Goal: Task Accomplishment & Management: Complete application form

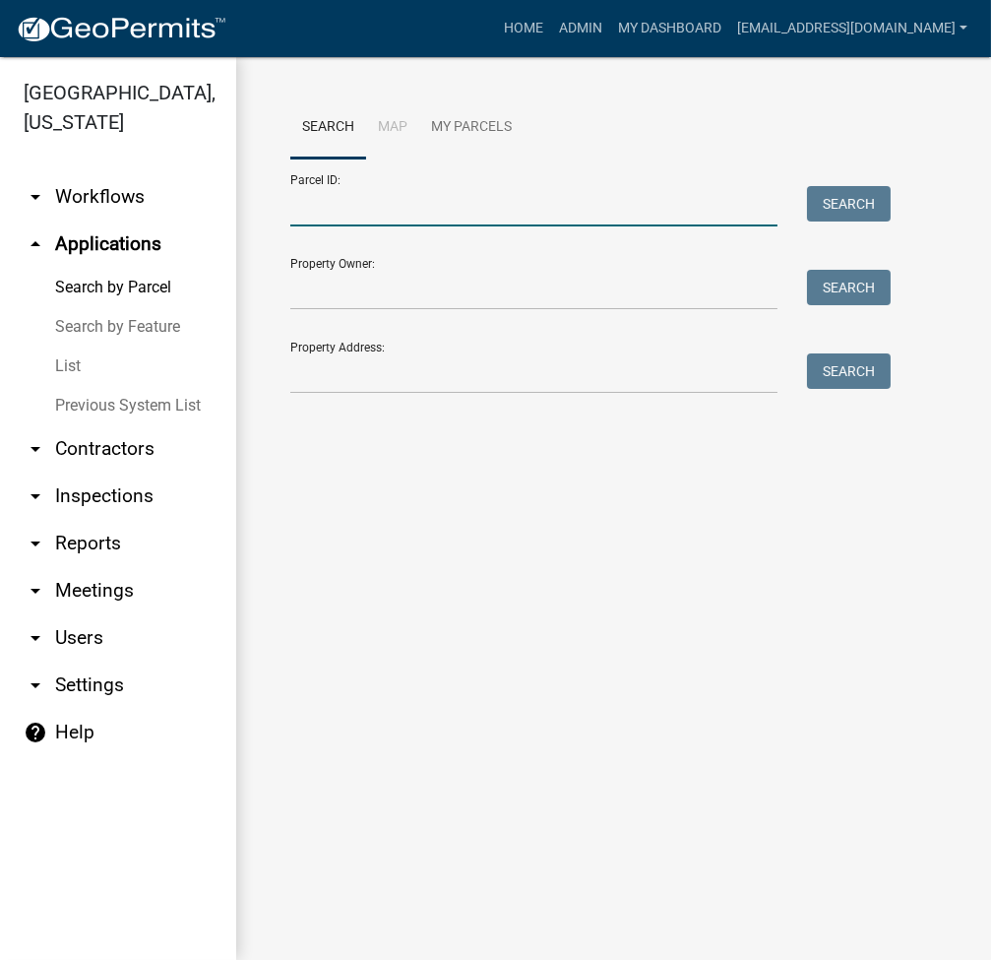
click at [320, 223] on input "Parcel ID:" at bounding box center [533, 206] width 487 height 40
paste input "[PHONE_NUMBER]"
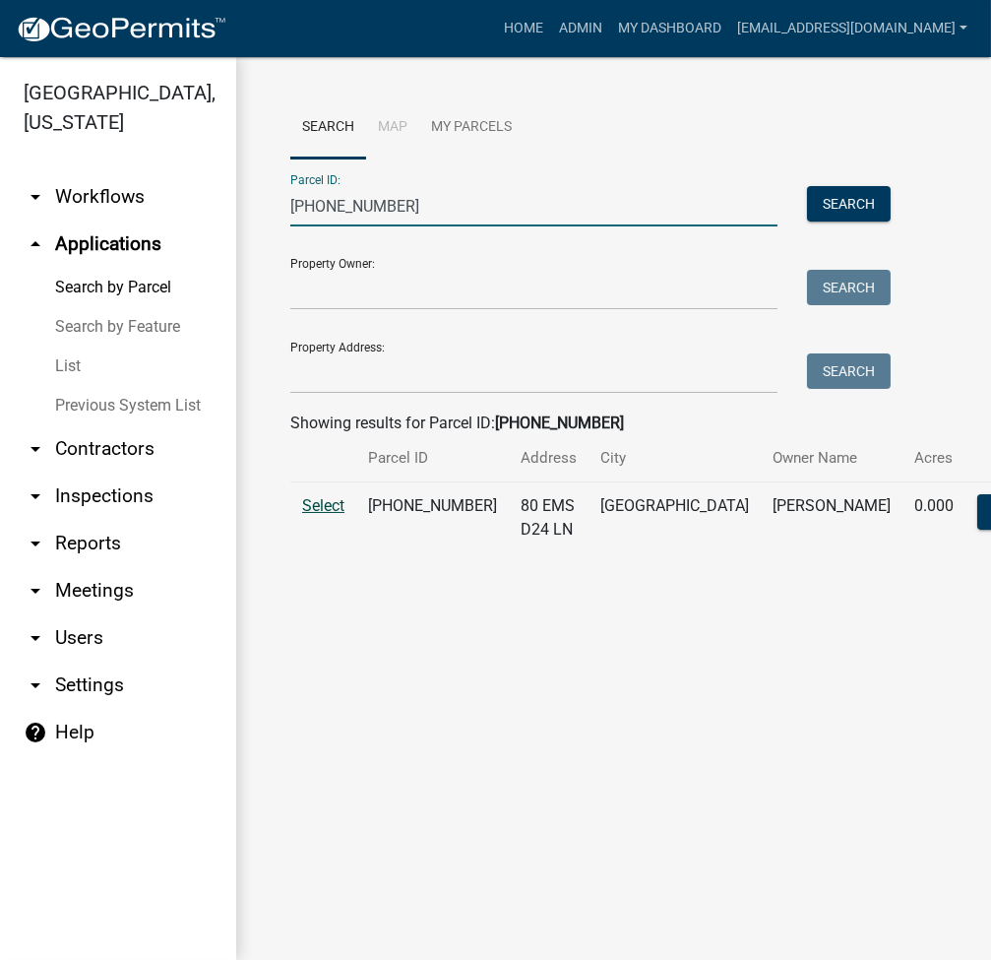
type input "[PHONE_NUMBER]"
click at [320, 515] on span "Select" at bounding box center [323, 505] width 42 height 19
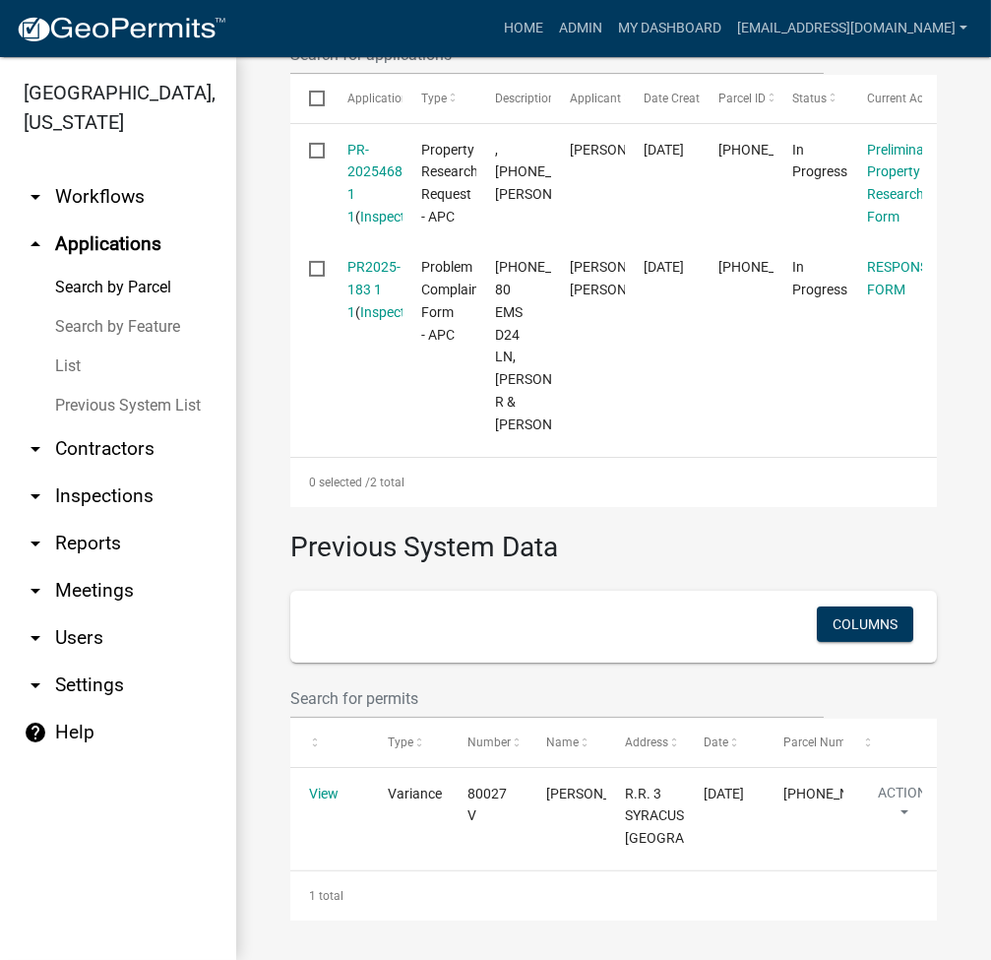
scroll to position [835, 0]
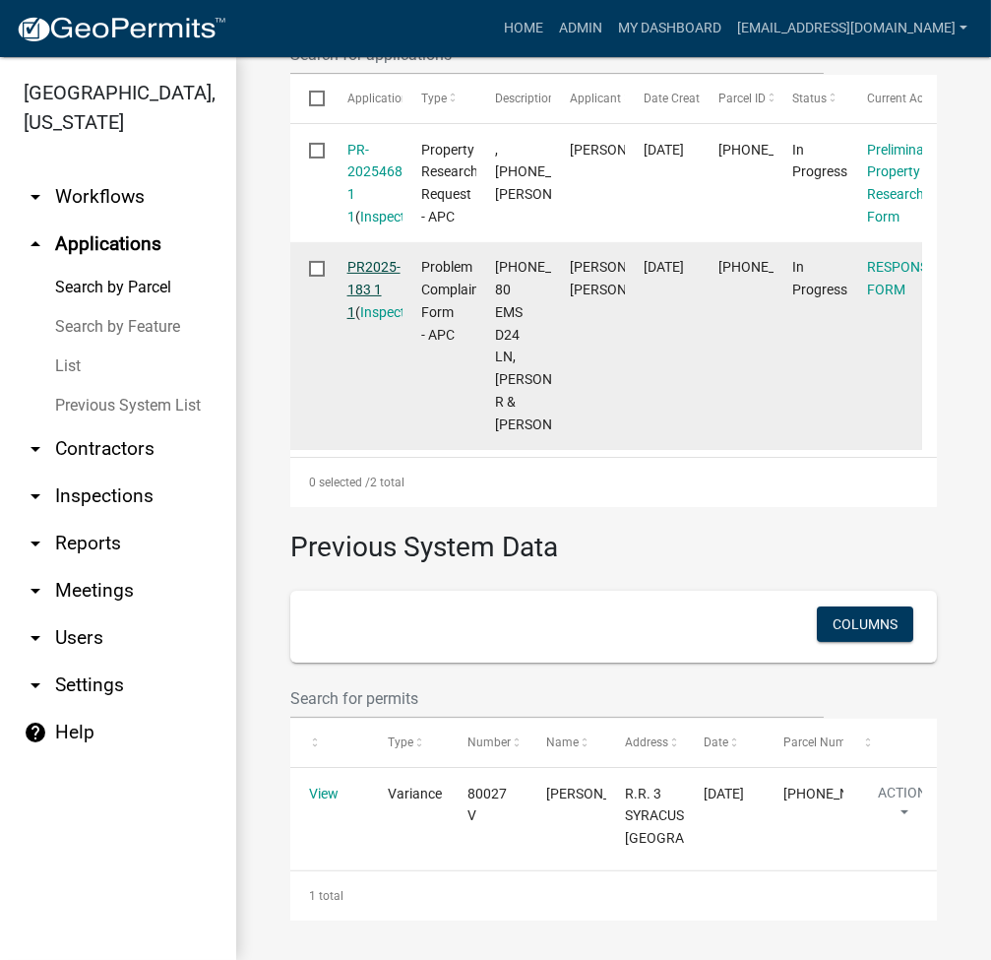
click at [371, 259] on link "PR2025-183 1 1" at bounding box center [373, 289] width 53 height 61
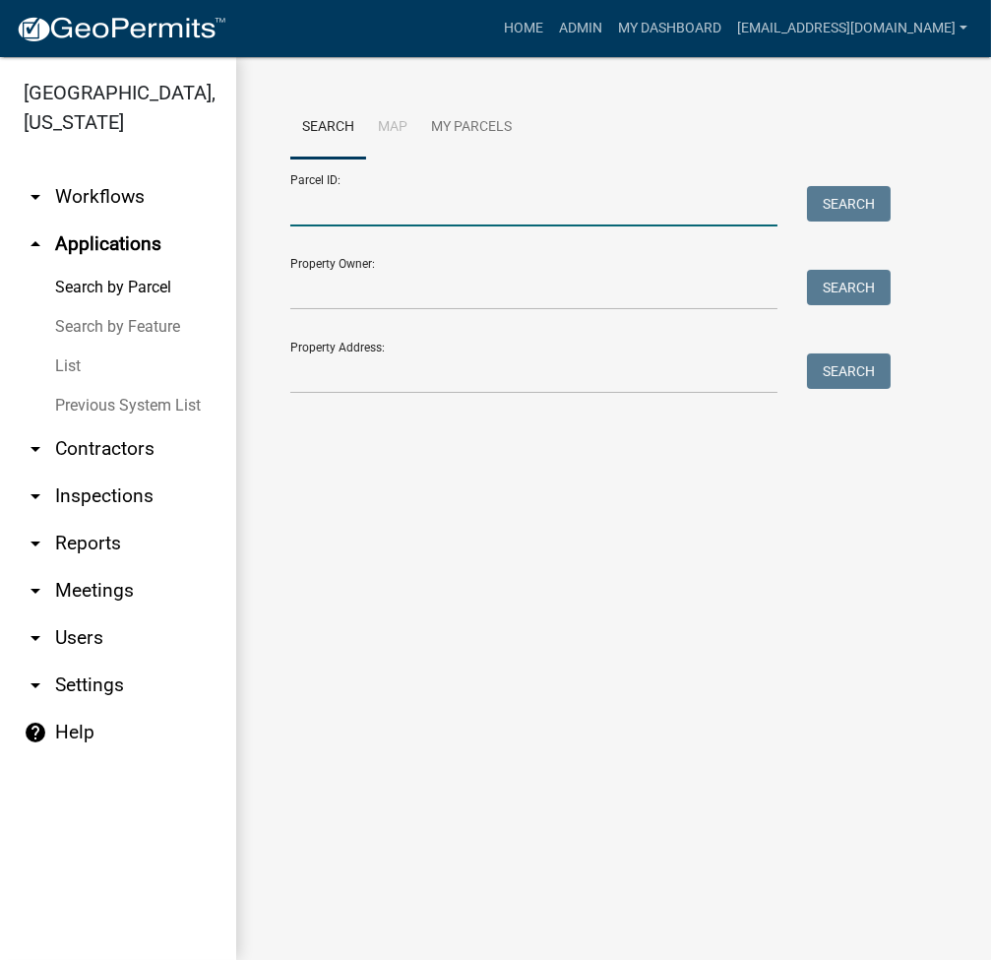
click at [353, 226] on input "Parcel ID:" at bounding box center [533, 206] width 487 height 40
paste input "[PHONE_NUMBER]"
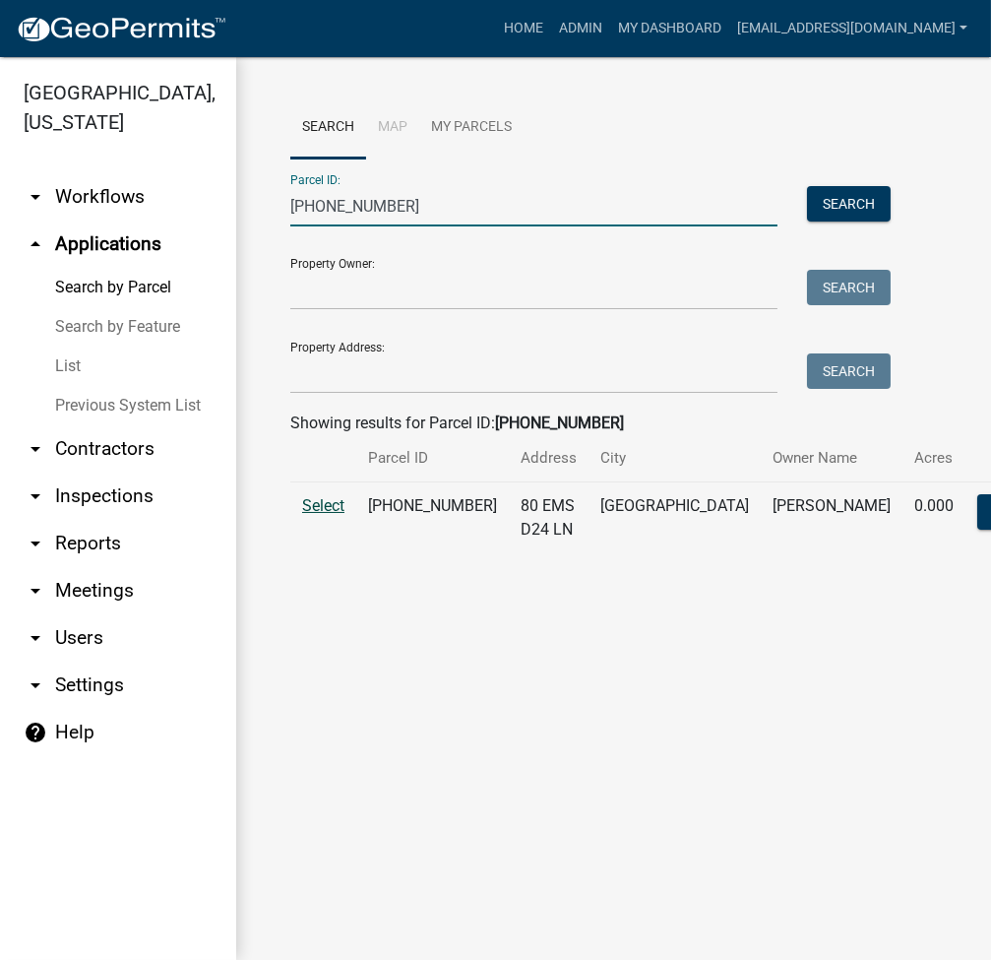
type input "[PHONE_NUMBER]"
click at [319, 515] on span "Select" at bounding box center [323, 505] width 42 height 19
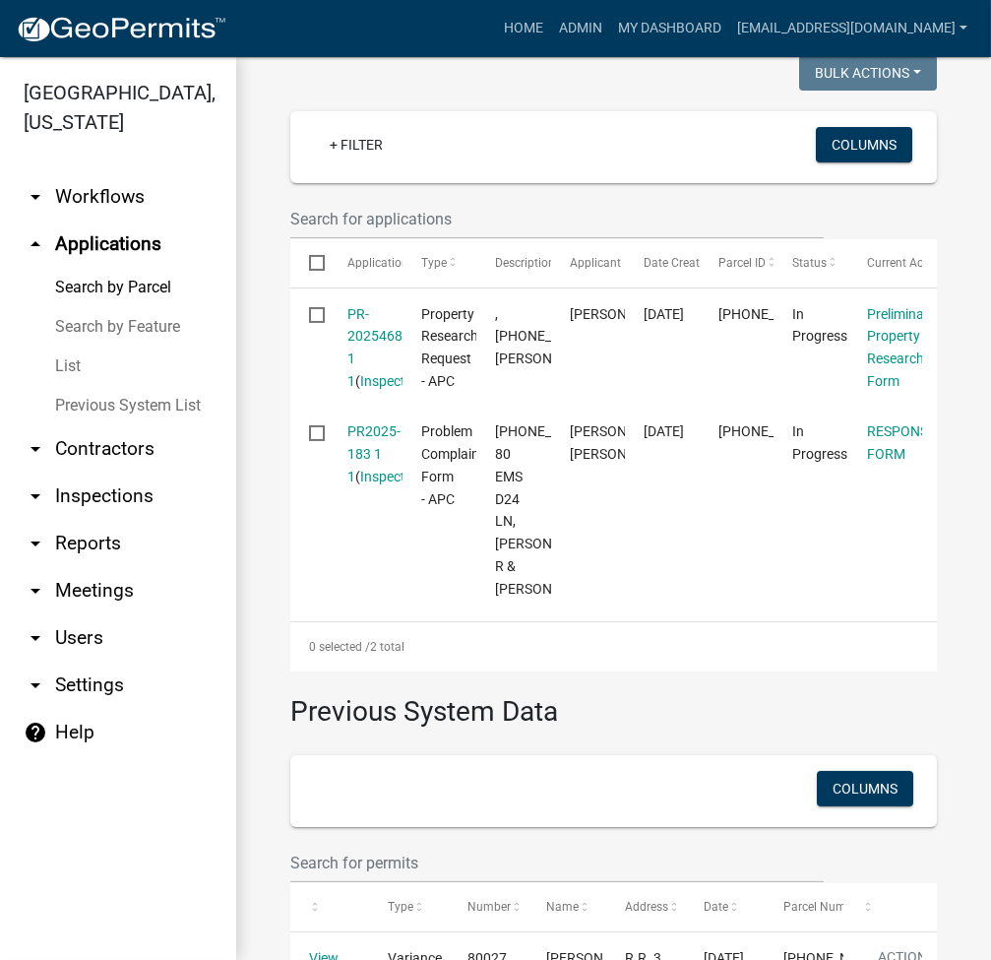
scroll to position [525, 0]
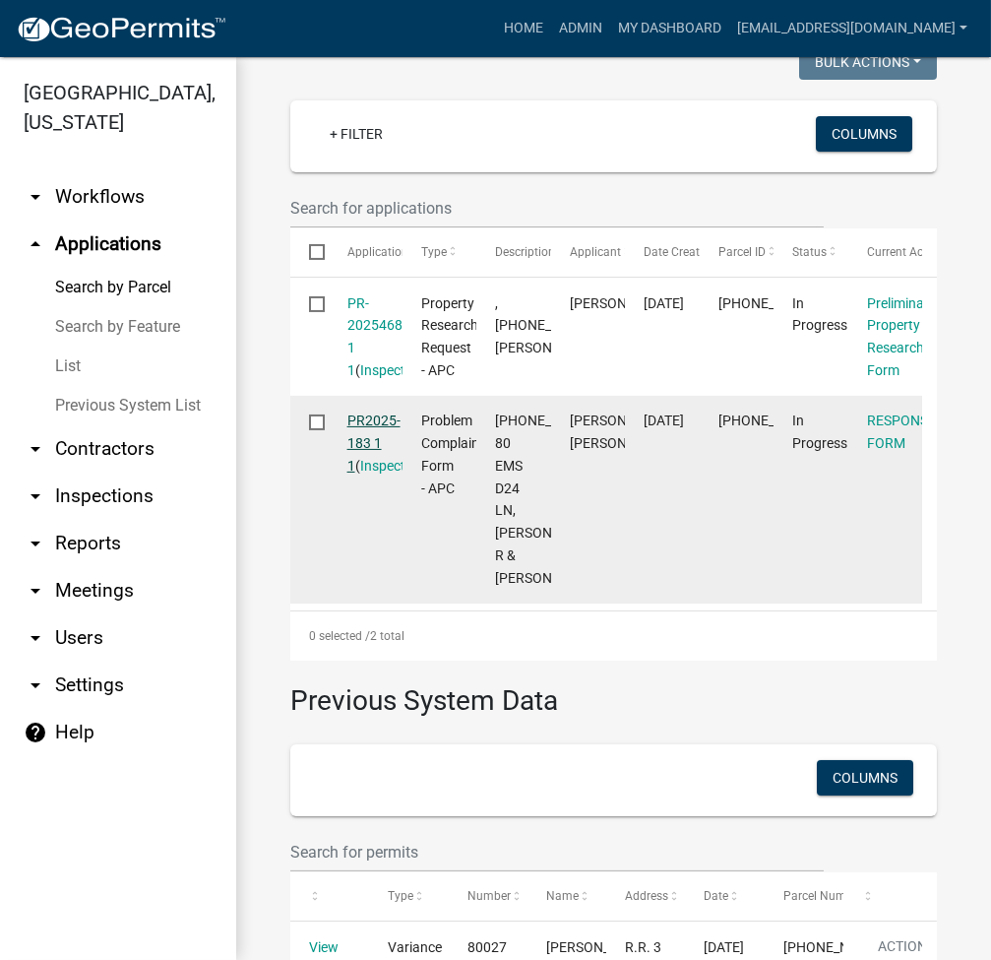
click at [369, 473] on link "PR2025-183 1 1" at bounding box center [373, 442] width 53 height 61
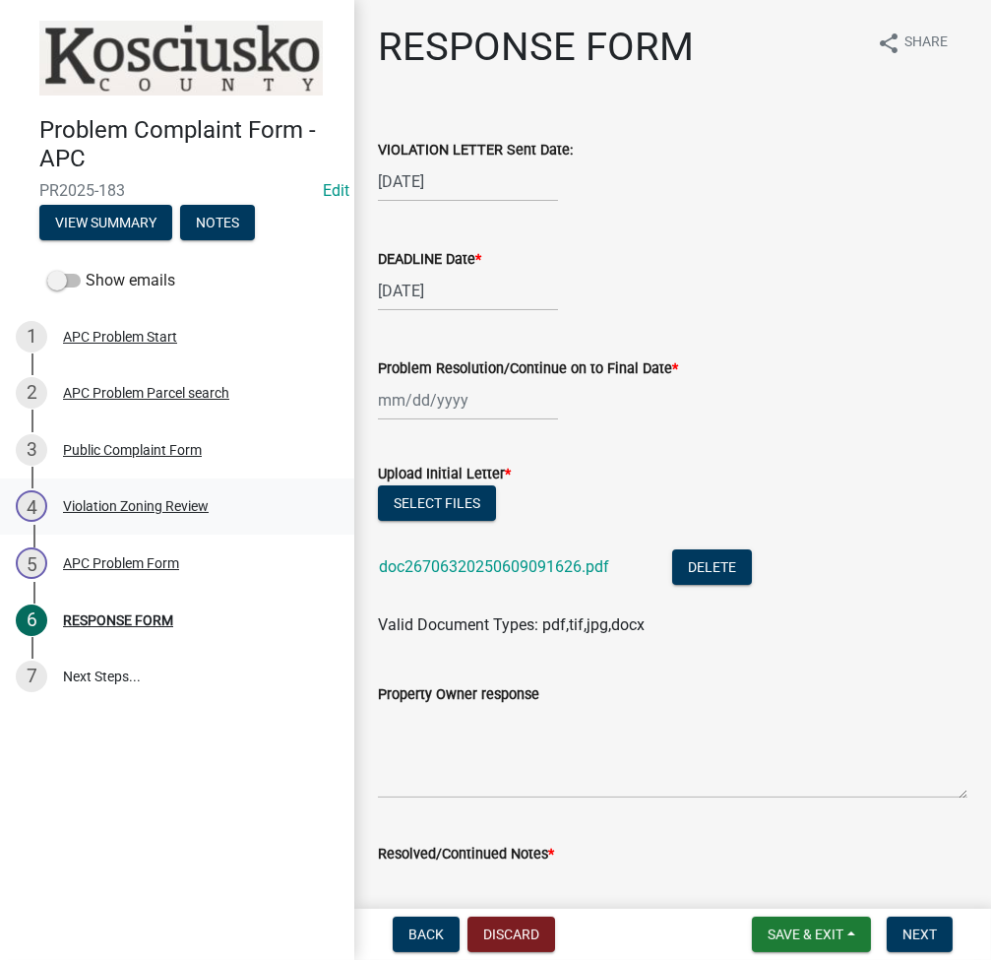
click at [116, 515] on div "4 Violation Zoning Review" at bounding box center [169, 505] width 307 height 31
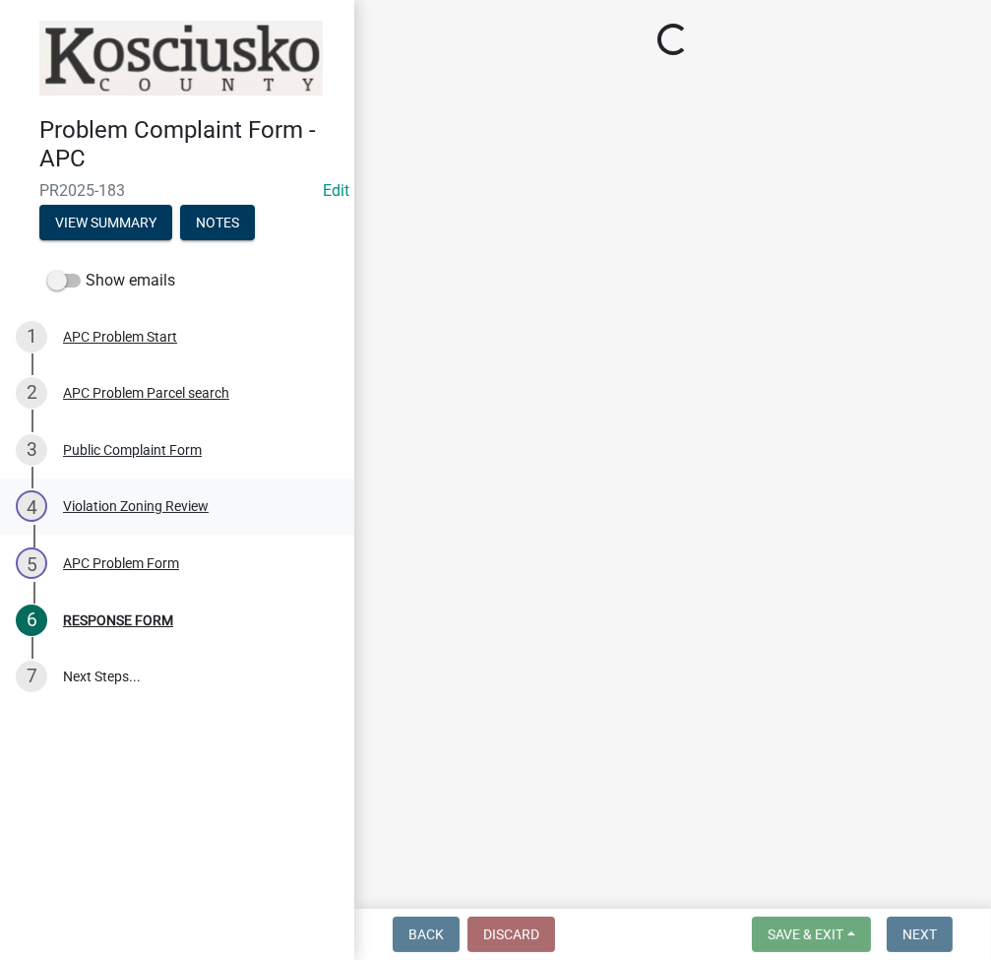
select select "1146270b-2111-4e23-bf7f-74ce85cf7041"
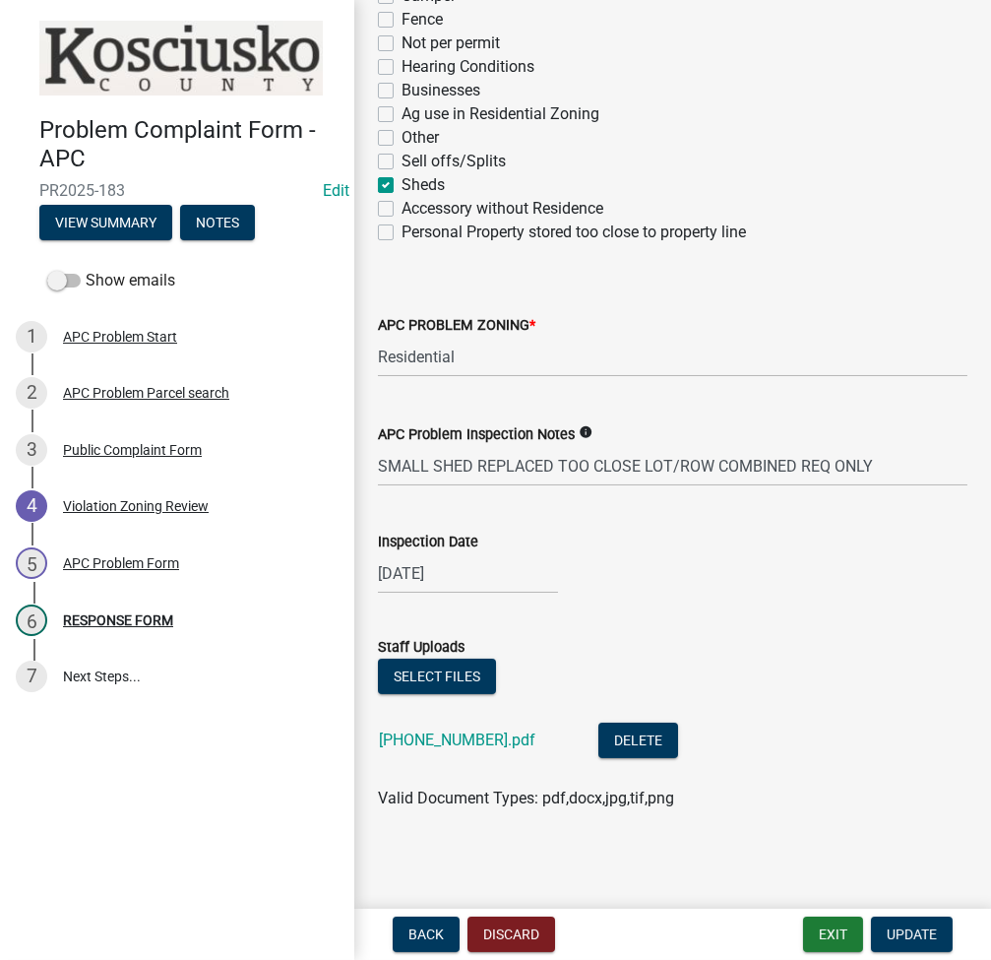
scroll to position [448, 0]
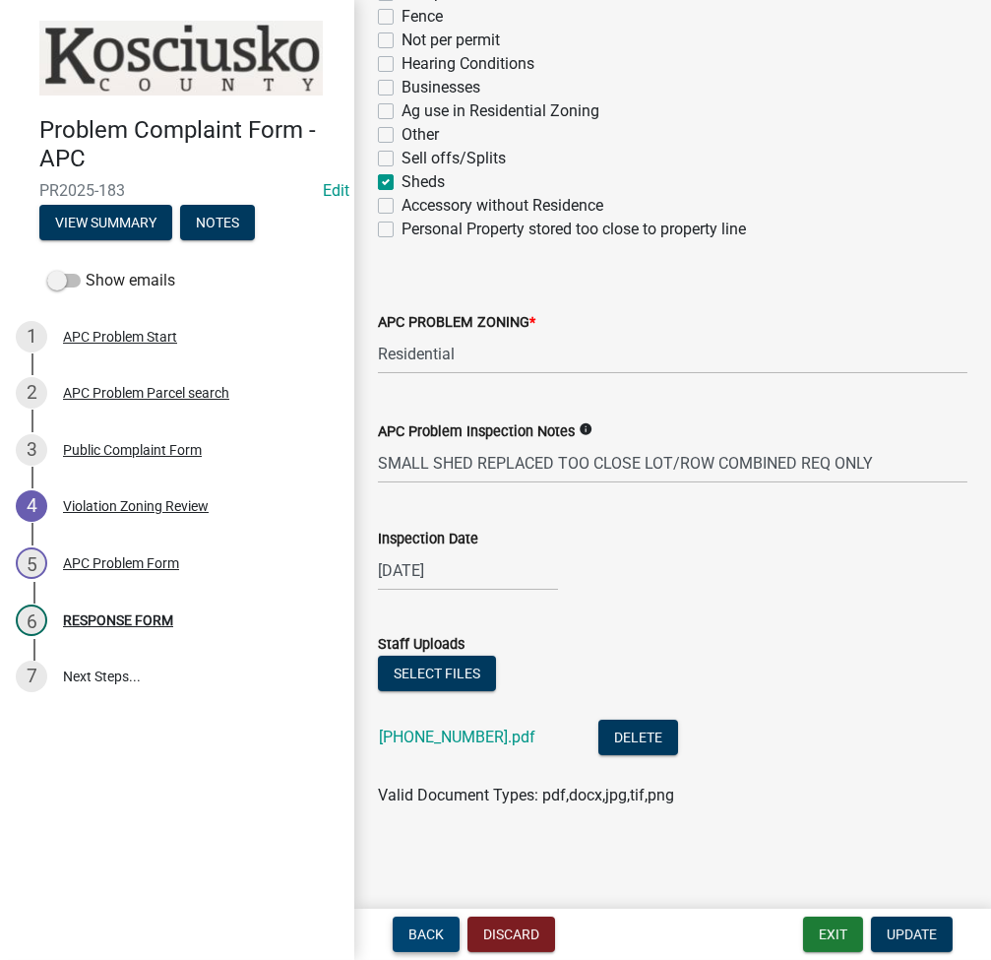
click at [446, 923] on button "Back" at bounding box center [426, 933] width 67 height 35
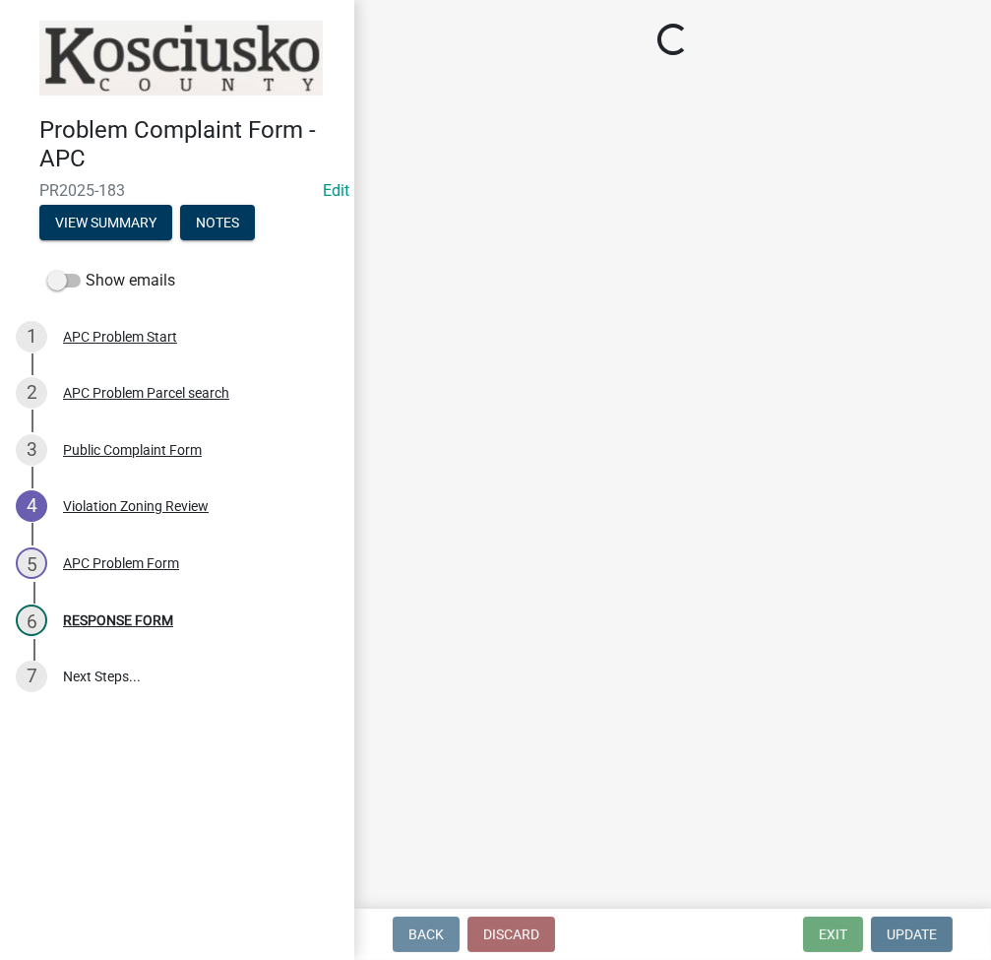
scroll to position [0, 0]
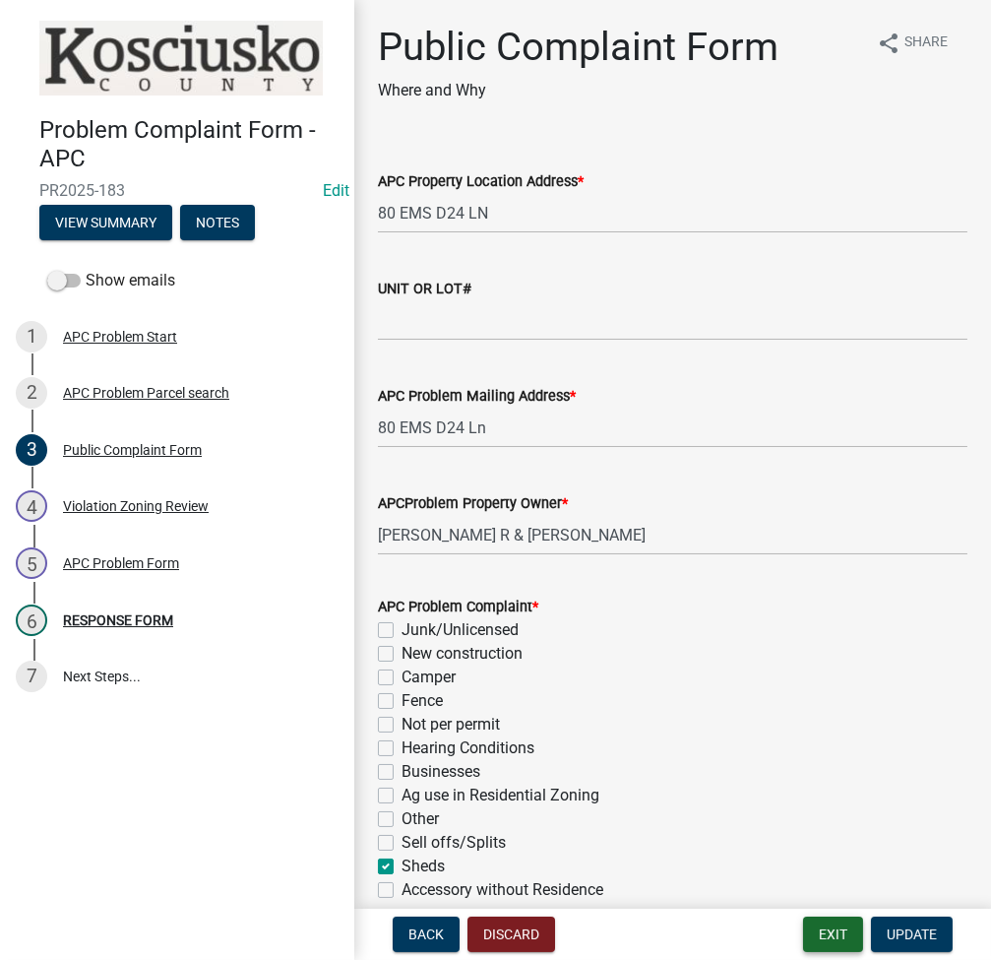
click at [848, 924] on button "Exit" at bounding box center [833, 933] width 60 height 35
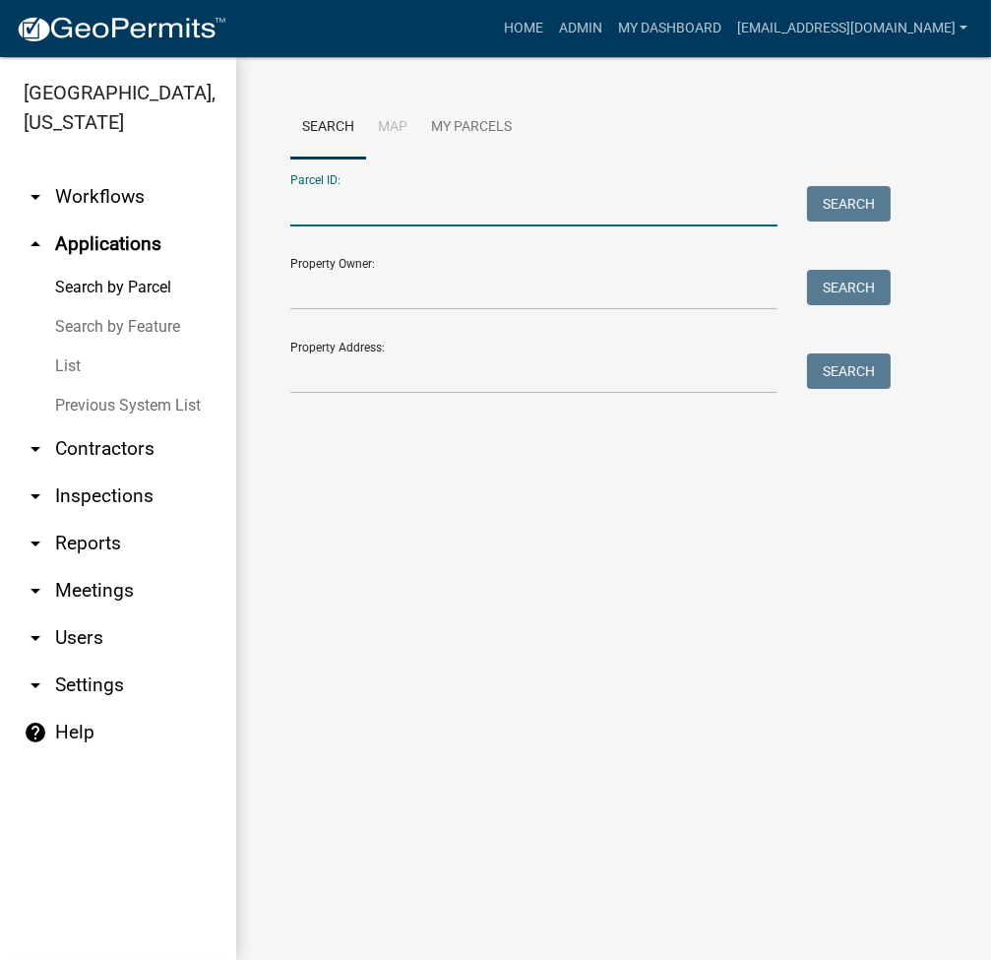
click at [315, 217] on input "Parcel ID:" at bounding box center [533, 206] width 487 height 40
paste input "[PHONE_NUMBER]"
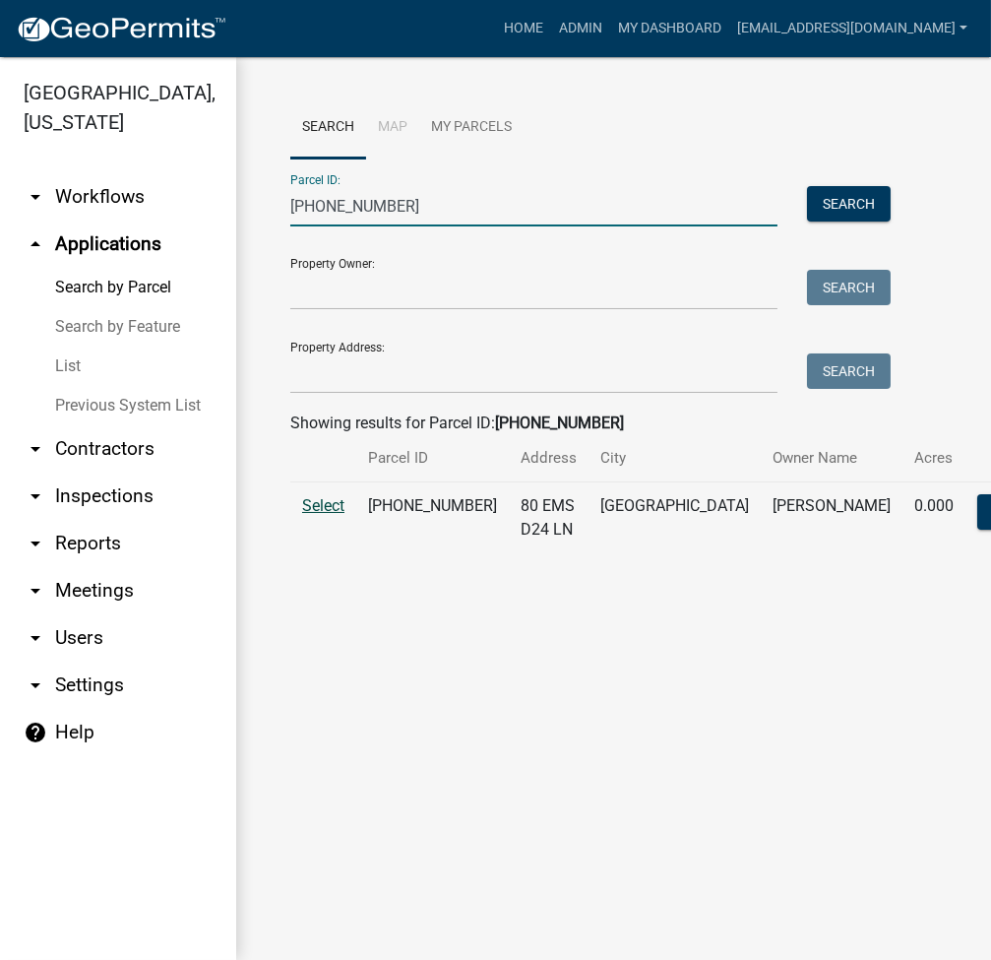
click at [329, 515] on span "Select" at bounding box center [323, 505] width 42 height 19
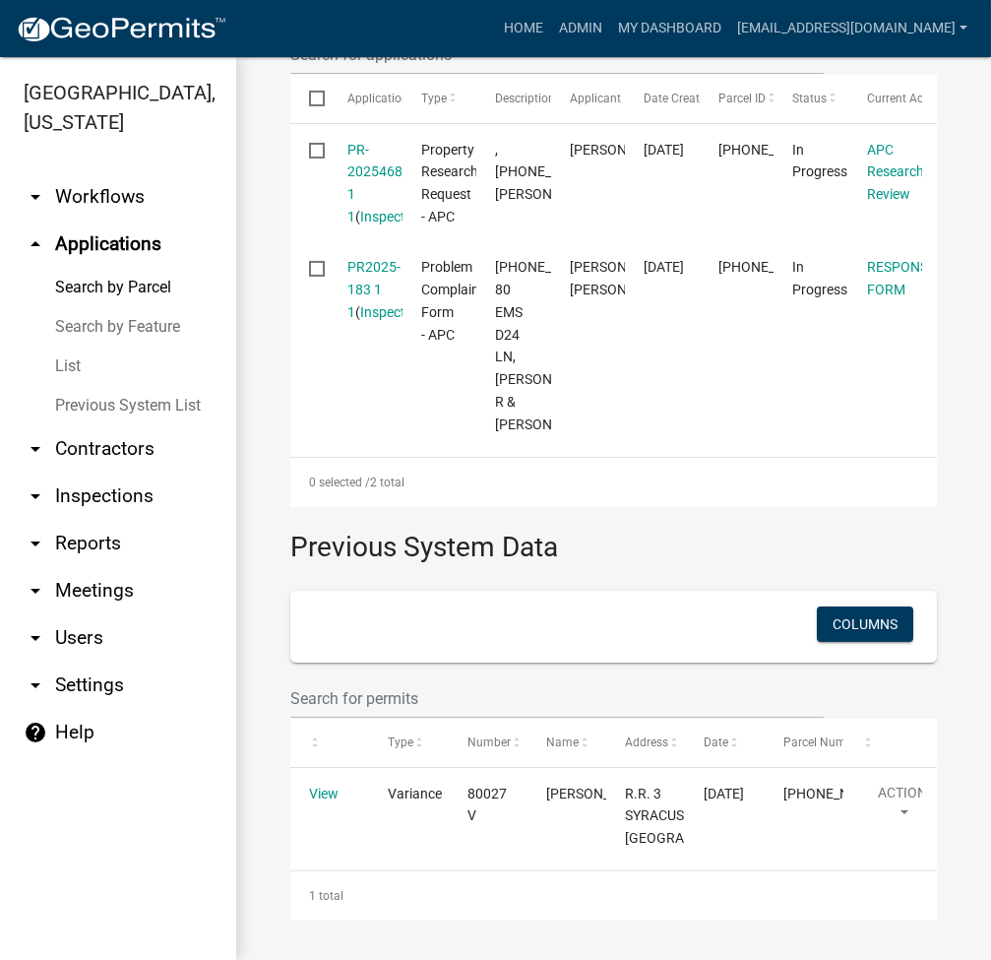
scroll to position [835, 0]
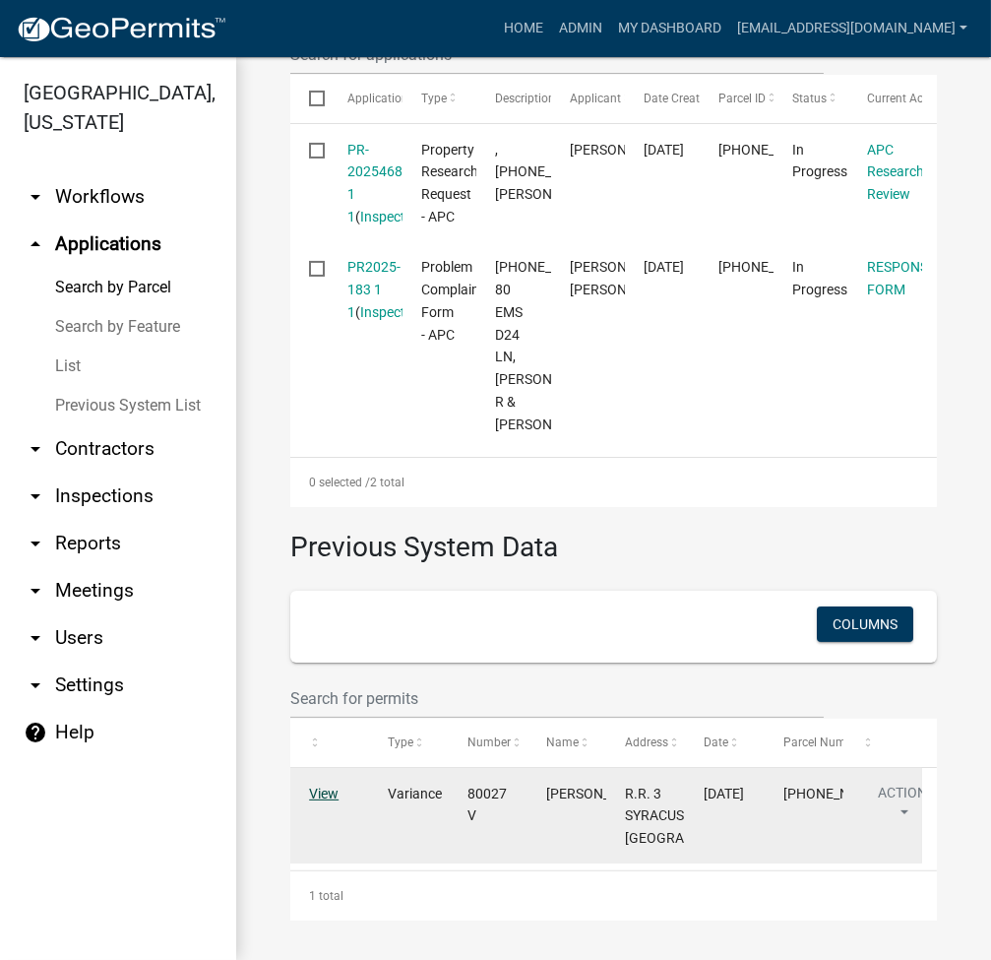
click at [324, 793] on link "View" at bounding box center [324, 793] width 30 height 16
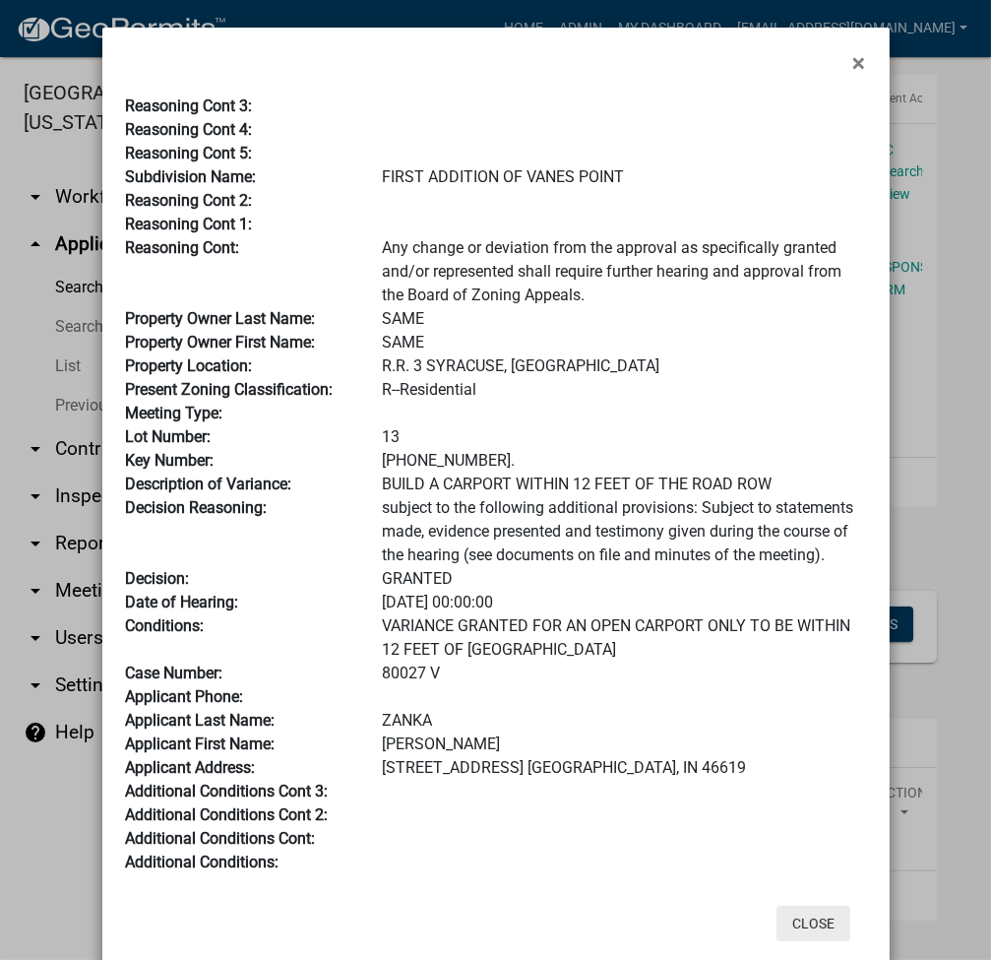
click at [794, 934] on button "Close" at bounding box center [814, 923] width 74 height 35
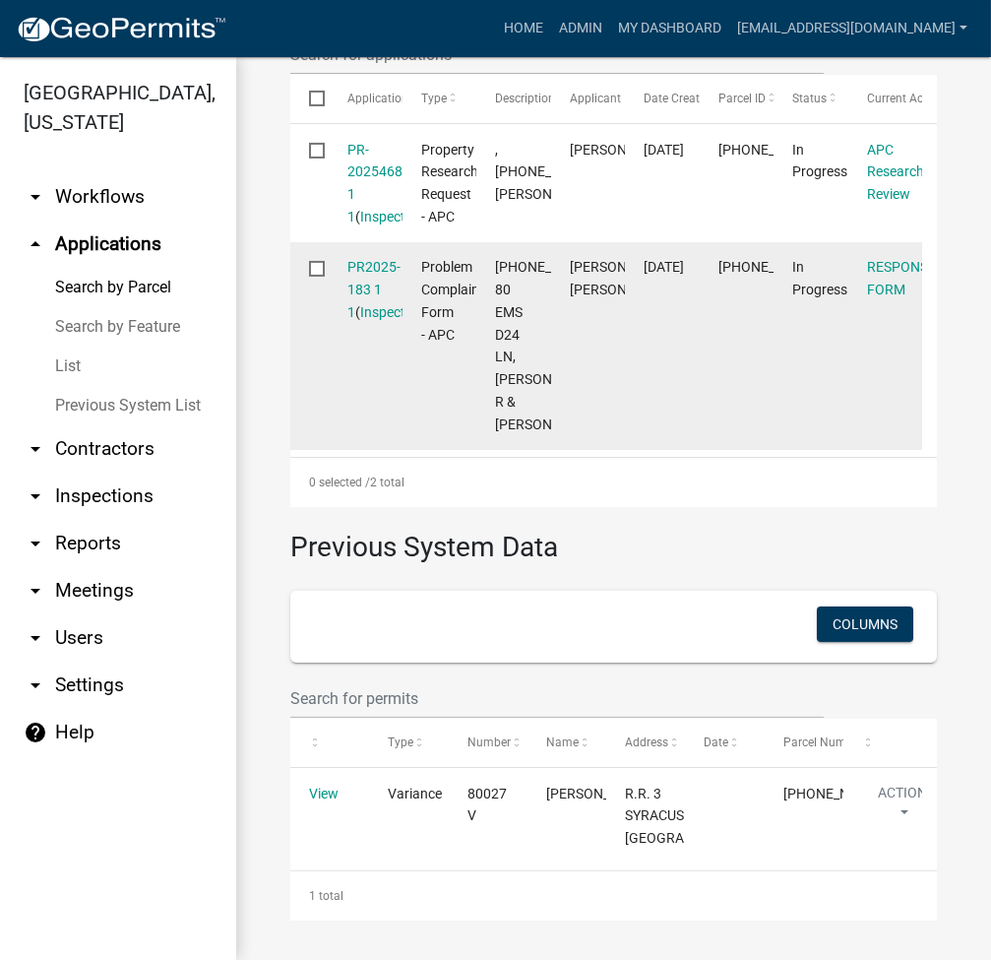
scroll to position [0, 0]
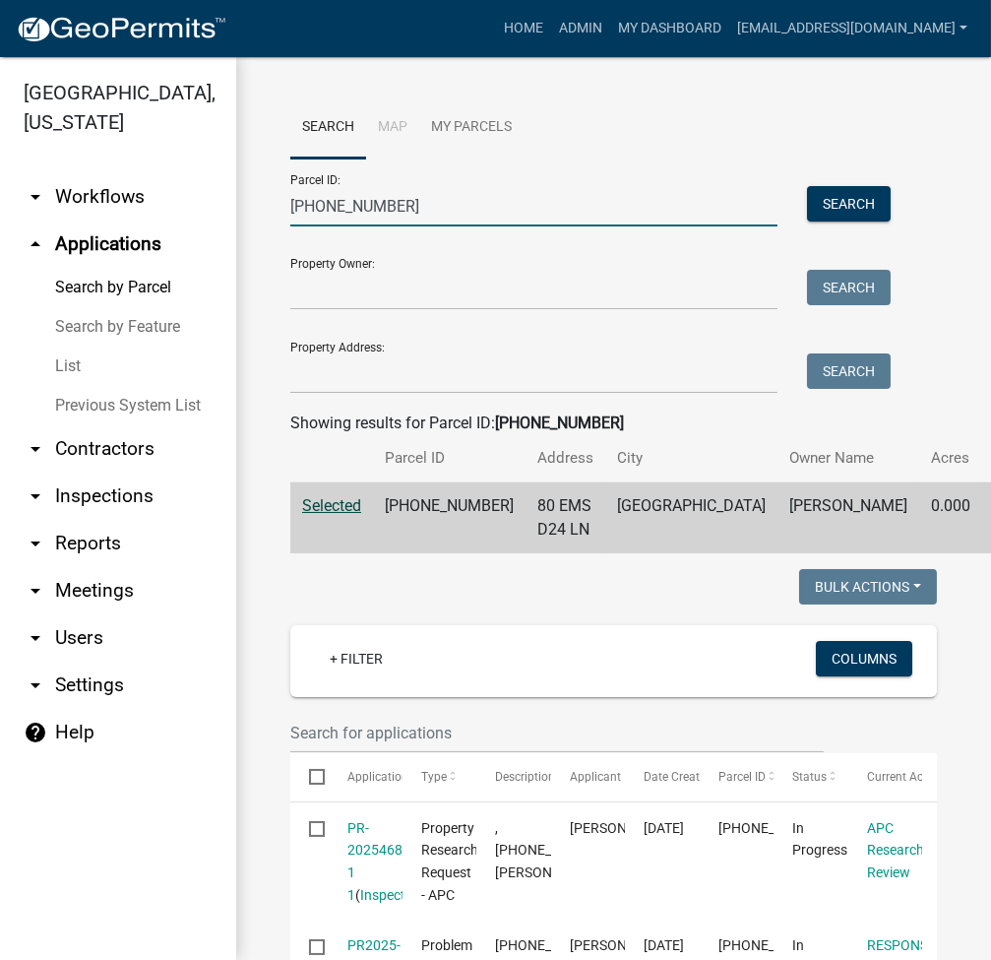
click at [327, 210] on input "[PHONE_NUMBER]" at bounding box center [533, 206] width 487 height 40
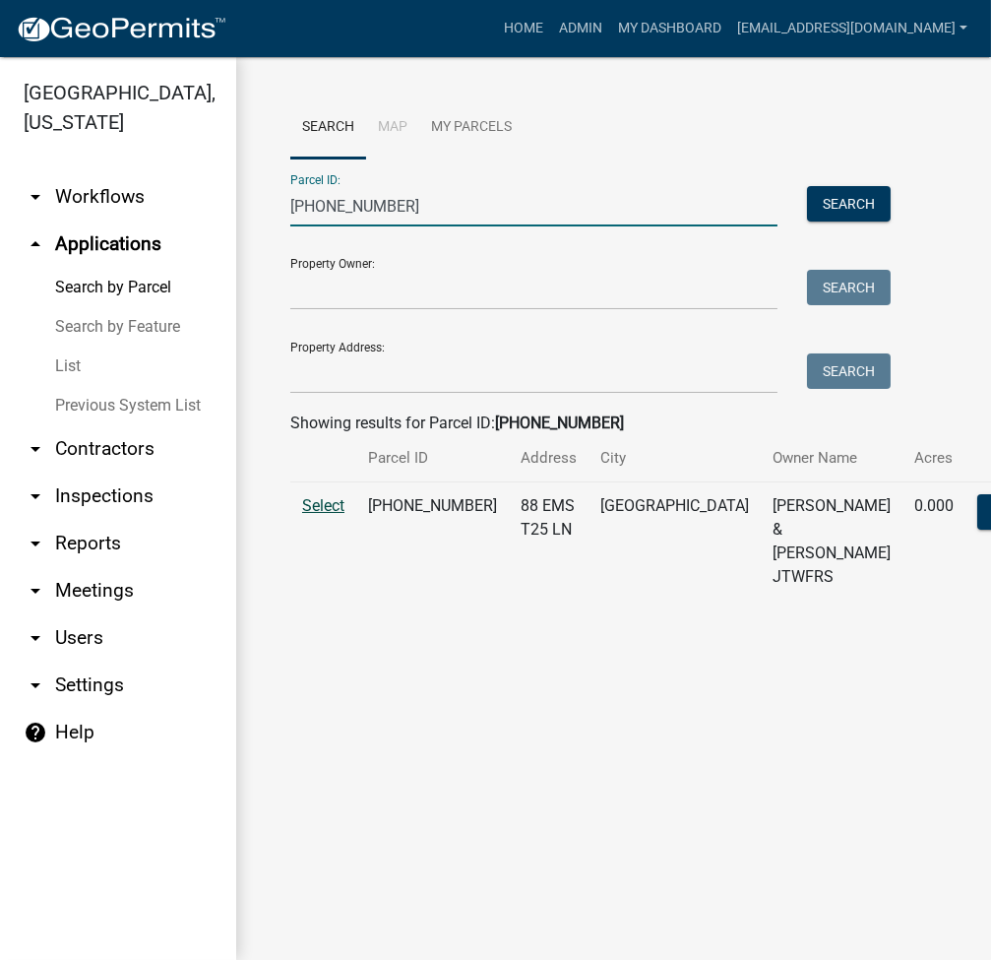
type input "[PHONE_NUMBER]"
click at [324, 515] on span "Select" at bounding box center [323, 505] width 42 height 19
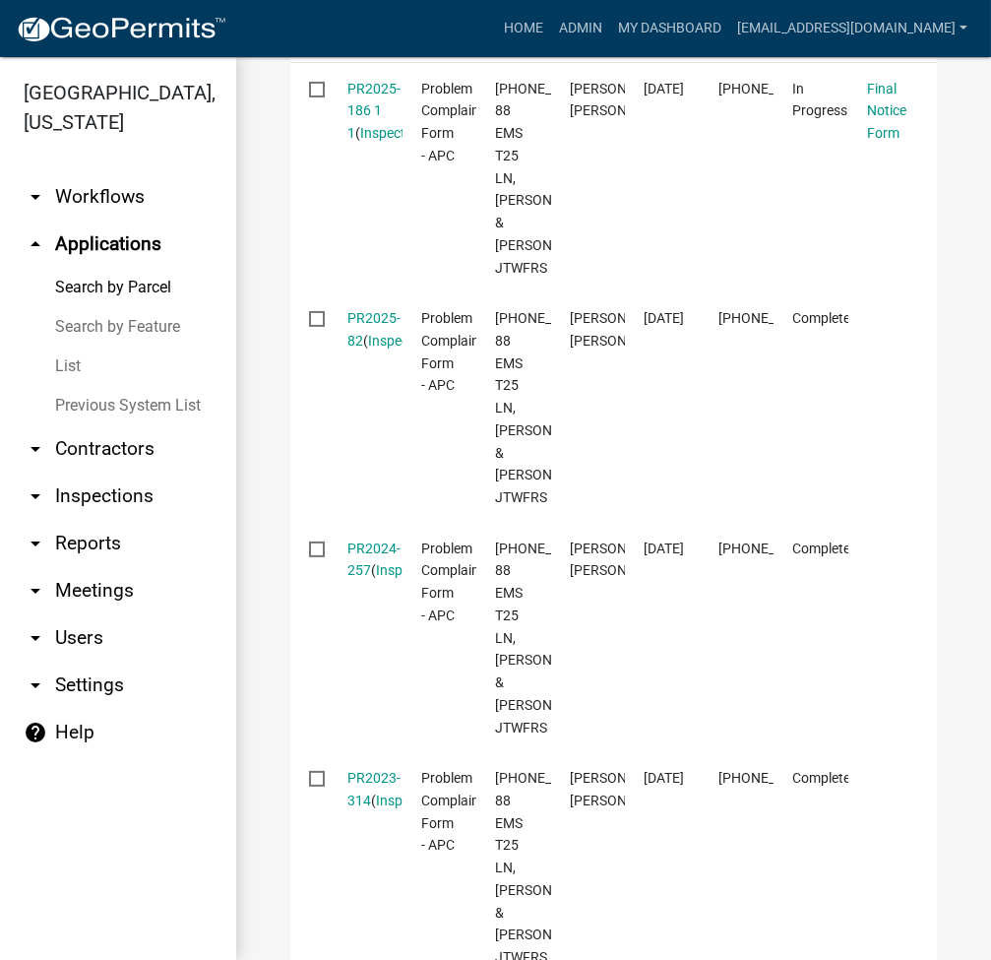
scroll to position [787, 0]
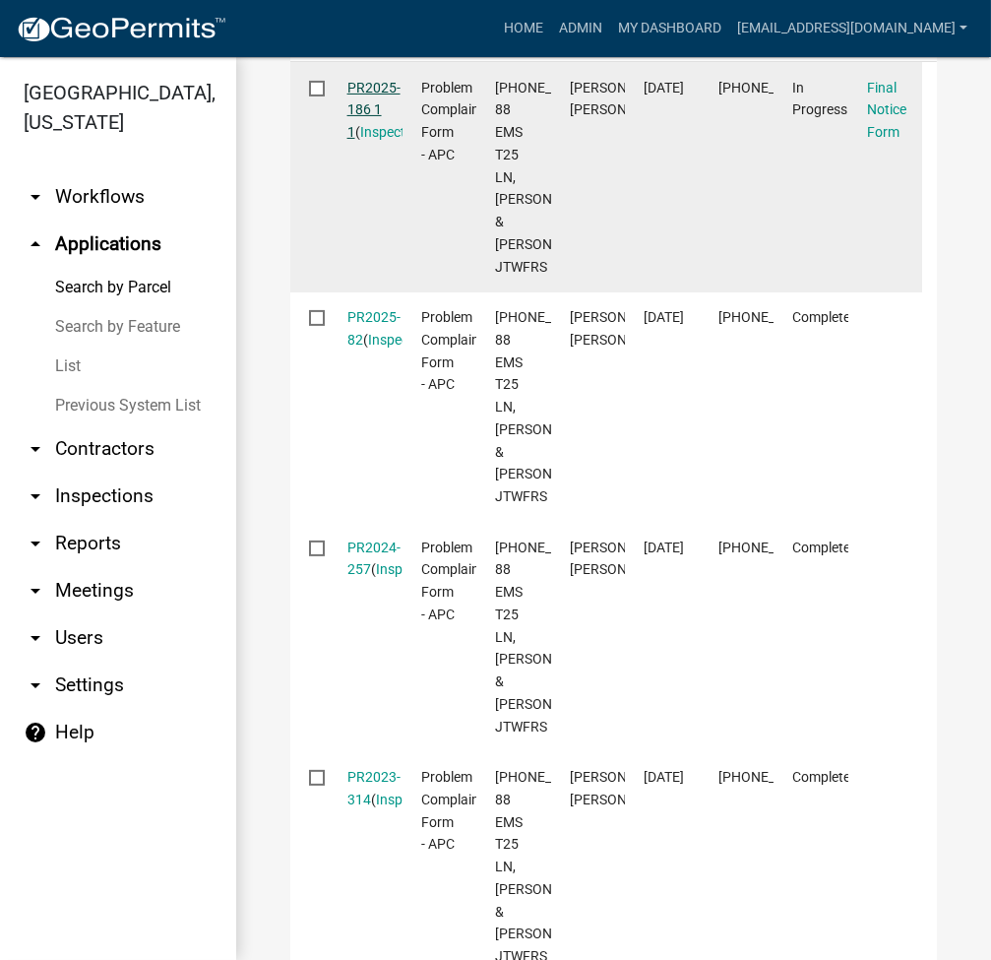
click at [371, 136] on link "PR2025-186 1 1" at bounding box center [373, 110] width 53 height 61
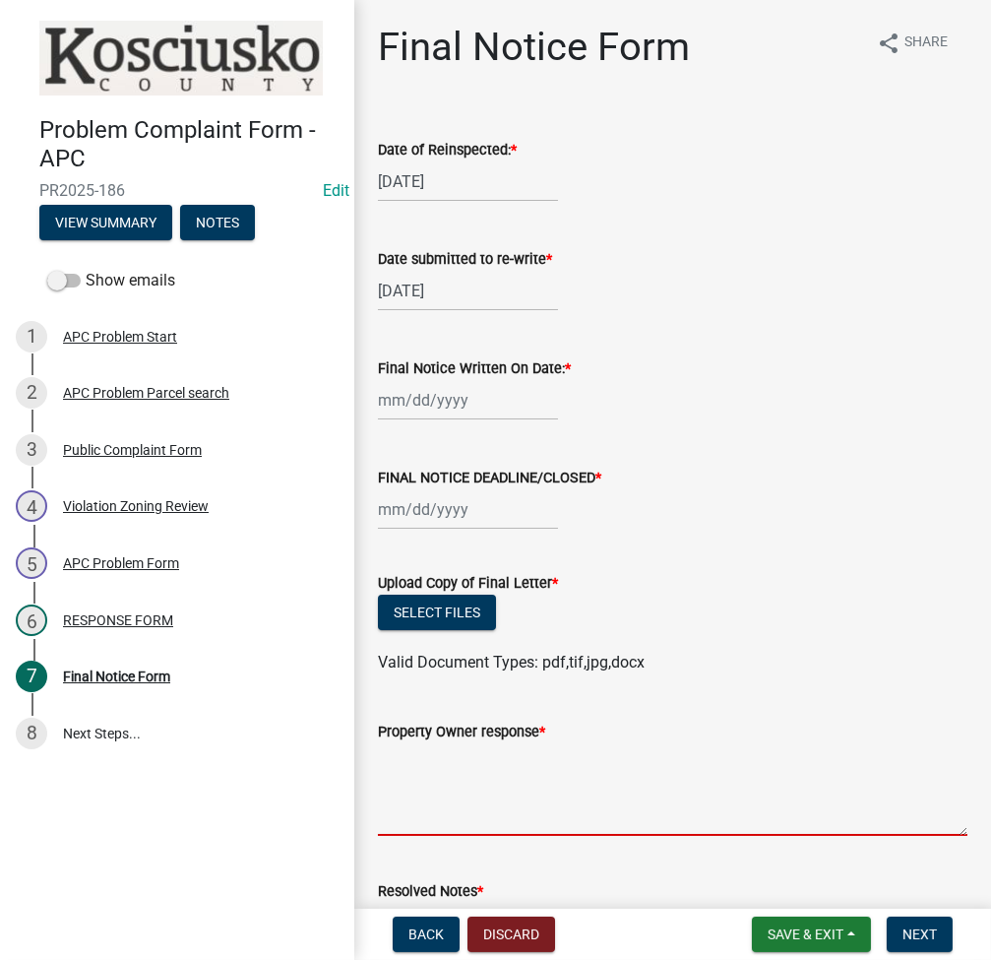
click at [411, 763] on textarea "Property Owner response *" at bounding box center [673, 789] width 590 height 93
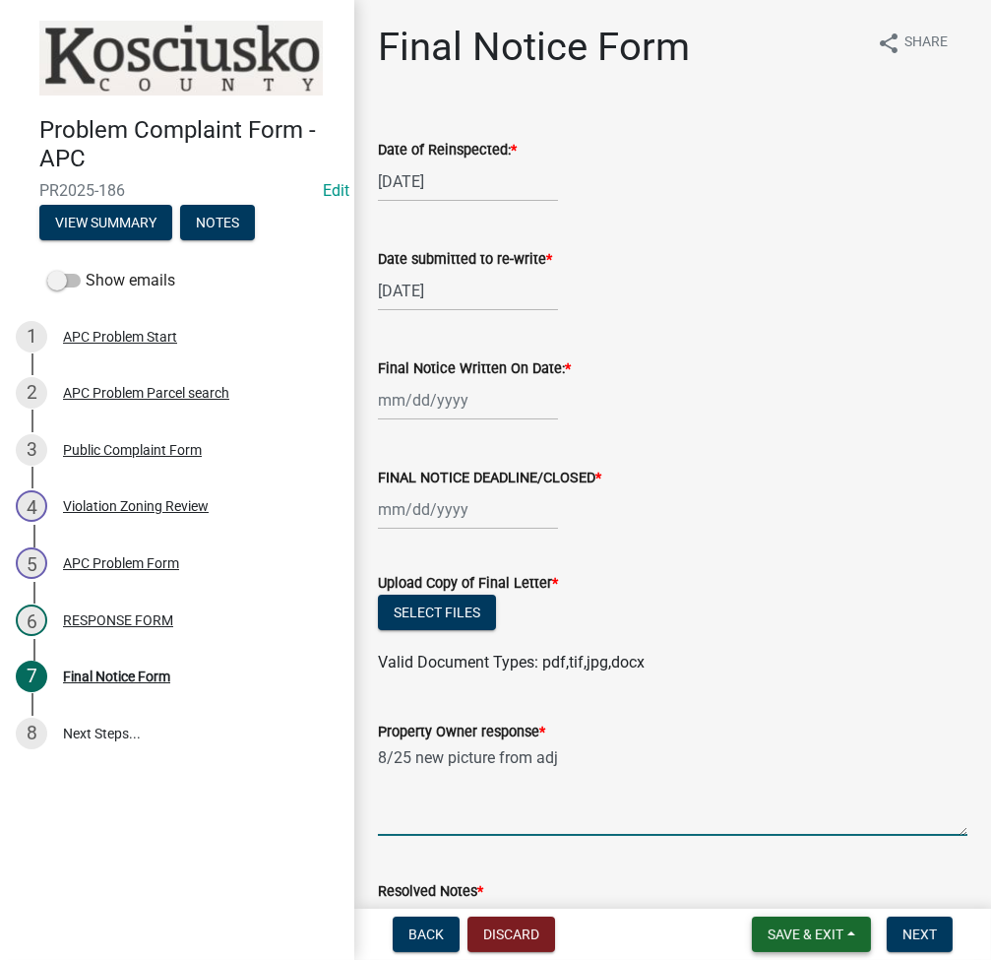
type textarea "8/25 new picture from adj"
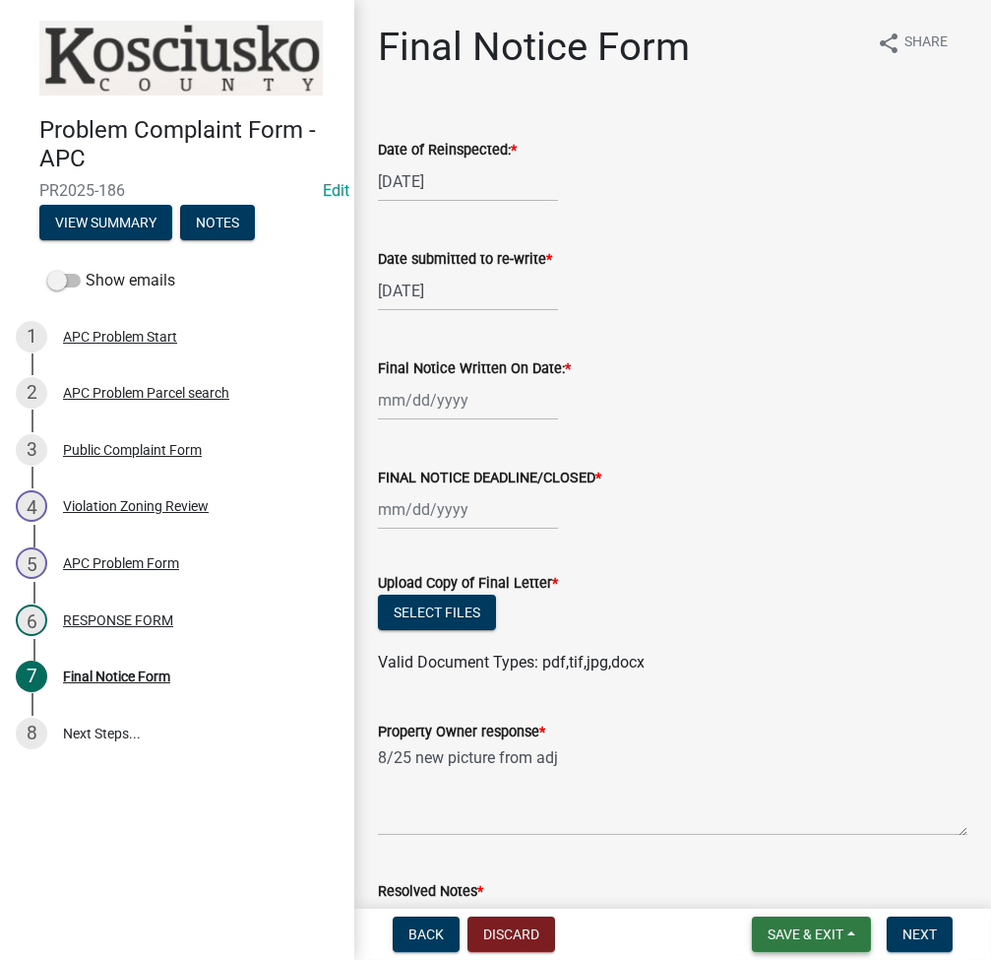
click at [795, 928] on span "Save & Exit" at bounding box center [806, 934] width 76 height 16
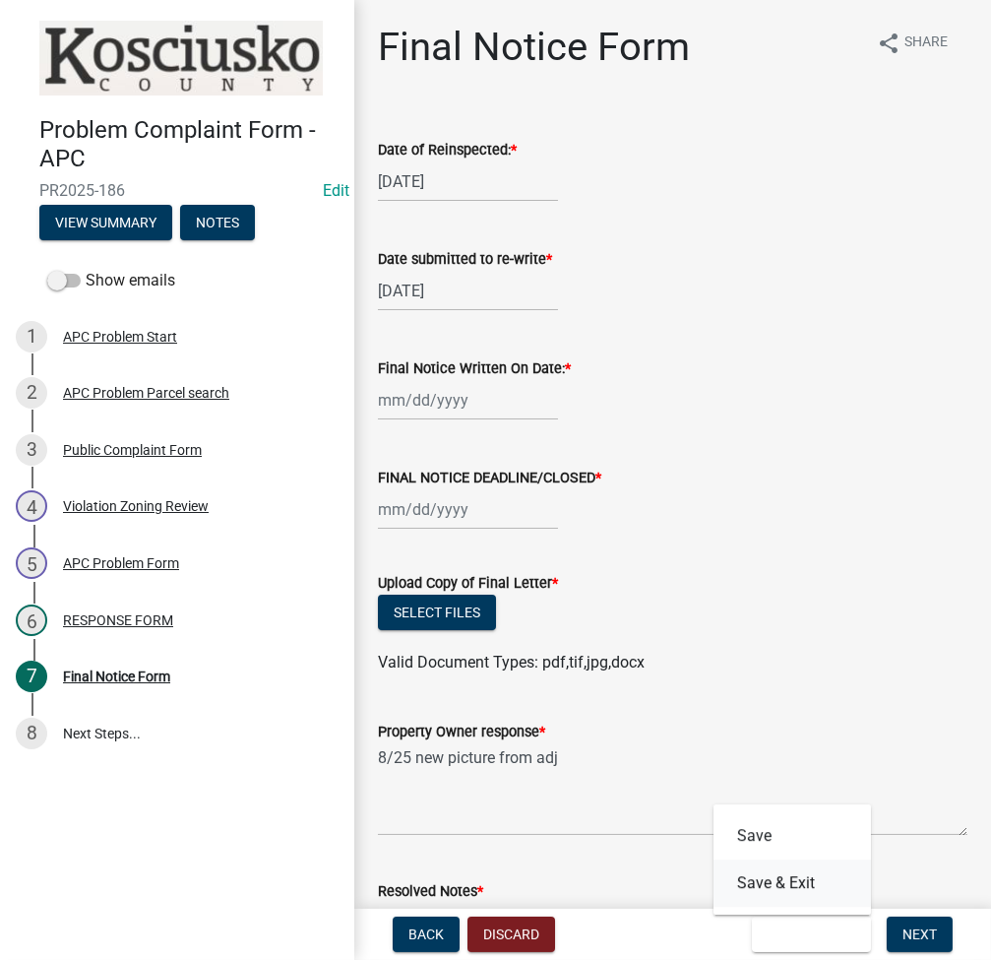
click at [766, 887] on button "Save & Exit" at bounding box center [792, 882] width 157 height 47
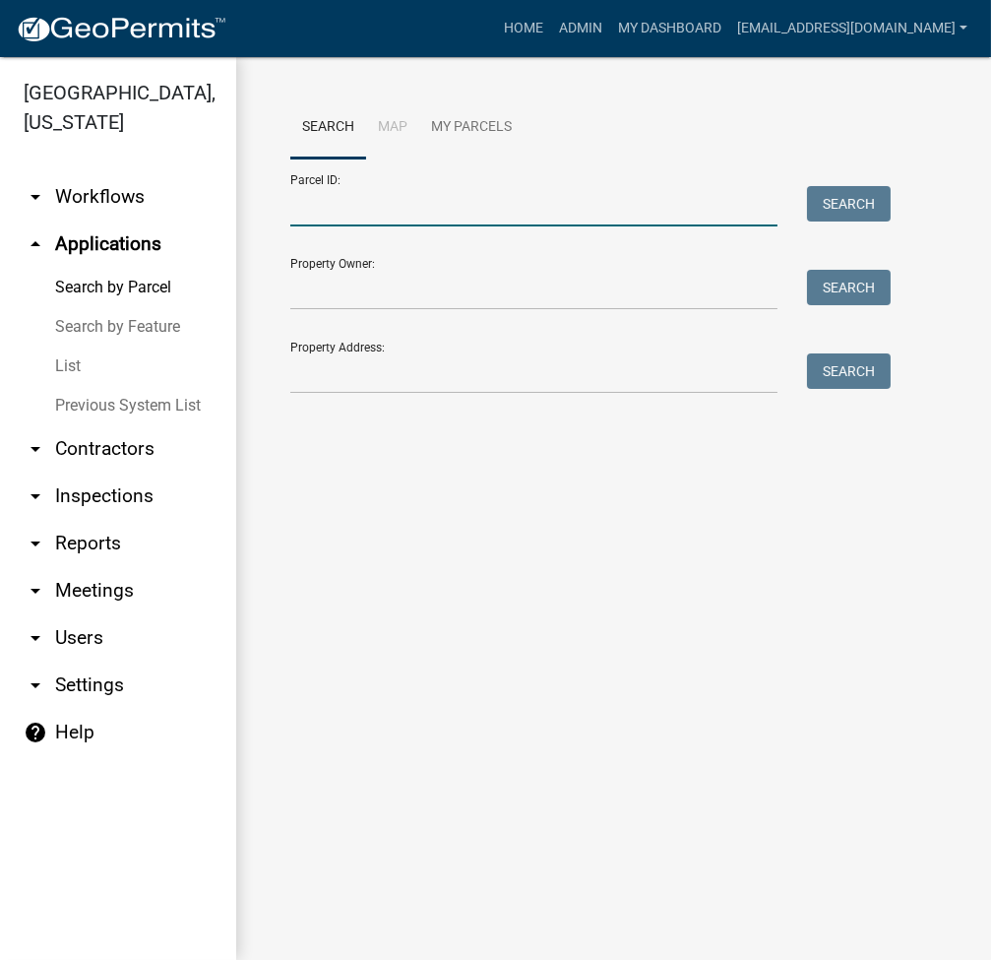
click at [420, 216] on input "Parcel ID:" at bounding box center [533, 206] width 487 height 40
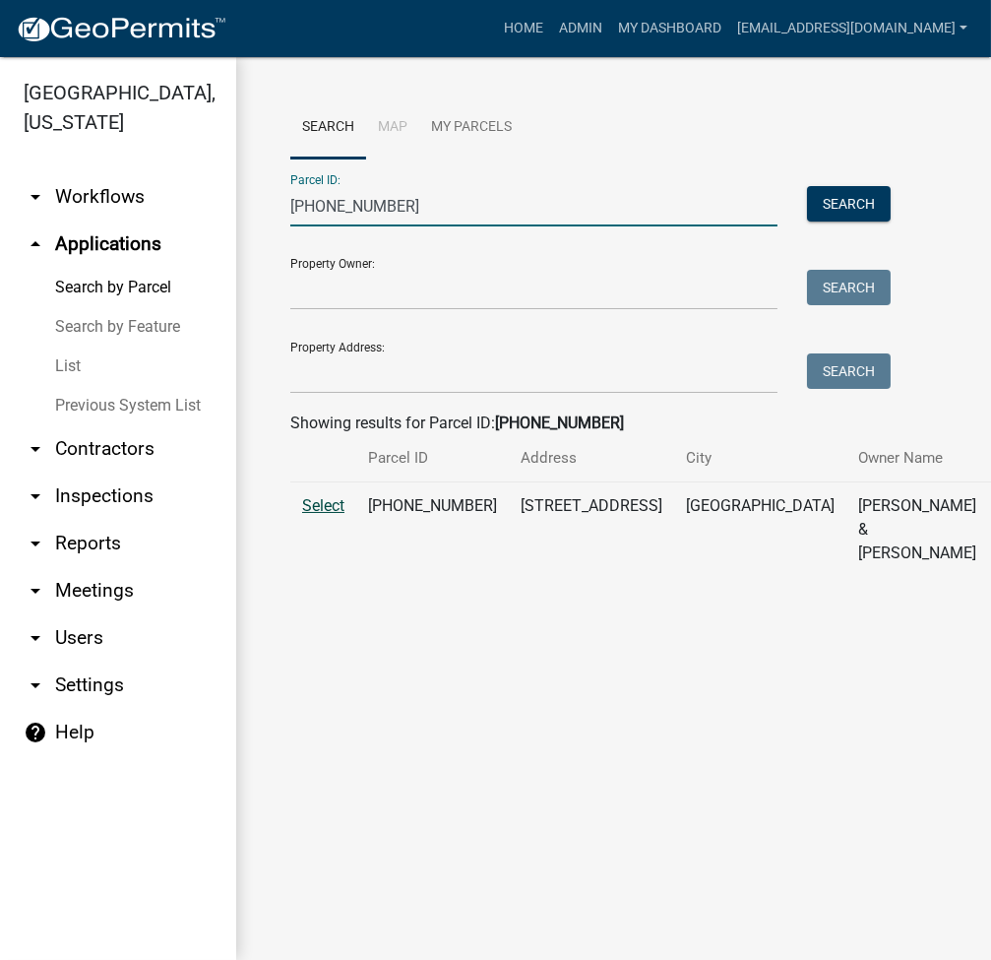
click at [332, 515] on span "Select" at bounding box center [323, 505] width 42 height 19
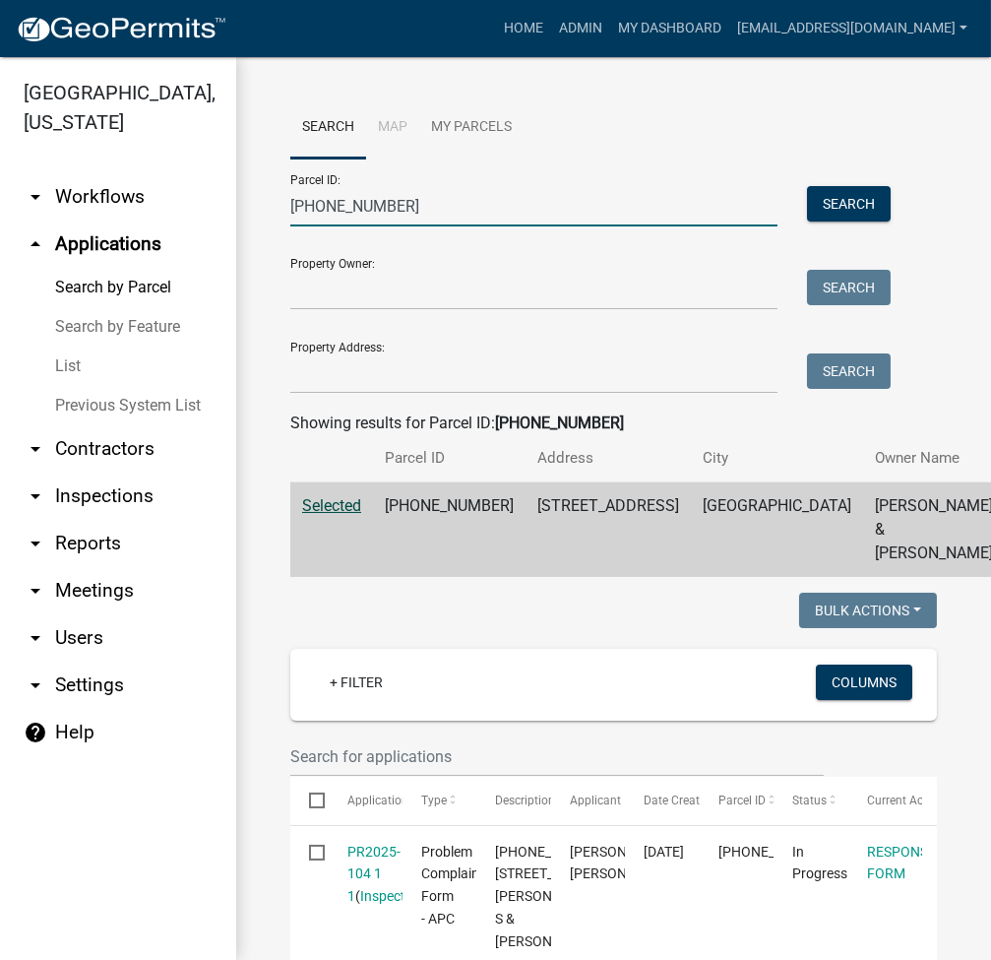
click at [345, 194] on input "[PHONE_NUMBER]" at bounding box center [533, 206] width 487 height 40
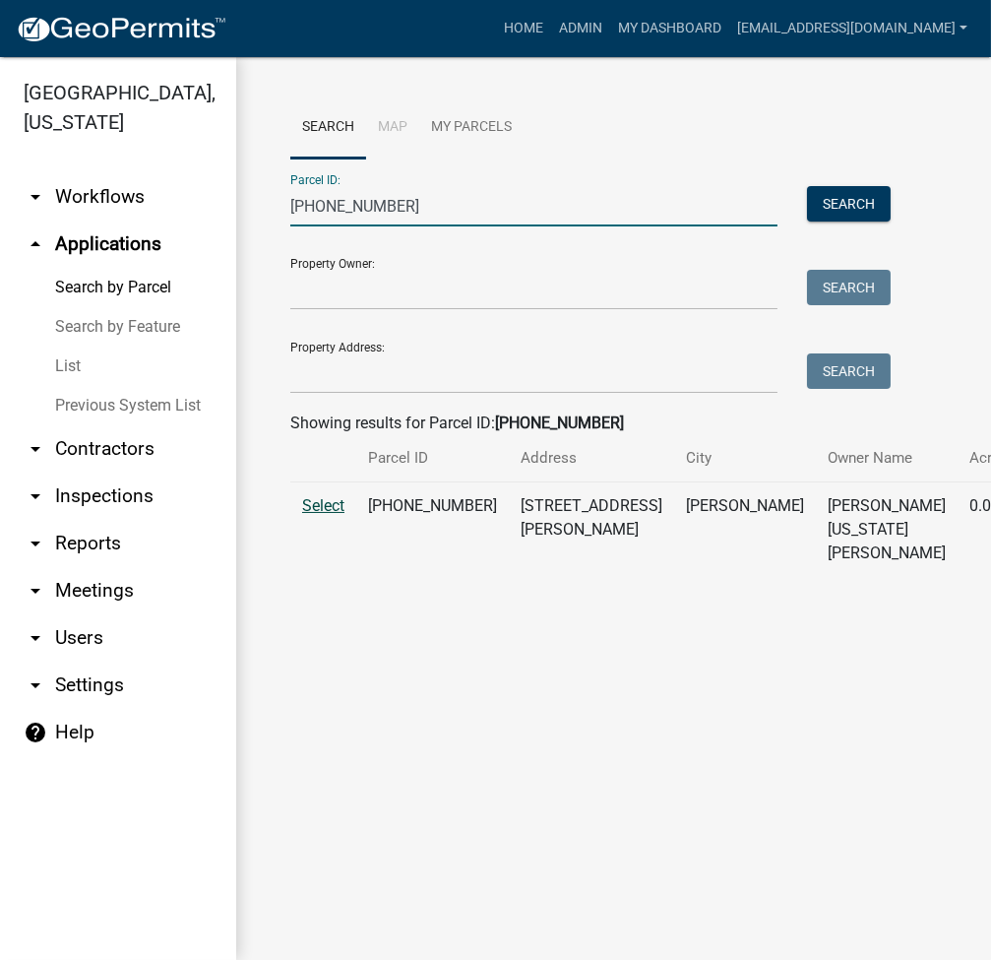
type input "[PHONE_NUMBER]"
click at [322, 515] on span "Select" at bounding box center [323, 505] width 42 height 19
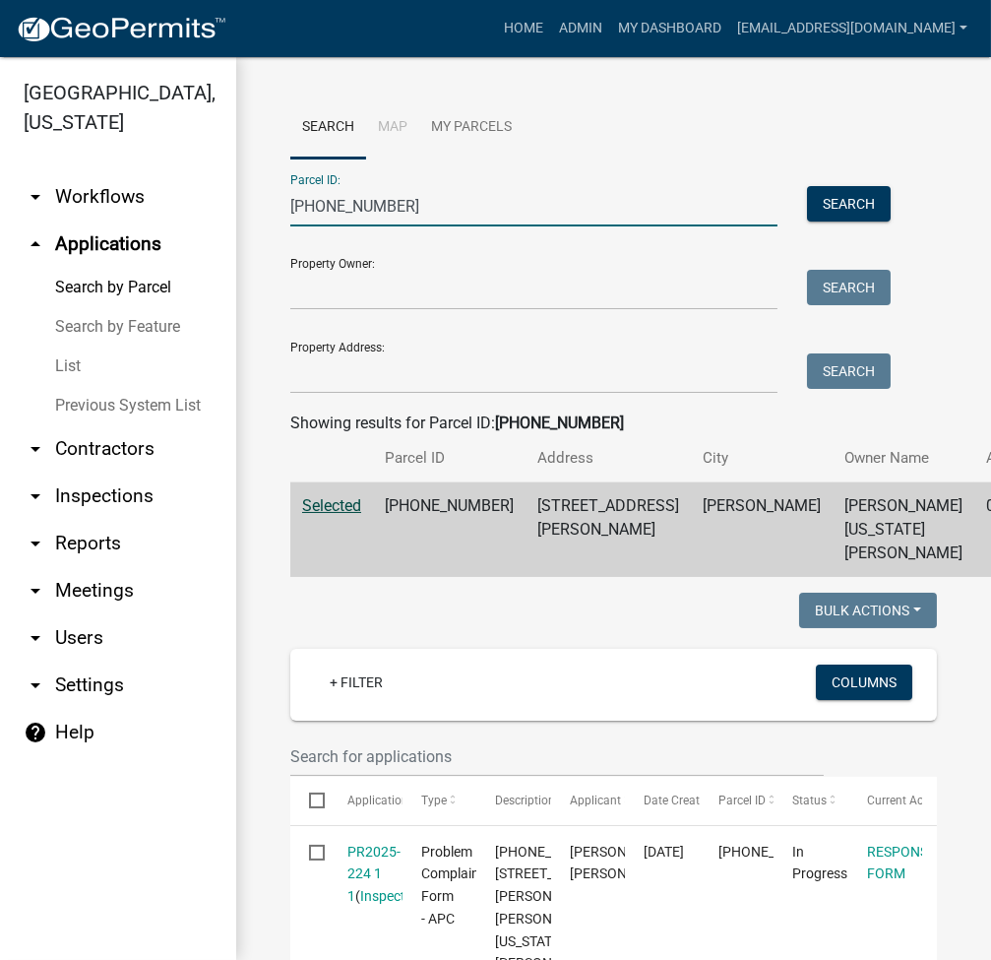
drag, startPoint x: 358, startPoint y: 216, endPoint x: 258, endPoint y: 201, distance: 101.5
click at [259, 201] on div "Search Map My Parcels Parcel ID: [PHONE_NUMBER] Search Property Owner: Search P…" at bounding box center [613, 778] width 755 height 1442
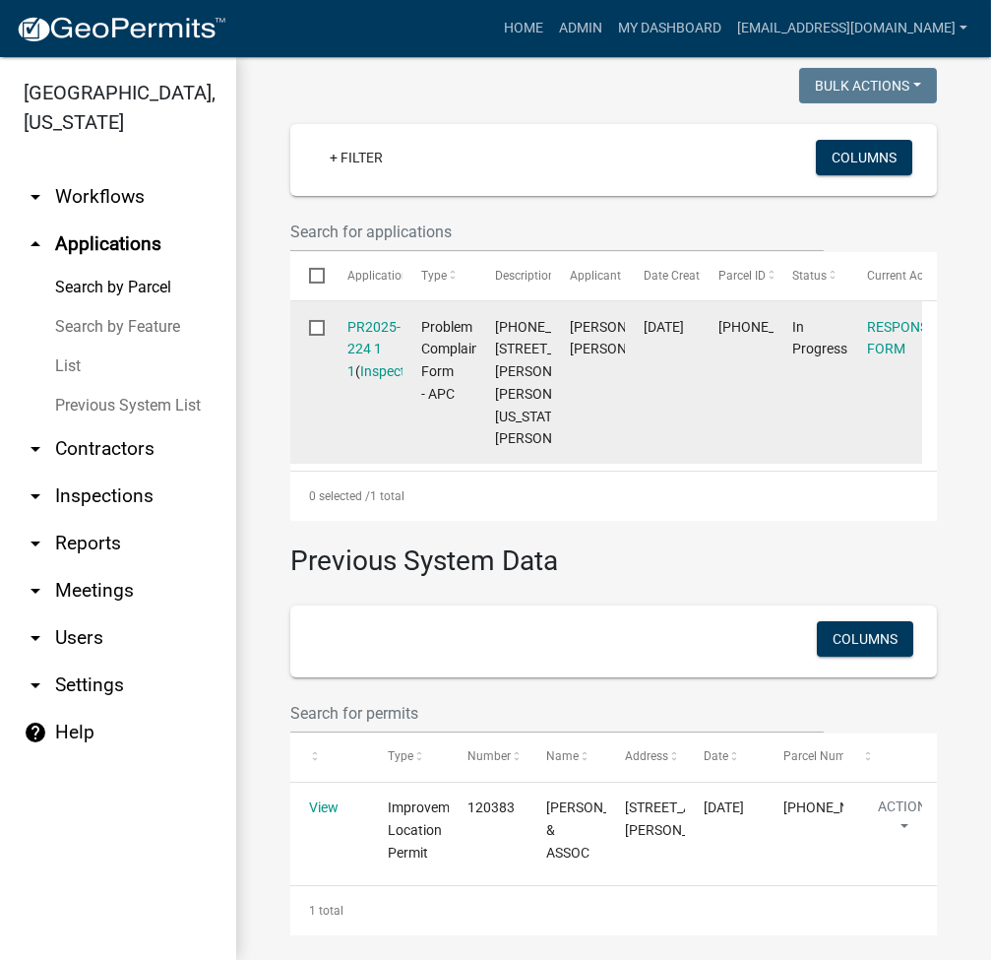
click at [360, 357] on div "PR2025-224 1 1 ( Inspections )" at bounding box center [365, 349] width 36 height 67
click at [376, 344] on link "PR2025-224 1 1" at bounding box center [373, 349] width 53 height 61
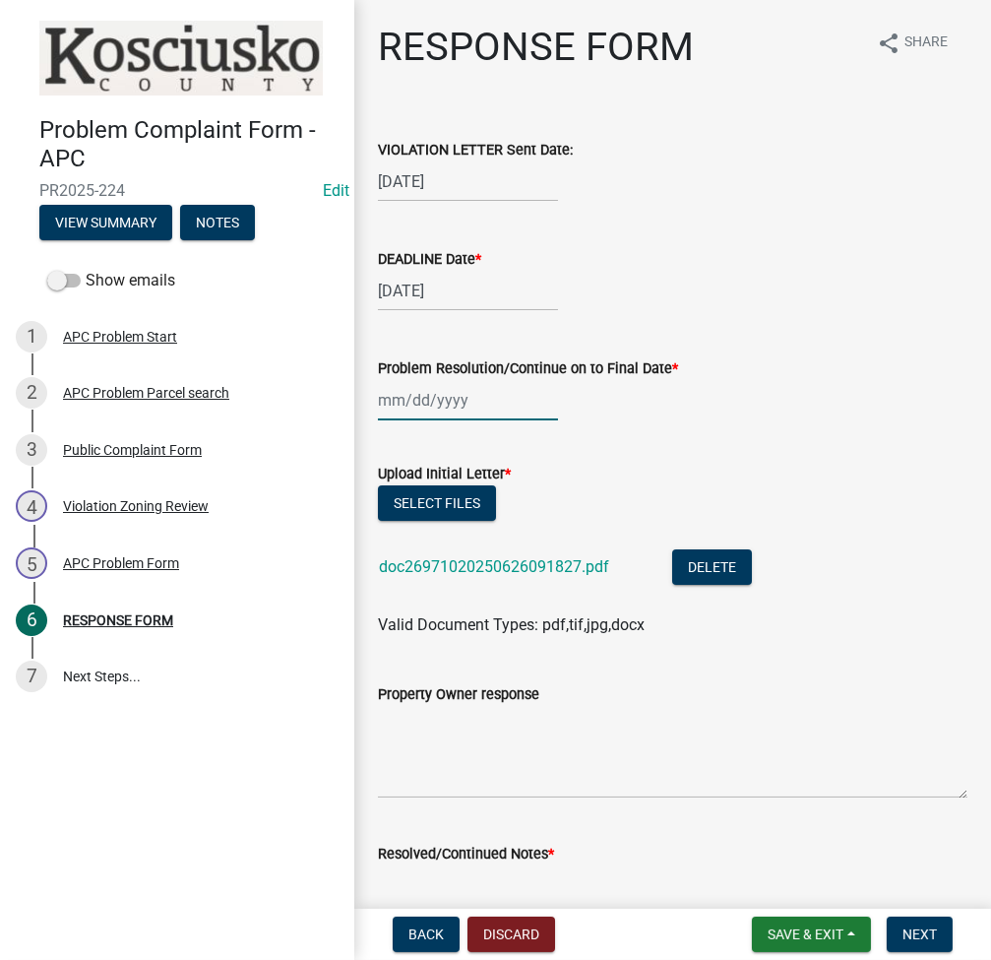
click at [393, 406] on div at bounding box center [468, 400] width 180 height 40
select select "8"
select select "2025"
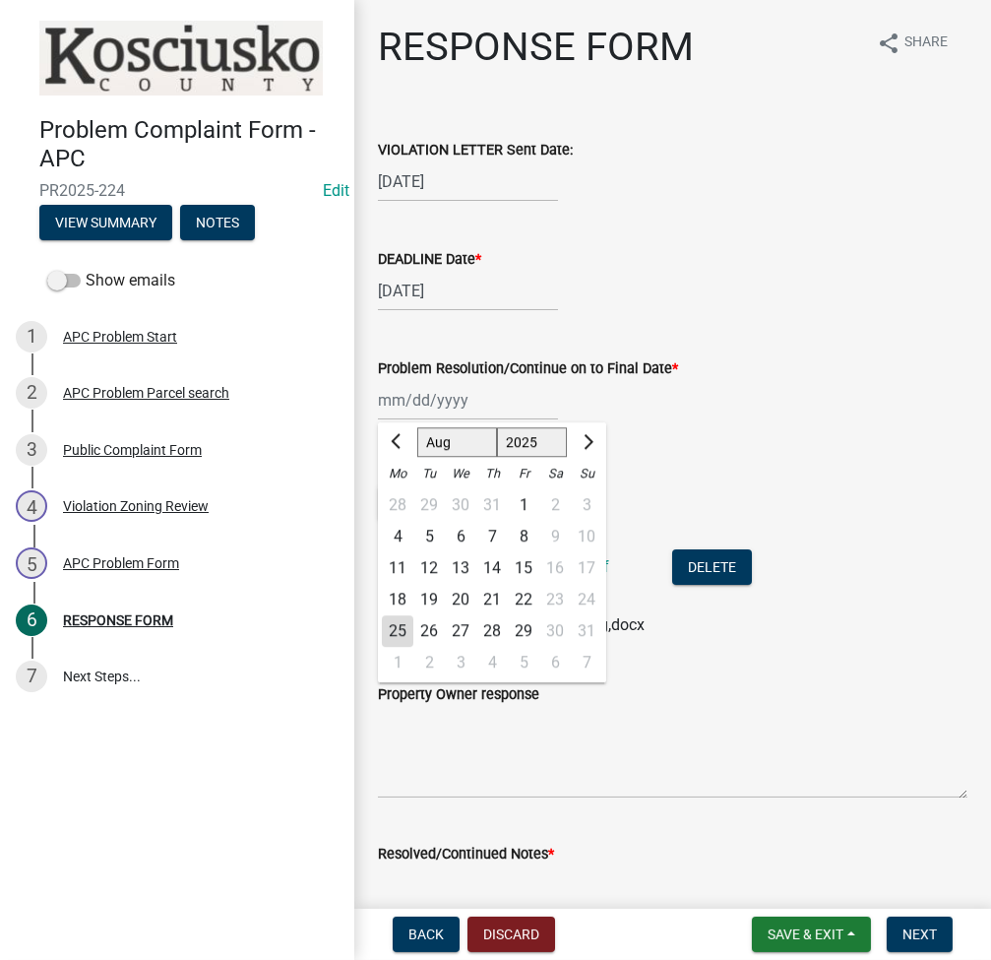
click at [401, 634] on div "25" at bounding box center [397, 630] width 31 height 31
type input "[DATE]"
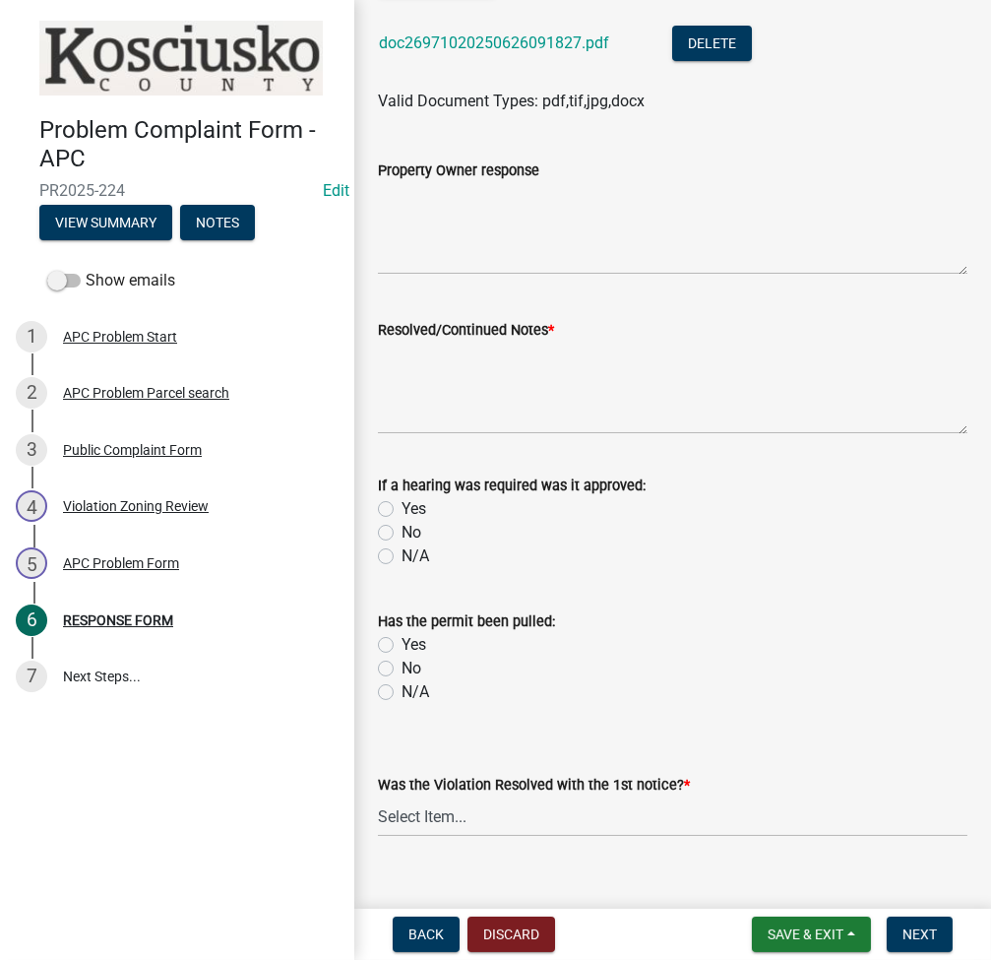
scroll to position [525, 0]
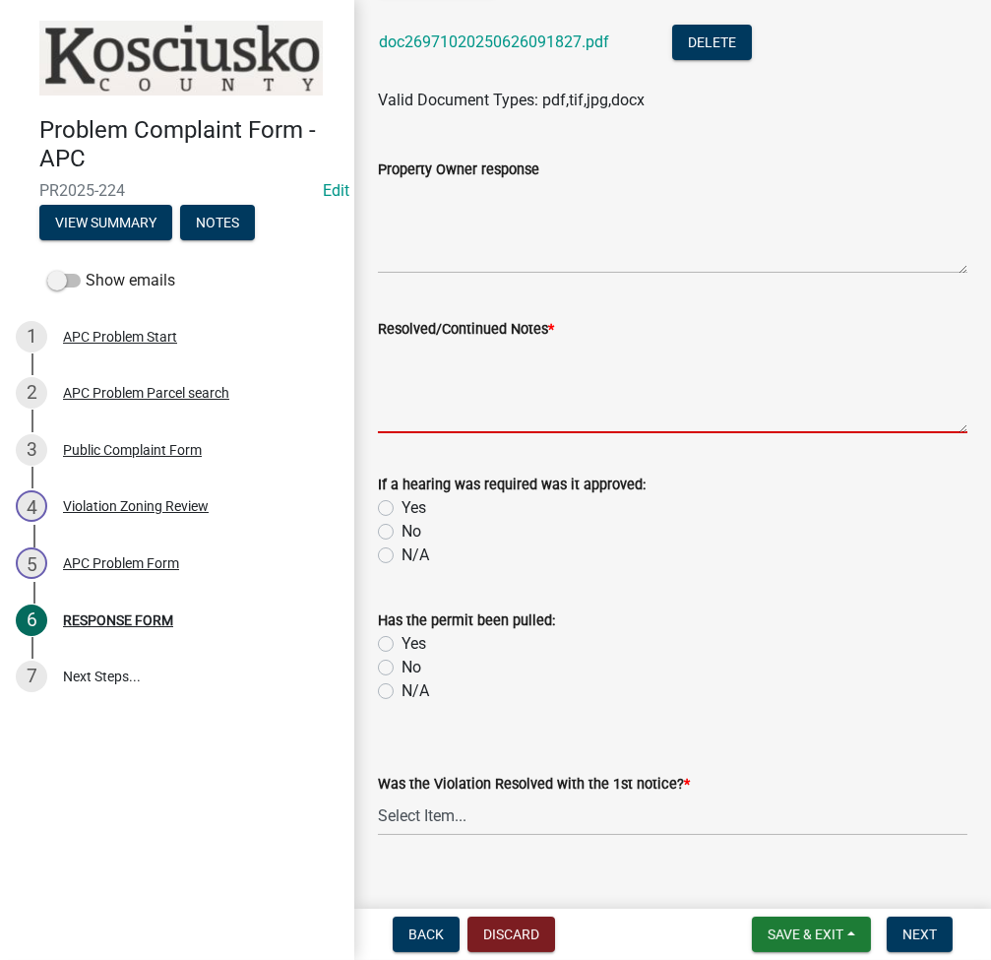
click at [591, 401] on textarea "Resolved/Continued Notes *" at bounding box center [673, 387] width 590 height 93
type textarea "none"
click at [414, 814] on select "Select Item... Yes No N/A" at bounding box center [673, 815] width 590 height 40
click at [378, 795] on select "Select Item... Yes No N/A" at bounding box center [673, 815] width 590 height 40
select select "d062c417-95db-497a-9398-920c005df4db"
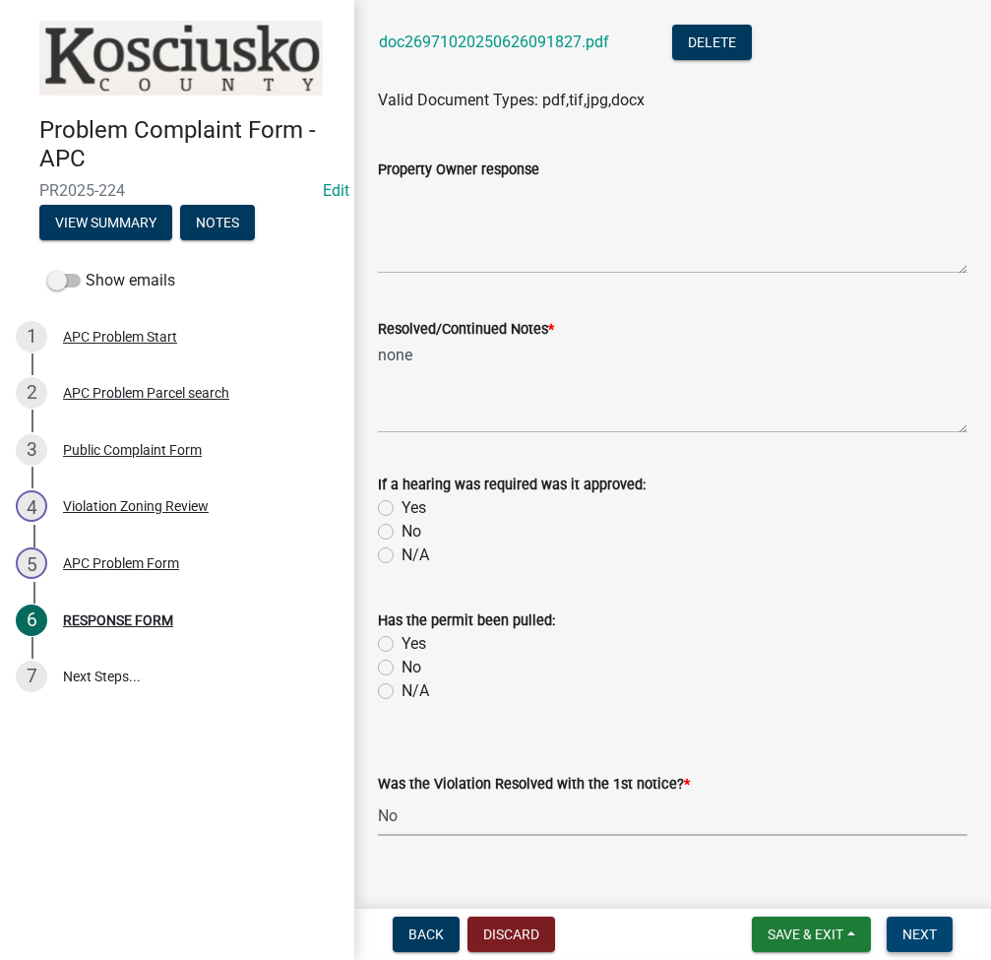
click at [928, 938] on span "Next" at bounding box center [920, 934] width 34 height 16
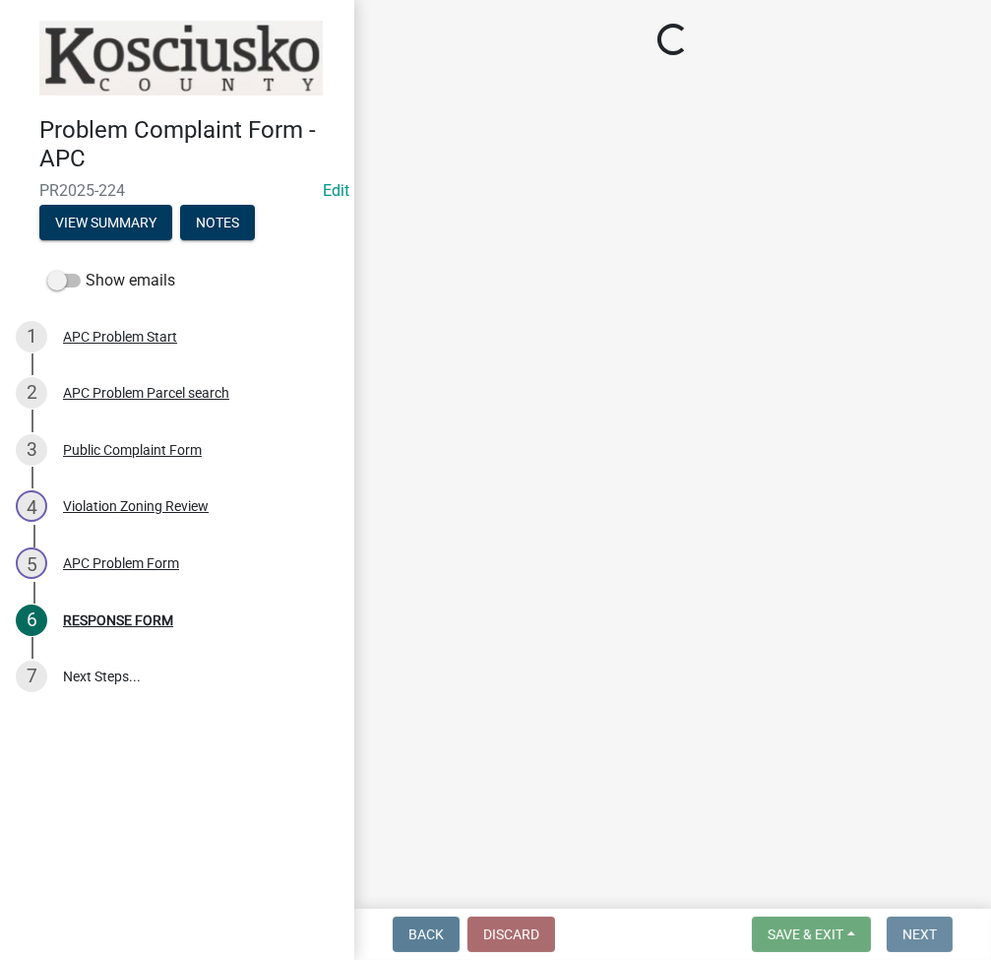
scroll to position [0, 0]
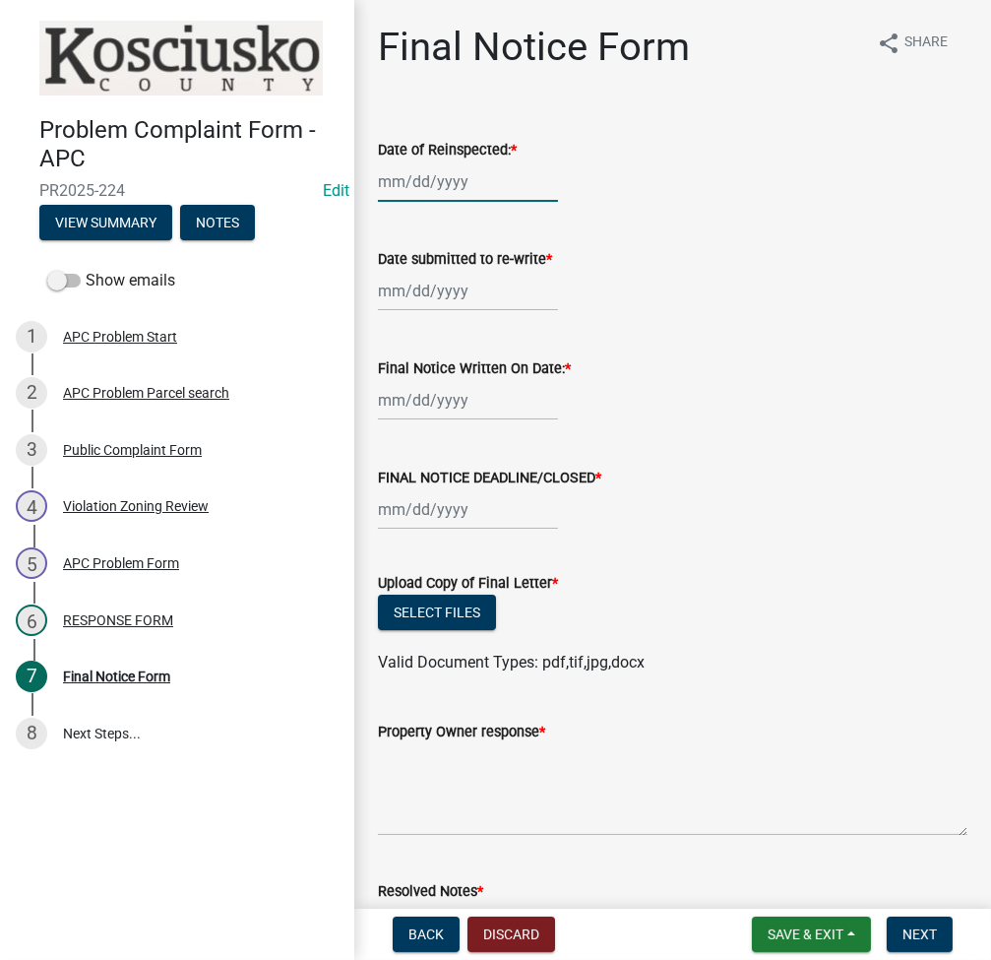
click at [390, 185] on div at bounding box center [468, 181] width 180 height 40
select select "8"
select select "2025"
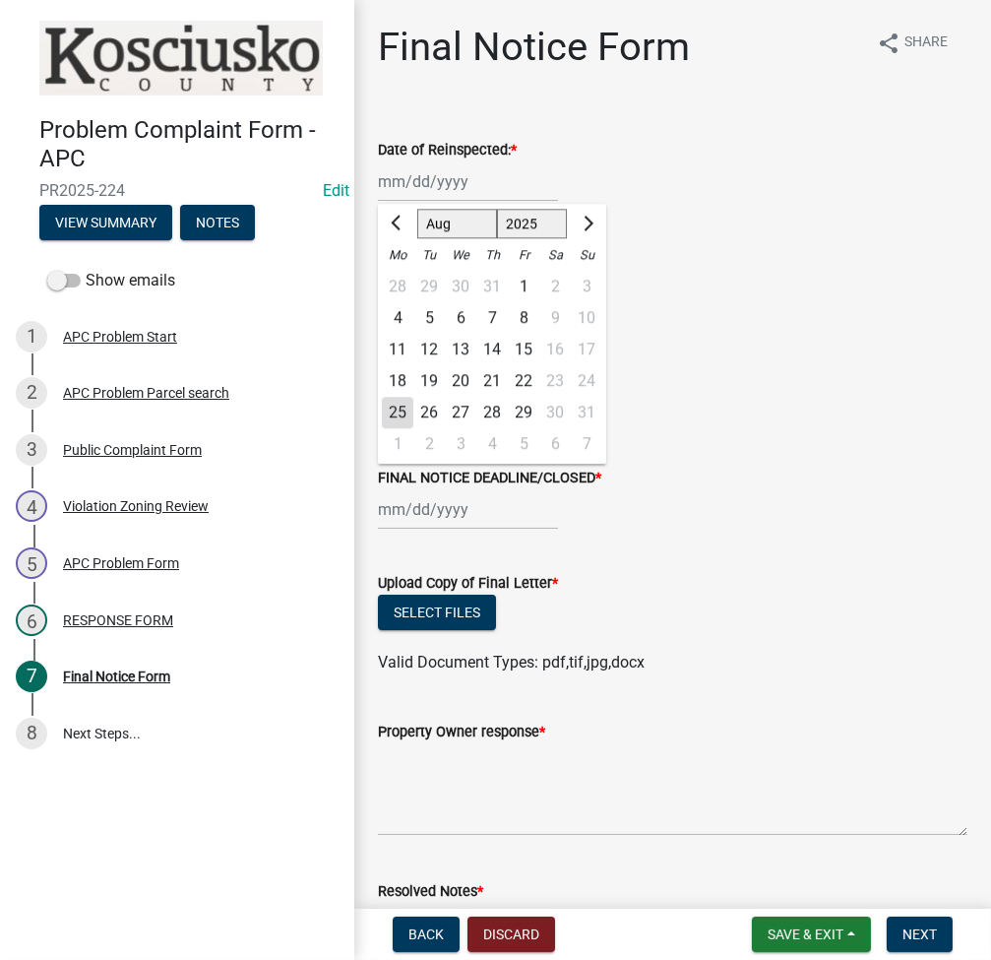
click at [401, 407] on div "25" at bounding box center [397, 412] width 31 height 31
type input "[DATE]"
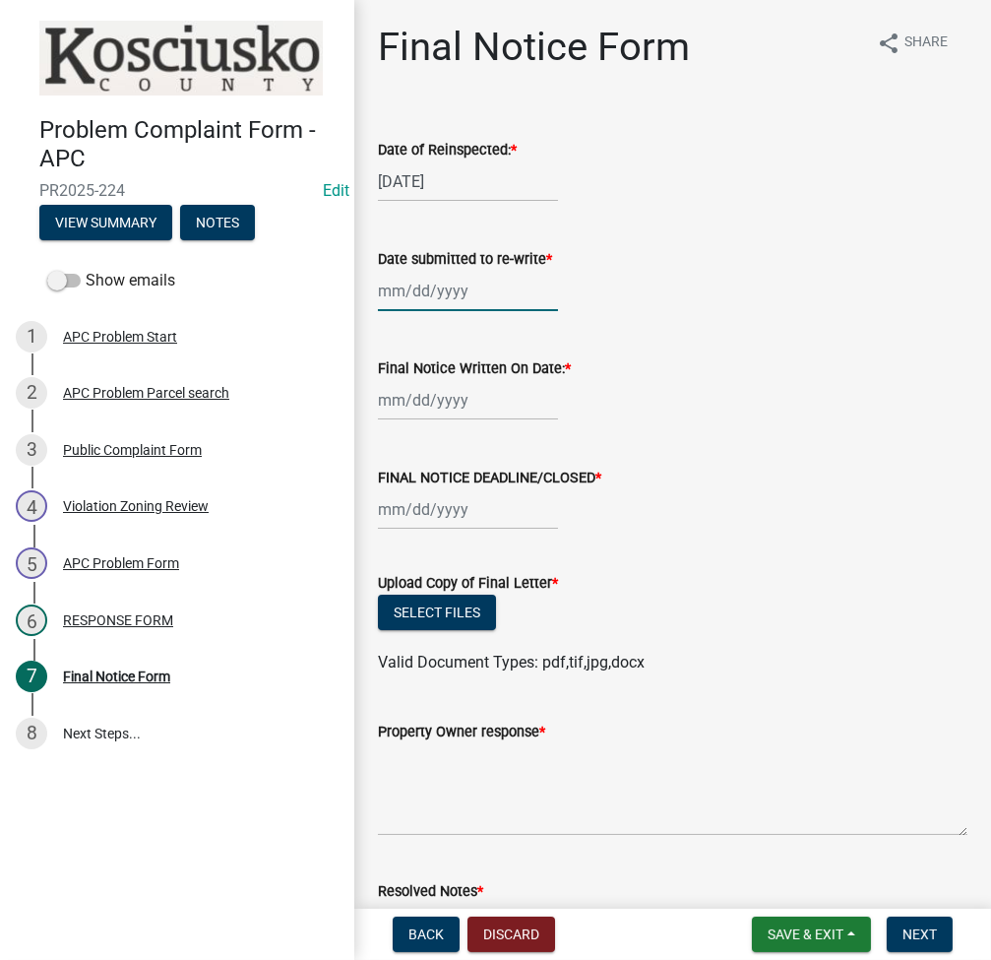
click at [424, 282] on div at bounding box center [468, 291] width 180 height 40
select select "8"
select select "2025"
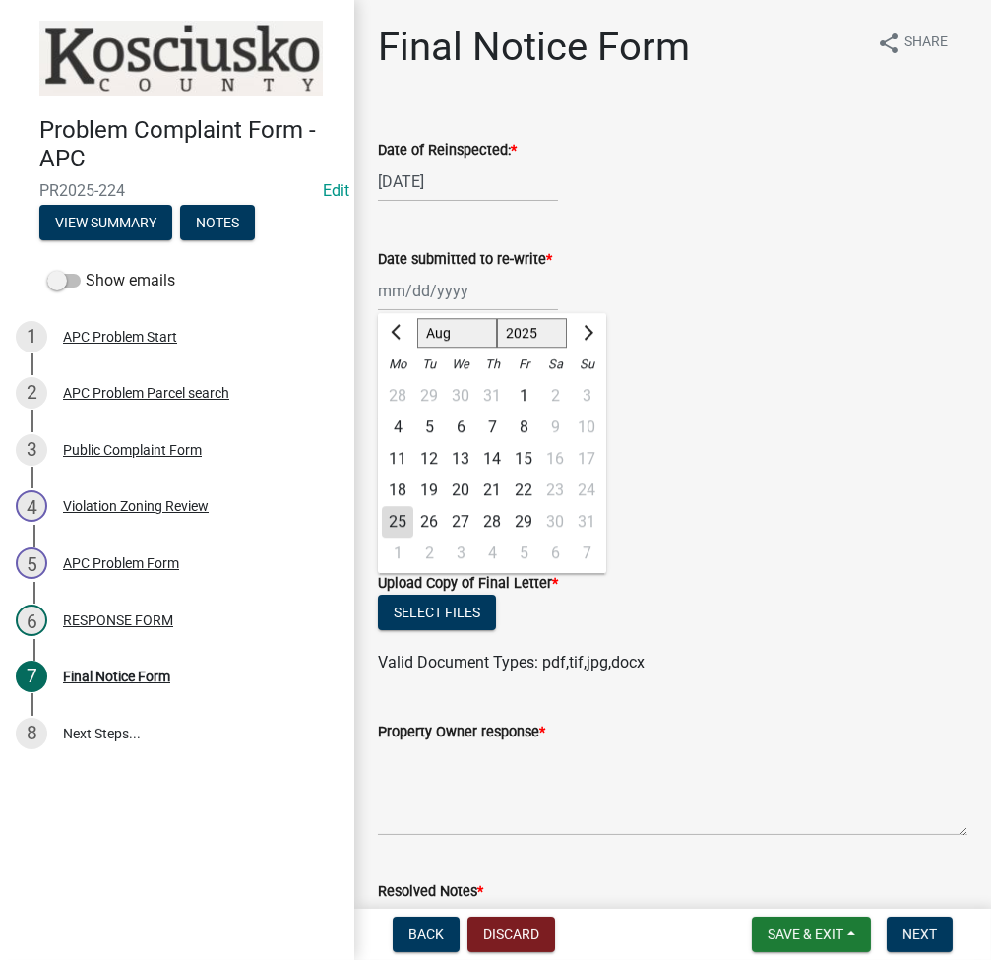
click at [396, 523] on div "25" at bounding box center [397, 521] width 31 height 31
type input "[DATE]"
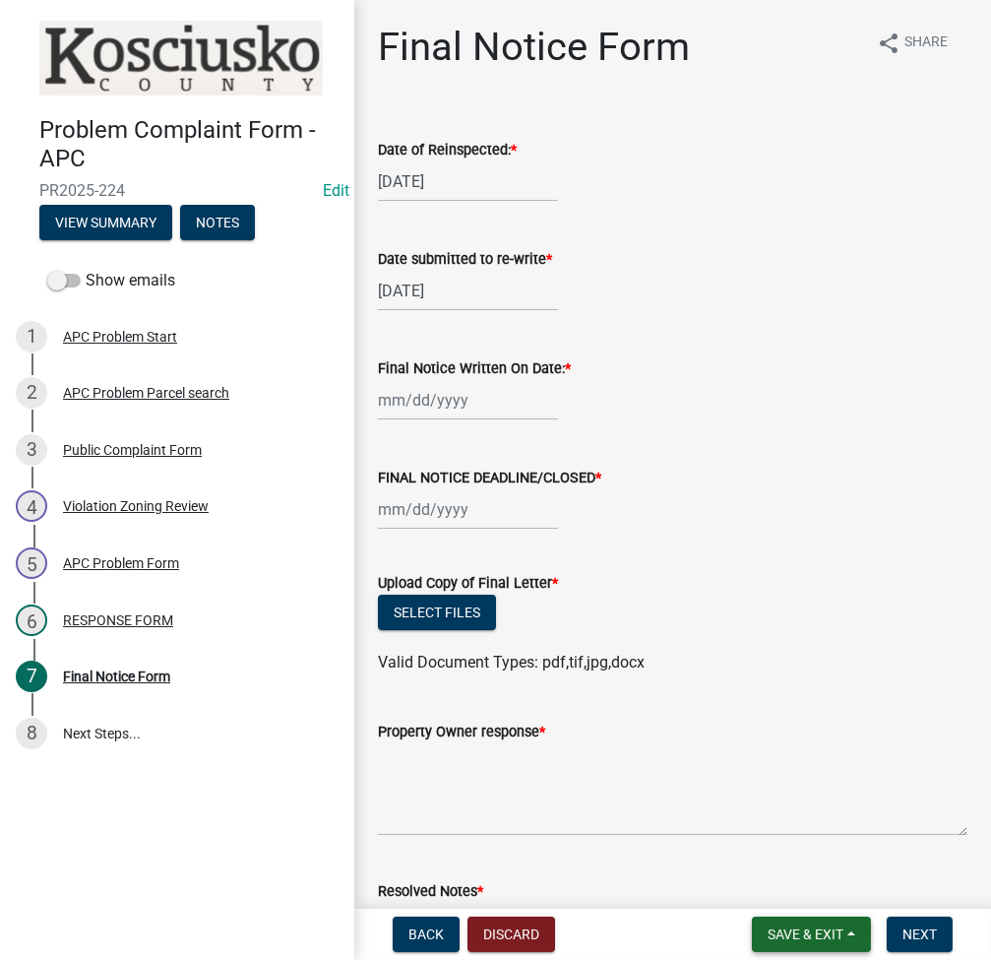
click at [800, 929] on span "Save & Exit" at bounding box center [806, 934] width 76 height 16
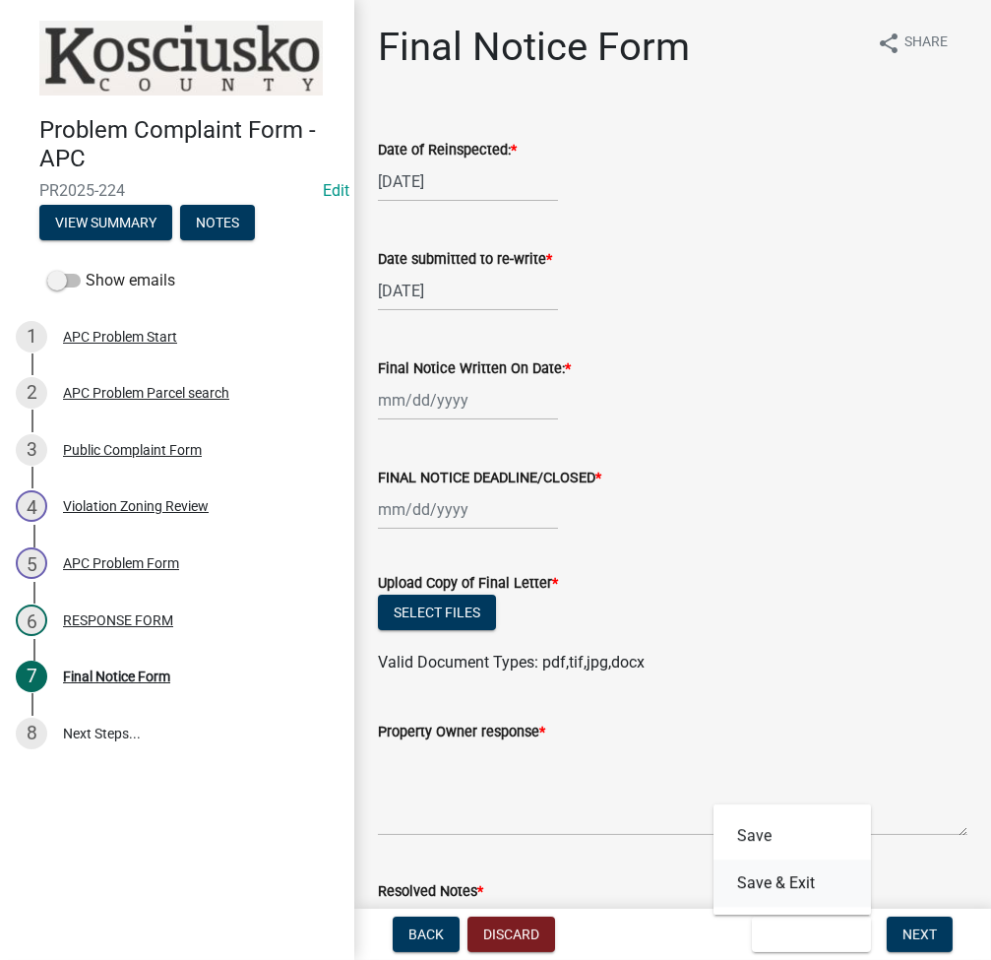
click at [792, 869] on button "Save & Exit" at bounding box center [792, 882] width 157 height 47
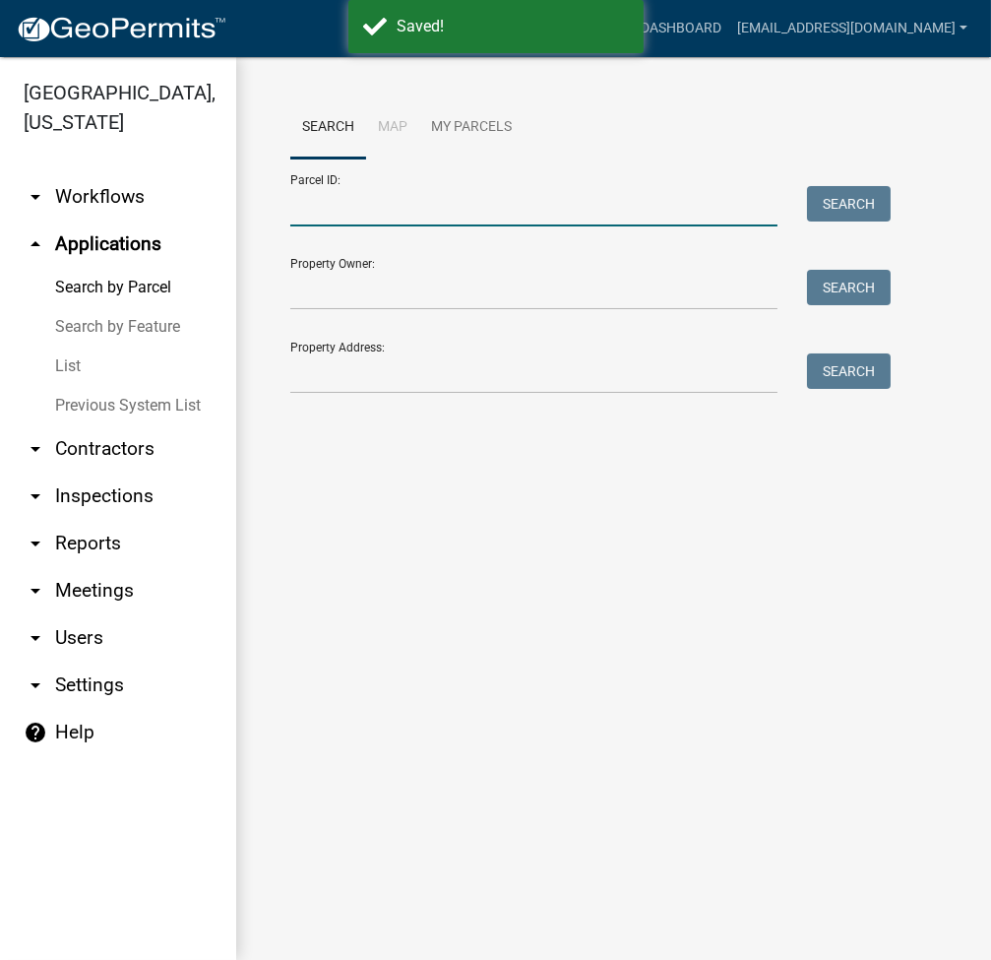
click at [394, 204] on input "Parcel ID:" at bounding box center [533, 206] width 487 height 40
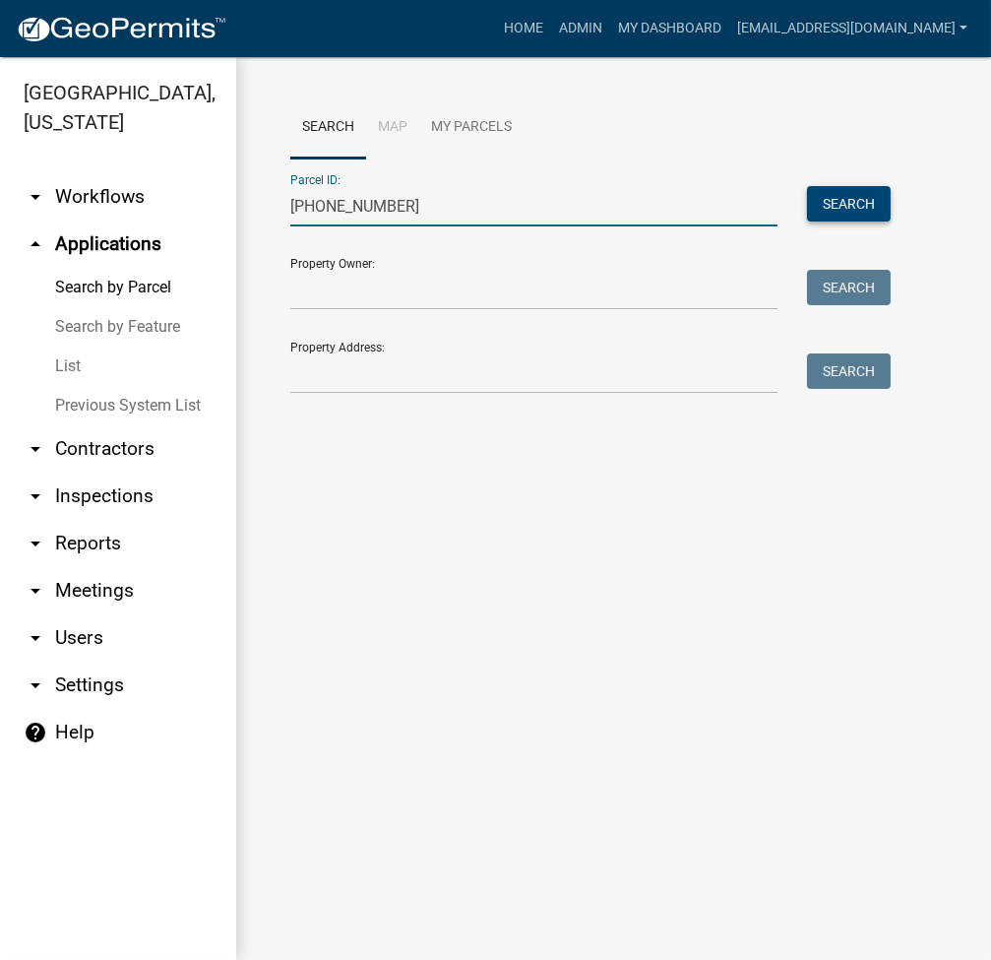
type input "[PHONE_NUMBER]"
click at [847, 202] on button "Search" at bounding box center [849, 203] width 84 height 35
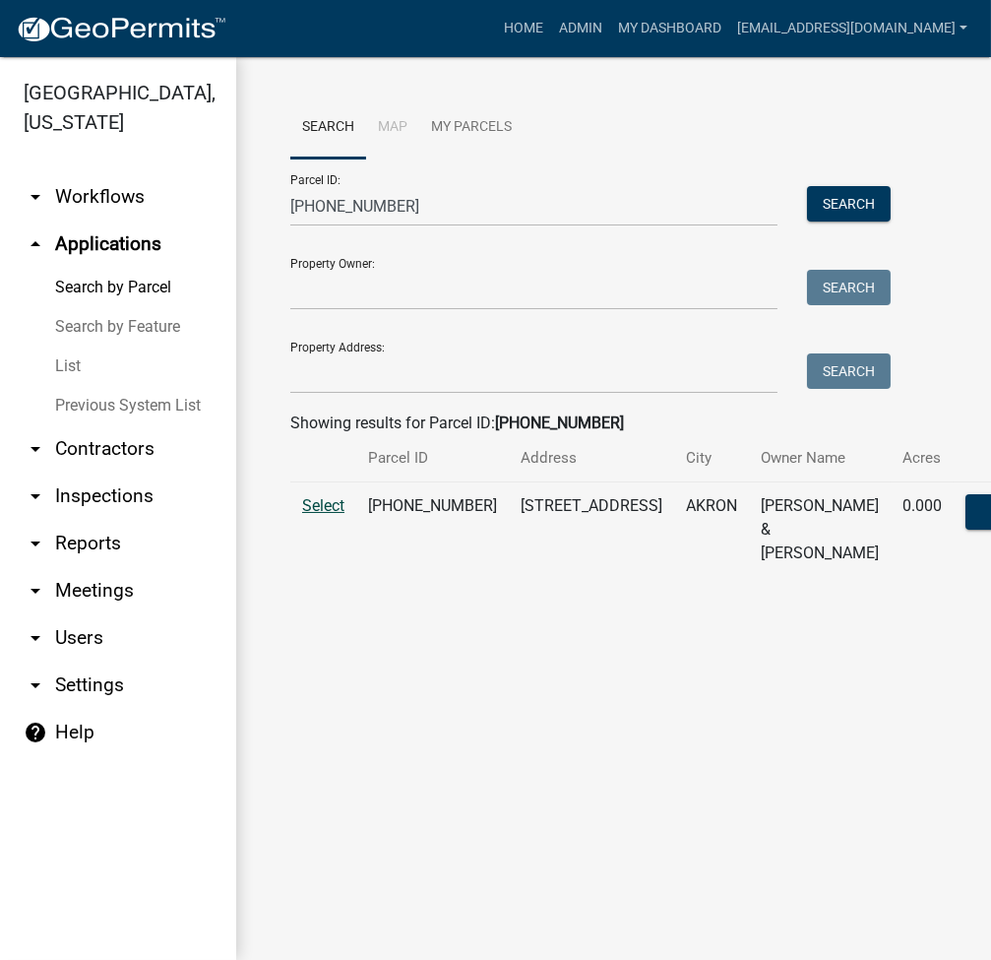
click at [320, 515] on span "Select" at bounding box center [323, 505] width 42 height 19
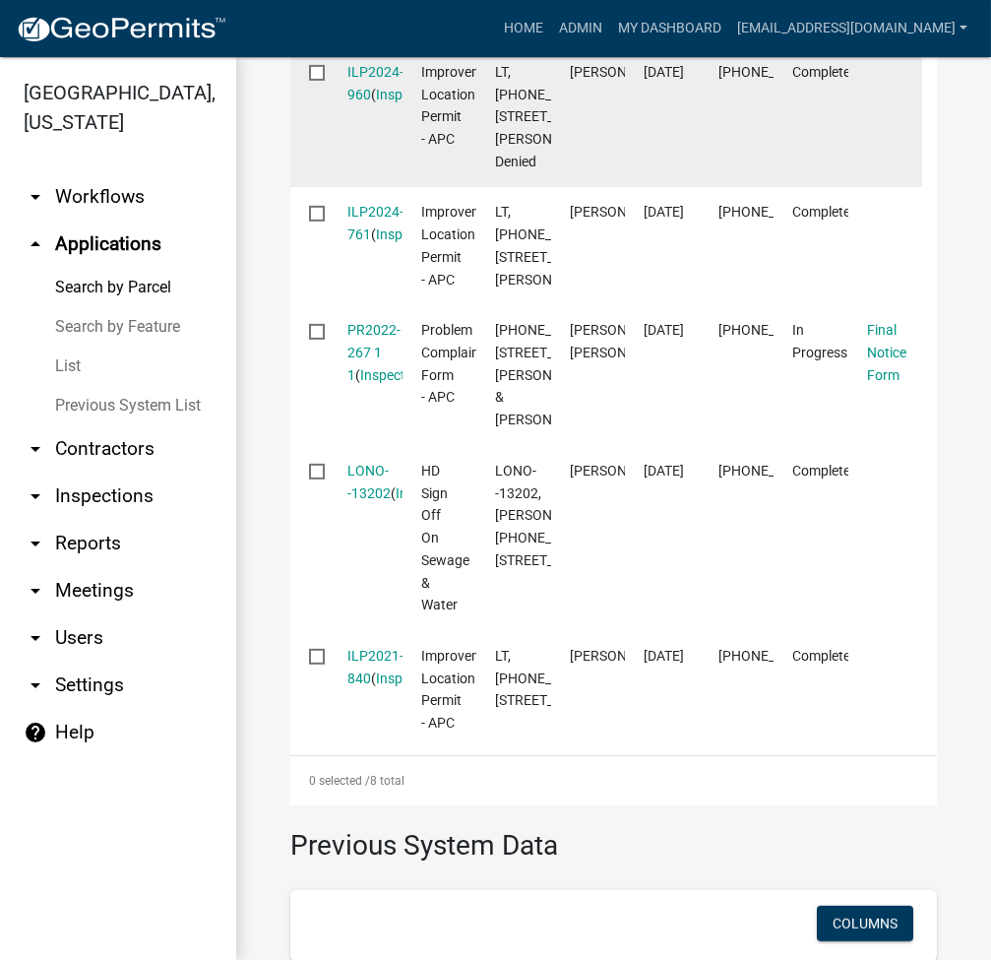
scroll to position [1837, 0]
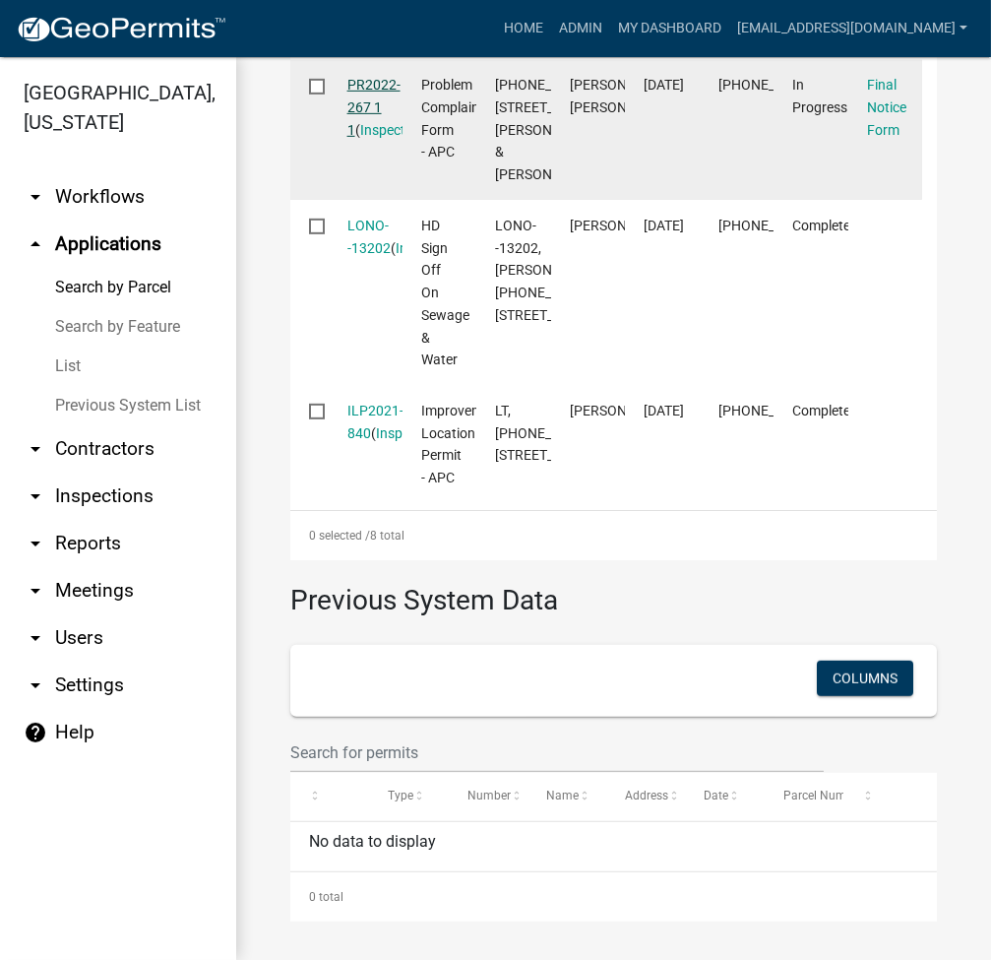
click at [364, 138] on link "PR2022-267 1 1" at bounding box center [373, 107] width 53 height 61
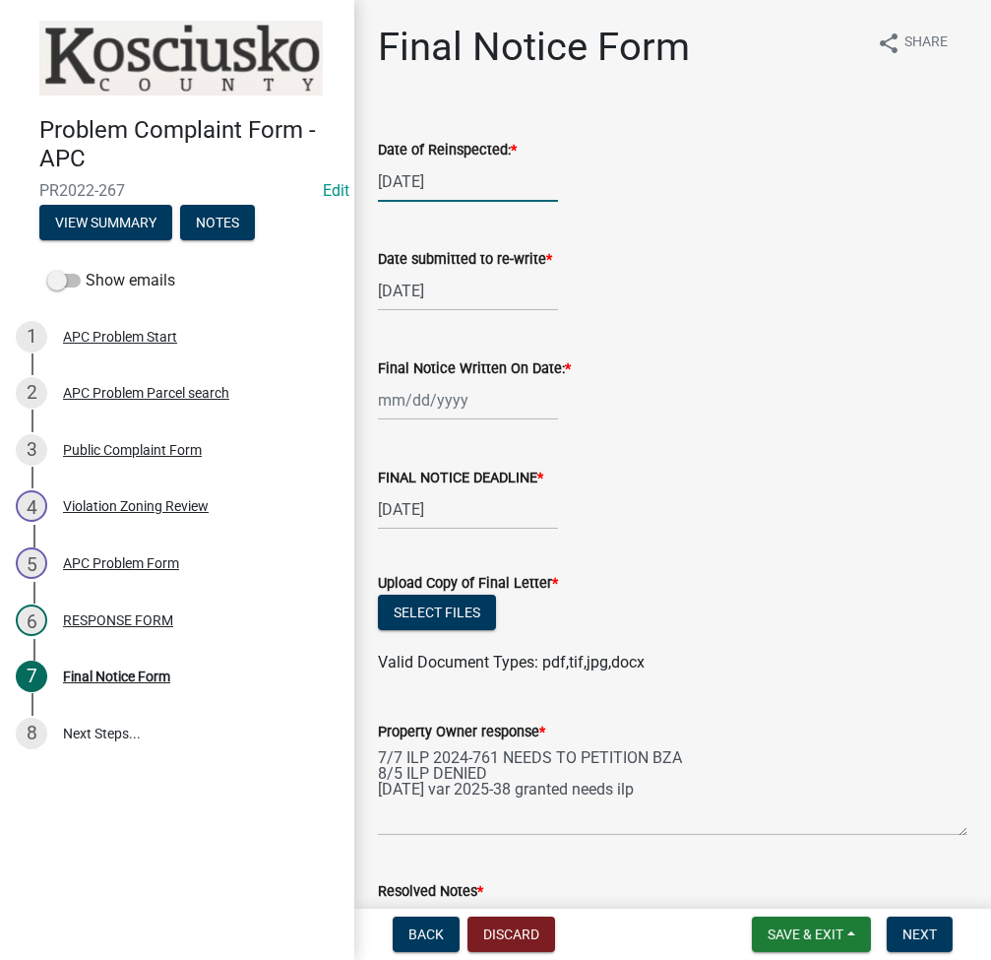
click at [413, 182] on div "[DATE]" at bounding box center [468, 181] width 180 height 40
select select "5"
select select "2025"
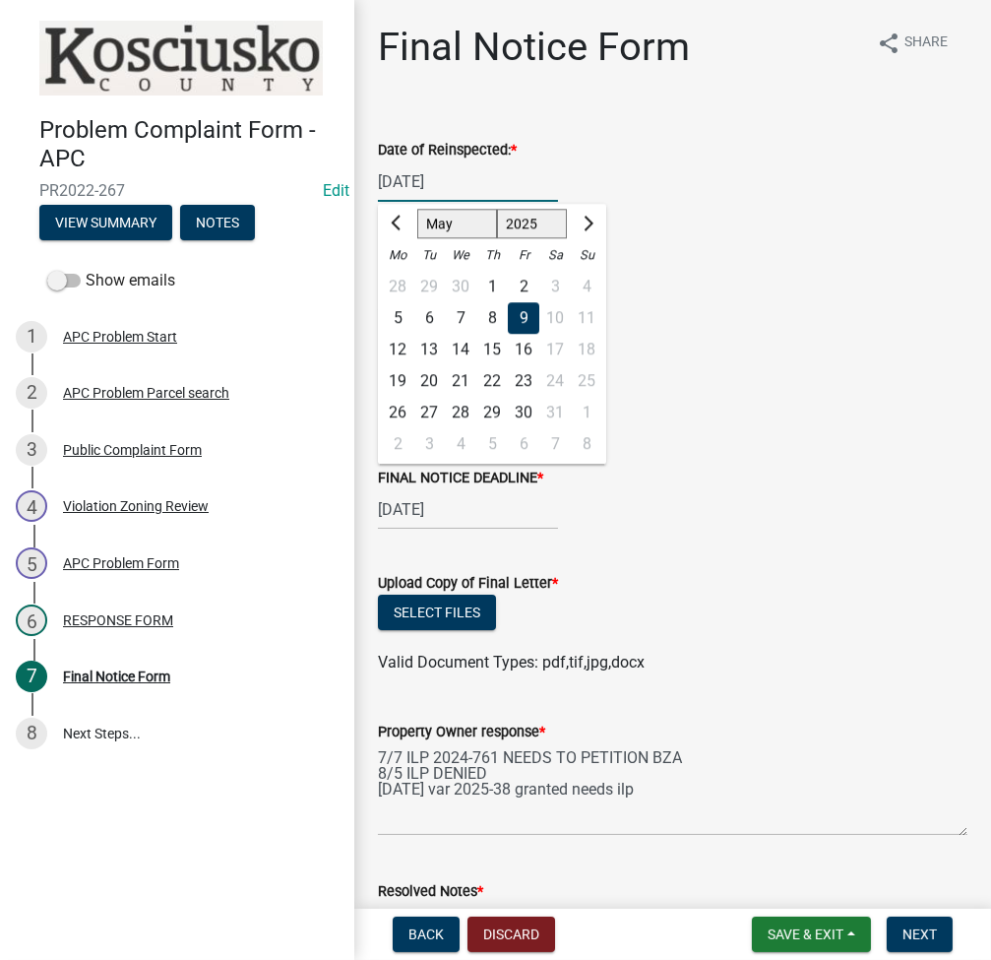
click at [405, 172] on input "[DATE]" at bounding box center [468, 181] width 180 height 40
type input "[DATE]"
click at [728, 200] on div "[DATE] [PERSON_NAME] Apr May Jun [DATE] Aug Sep Oct Nov [DATE] 1526 1527 1528 1…" at bounding box center [673, 181] width 590 height 40
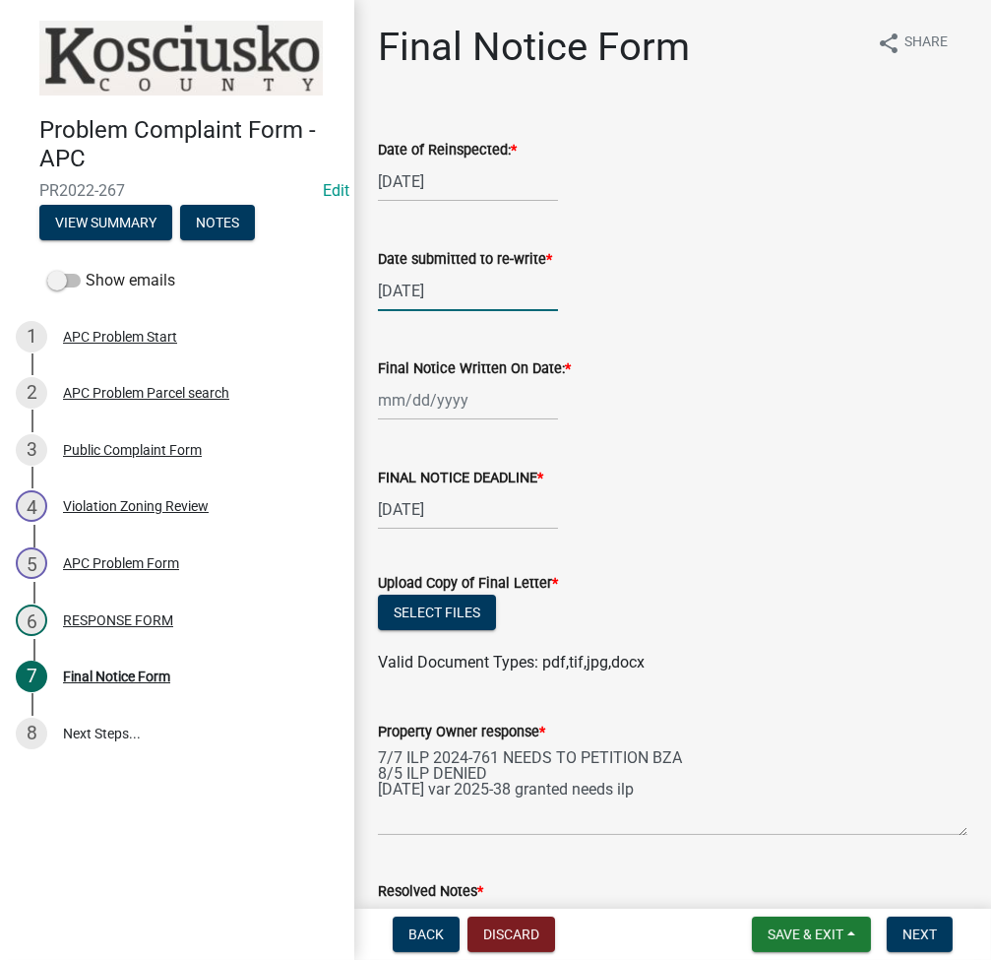
click at [415, 287] on div "[DATE]" at bounding box center [468, 291] width 180 height 40
select select "5"
select select "2025"
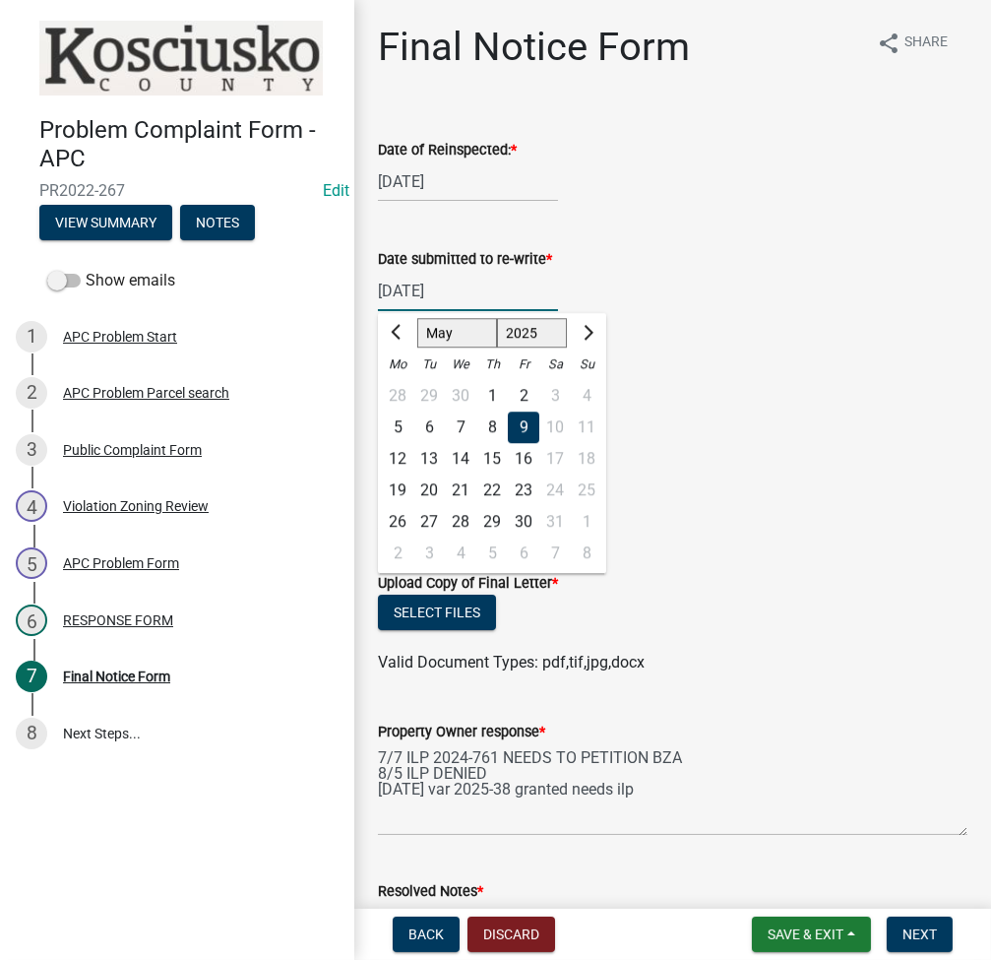
click at [415, 287] on input "[DATE]" at bounding box center [468, 291] width 180 height 40
type input "08*25/2025"
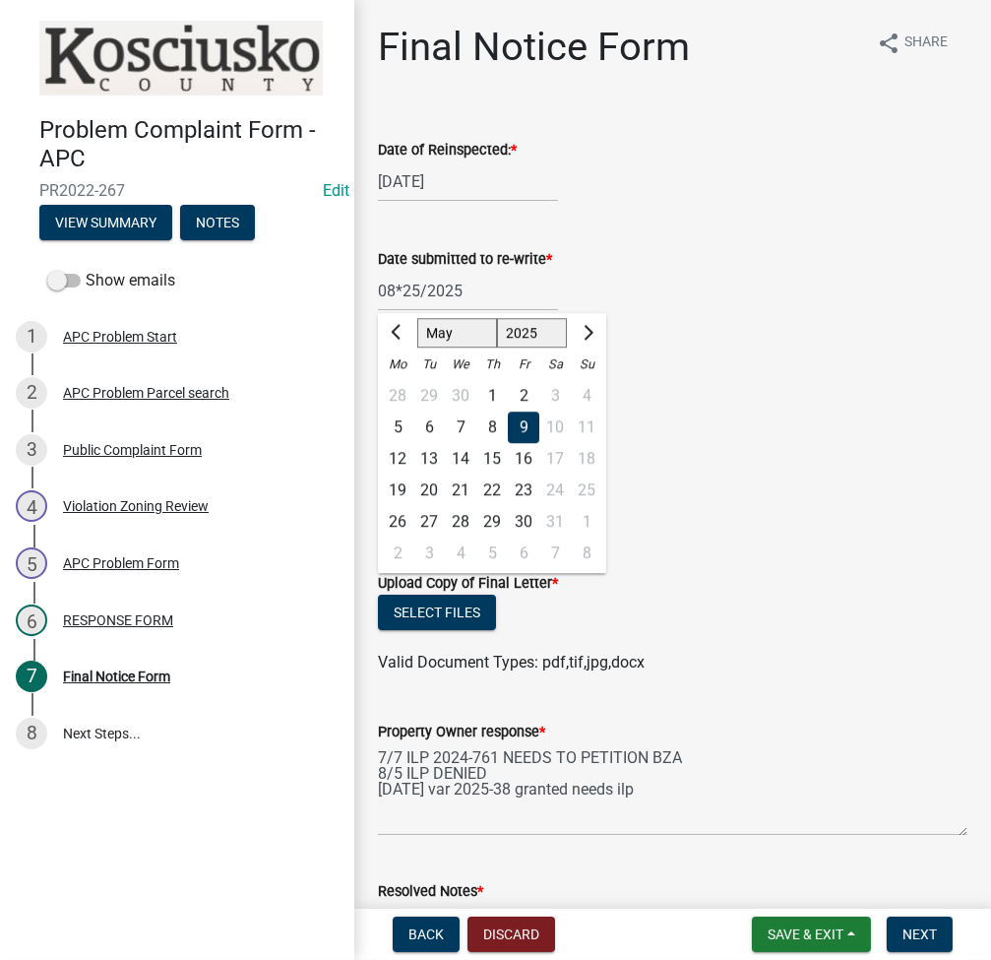
click at [852, 401] on div at bounding box center [673, 400] width 590 height 40
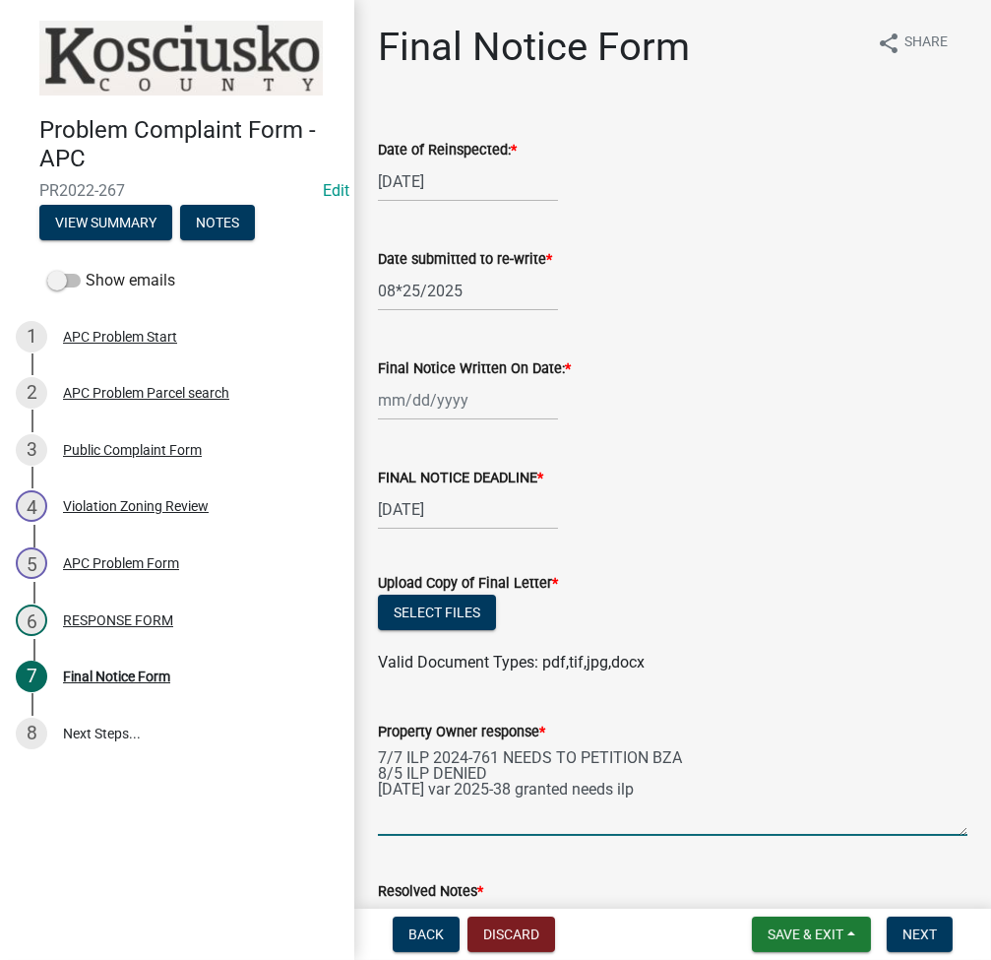
click at [686, 796] on textarea "7/7 ILP 2024-761 NEEDS TO PETITION BZA 8/5 ILP DENIED [DATE] var 2025-38 grante…" at bounding box center [673, 789] width 590 height 93
type textarea "7/7 ILP 2024-761 NEEDS TO PETITION BZA 8/5 ILP DENIED [DATE] var 2025-38 grante…"
click at [406, 296] on div "08*25/2025" at bounding box center [468, 291] width 180 height 40
select select "8"
select select "2025"
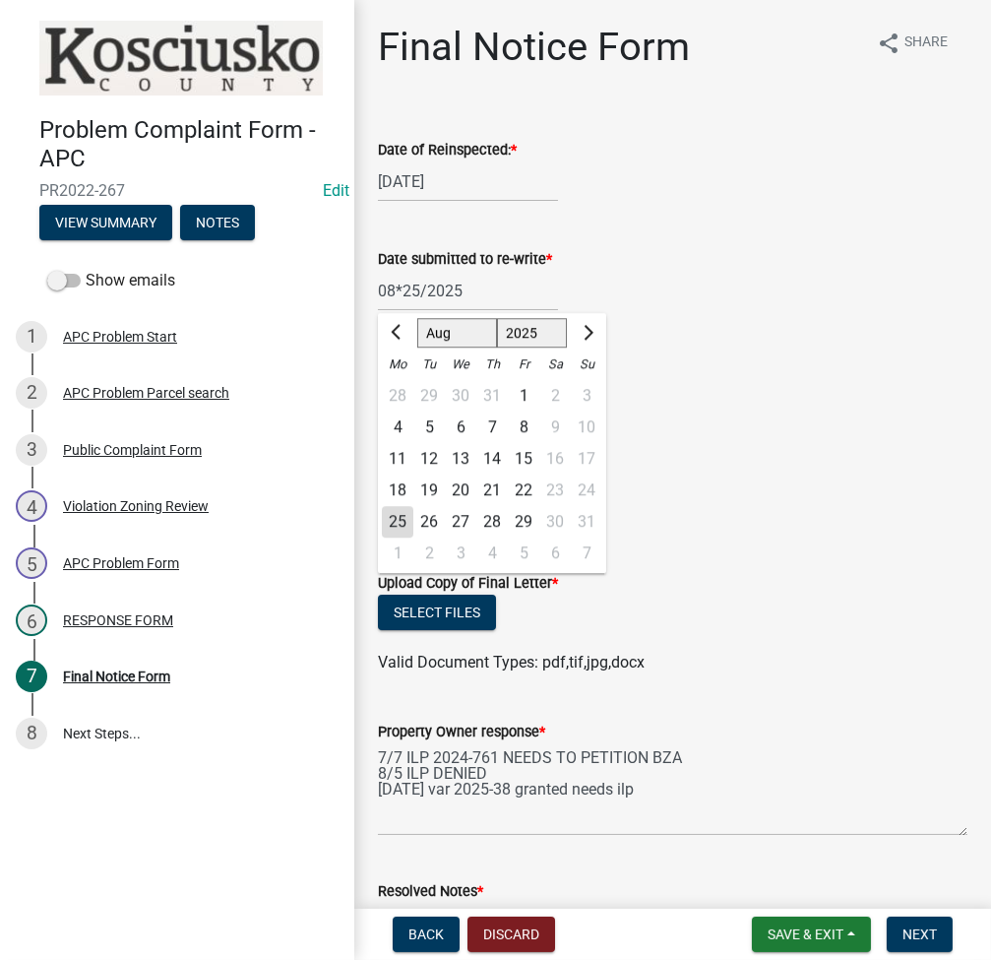
click at [406, 517] on div "25" at bounding box center [397, 521] width 31 height 31
type input "[DATE]"
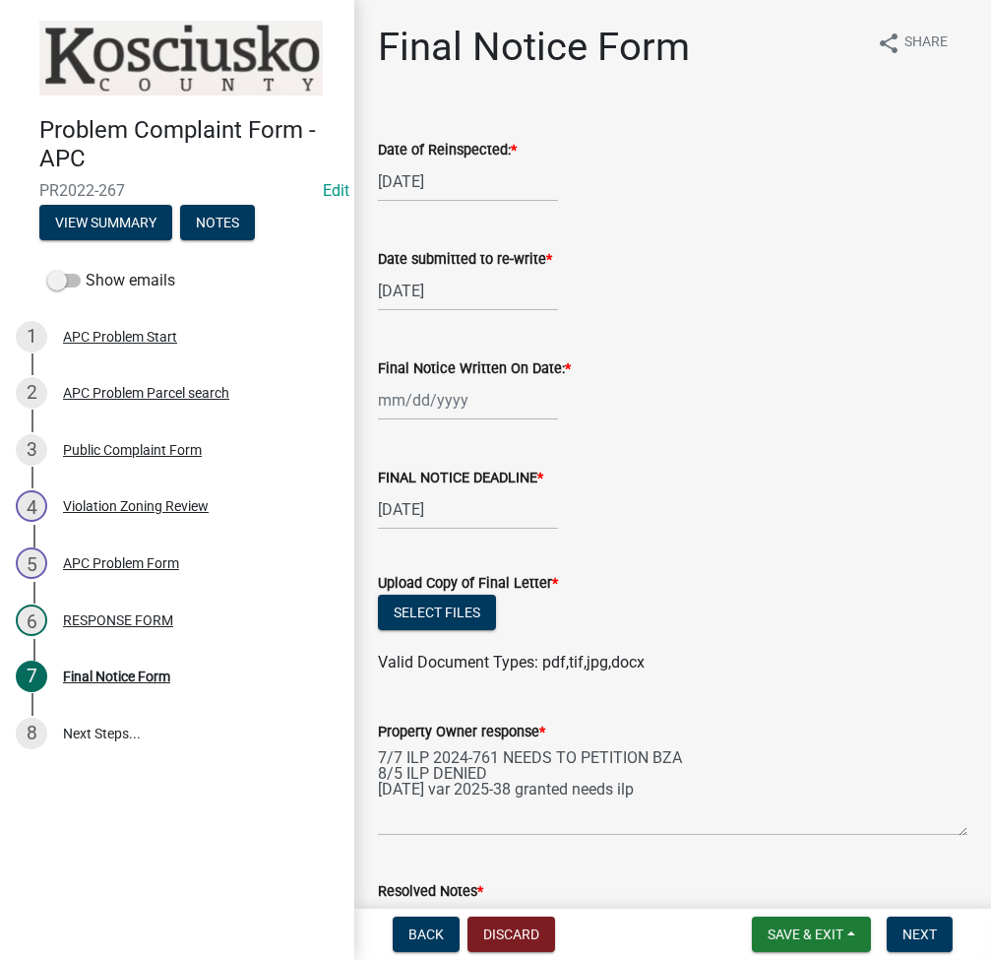
scroll to position [262, 0]
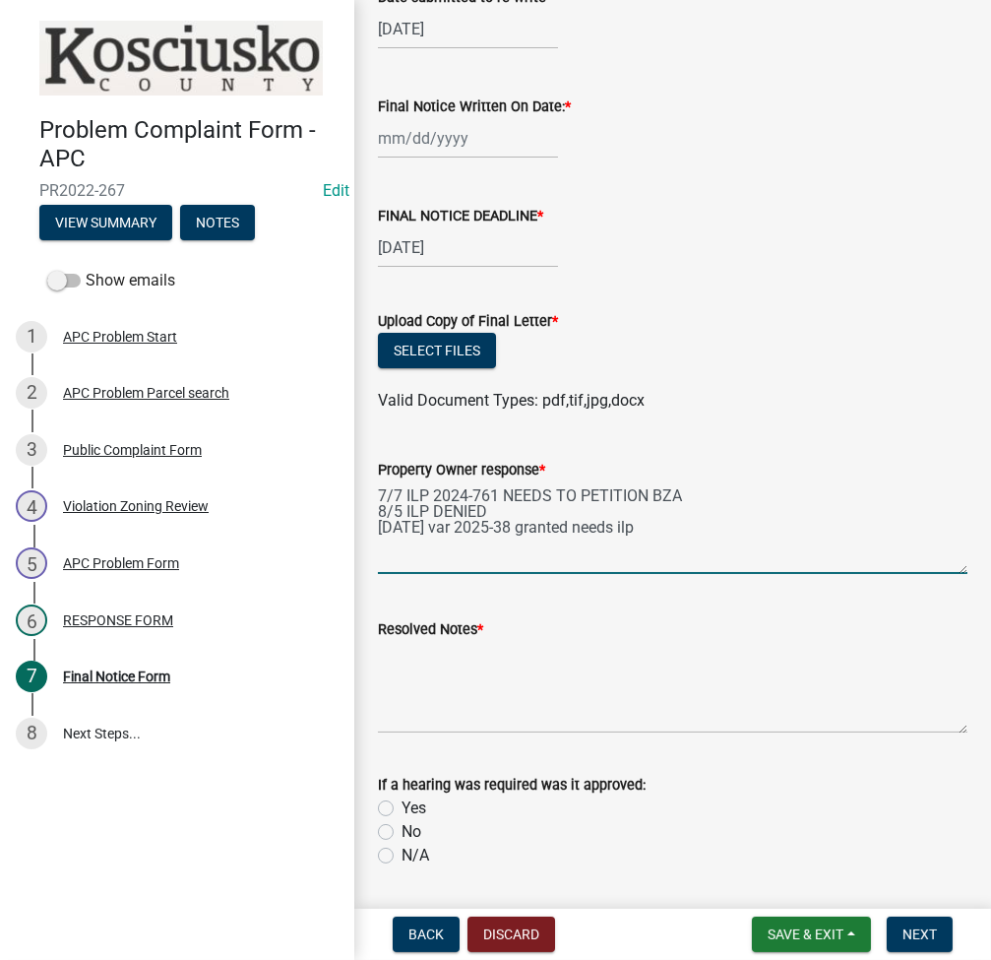
click at [693, 534] on textarea "7/7 ILP 2024-761 NEEDS TO PETITION BZA 8/5 ILP DENIED [DATE] var 2025-38 grante…" at bounding box center [673, 527] width 590 height 93
type textarea "7/7 ILP 2024-761 NEEDS TO PETITION BZA 8/5 ILP DENIED [DATE] var 2025-38 grante…"
click at [792, 939] on span "Save & Exit" at bounding box center [806, 934] width 76 height 16
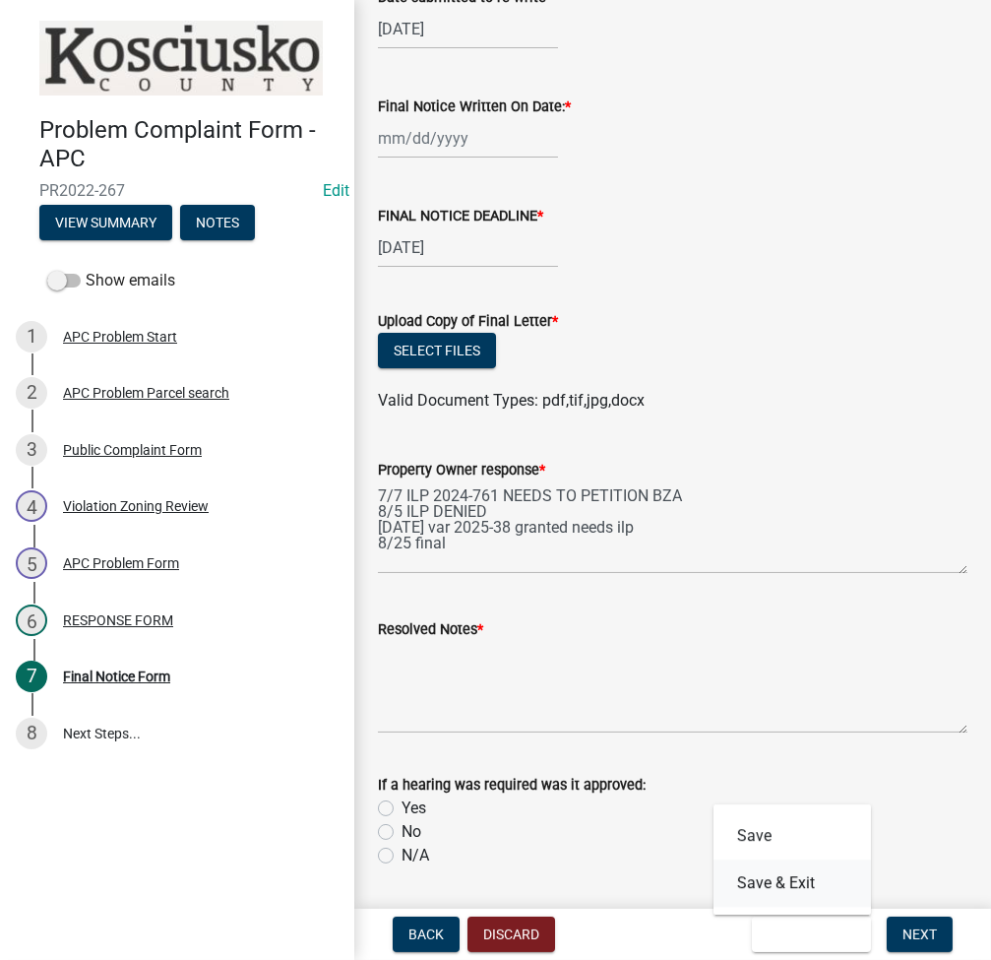
click at [774, 887] on button "Save & Exit" at bounding box center [792, 882] width 157 height 47
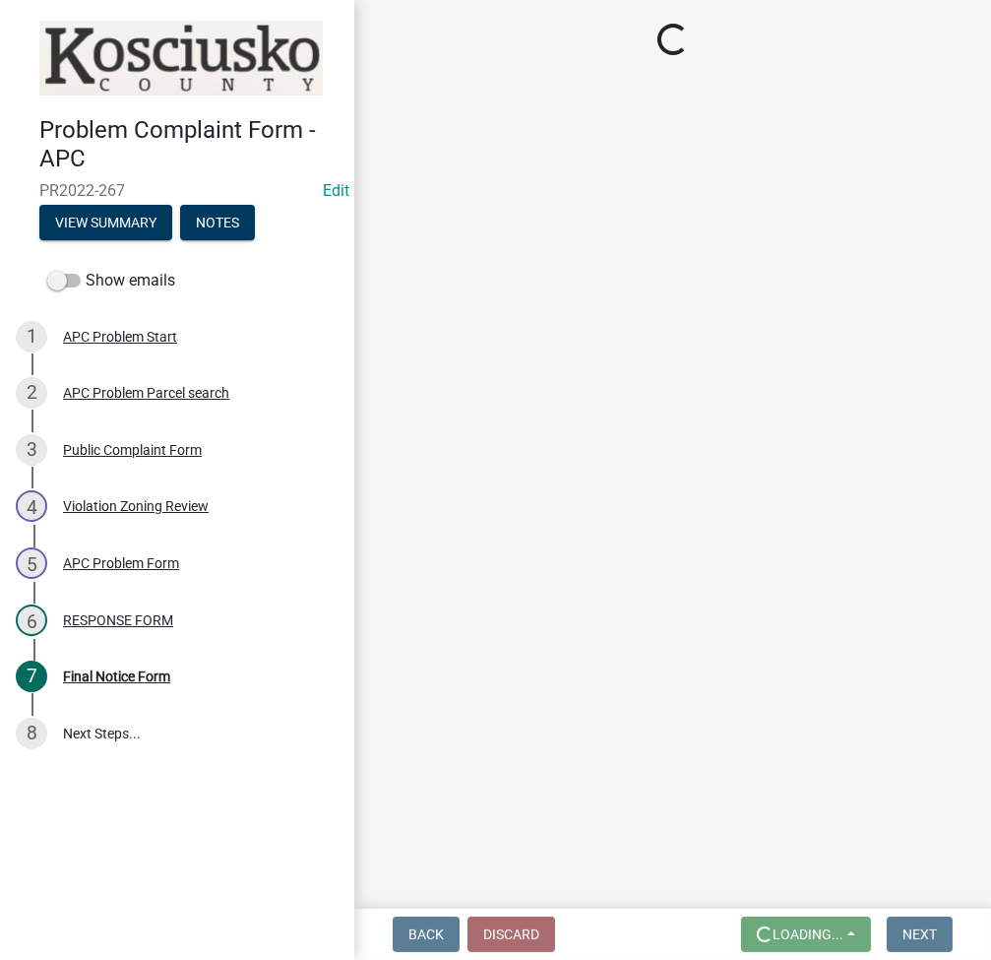
scroll to position [0, 0]
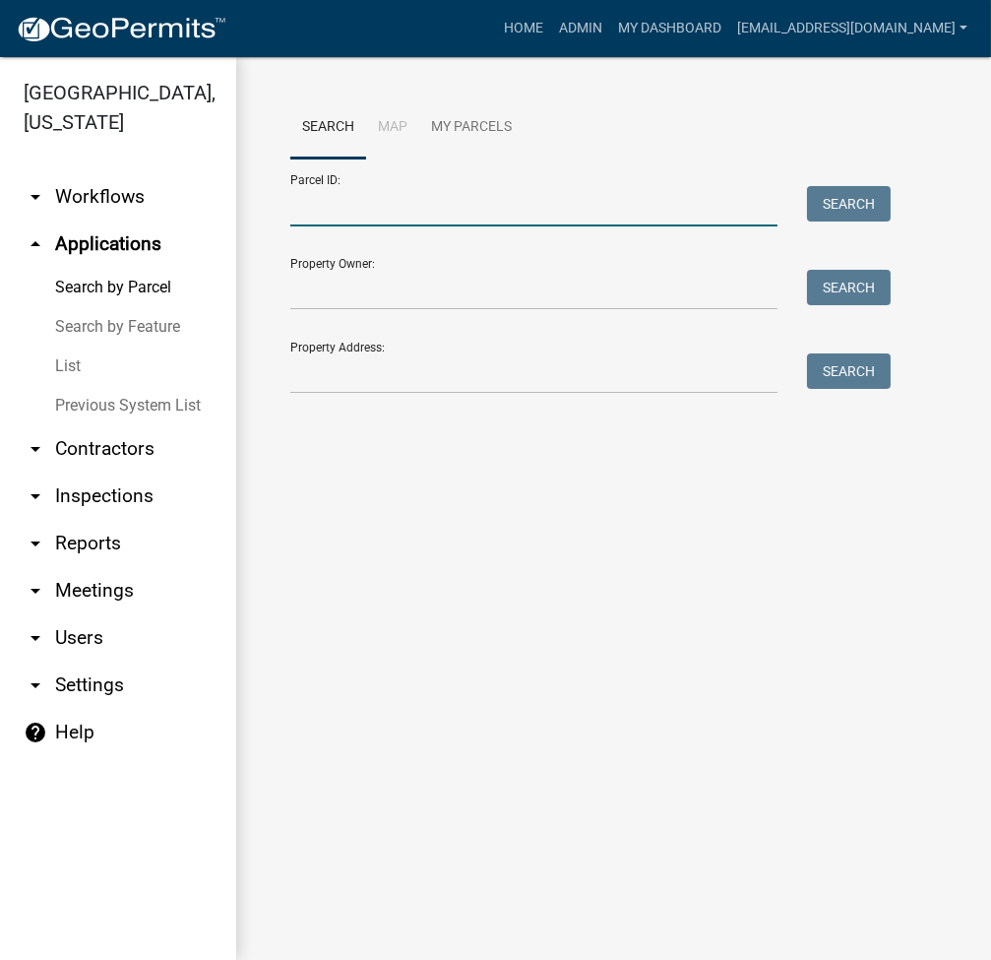
click at [553, 211] on input "Parcel ID:" at bounding box center [533, 206] width 487 height 40
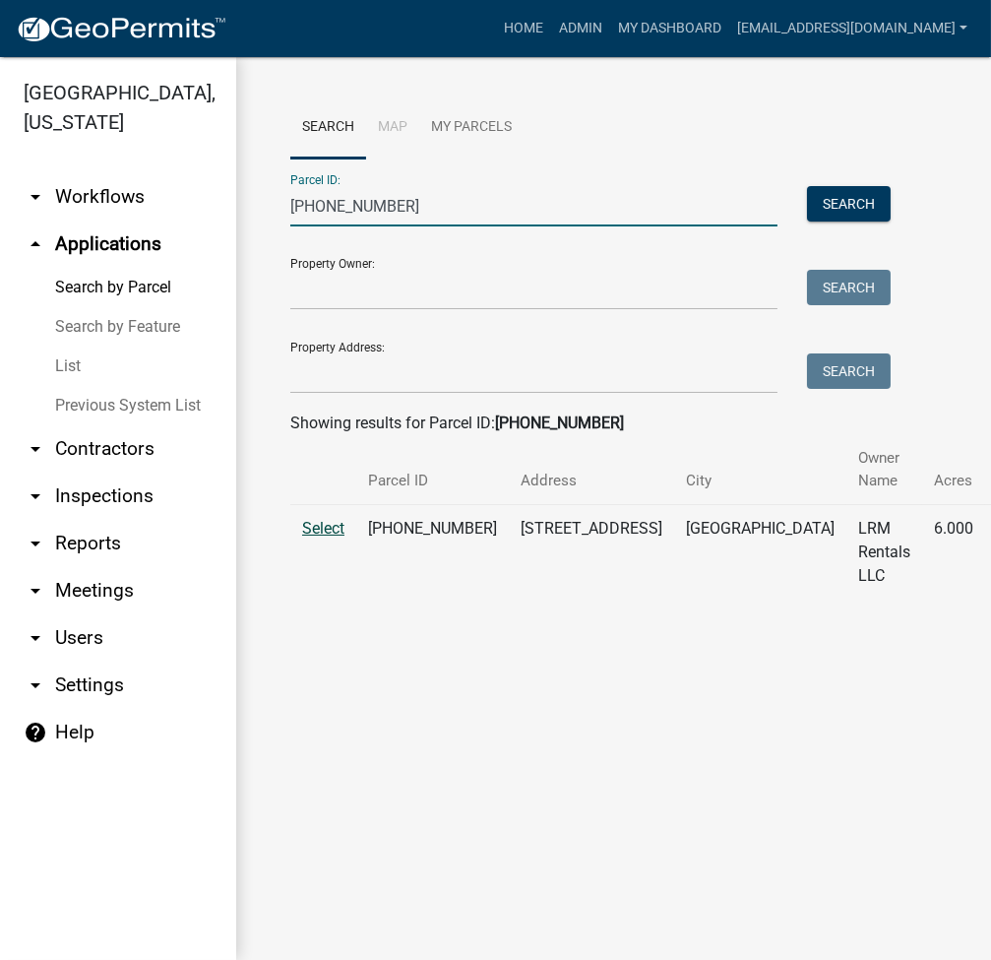
type input "[PHONE_NUMBER]"
click at [322, 522] on span "Select" at bounding box center [323, 528] width 42 height 19
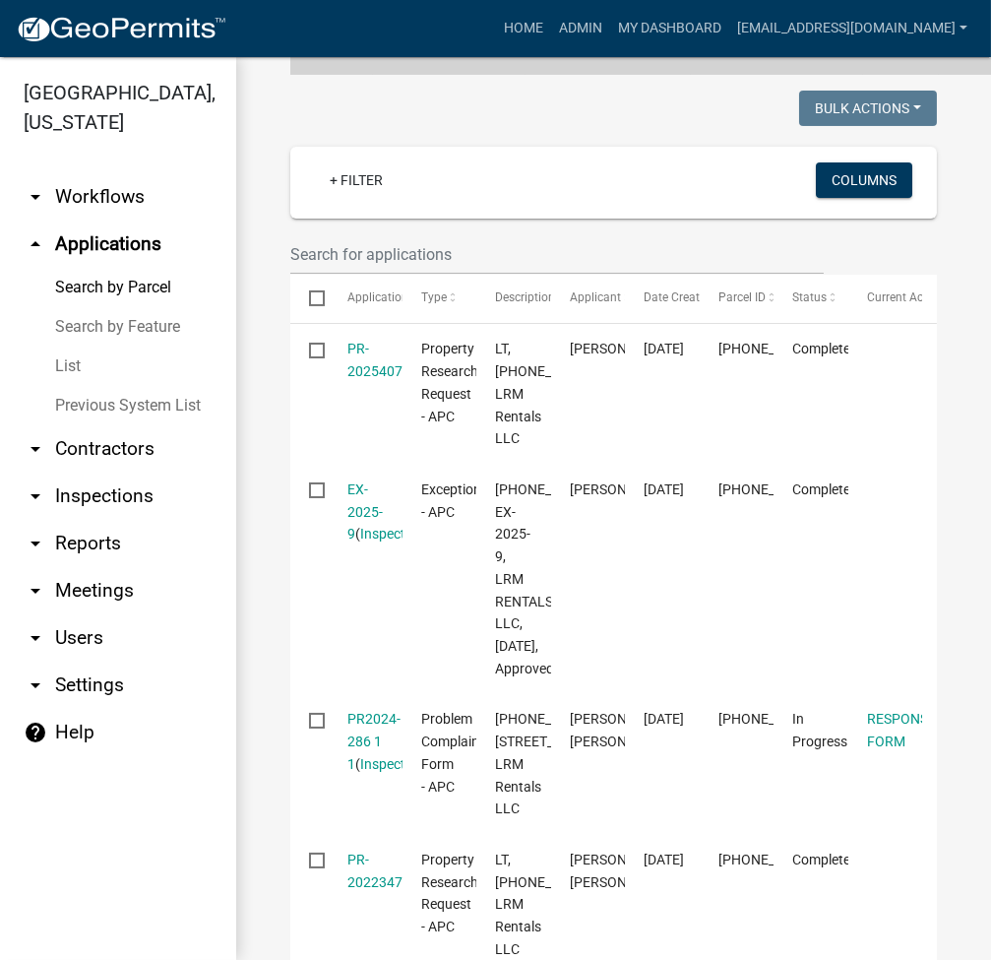
scroll to position [787, 0]
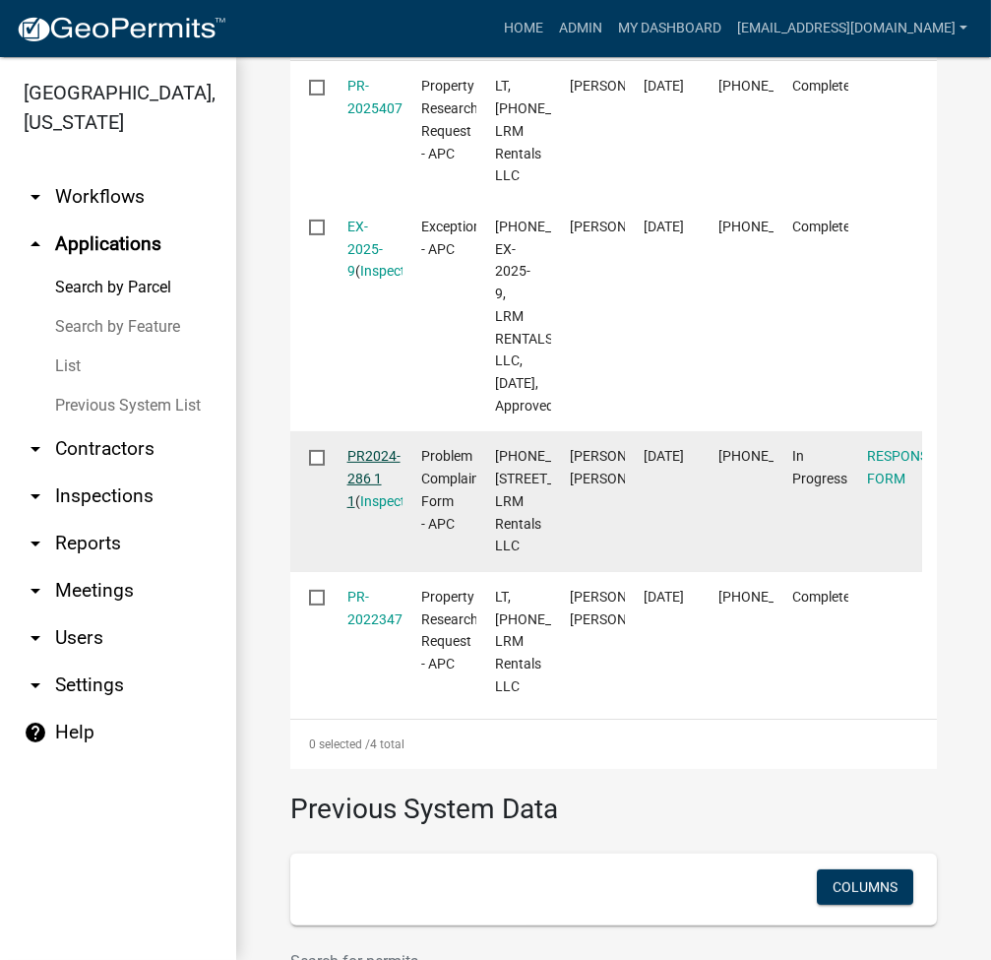
click at [361, 509] on link "PR2024-286 1 1" at bounding box center [373, 478] width 53 height 61
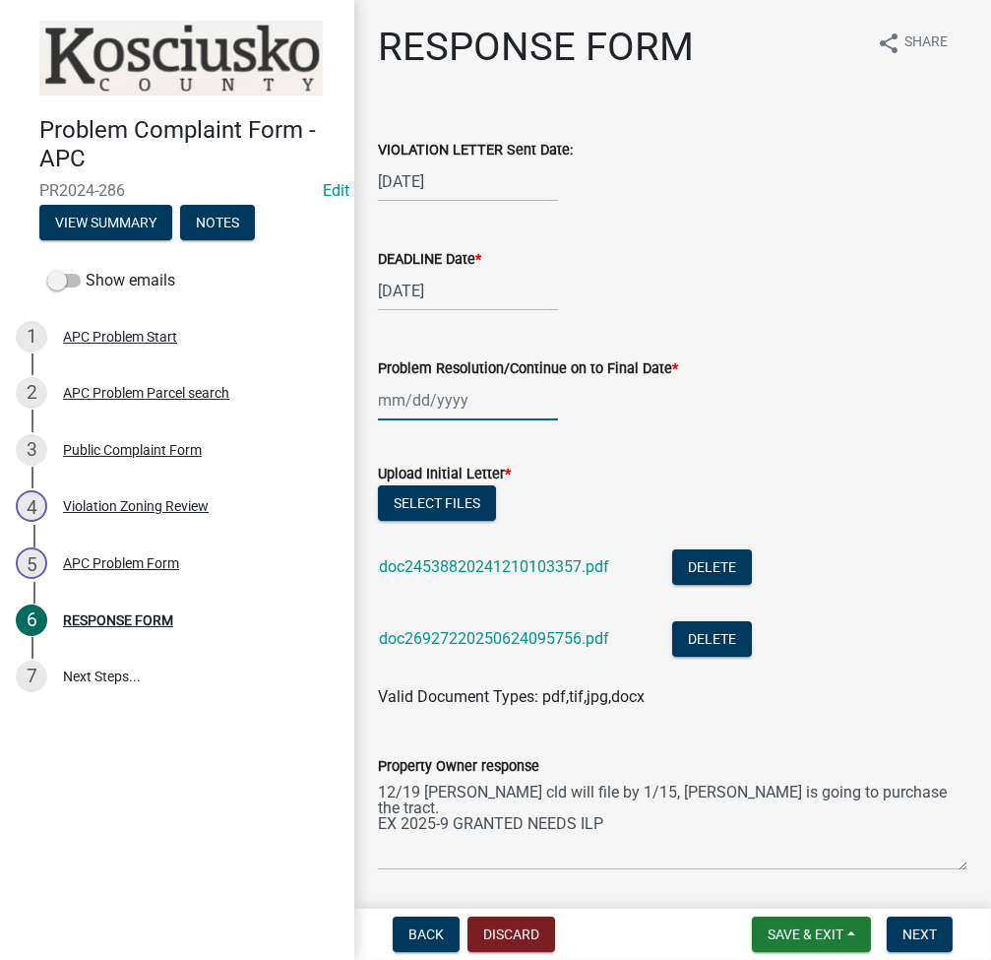
click at [434, 403] on div at bounding box center [468, 400] width 180 height 40
select select "8"
select select "2025"
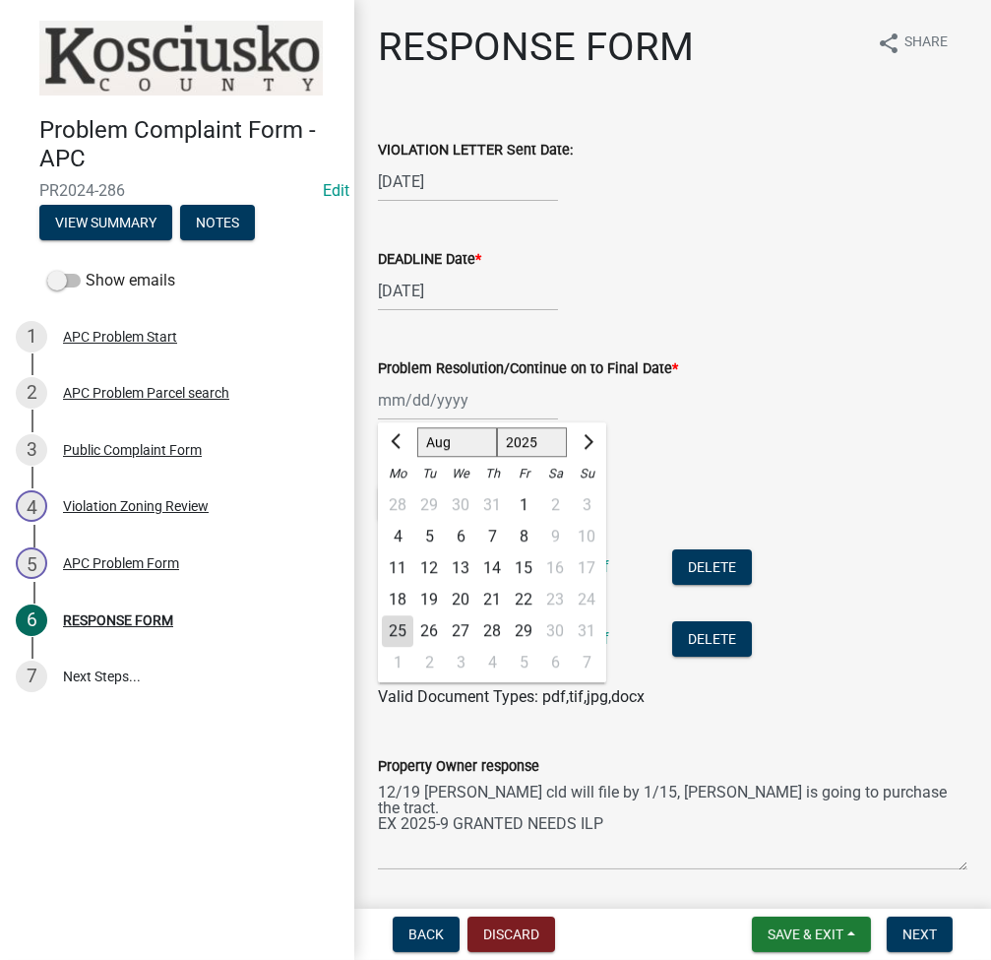
click at [397, 620] on div "25" at bounding box center [397, 630] width 31 height 31
type input "[DATE]"
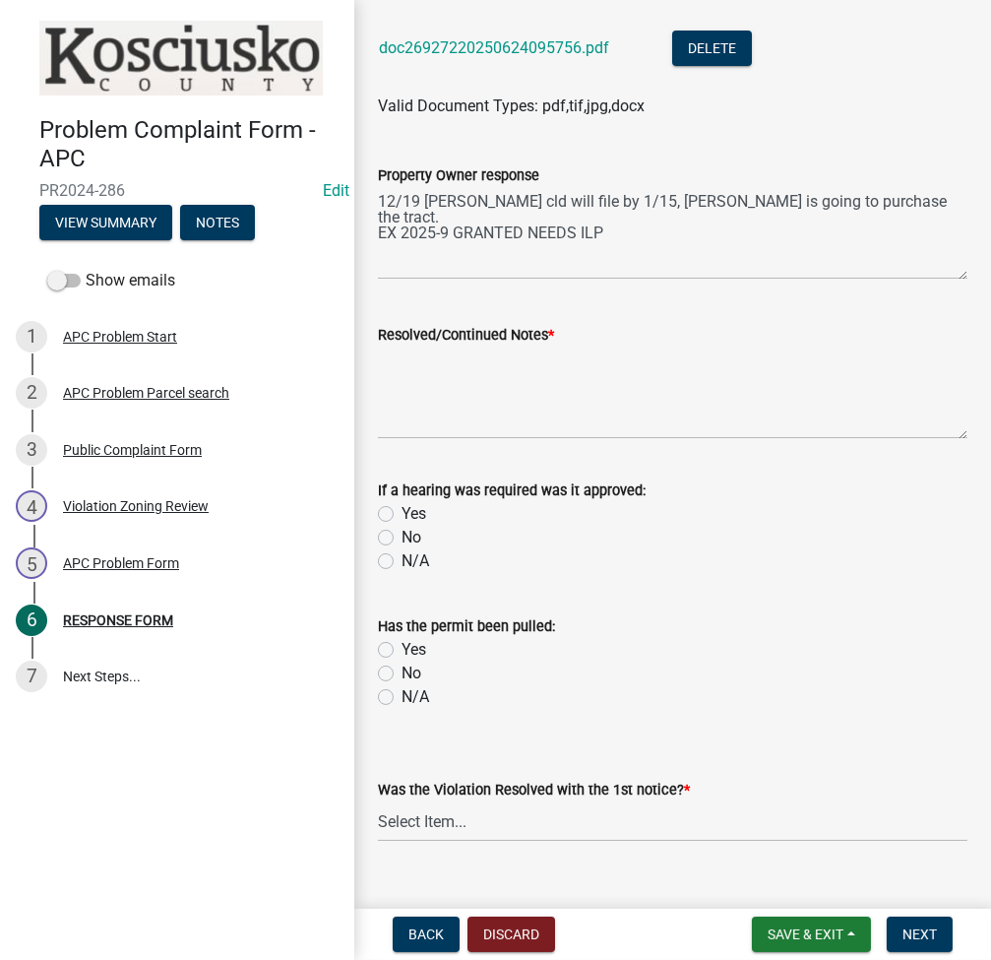
scroll to position [624, 0]
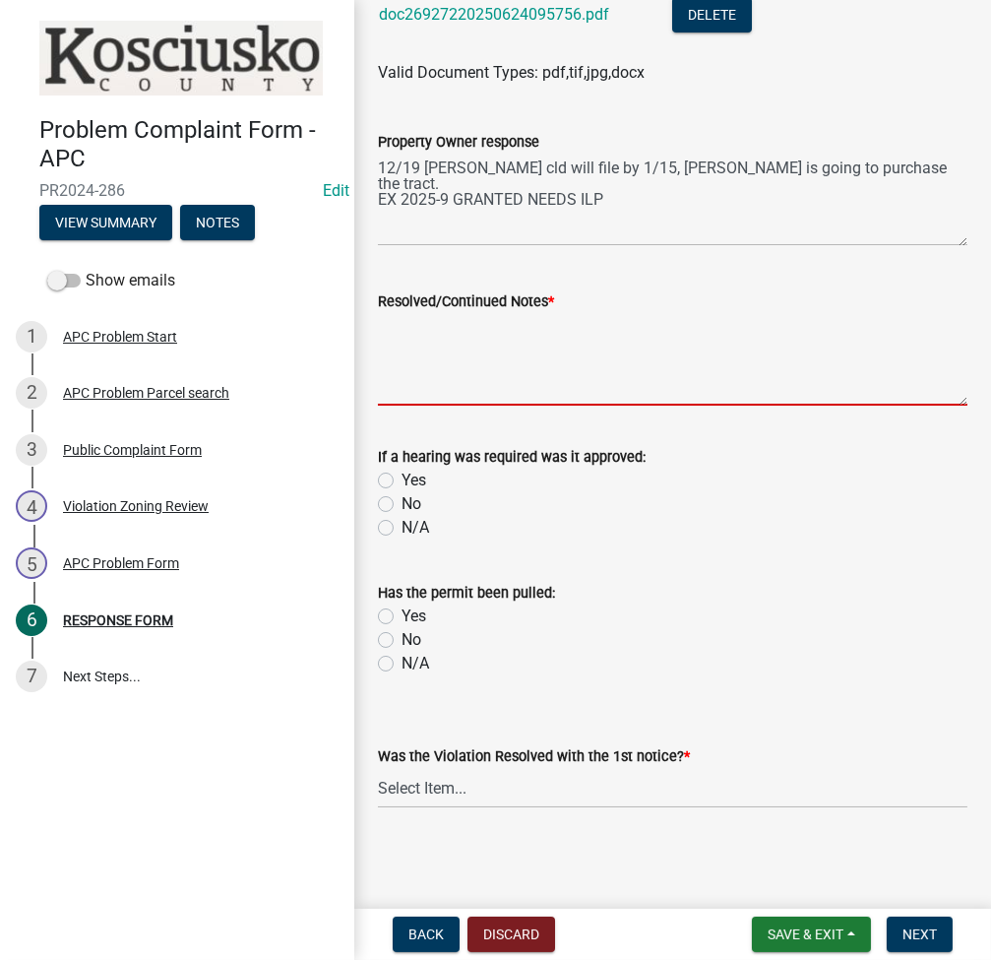
click at [595, 379] on textarea "Resolved/Continued Notes *" at bounding box center [673, 359] width 590 height 93
type textarea "ex 2025-9 needs ilp"
click at [402, 472] on label "Yes" at bounding box center [414, 481] width 25 height 24
click at [402, 472] on input "Yes" at bounding box center [408, 475] width 13 height 13
radio input "true"
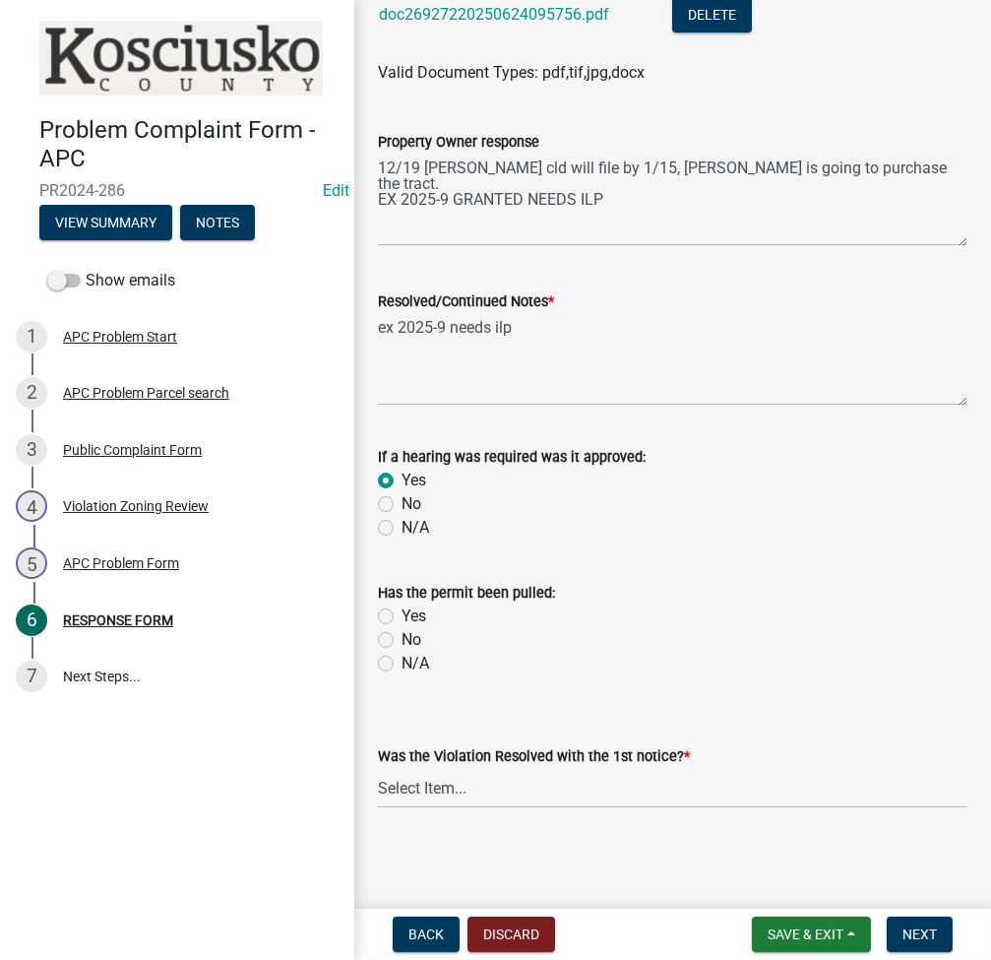
click at [402, 639] on label "No" at bounding box center [412, 640] width 20 height 24
click at [402, 639] on input "No" at bounding box center [408, 634] width 13 height 13
radio input "true"
click at [444, 780] on select "Select Item... Yes No N/A" at bounding box center [673, 788] width 590 height 40
click at [378, 768] on select "Select Item... Yes No N/A" at bounding box center [673, 788] width 590 height 40
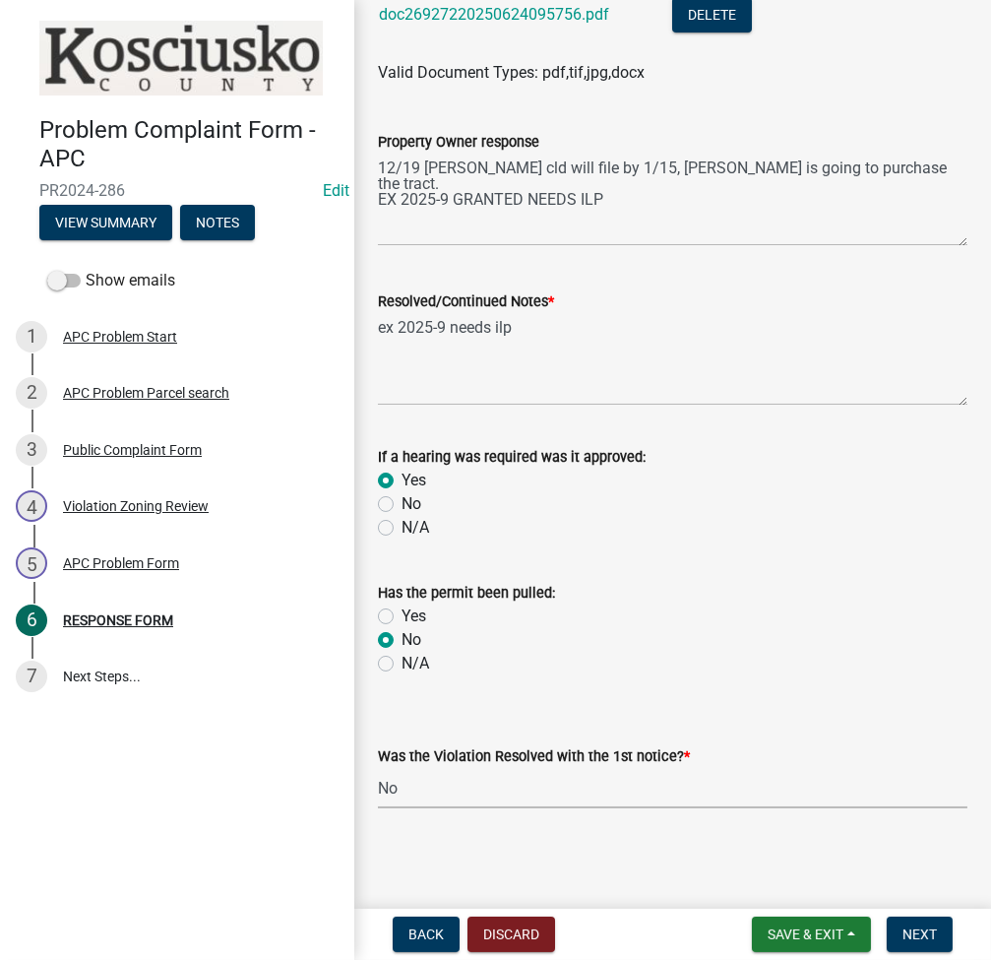
select select "d062c417-95db-497a-9398-920c005df4db"
click at [941, 925] on button "Next" at bounding box center [920, 933] width 66 height 35
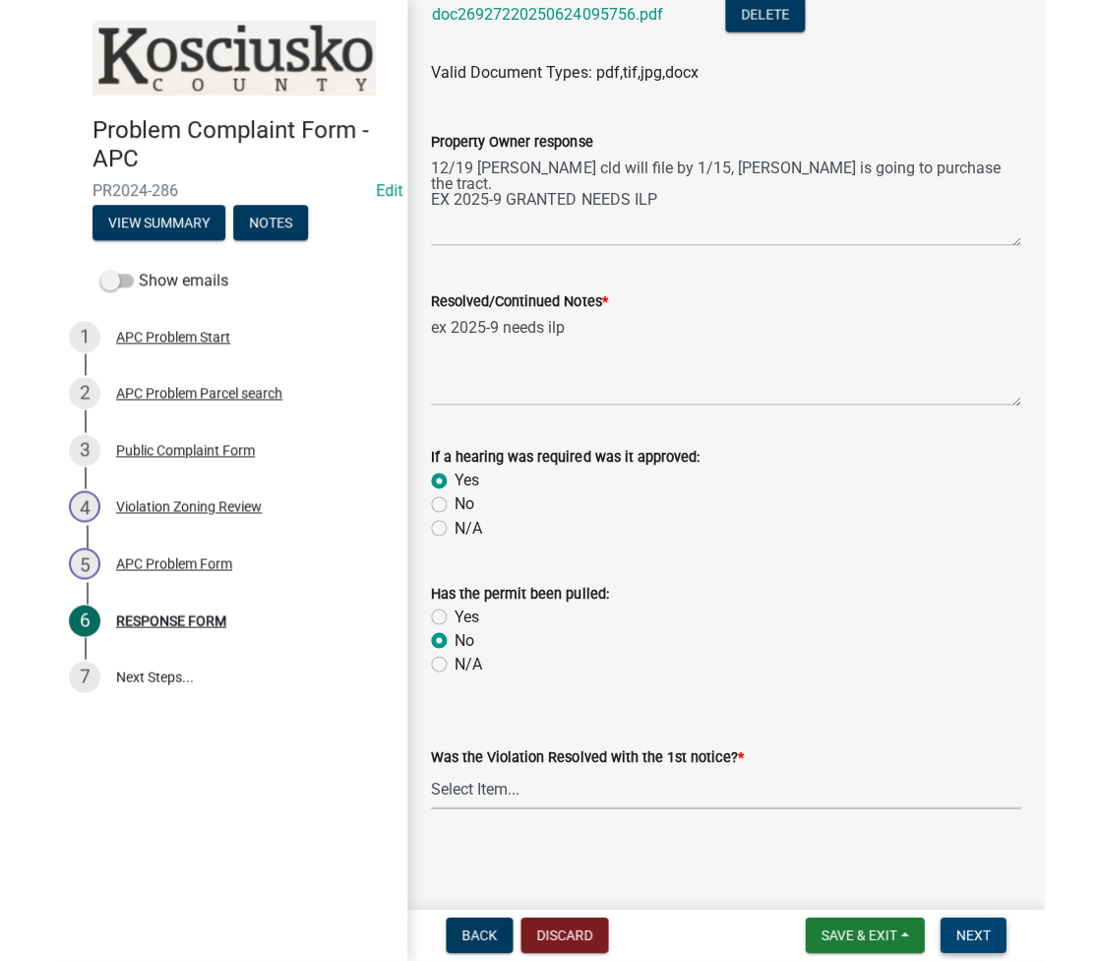
scroll to position [0, 0]
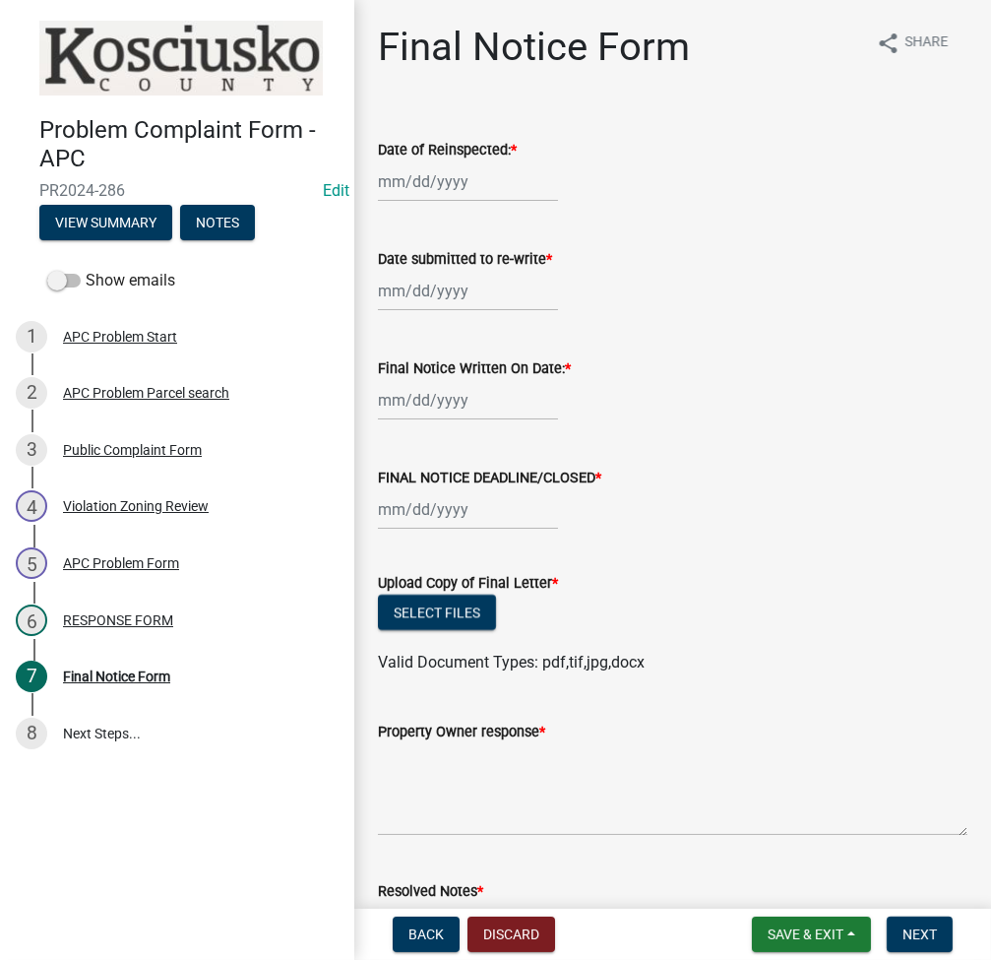
click at [448, 168] on div at bounding box center [468, 181] width 180 height 40
select select "8"
select select "2025"
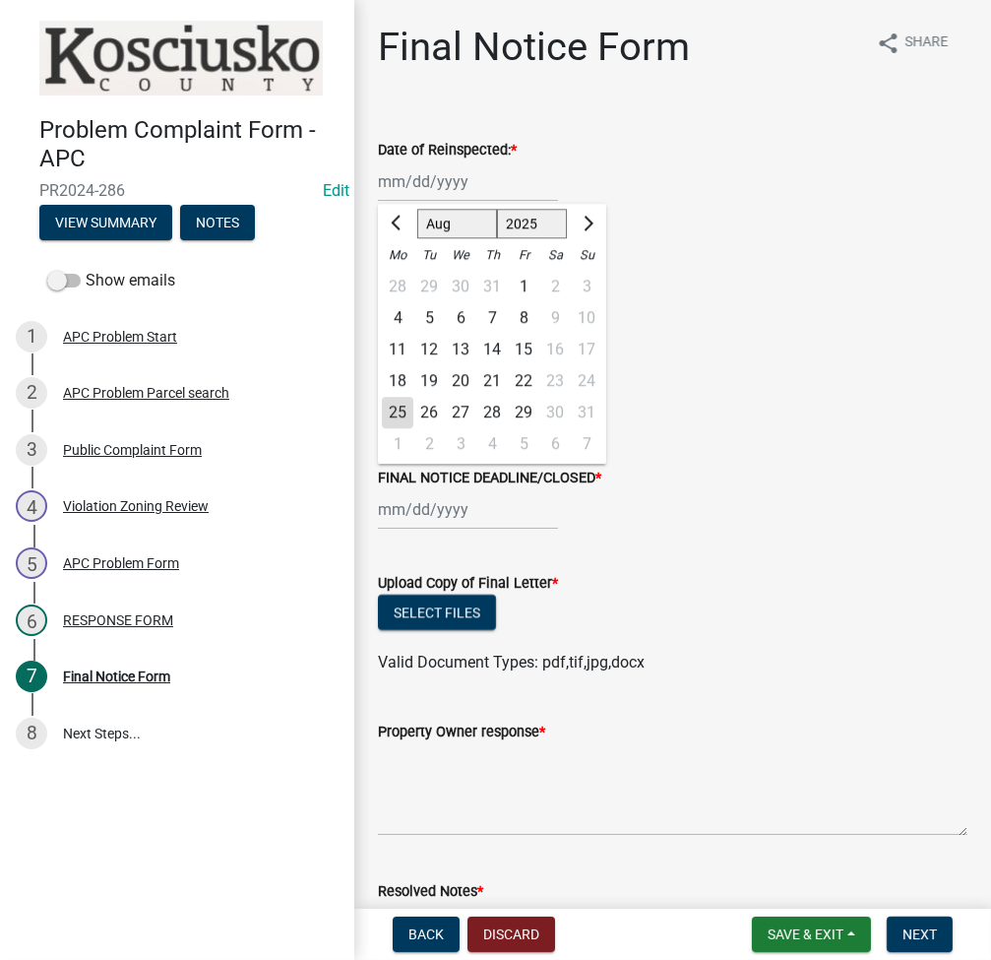
click at [402, 406] on div "25" at bounding box center [397, 412] width 31 height 31
type input "[DATE]"
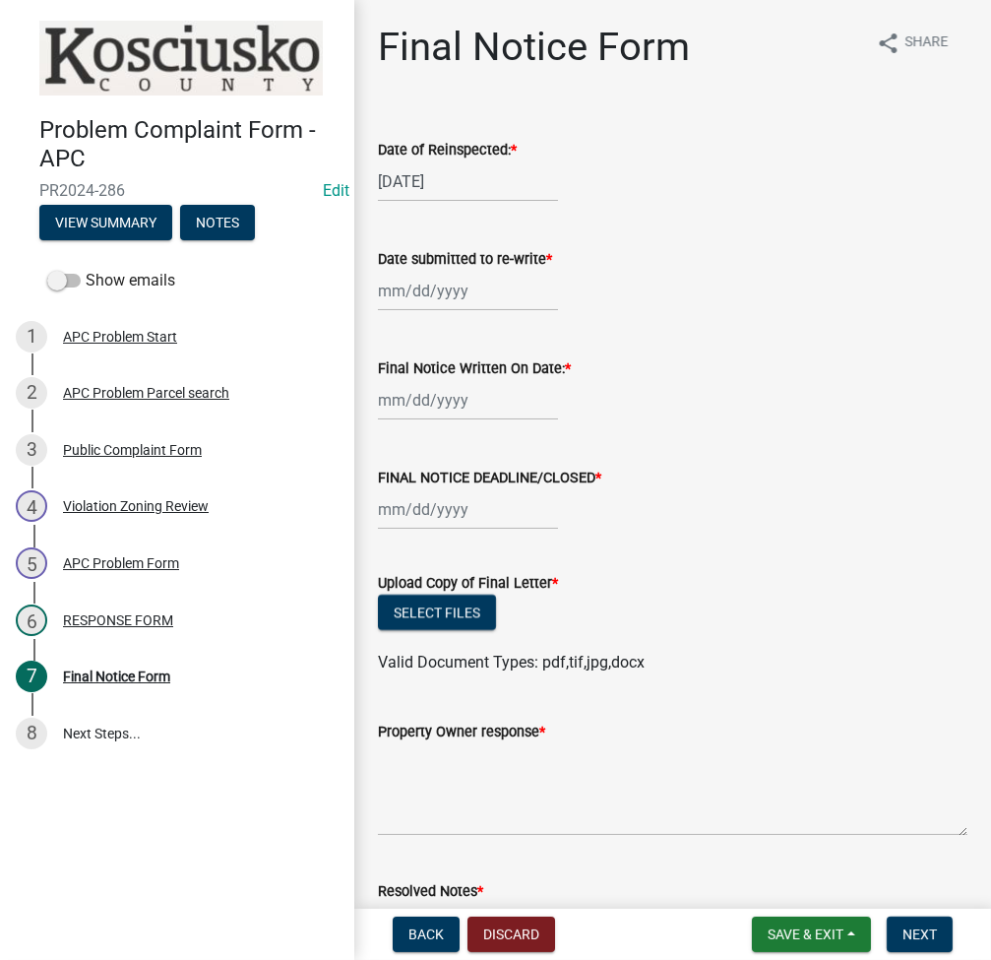
click at [422, 288] on div at bounding box center [468, 291] width 180 height 40
select select "8"
select select "2025"
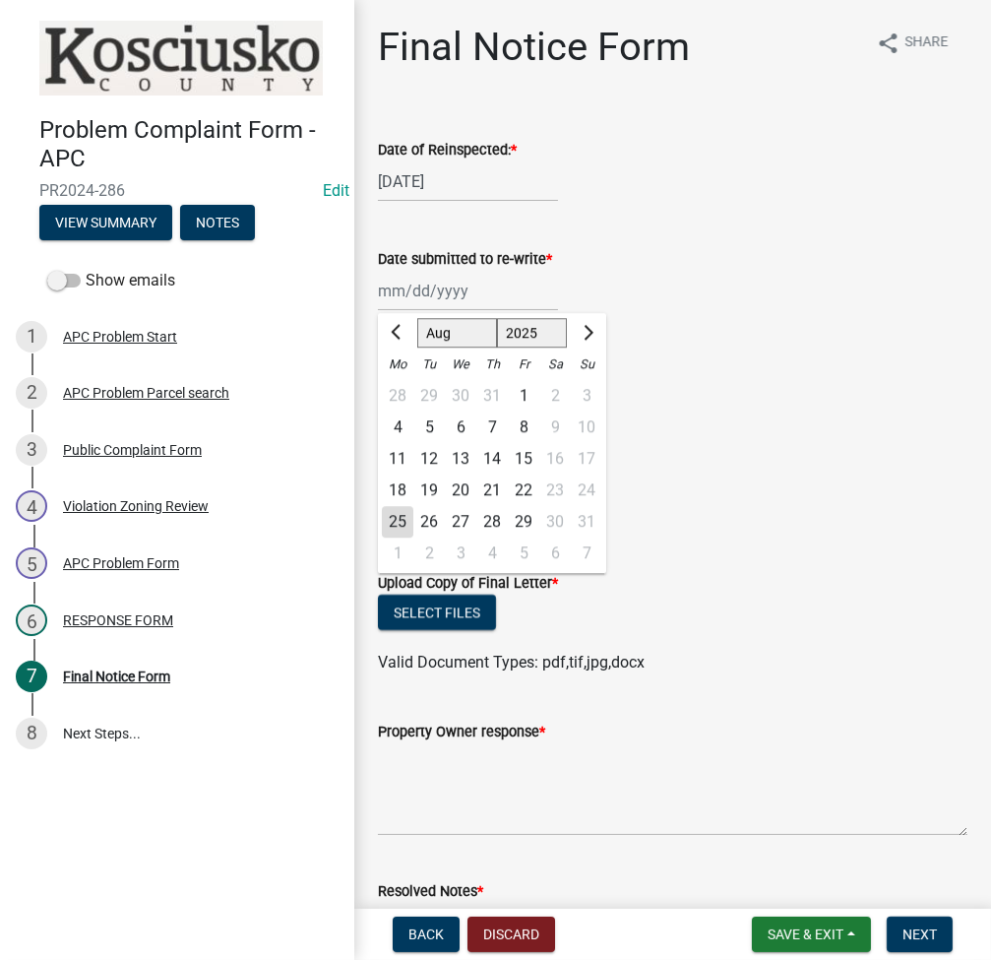
click at [400, 519] on div "25" at bounding box center [397, 521] width 31 height 31
type input "[DATE]"
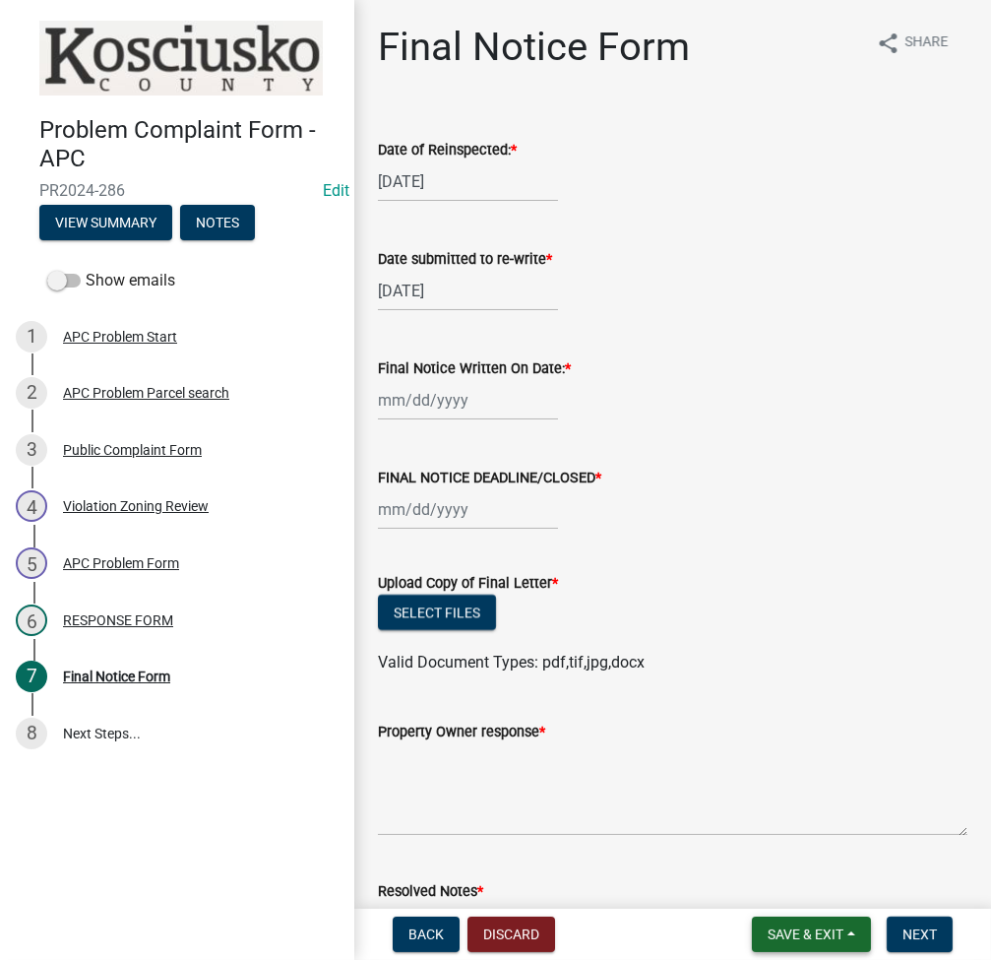
click at [790, 944] on button "Save & Exit" at bounding box center [811, 933] width 119 height 35
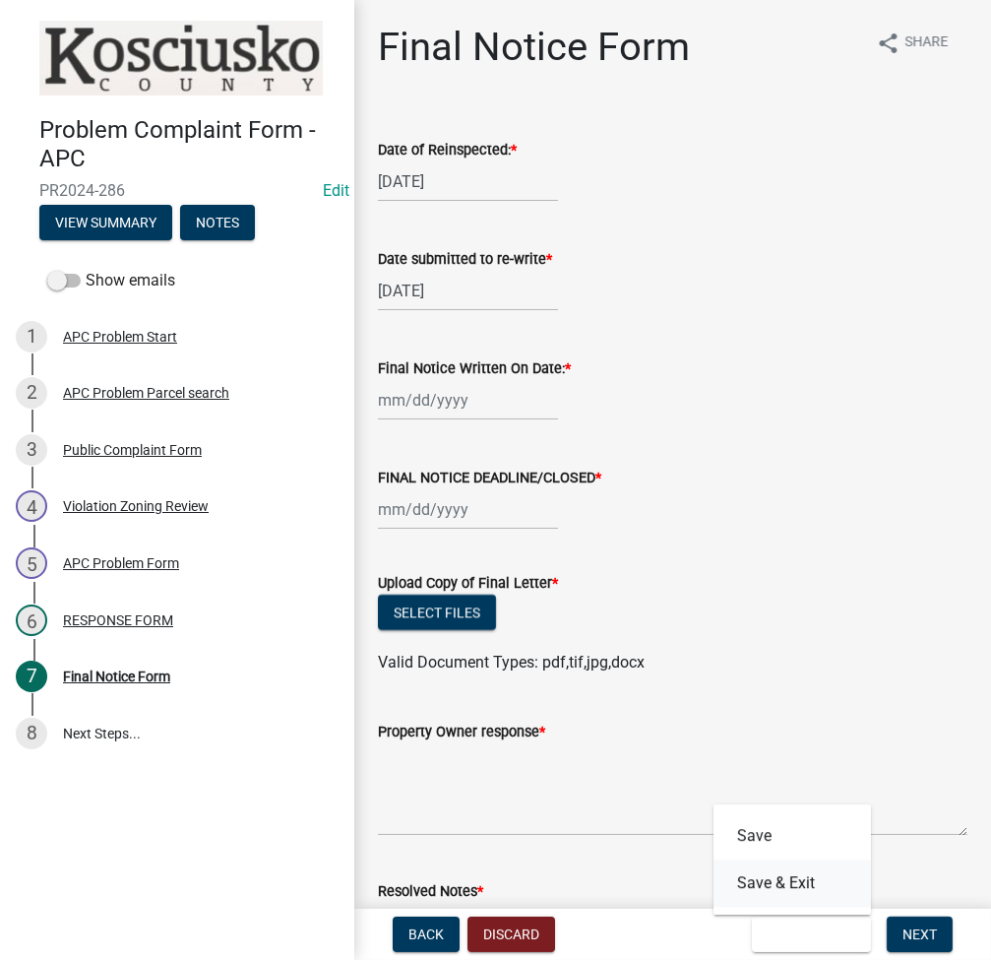
click at [792, 889] on button "Save & Exit" at bounding box center [792, 882] width 157 height 47
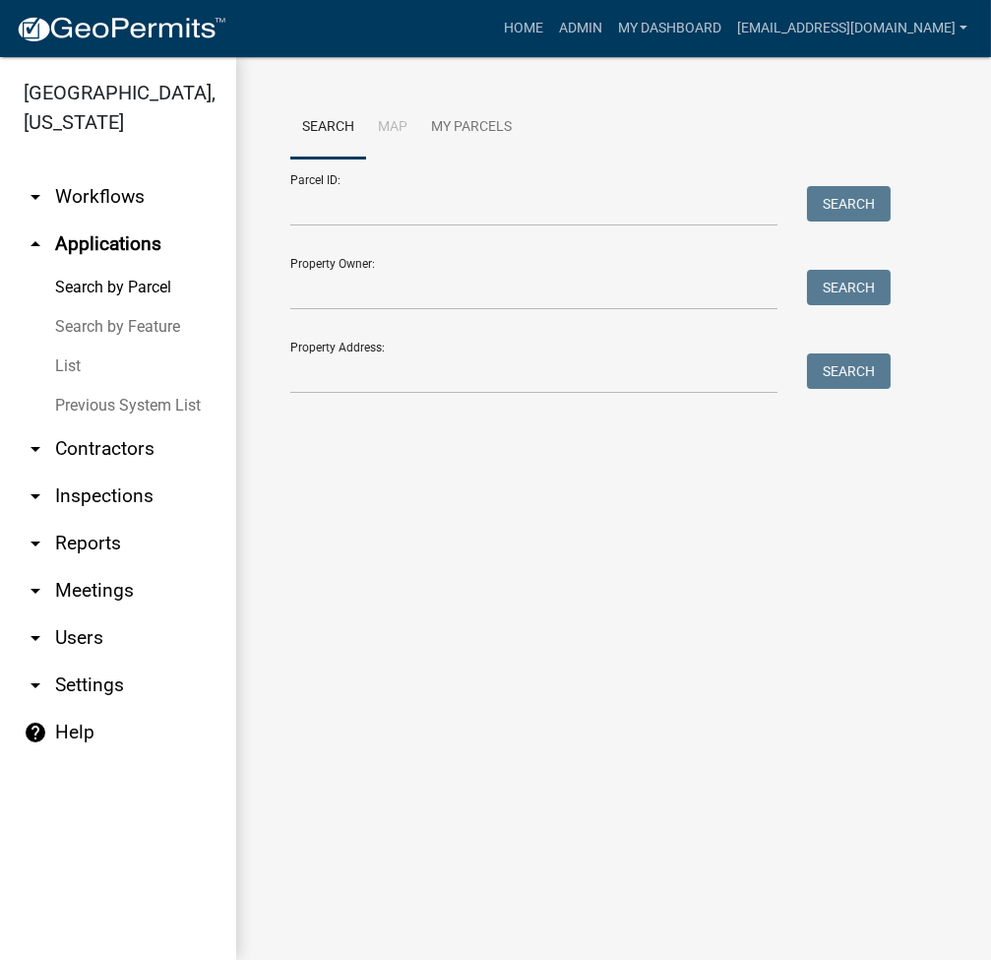
click at [82, 544] on link "arrow_drop_down Reports" at bounding box center [118, 543] width 236 height 47
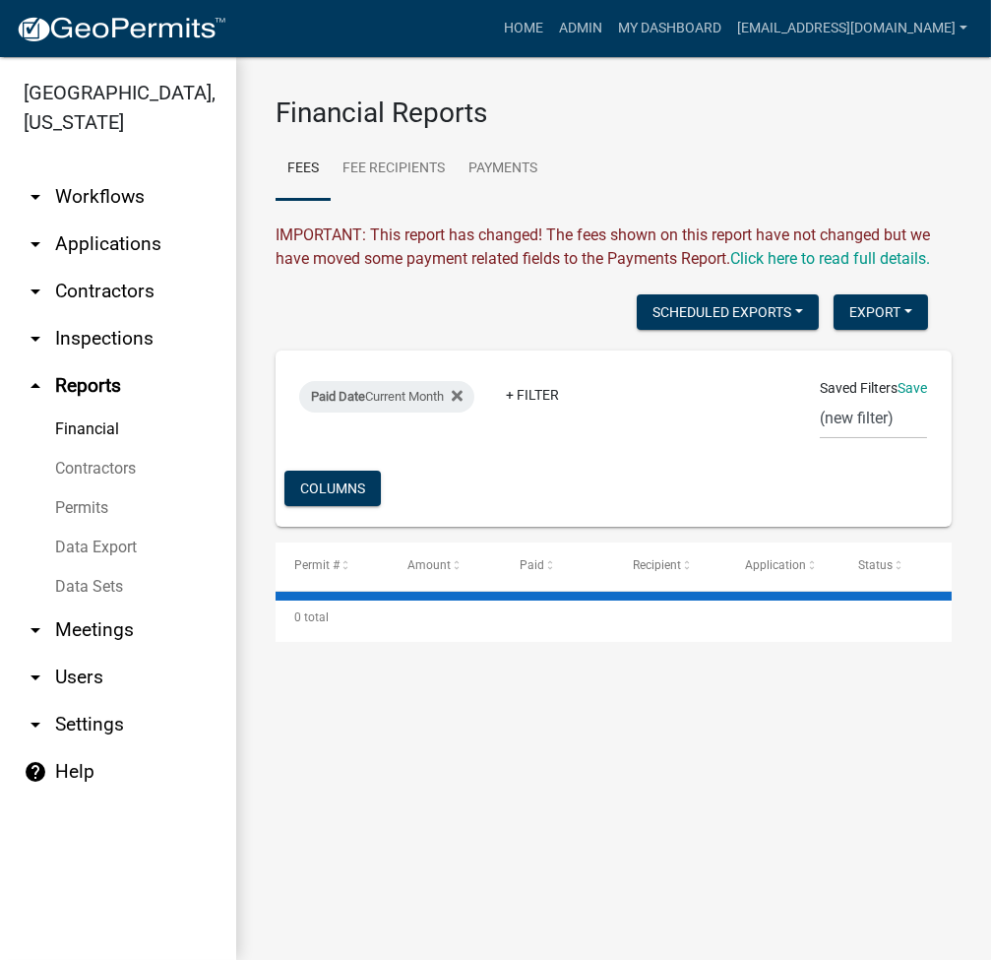
click at [101, 542] on link "Data Export" at bounding box center [118, 547] width 236 height 39
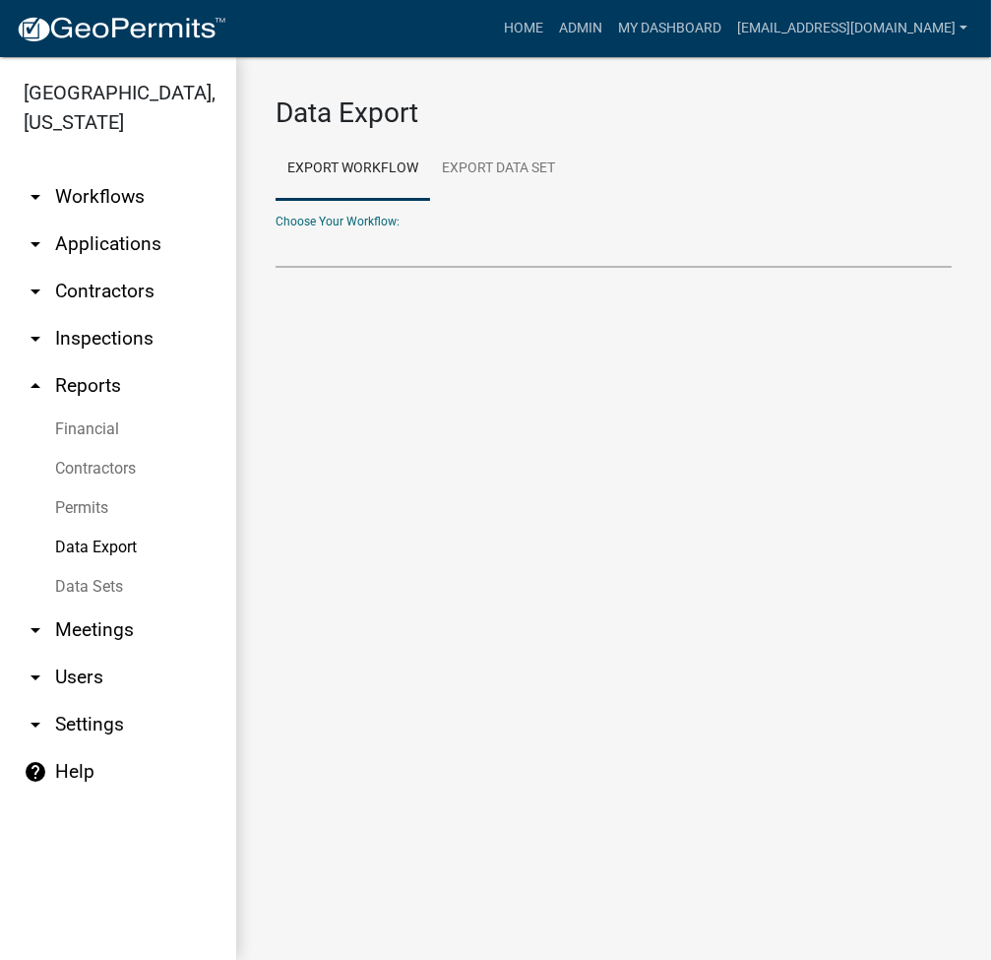
click at [567, 245] on select "Choose Your Workflow:" at bounding box center [614, 247] width 676 height 40
select select "29: Object"
click at [276, 227] on select "Problem Complaint Form - APC APC Address Asignment APC Appeal APC Development P…" at bounding box center [614, 247] width 676 height 40
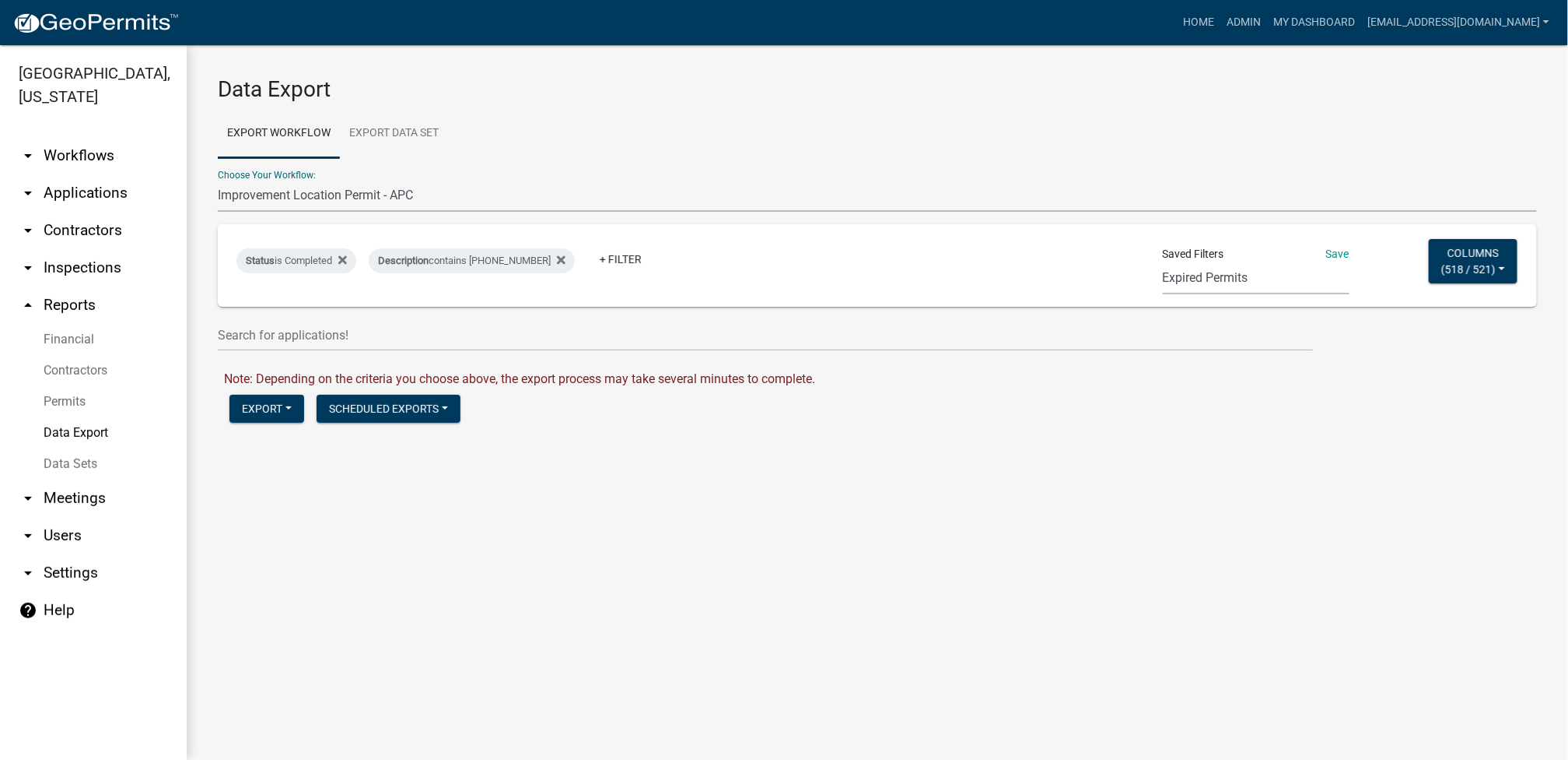
click at [867, 285] on select "Expired Permits ILP Public Review Report FDP EC Report Homestead Deductions Exc…" at bounding box center [1256, 278] width 187 height 32
select select "17: 98ca3ebe-2bad-44fb-ac45-71a31e907474"
click at [867, 263] on select "Expired Permits ILP Public Review Report FDP EC Report Homestead Deductions Exc…" at bounding box center [1256, 278] width 187 height 32
click at [496, 259] on div "Description contains [PHONE_NUMBER].A" at bounding box center [477, 260] width 215 height 25
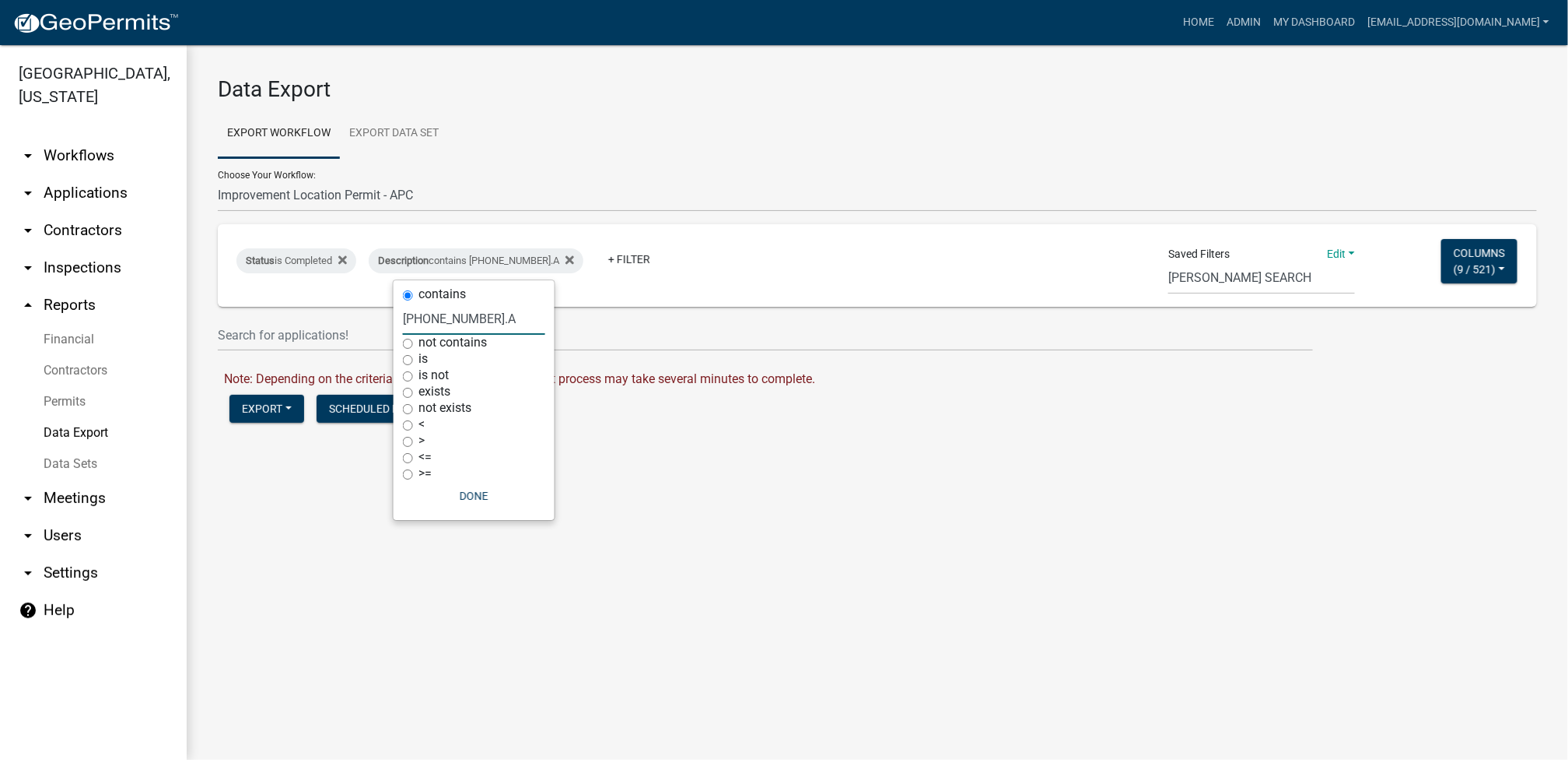
click at [447, 323] on input "[PHONE_NUMBER].A" at bounding box center [474, 319] width 142 height 32
type input "[PHONE_NUMBER].b"
click at [469, 486] on button "Done" at bounding box center [473, 495] width 142 height 28
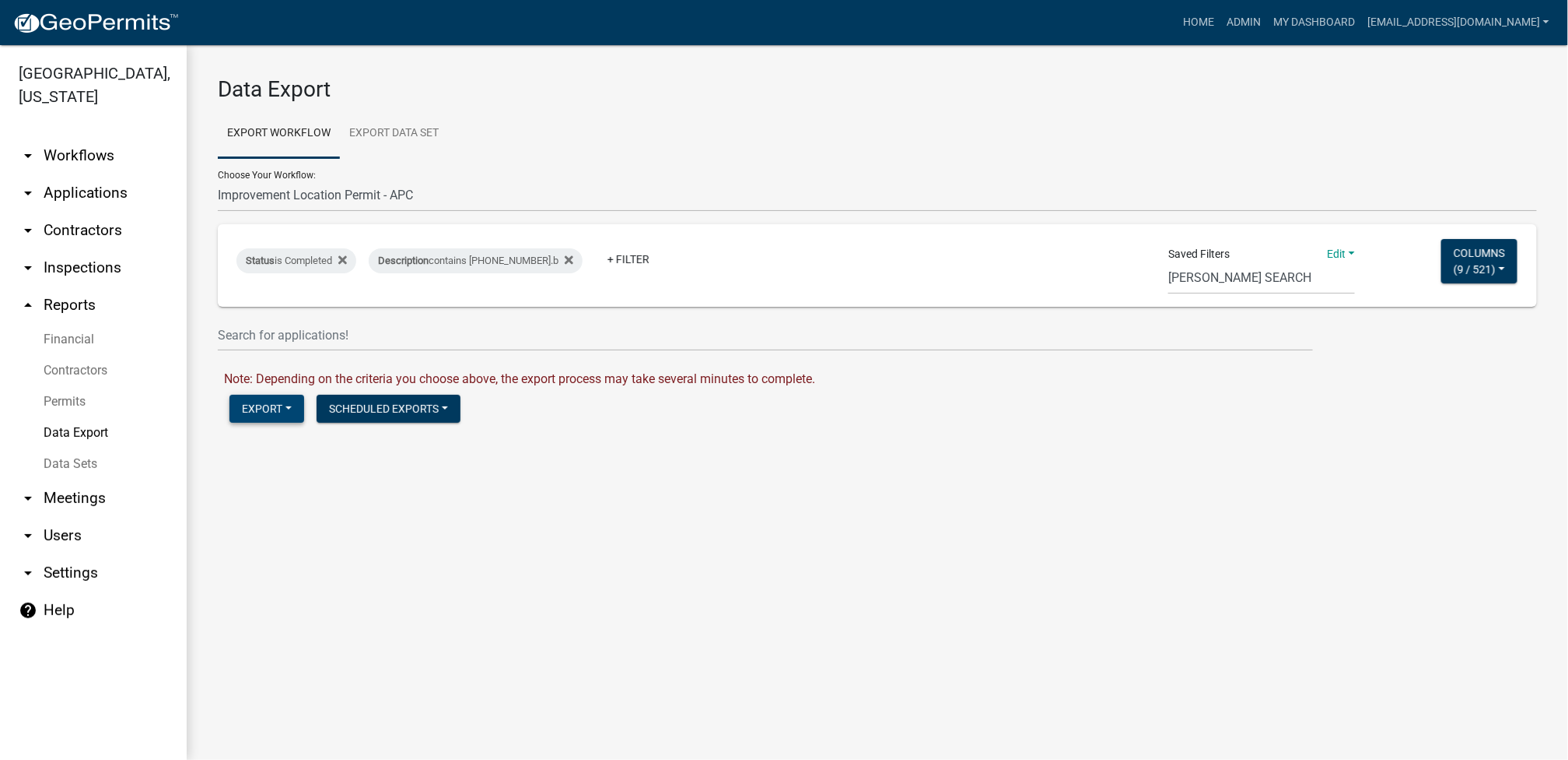
click at [266, 402] on button "Export" at bounding box center [266, 408] width 74 height 28
click at [276, 452] on button "Excel Format (.xlsx)" at bounding box center [308, 448] width 159 height 37
click at [360, 439] on link "Download Improvement Location Permit - APC.xlsx" at bounding box center [363, 441] width 279 height 15
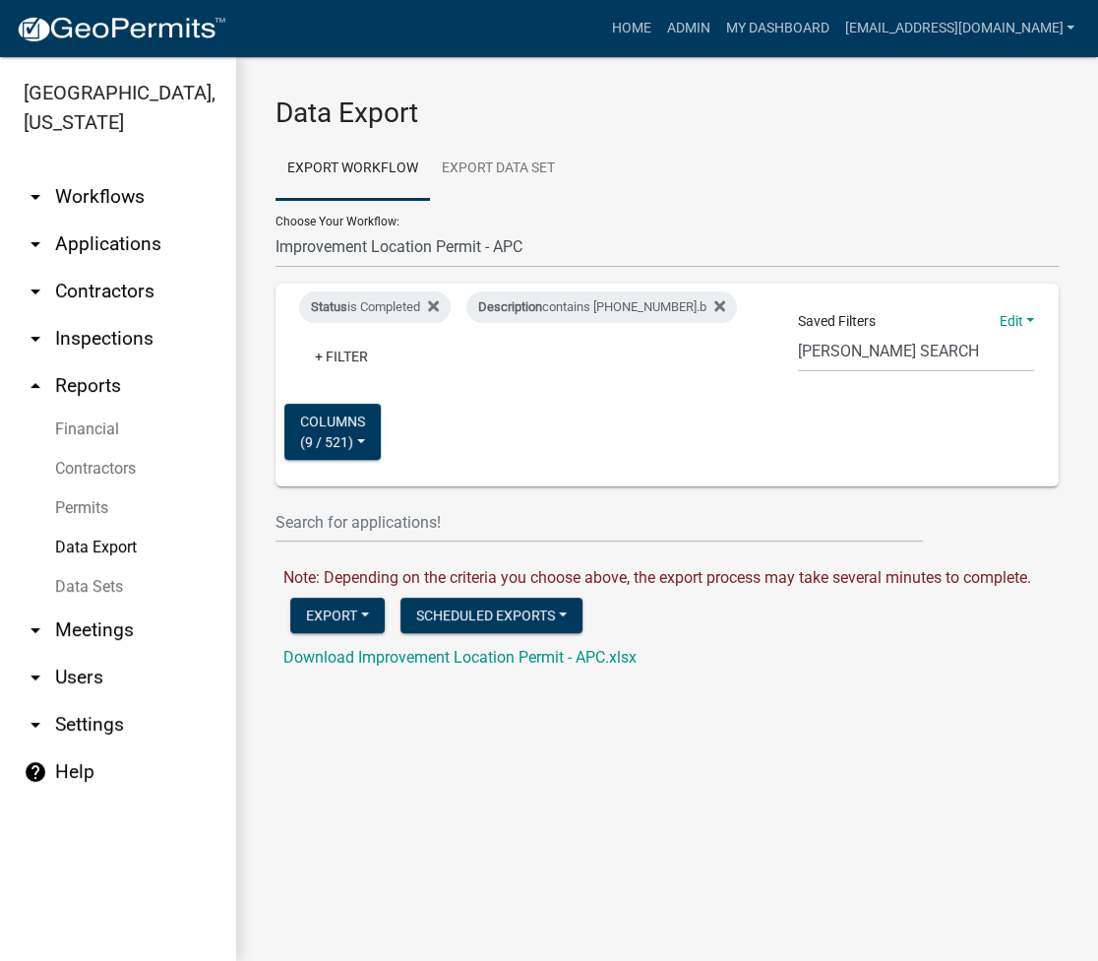
click at [125, 235] on link "arrow_drop_down Applications" at bounding box center [118, 243] width 236 height 47
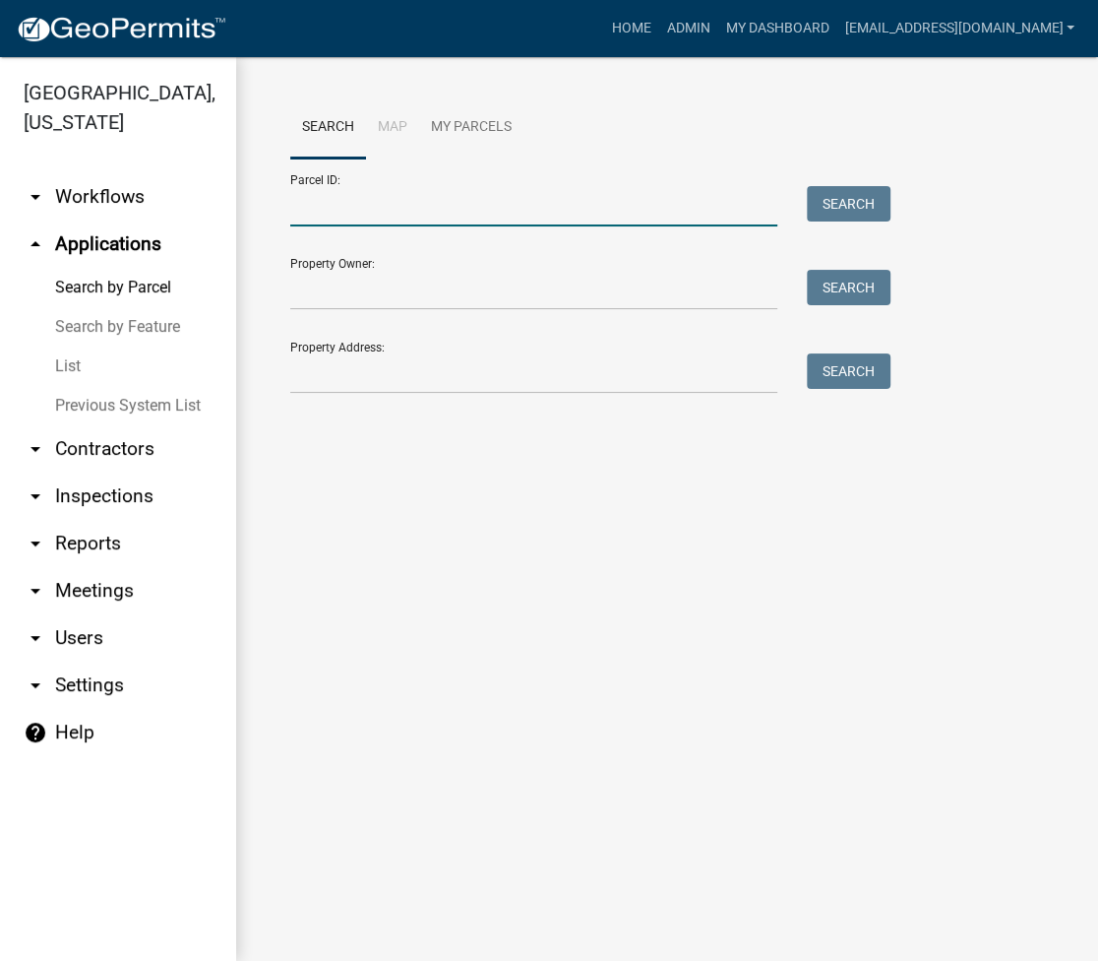
click at [370, 209] on input "Parcel ID:" at bounding box center [533, 206] width 487 height 40
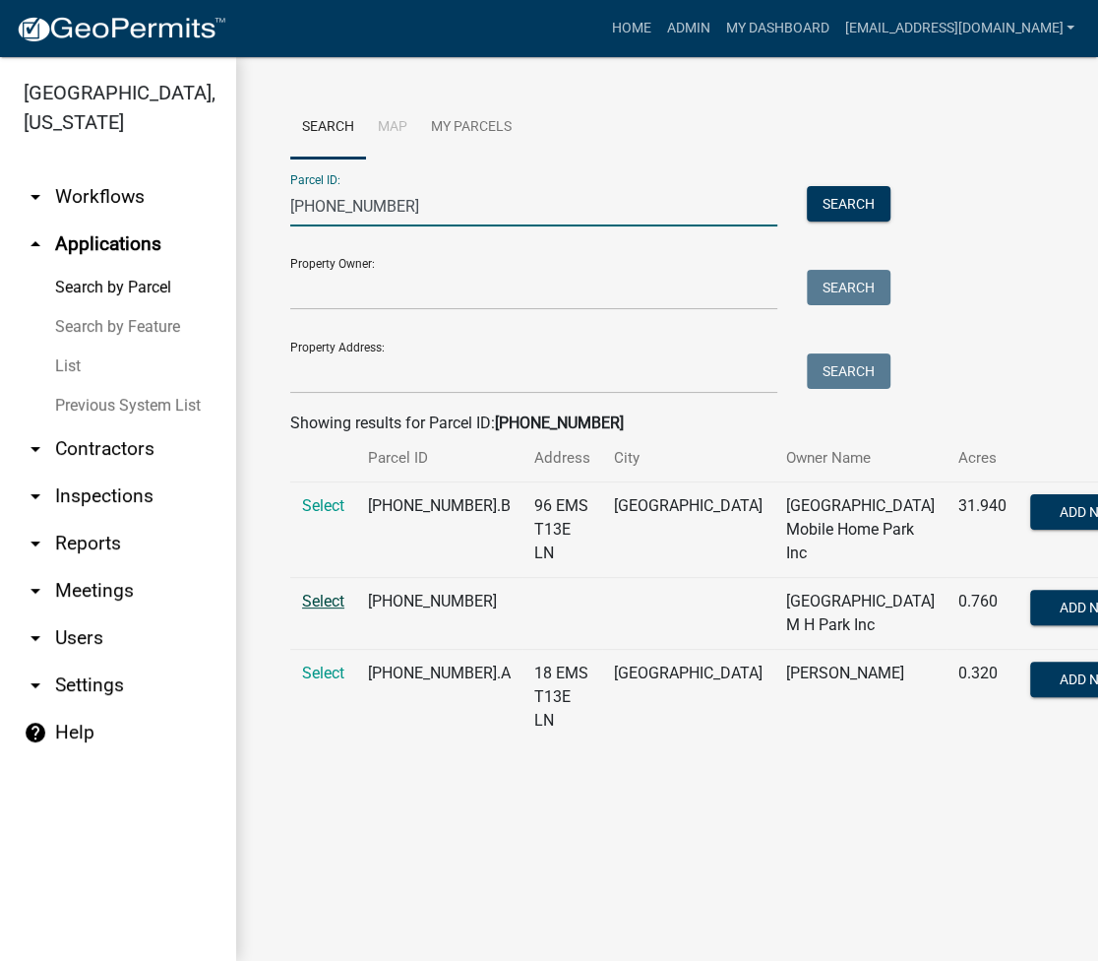
type input "[PHONE_NUMBER]"
click at [324, 602] on span "Select" at bounding box center [323, 601] width 42 height 19
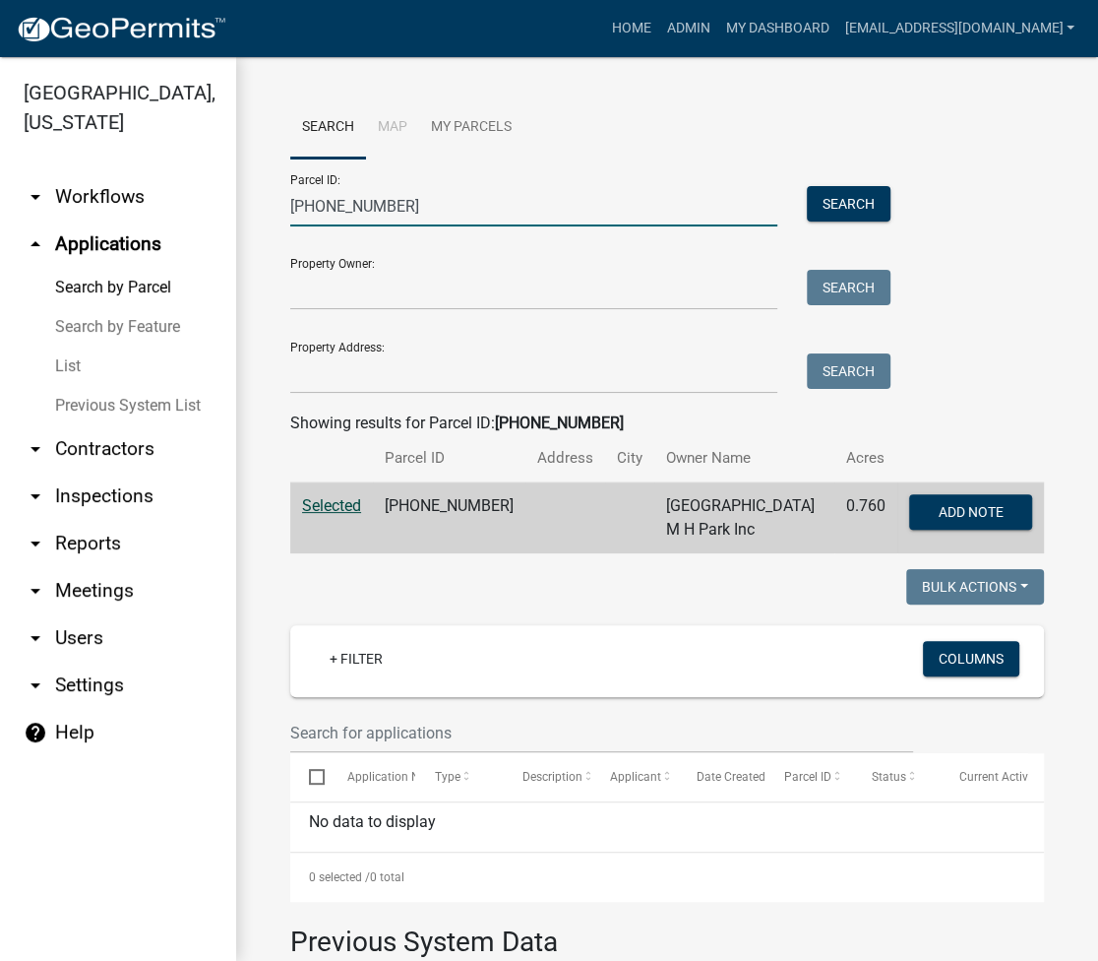
click at [414, 213] on input "[PHONE_NUMBER]" at bounding box center [533, 206] width 487 height 40
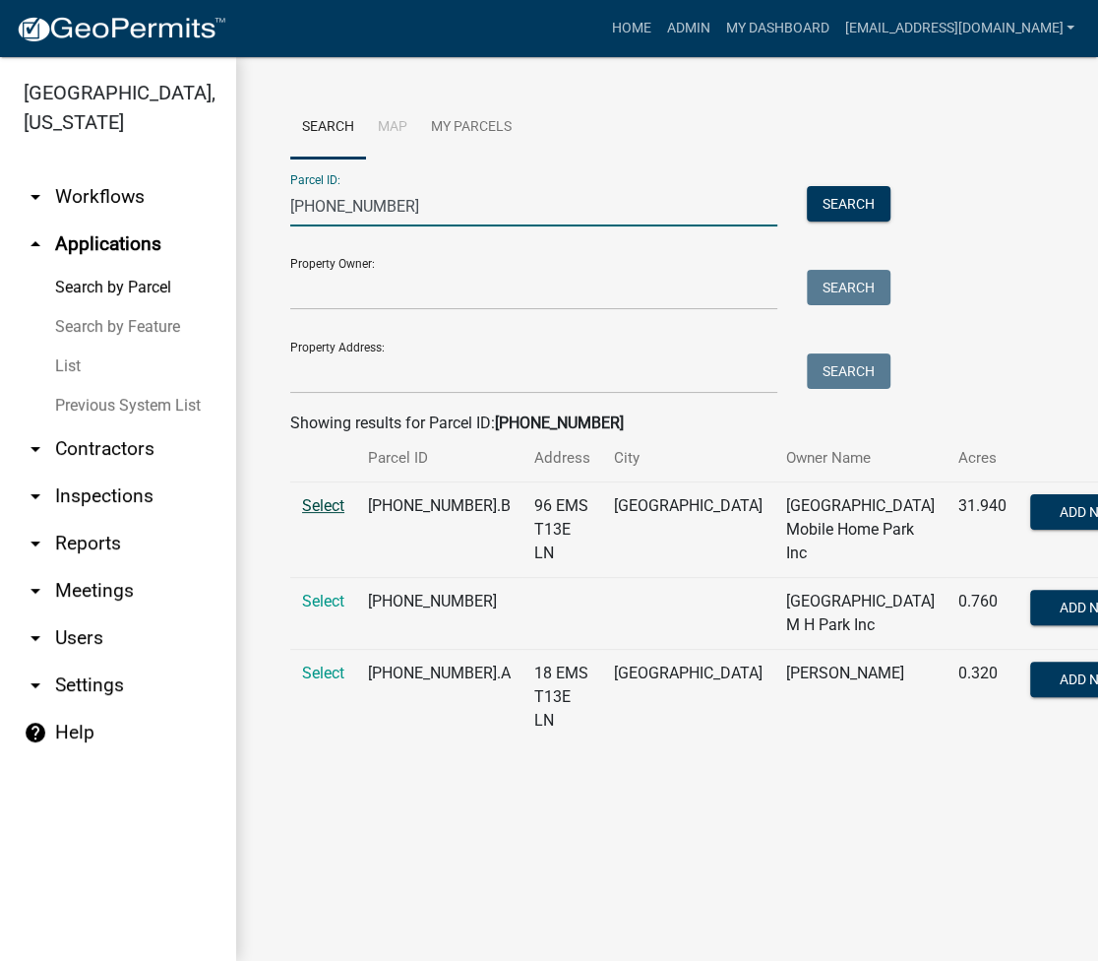
click at [314, 511] on span "Select" at bounding box center [323, 505] width 42 height 19
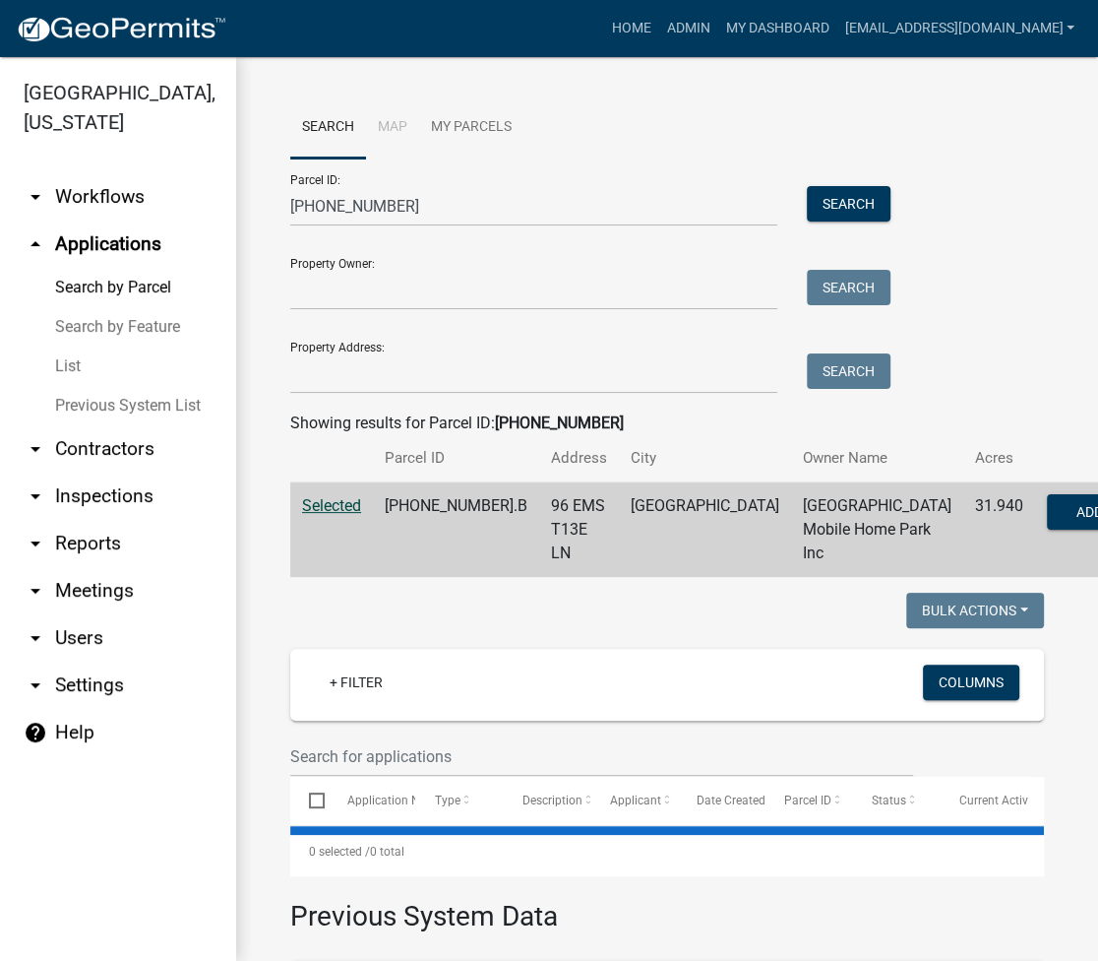
select select "3: 100"
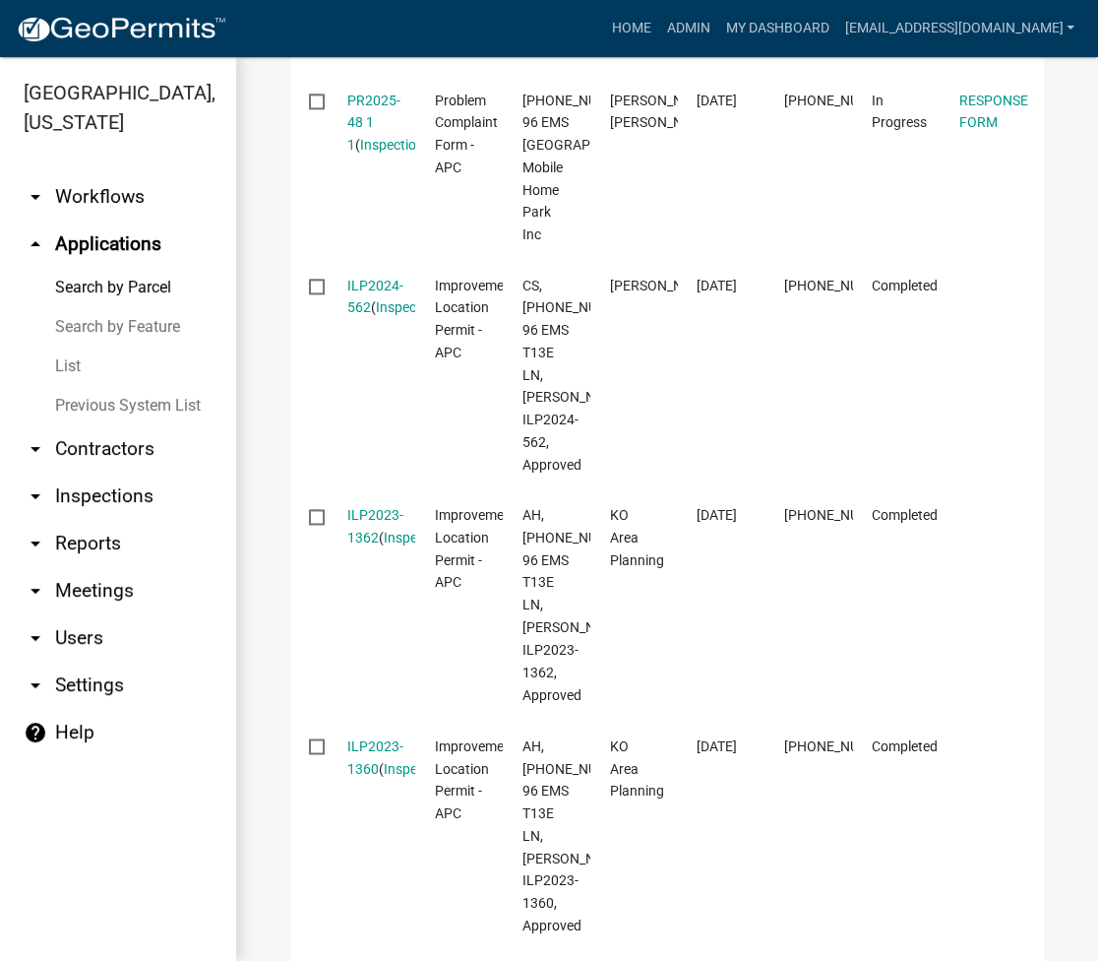
scroll to position [1049, 0]
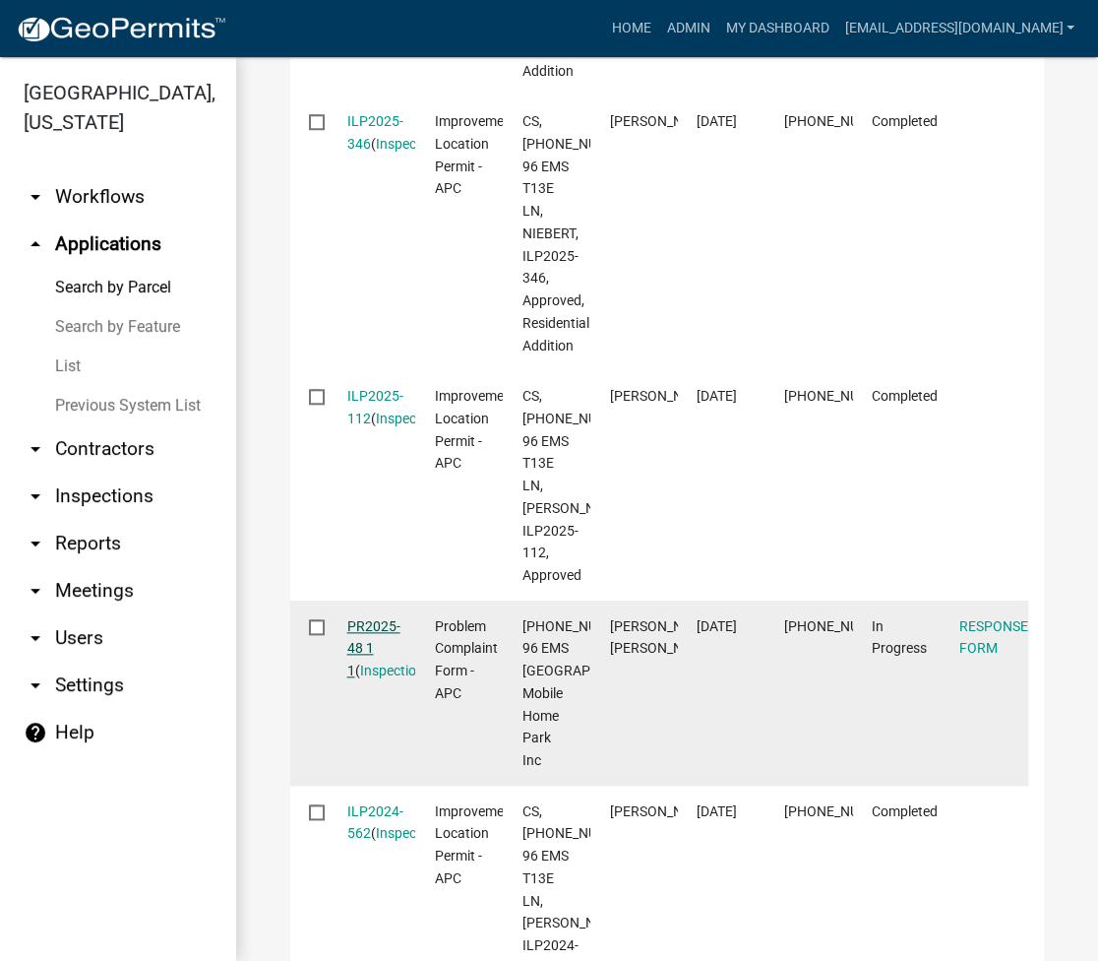
click at [382, 679] on link "PR2025-48 1 1" at bounding box center [373, 648] width 53 height 61
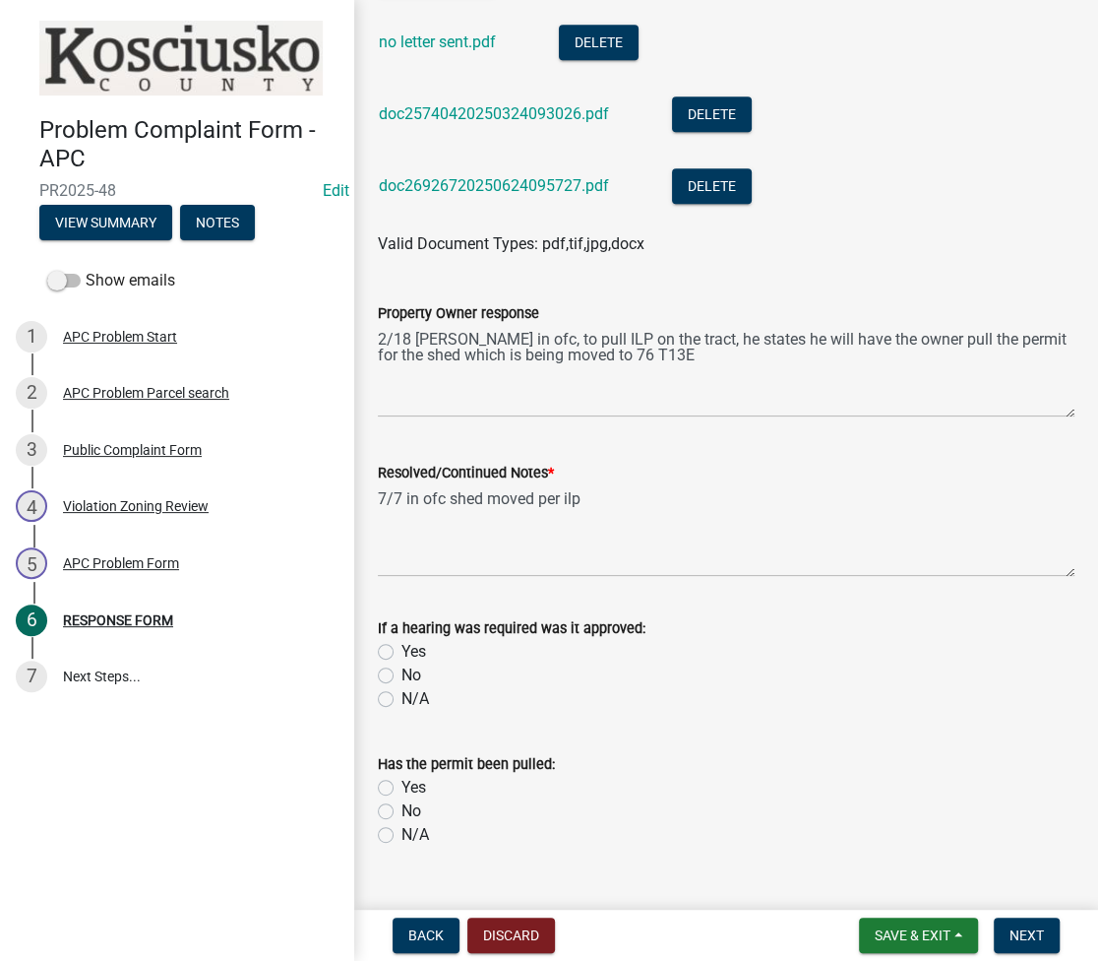
scroll to position [696, 0]
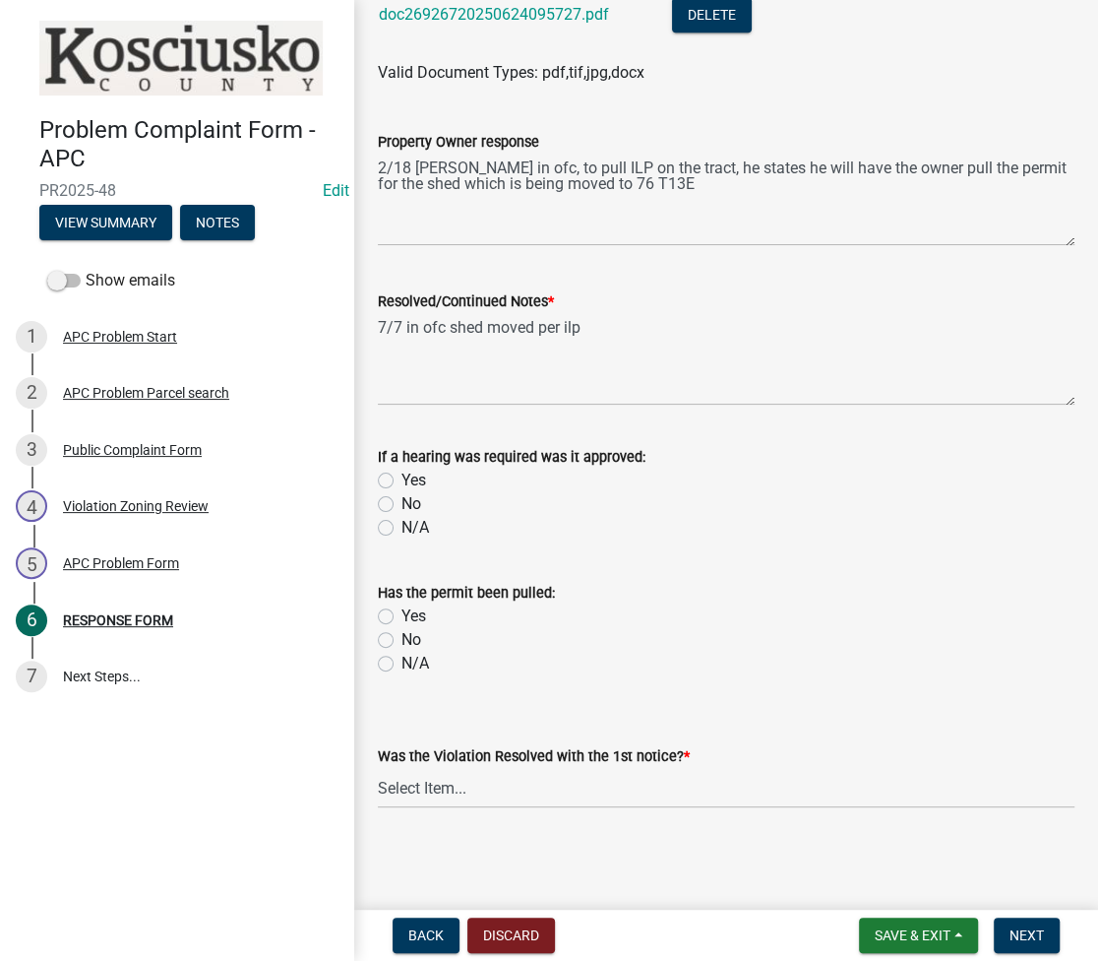
click at [402, 503] on label "No" at bounding box center [412, 504] width 20 height 24
click at [402, 503] on input "No" at bounding box center [408, 498] width 13 height 13
radio input "true"
click at [402, 641] on label "No" at bounding box center [412, 640] width 20 height 24
click at [402, 641] on input "No" at bounding box center [408, 634] width 13 height 13
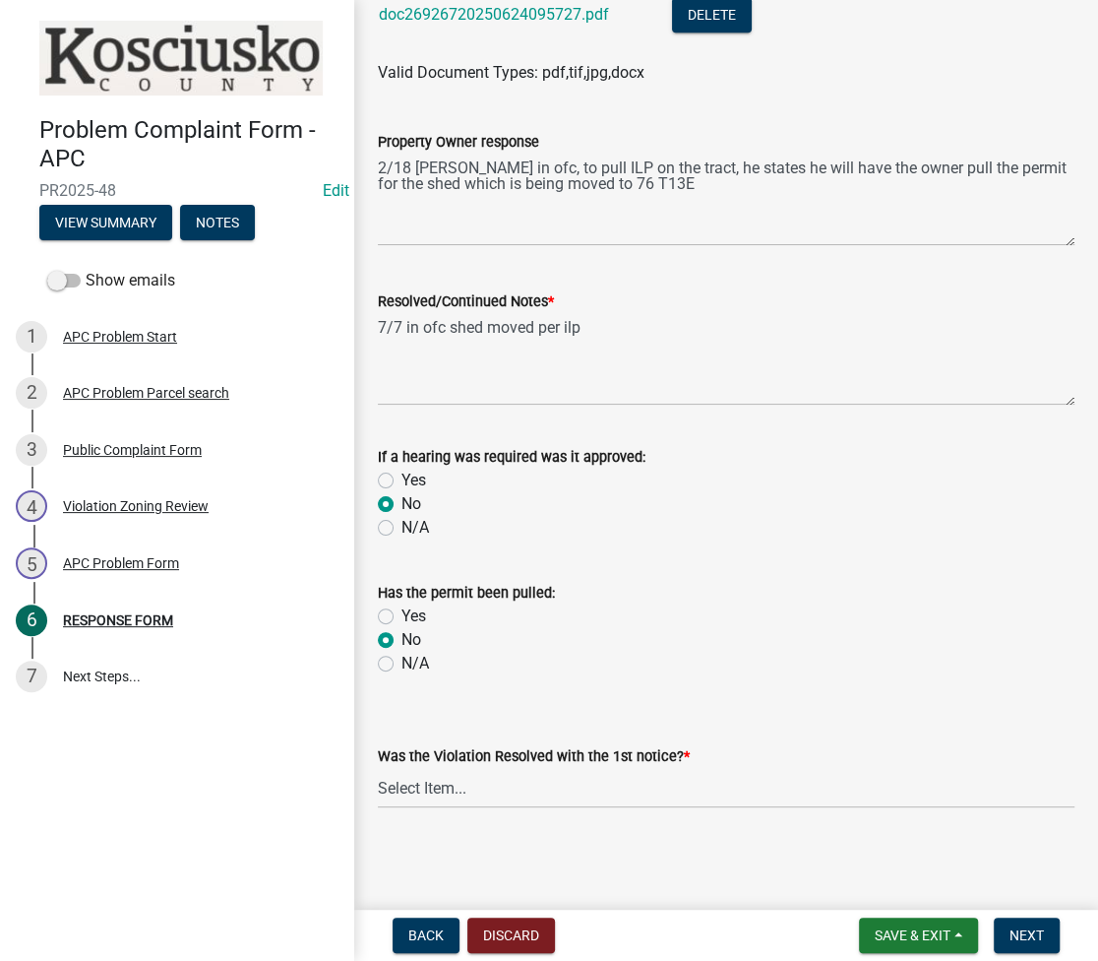
radio input "true"
click at [449, 802] on select "Select Item... Yes No N/A" at bounding box center [726, 788] width 697 height 40
click at [378, 768] on select "Select Item... Yes No N/A" at bounding box center [726, 788] width 697 height 40
select select "d062c417-95db-497a-9398-920c005df4db"
click at [1039, 922] on button "Next" at bounding box center [1027, 934] width 66 height 35
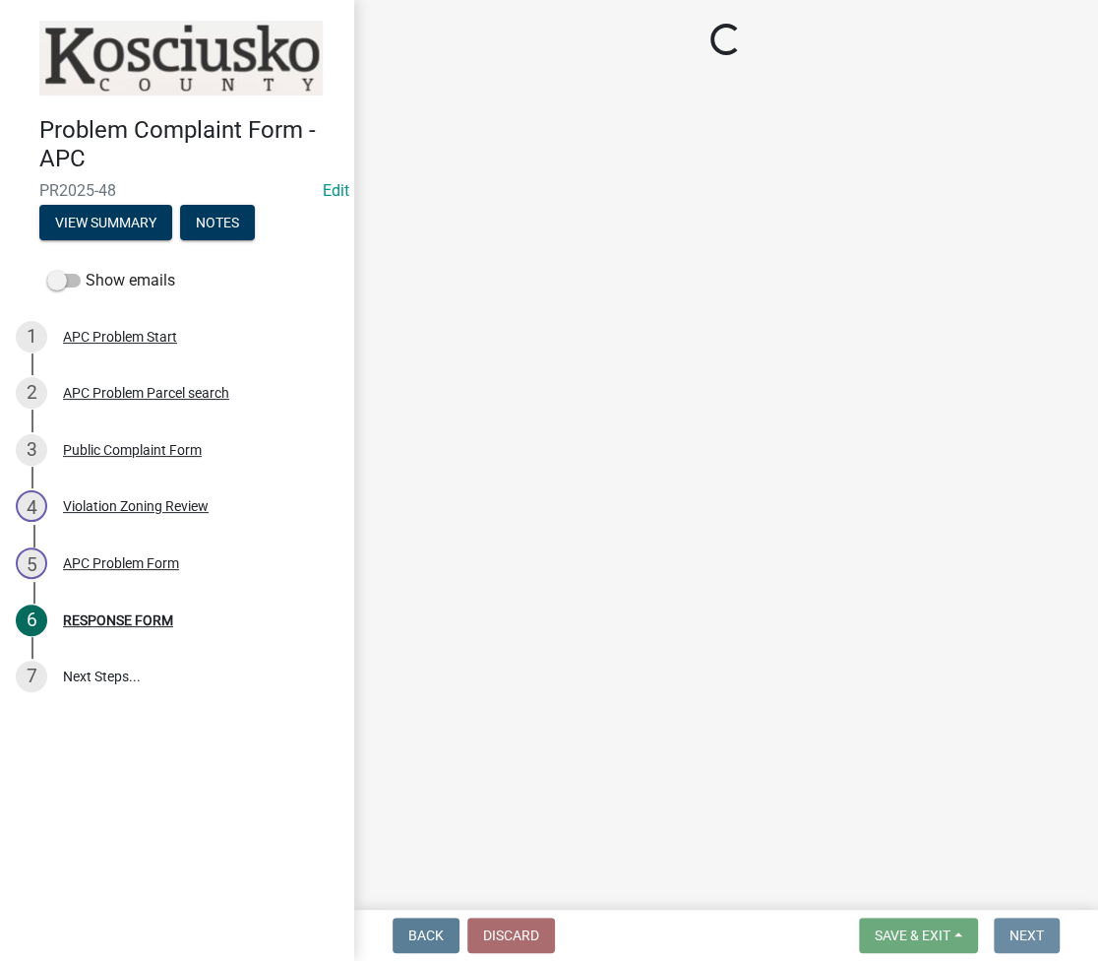
scroll to position [0, 0]
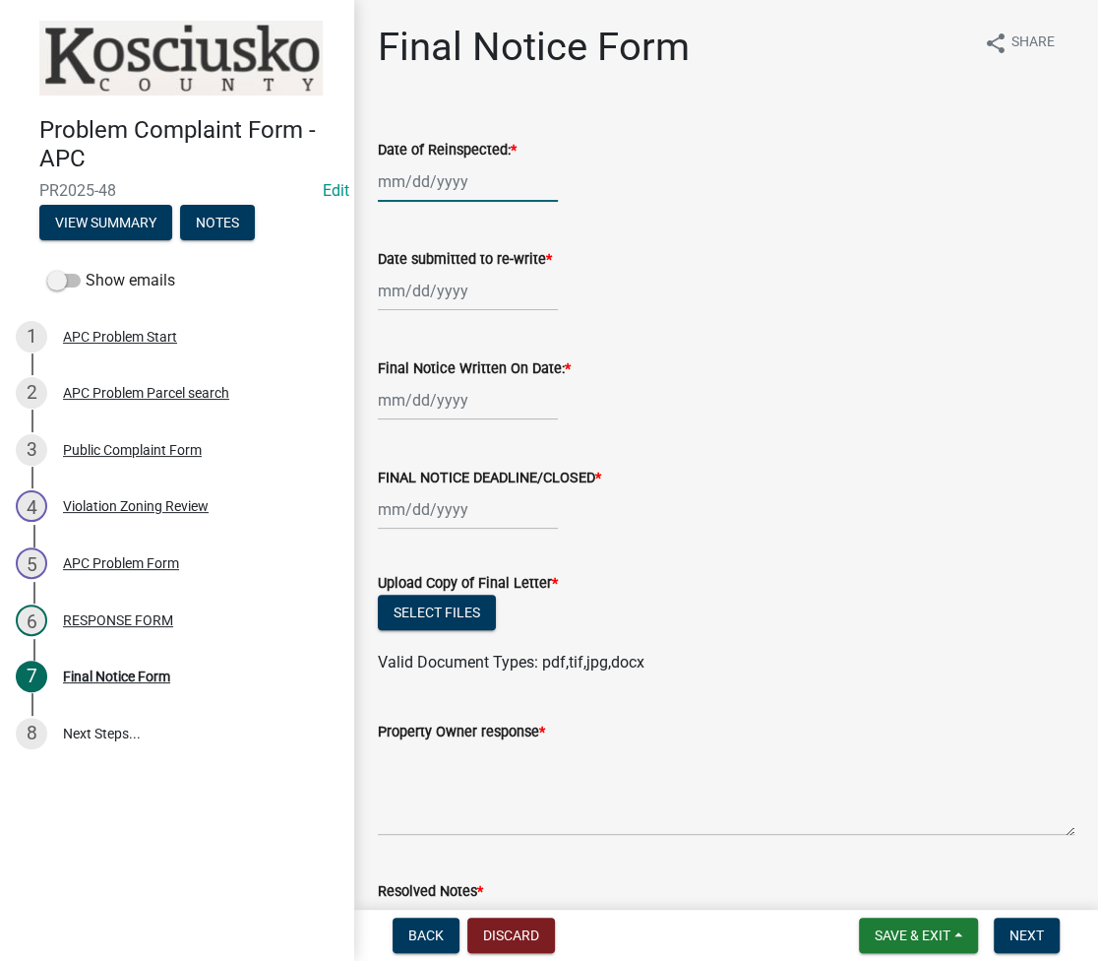
click at [415, 178] on div at bounding box center [468, 181] width 180 height 40
select select "8"
select select "2025"
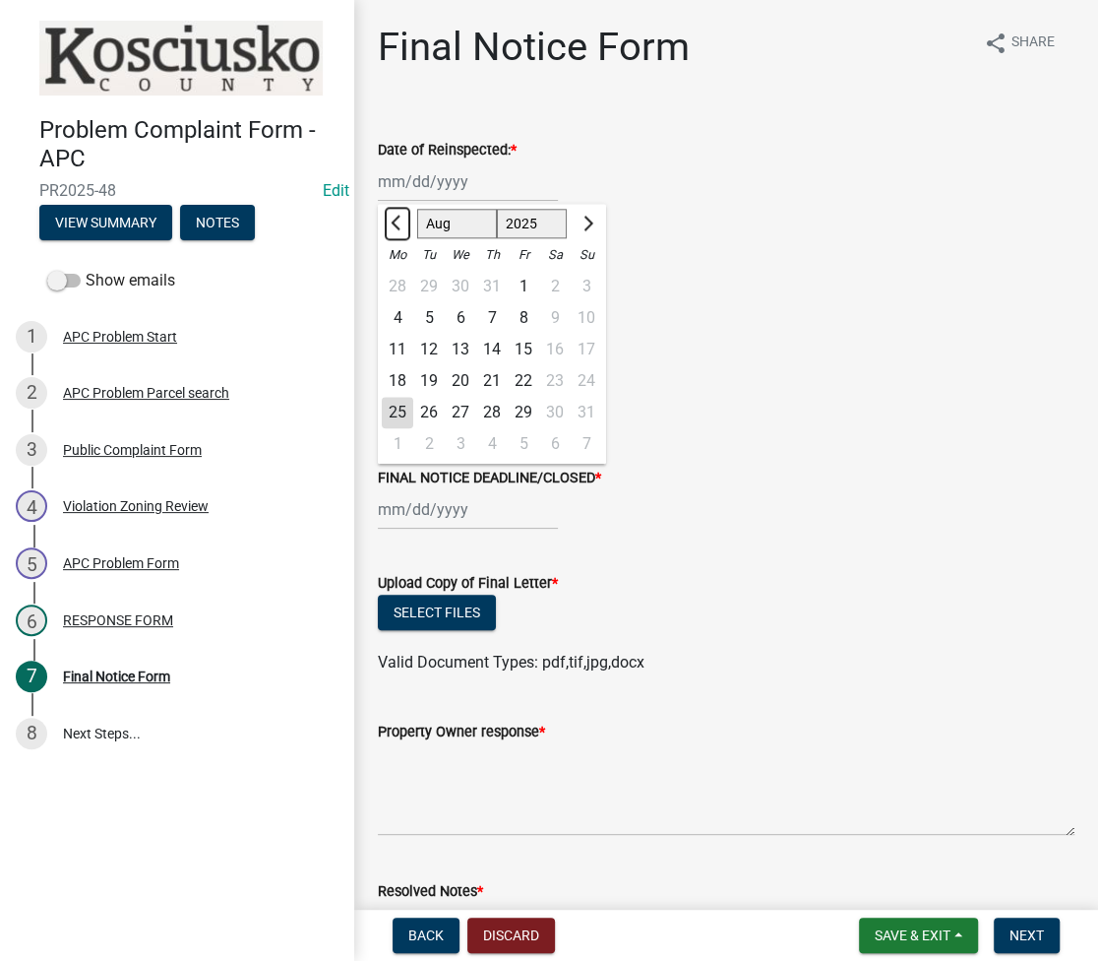
click at [401, 231] on button "Previous month" at bounding box center [398, 223] width 24 height 31
select select "5"
click at [422, 317] on div "6" at bounding box center [428, 317] width 31 height 31
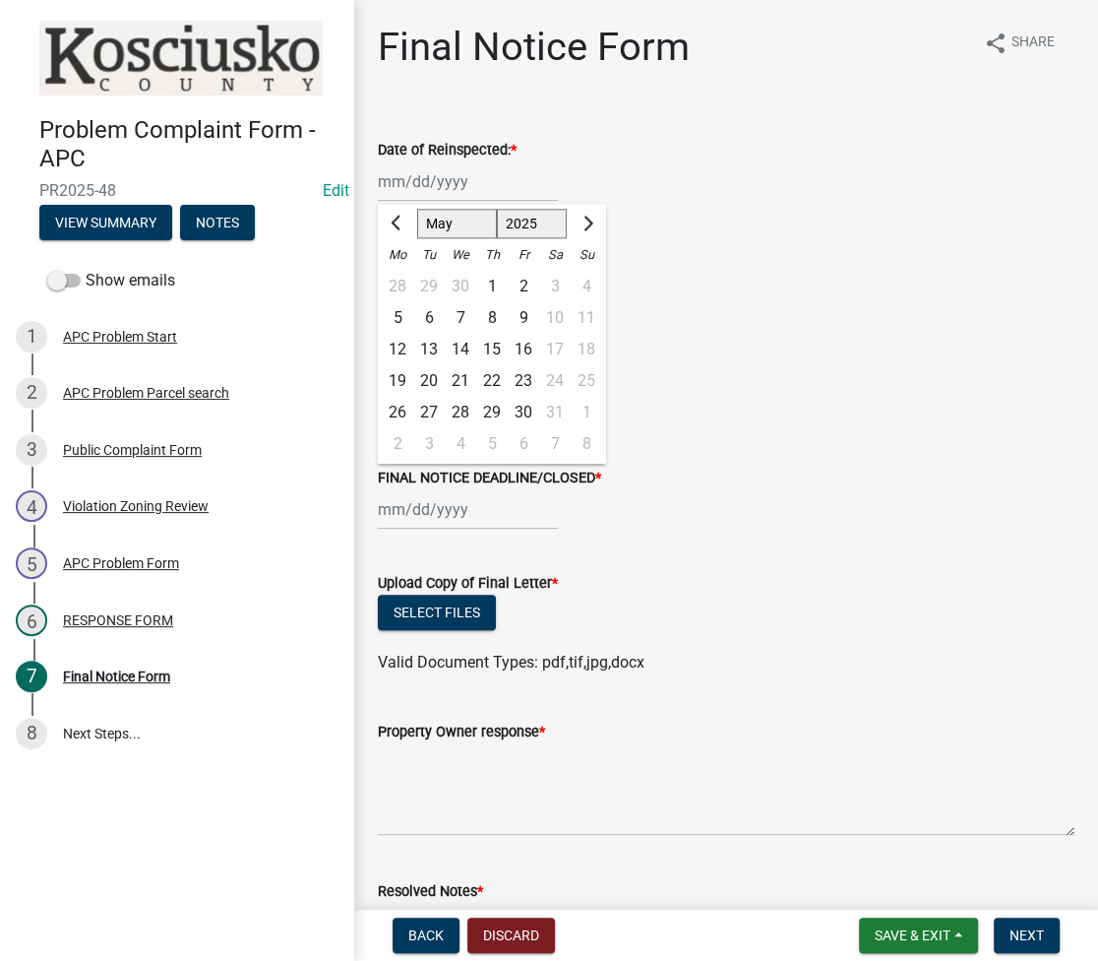
type input "[DATE]"
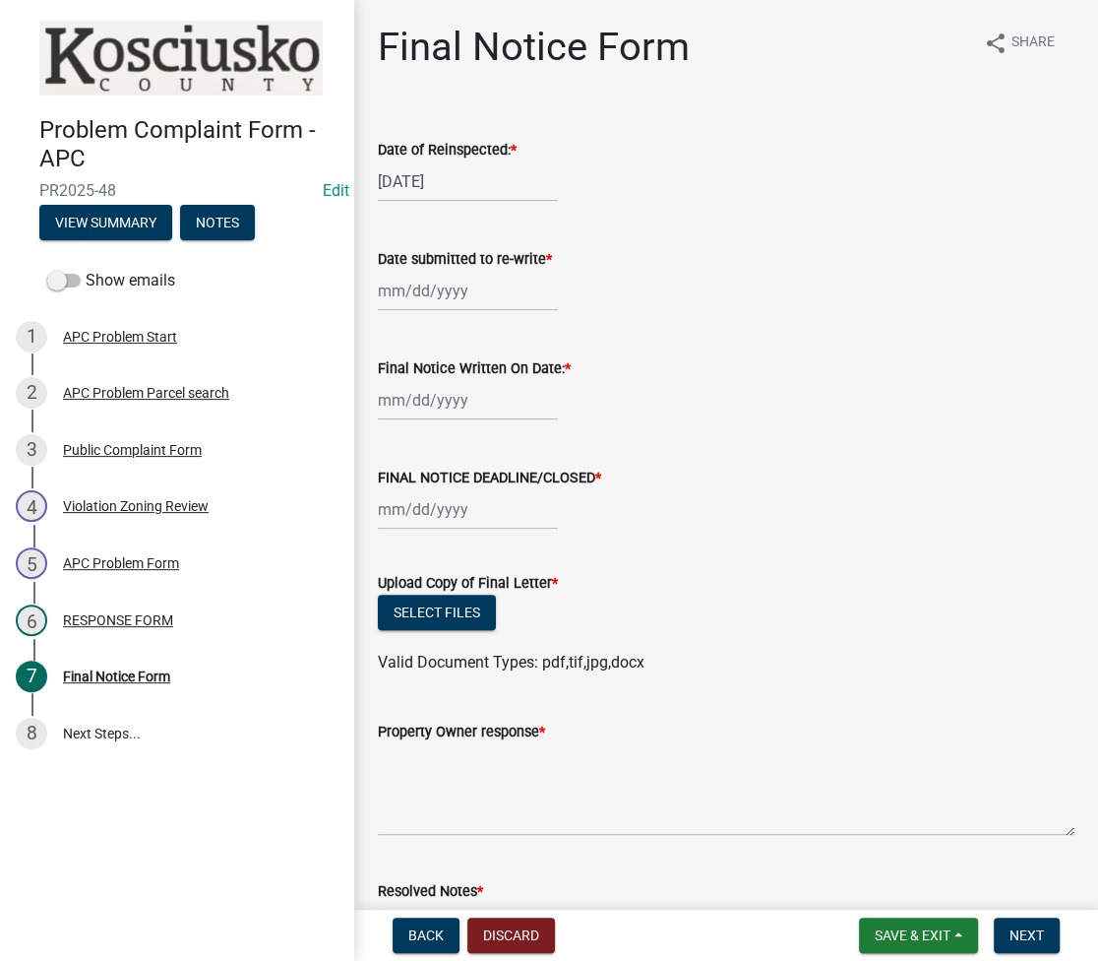
select select "8"
select select "2025"
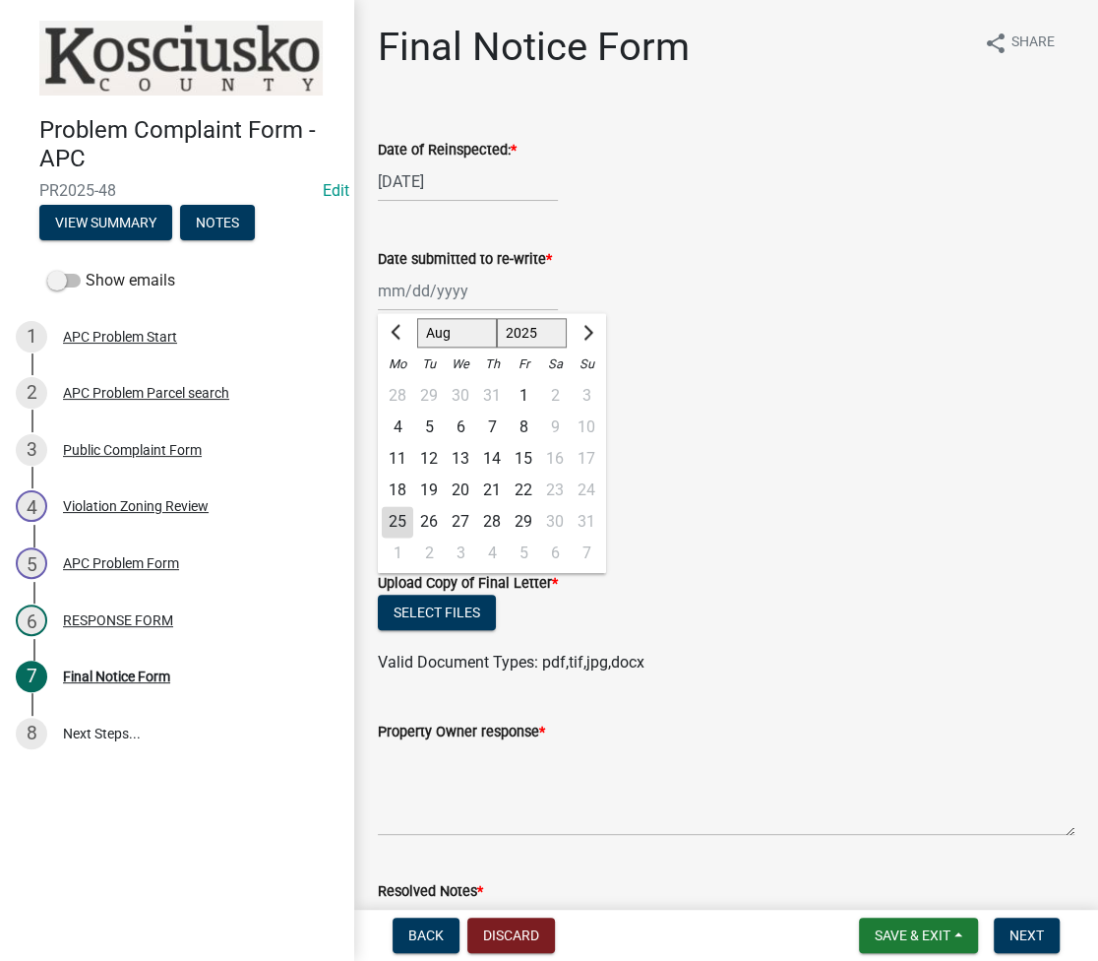
click at [394, 295] on div "[PERSON_NAME] Feb Mar Apr [PERSON_NAME][DATE] Oct Nov [DATE] 1526 1527 1528 152…" at bounding box center [468, 291] width 180 height 40
click at [401, 334] on span "Previous month" at bounding box center [398, 332] width 15 height 15
select select "5"
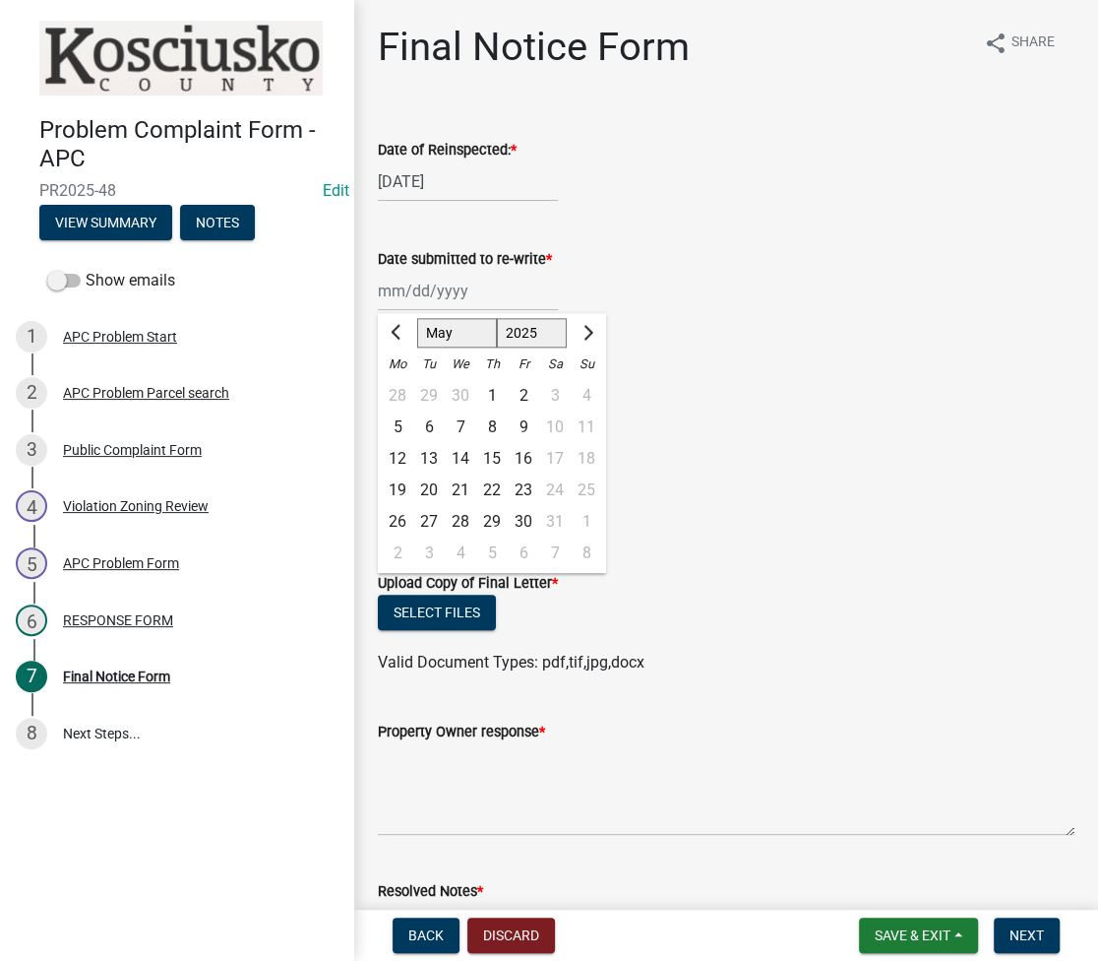
click at [425, 434] on div "6" at bounding box center [428, 426] width 31 height 31
type input "[DATE]"
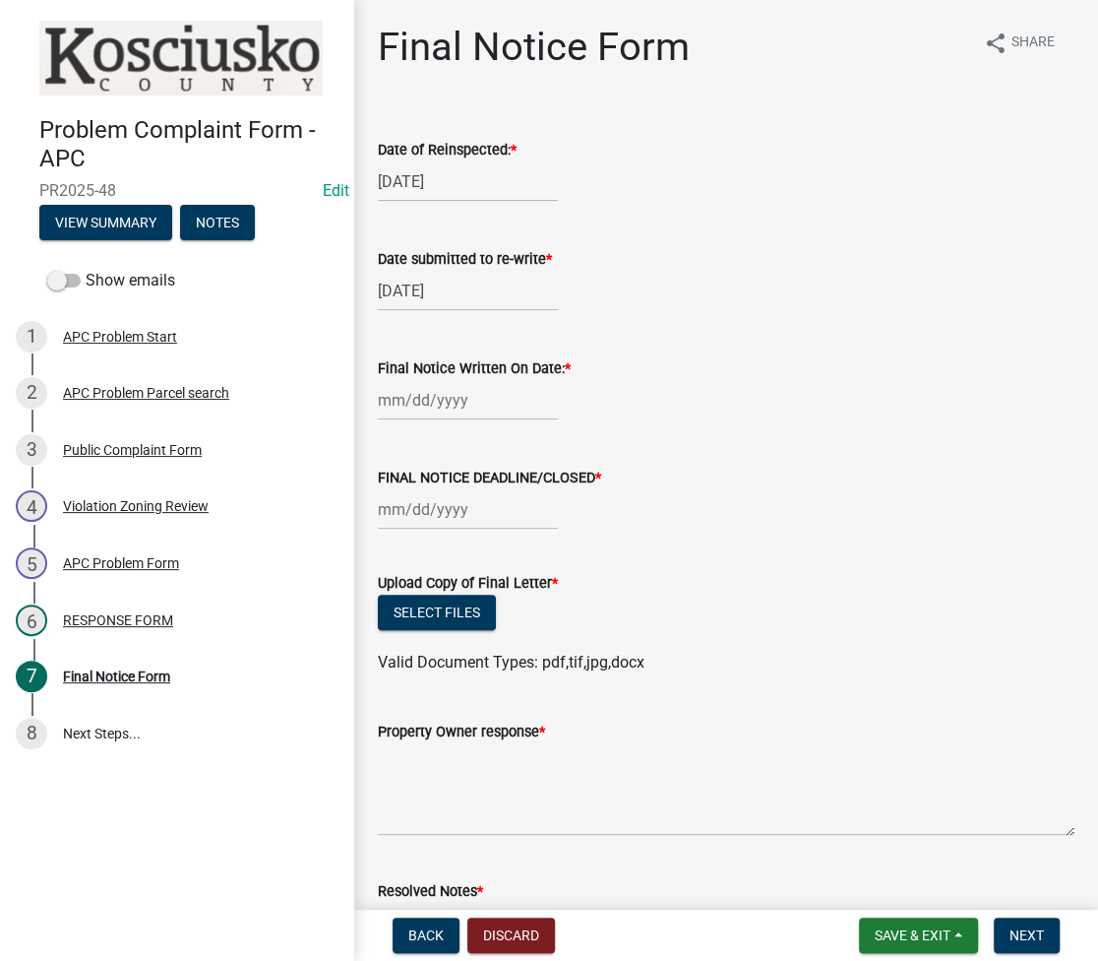
click at [404, 398] on div at bounding box center [468, 400] width 180 height 40
select select "8"
select select "2025"
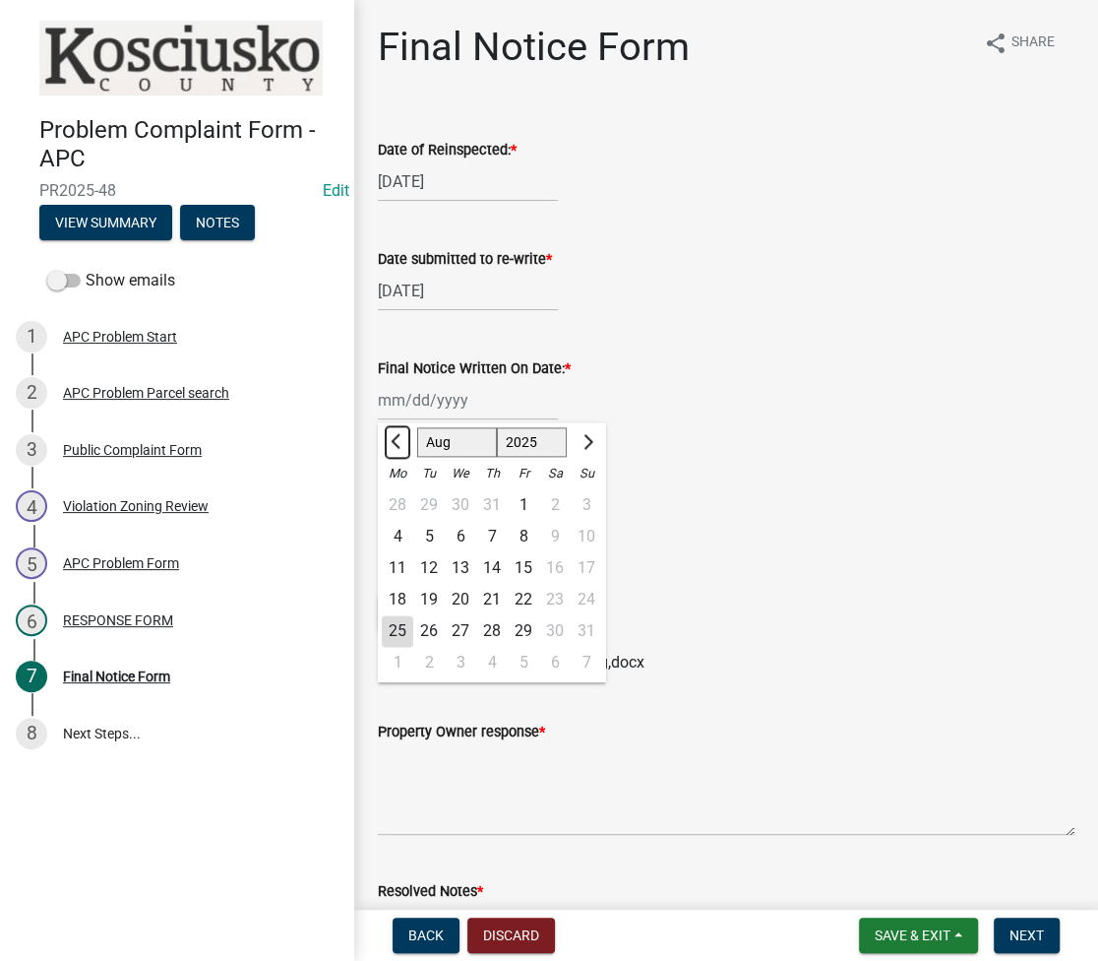
click at [397, 435] on span "Previous month" at bounding box center [398, 441] width 15 height 15
select select "6"
click at [395, 635] on div "23" at bounding box center [397, 630] width 31 height 31
type input "[DATE]"
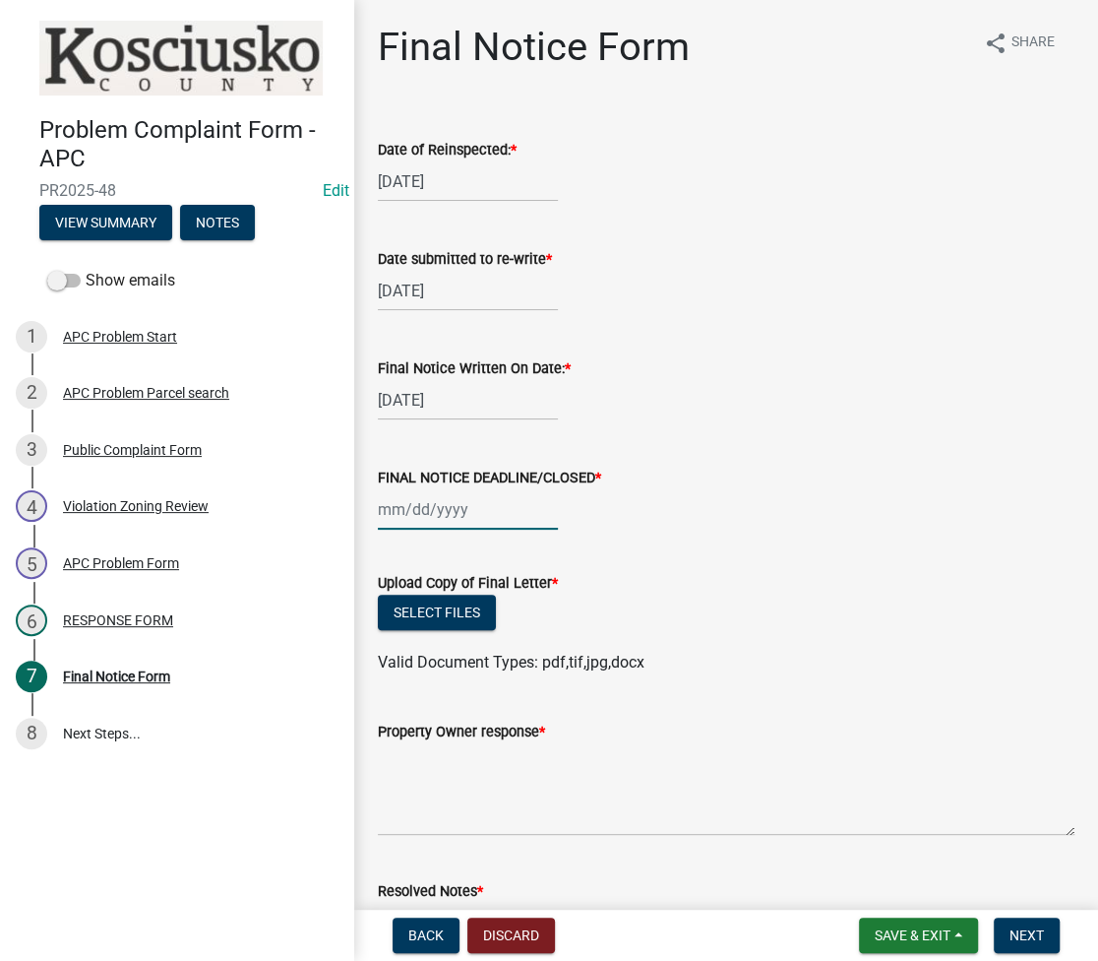
click at [407, 516] on div at bounding box center [468, 509] width 180 height 40
select select "8"
select select "2025"
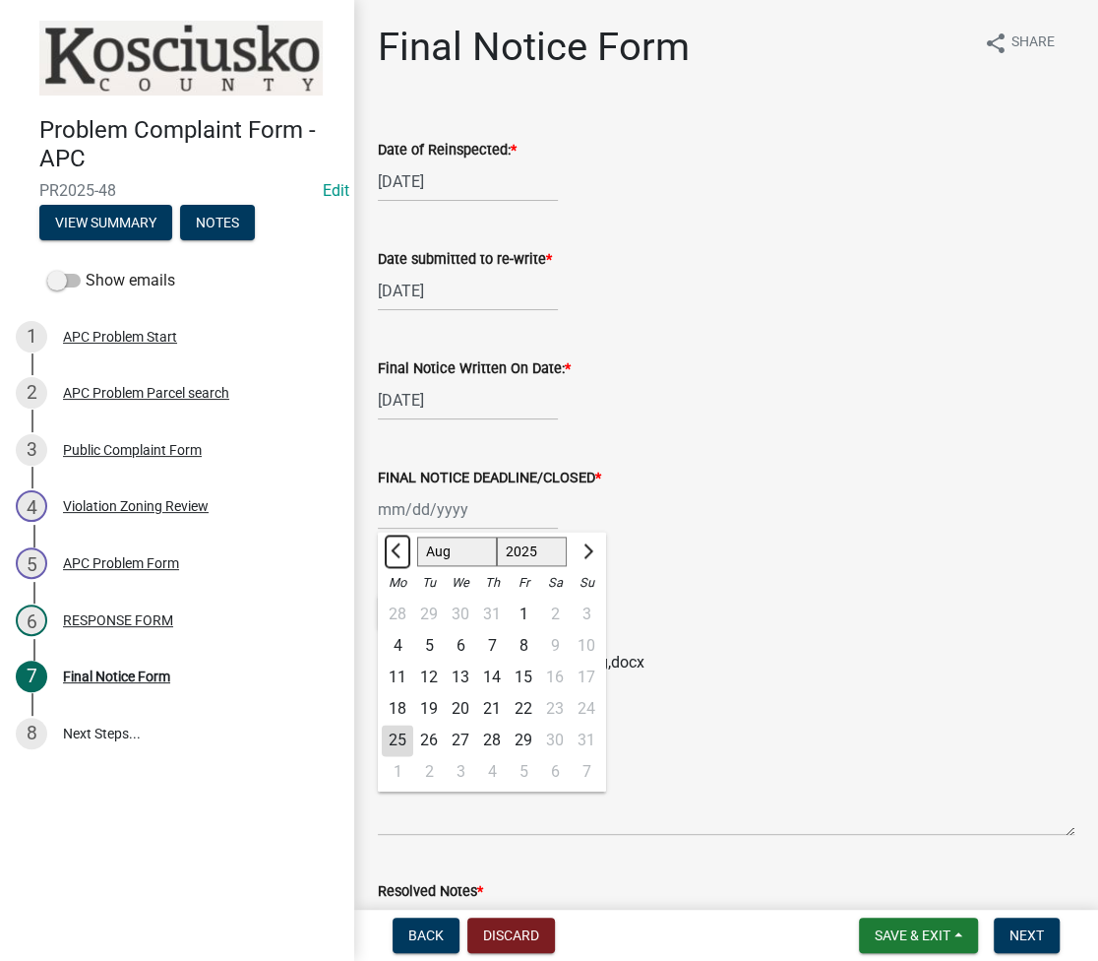
click at [397, 551] on span "Previous month" at bounding box center [398, 550] width 15 height 15
select select "7"
click at [392, 639] on div "7" at bounding box center [397, 645] width 31 height 31
type input "[DATE]"
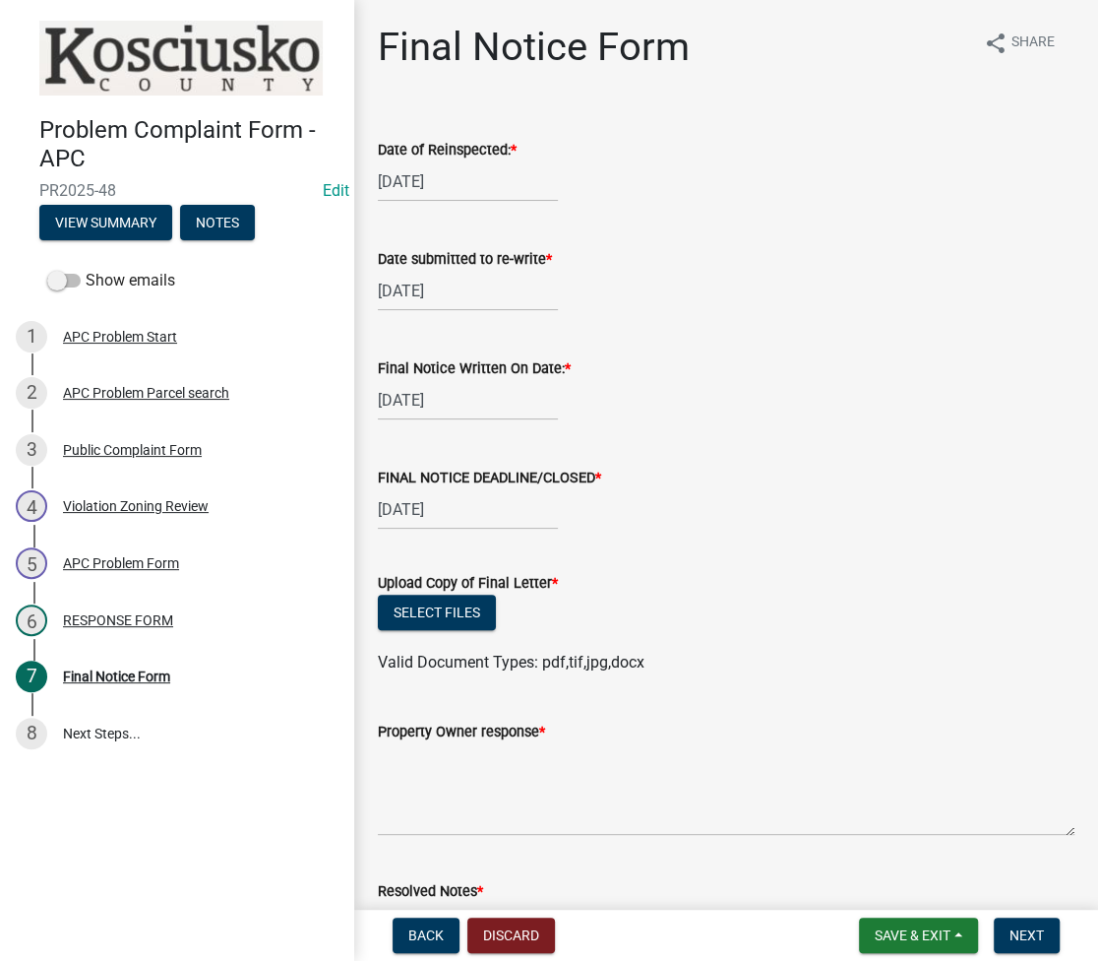
scroll to position [262, 0]
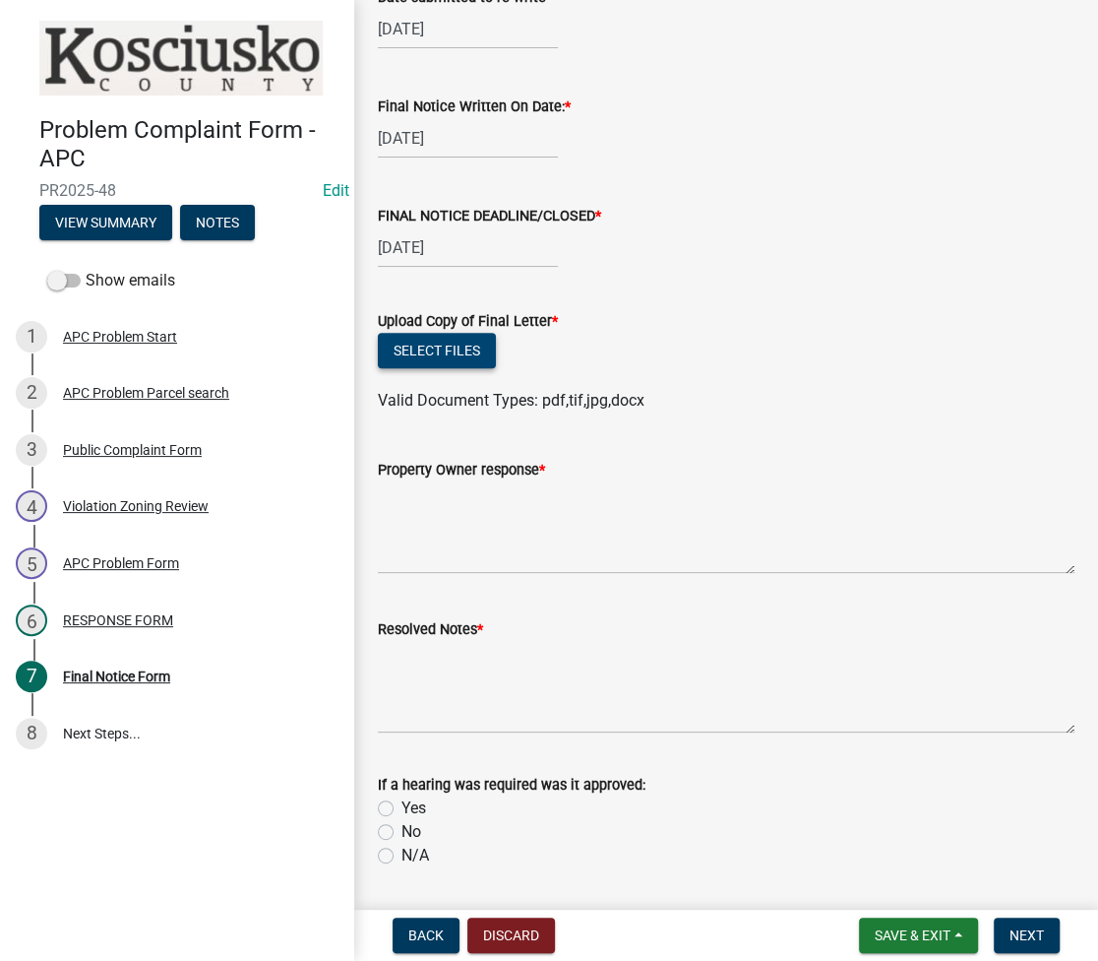
click at [439, 334] on button "Select files" at bounding box center [437, 350] width 118 height 35
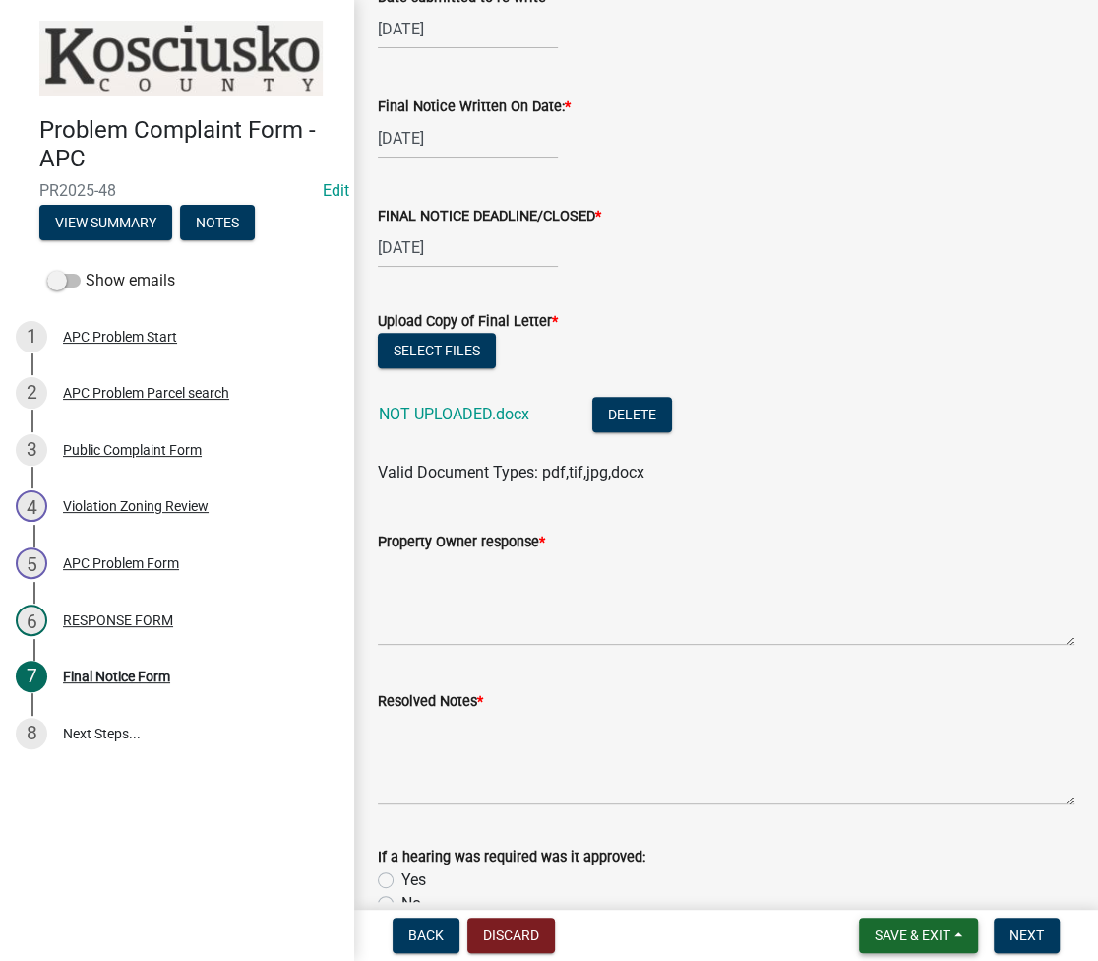
click at [923, 919] on button "Save & Exit" at bounding box center [918, 934] width 119 height 35
click at [915, 896] on button "Save & Exit" at bounding box center [899, 883] width 157 height 47
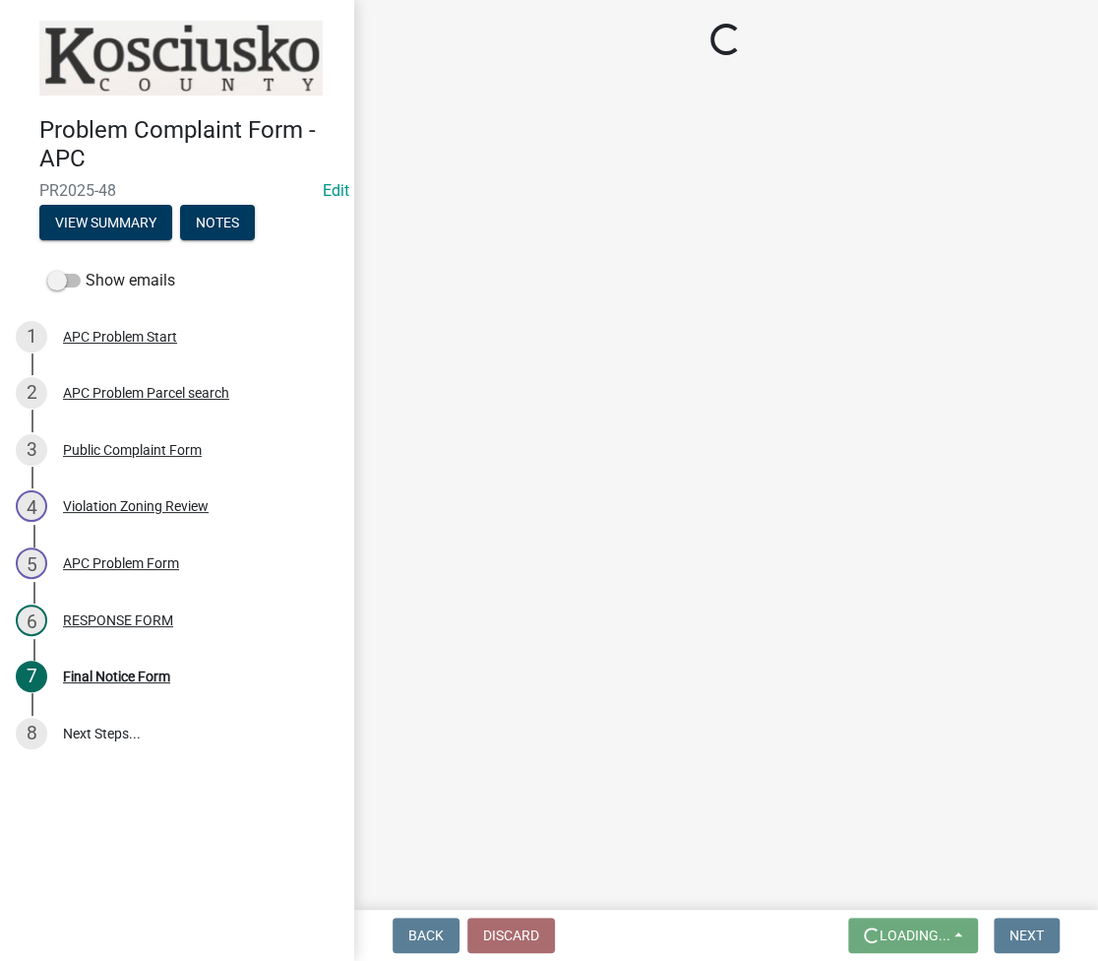
scroll to position [0, 0]
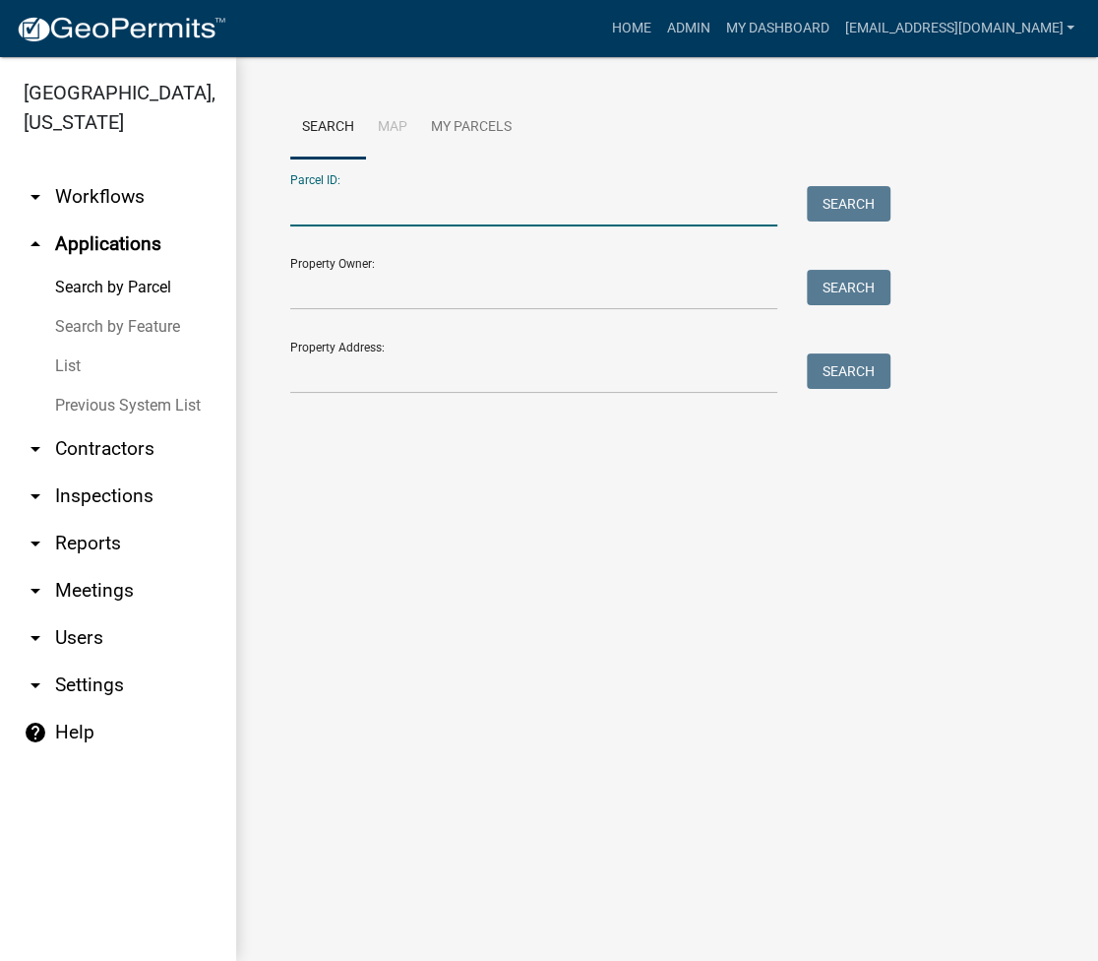
click at [364, 213] on input "Parcel ID:" at bounding box center [533, 206] width 487 height 40
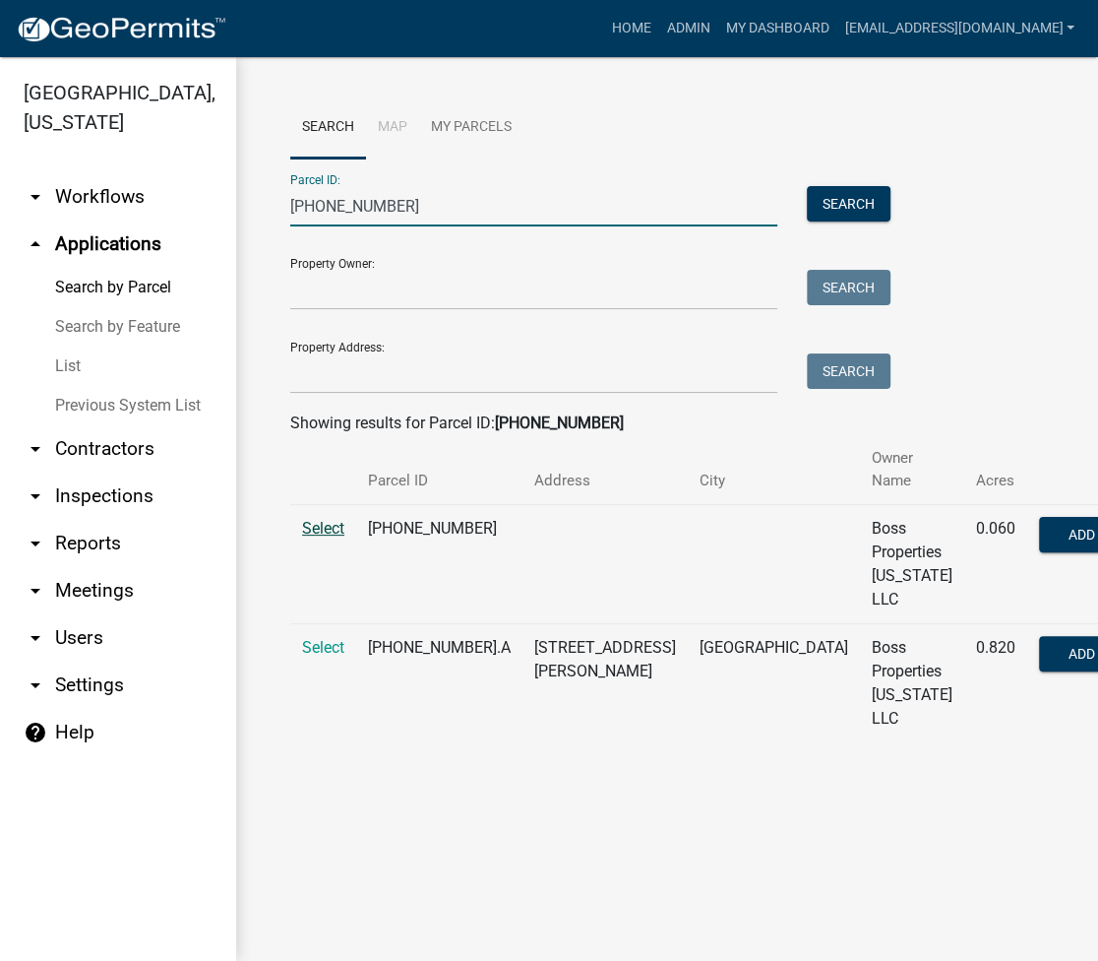
type input "[PHONE_NUMBER]"
click at [309, 519] on span "Select" at bounding box center [323, 528] width 42 height 19
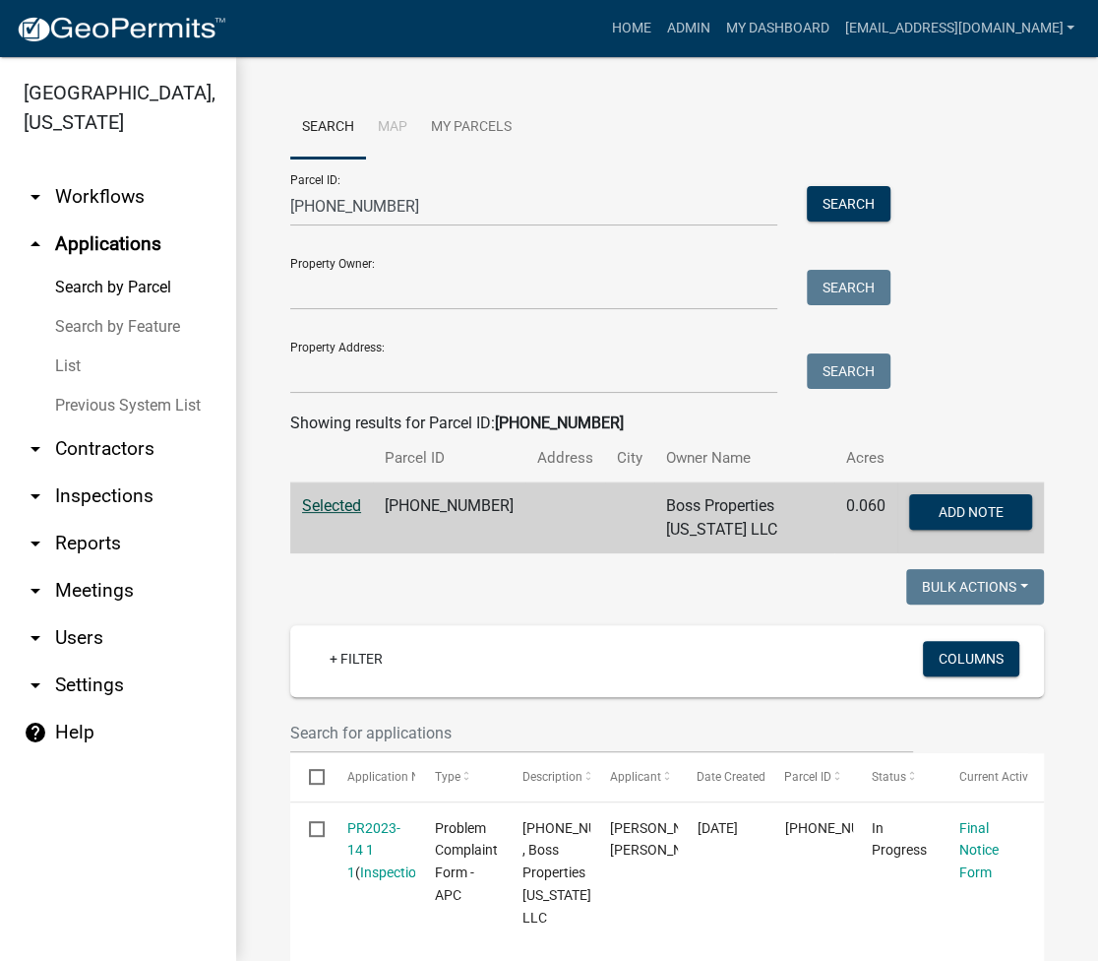
scroll to position [525, 0]
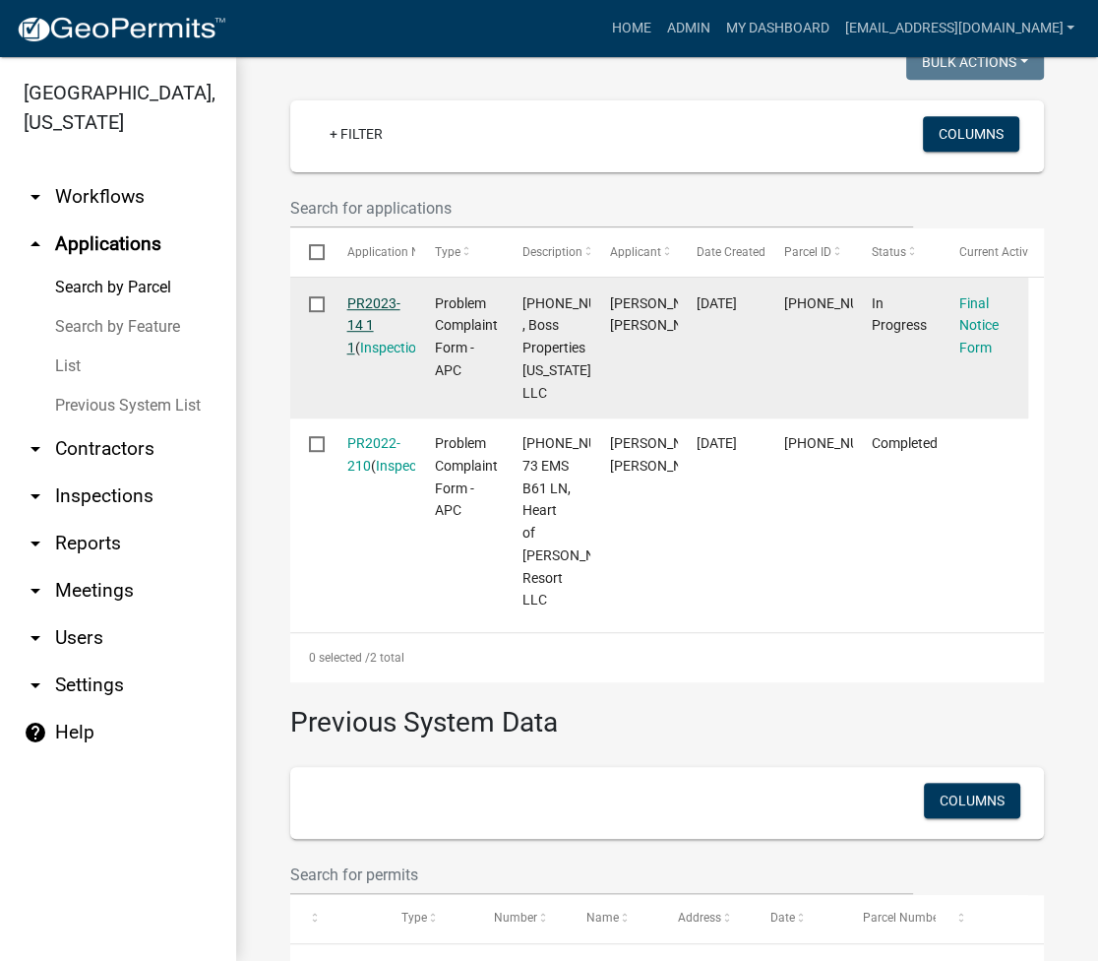
click at [364, 308] on link "PR2023-14 1 1" at bounding box center [373, 325] width 53 height 61
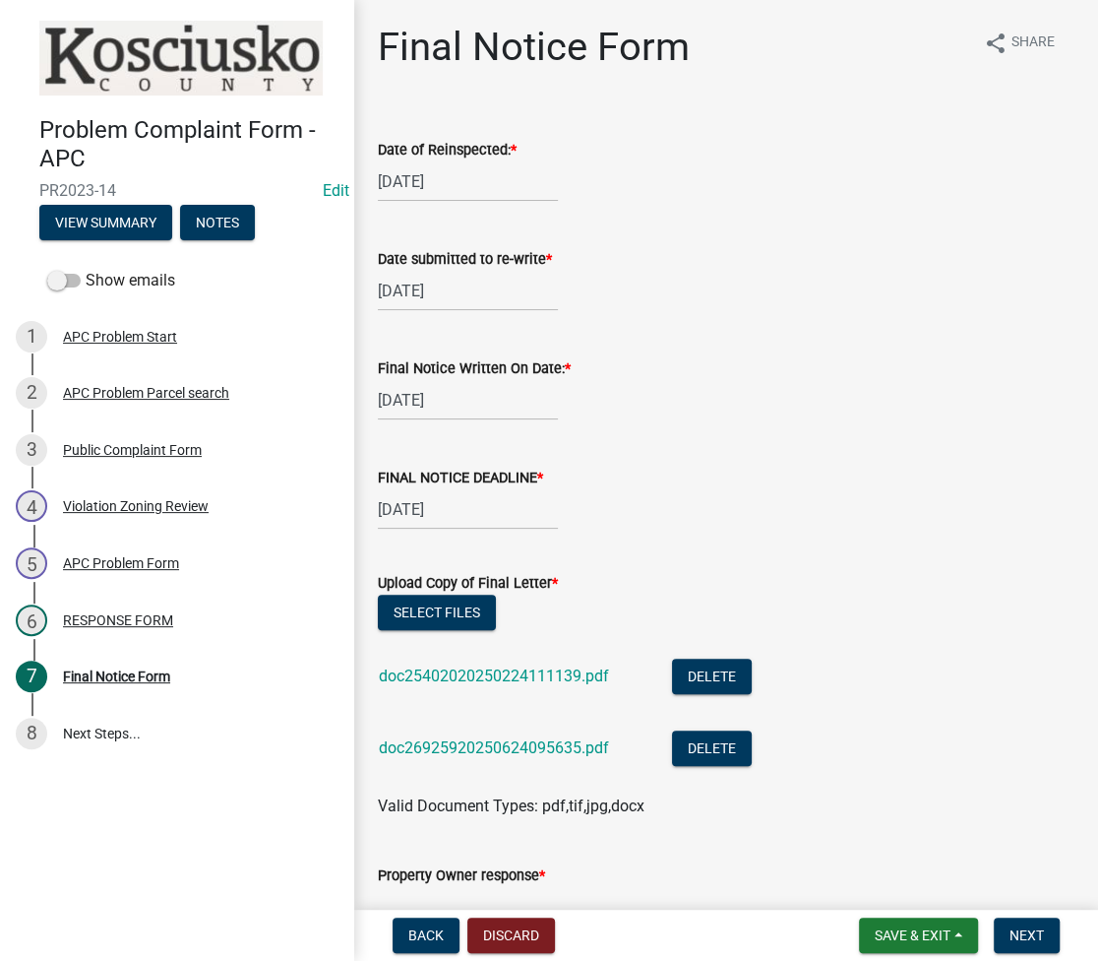
scroll to position [525, 0]
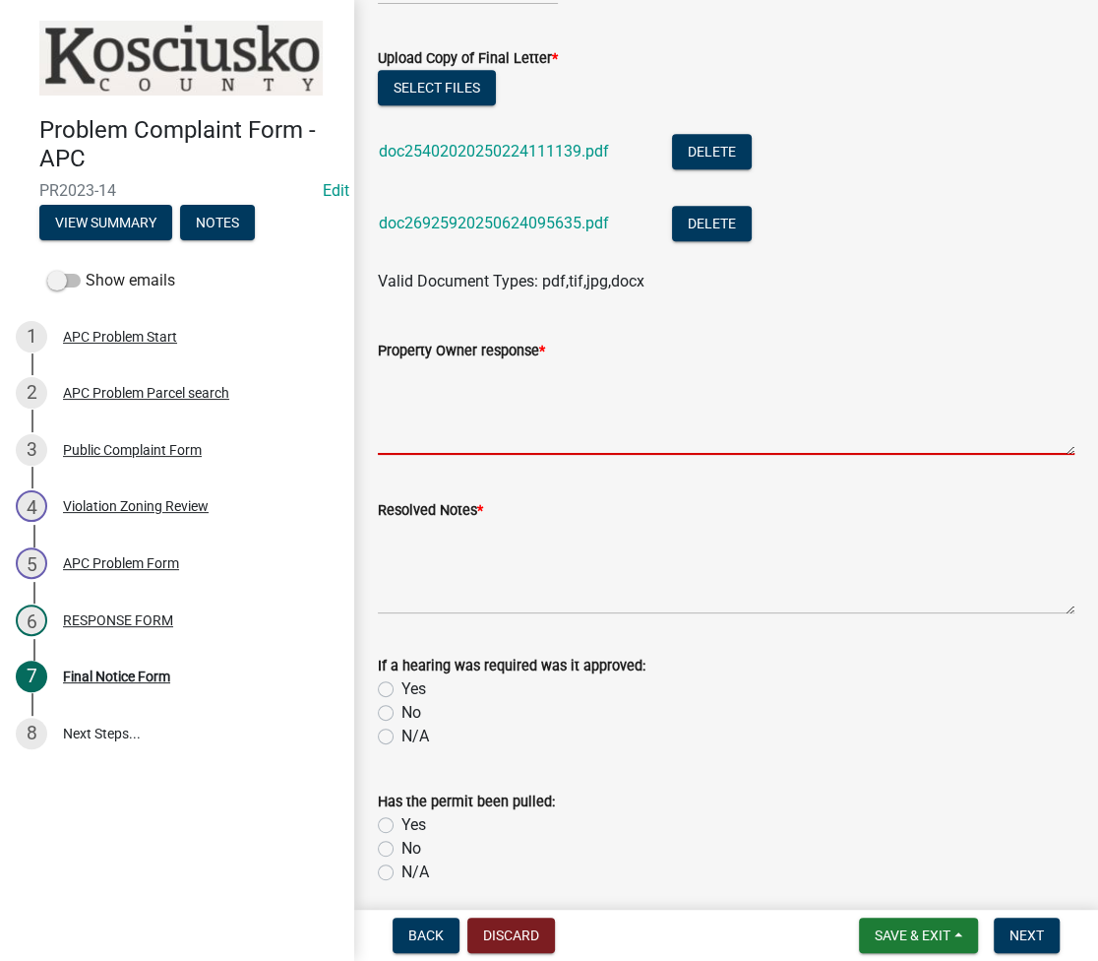
click at [612, 409] on textarea "Property Owner response *" at bounding box center [726, 408] width 697 height 93
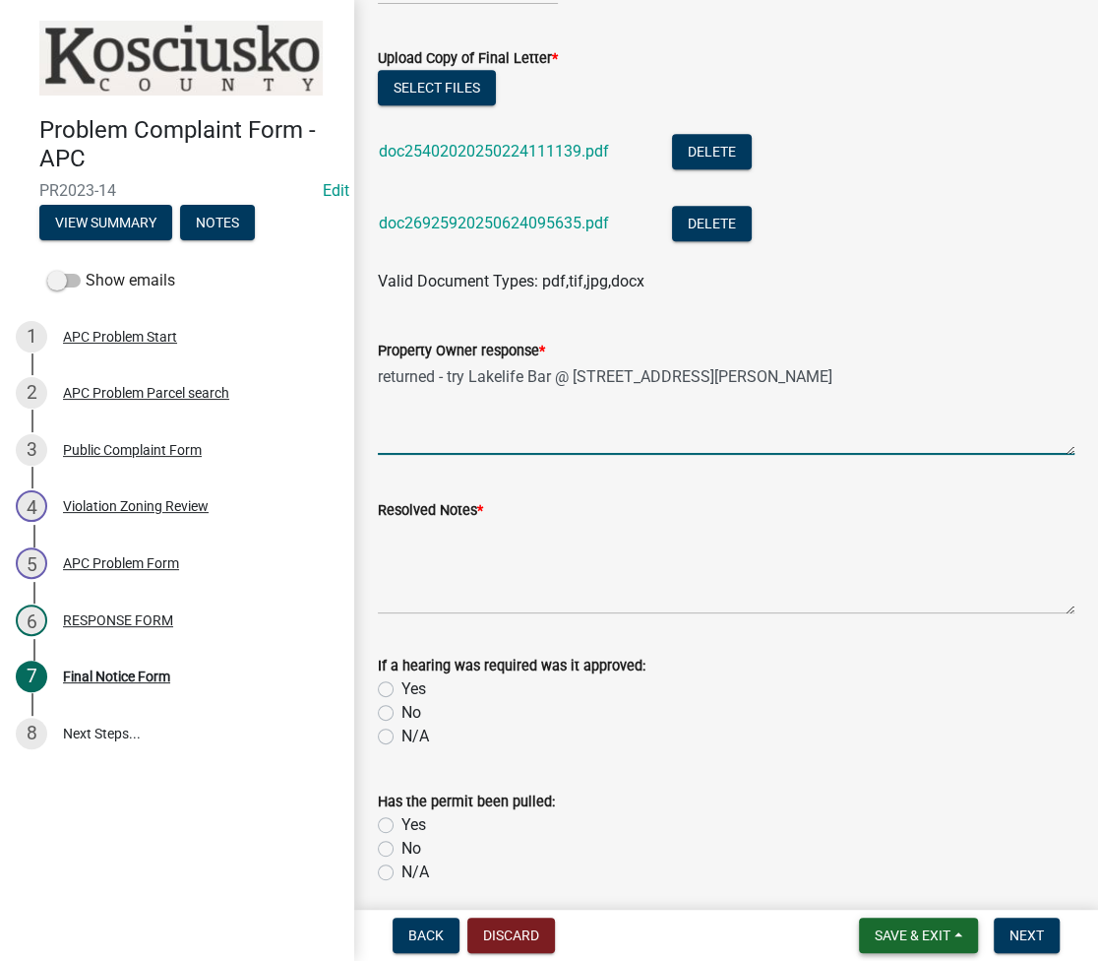
type textarea "returned - try Lakelife Bar @ [STREET_ADDRESS][PERSON_NAME]"
click at [904, 946] on button "Save & Exit" at bounding box center [918, 934] width 119 height 35
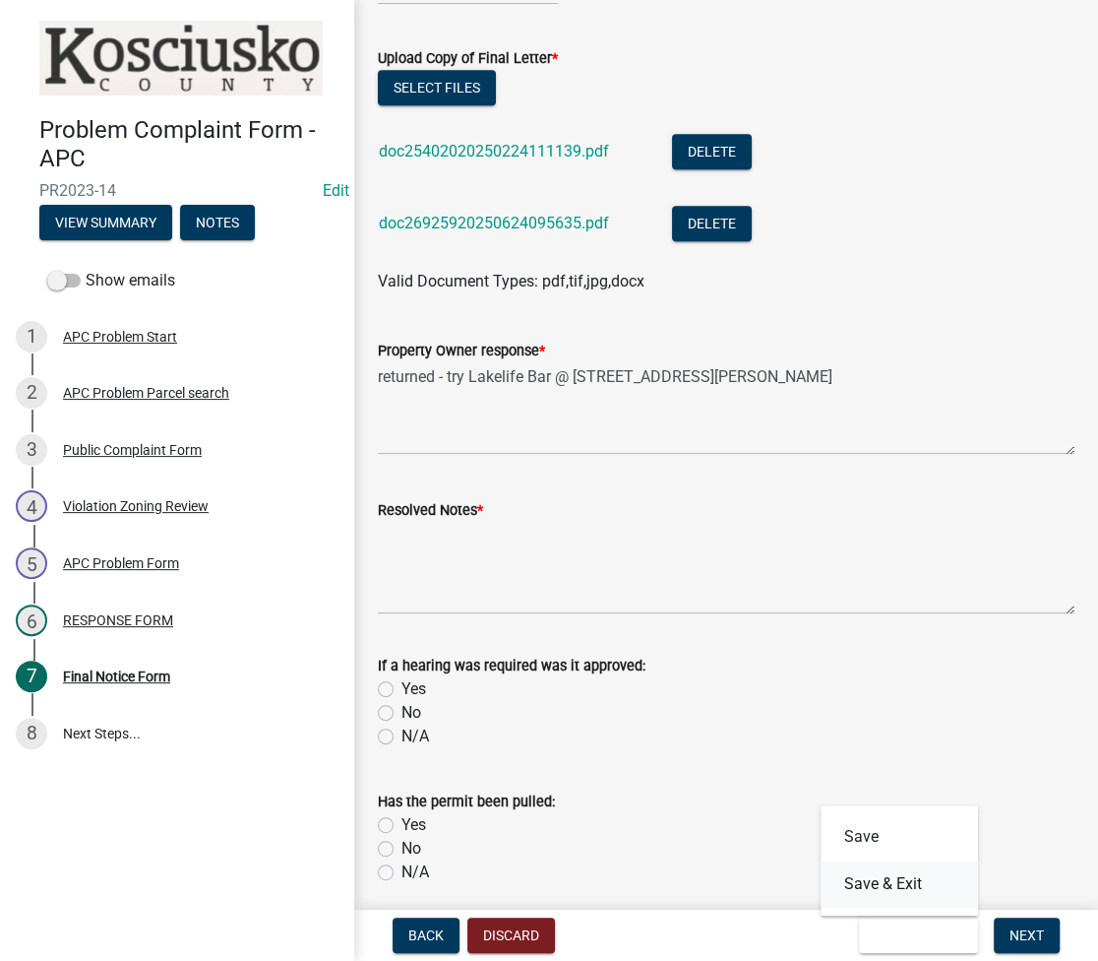
click at [903, 885] on button "Save & Exit" at bounding box center [899, 883] width 157 height 47
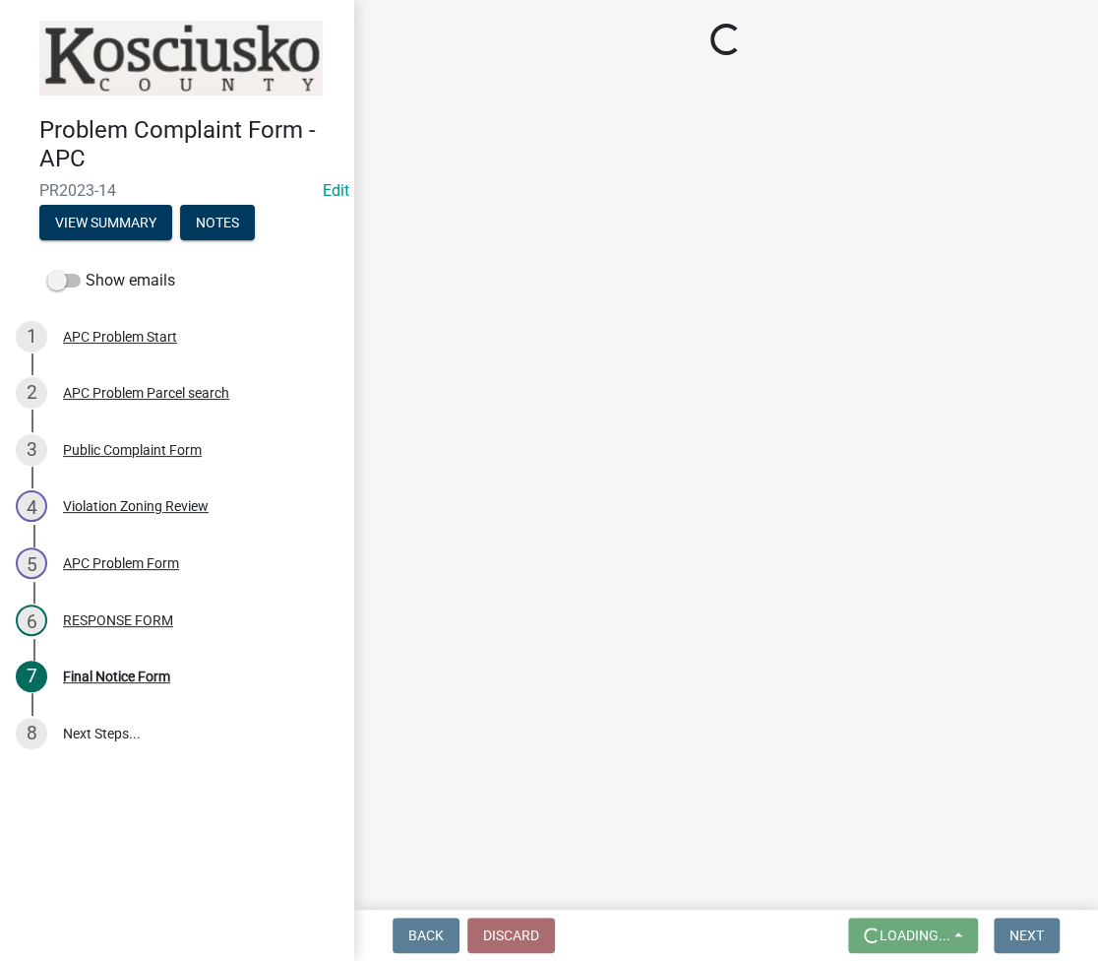
scroll to position [0, 0]
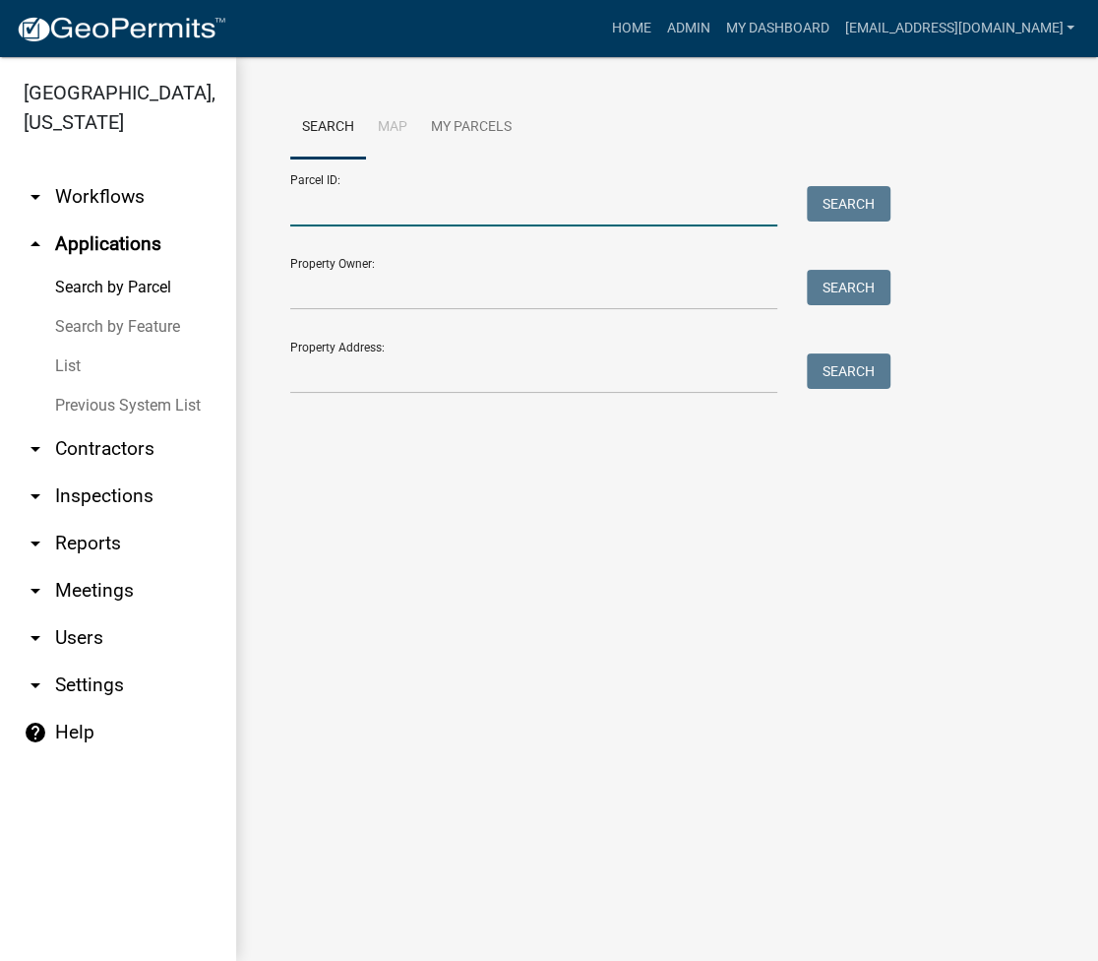
click at [337, 219] on input "Parcel ID:" at bounding box center [533, 206] width 487 height 40
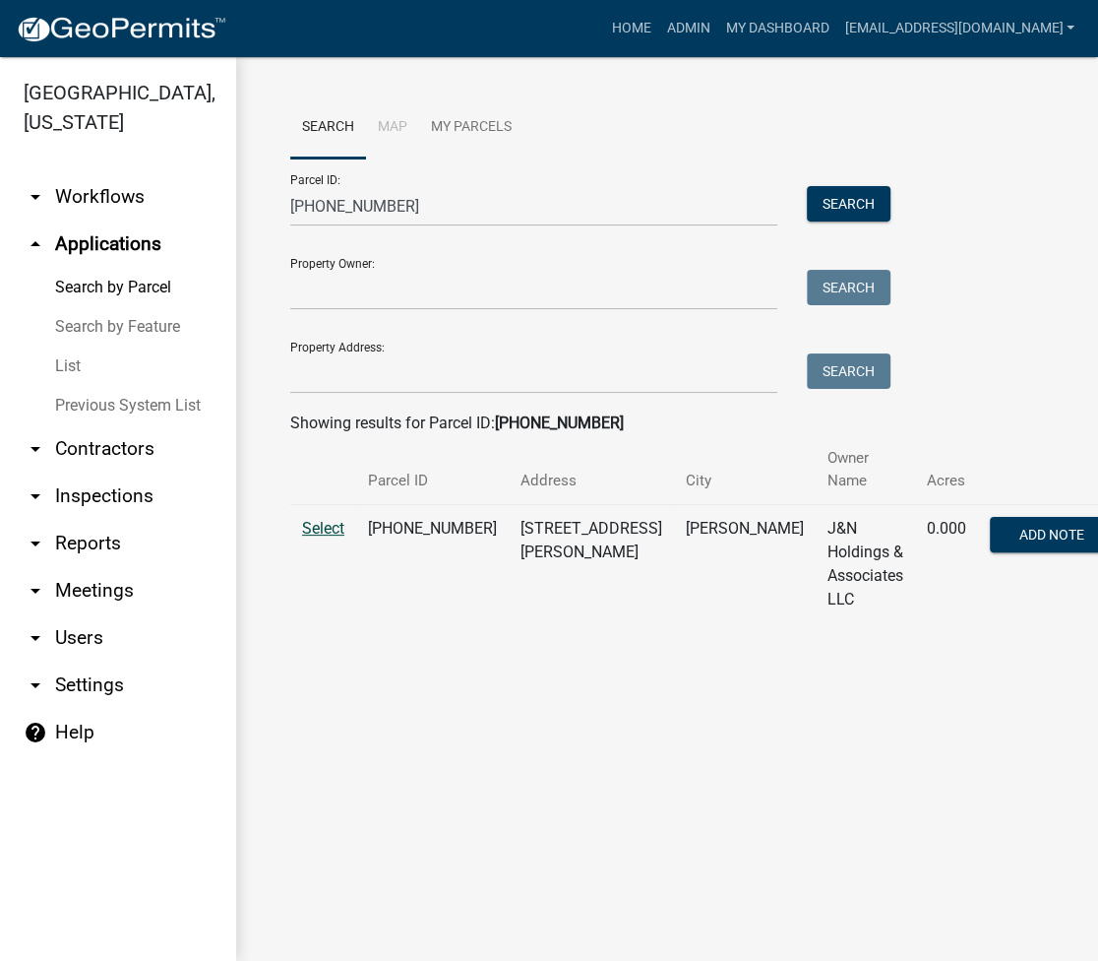
click at [328, 519] on span "Select" at bounding box center [323, 528] width 42 height 19
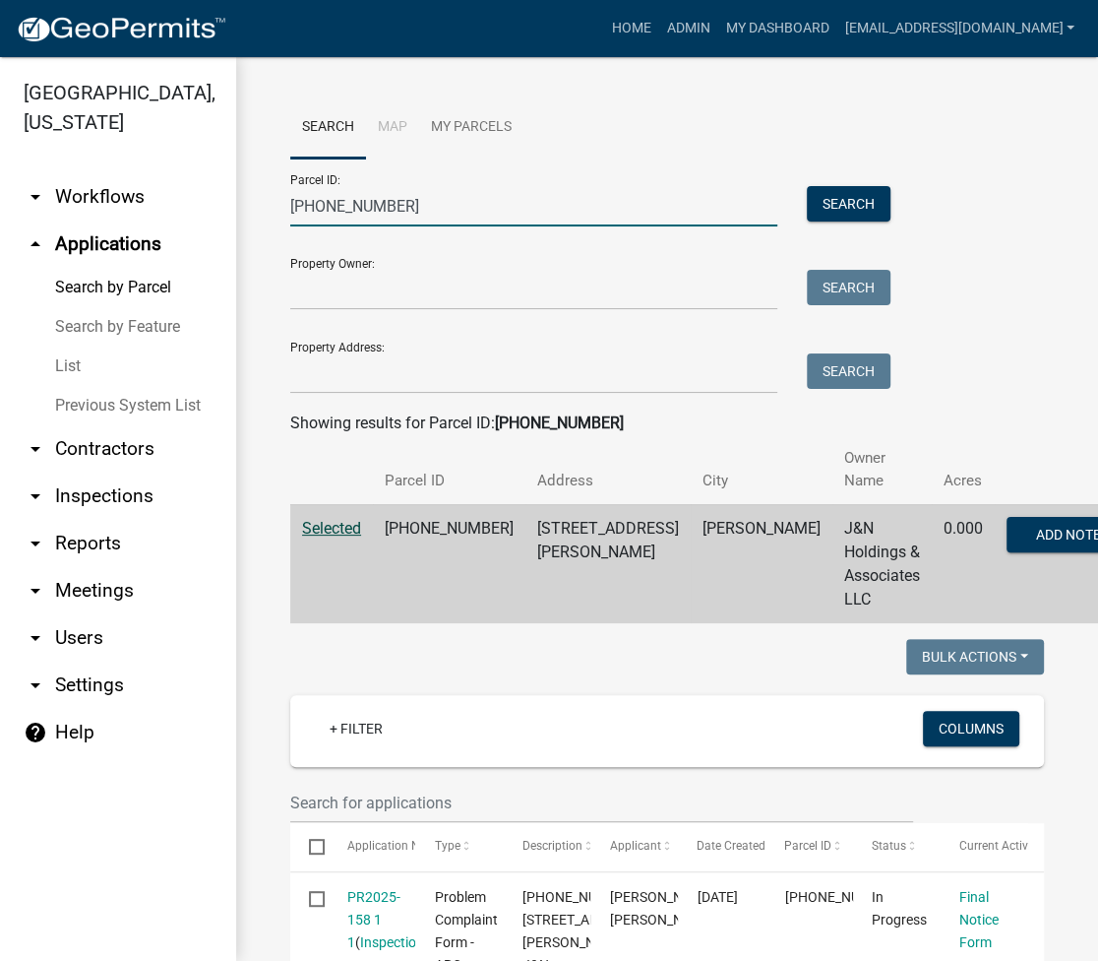
click at [336, 212] on input "[PHONE_NUMBER]" at bounding box center [533, 206] width 487 height 40
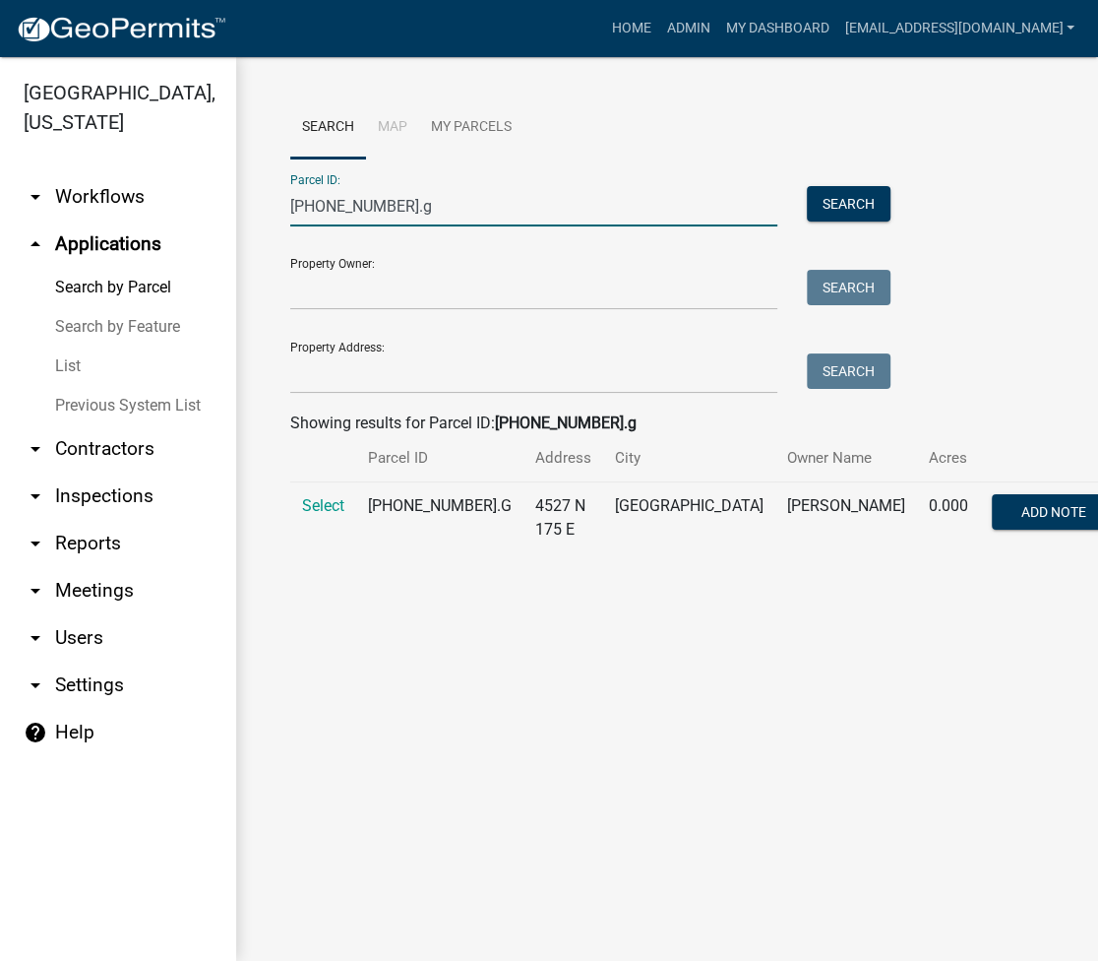
type input "[PHONE_NUMBER].g"
click at [330, 494] on td "Select" at bounding box center [323, 518] width 66 height 72
click at [314, 511] on span "Select" at bounding box center [323, 505] width 42 height 19
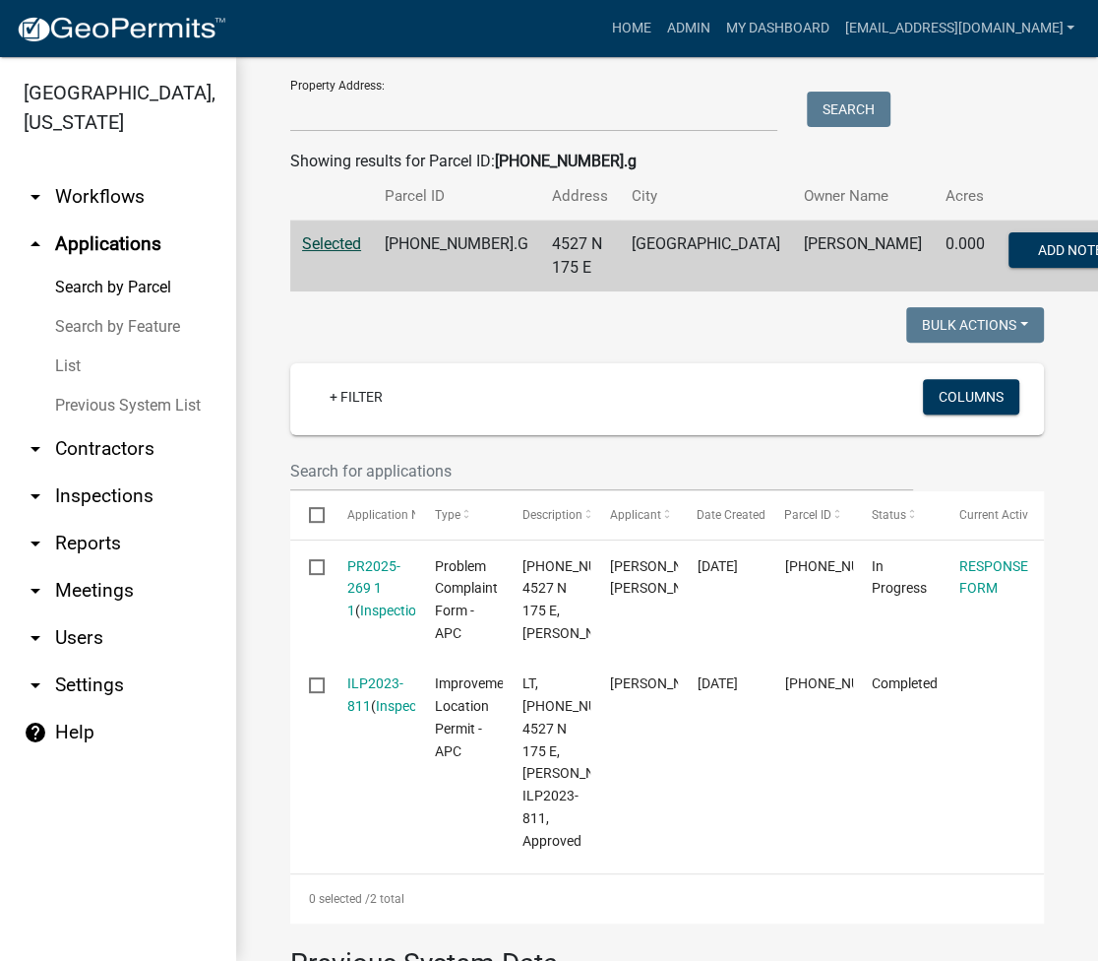
scroll to position [525, 0]
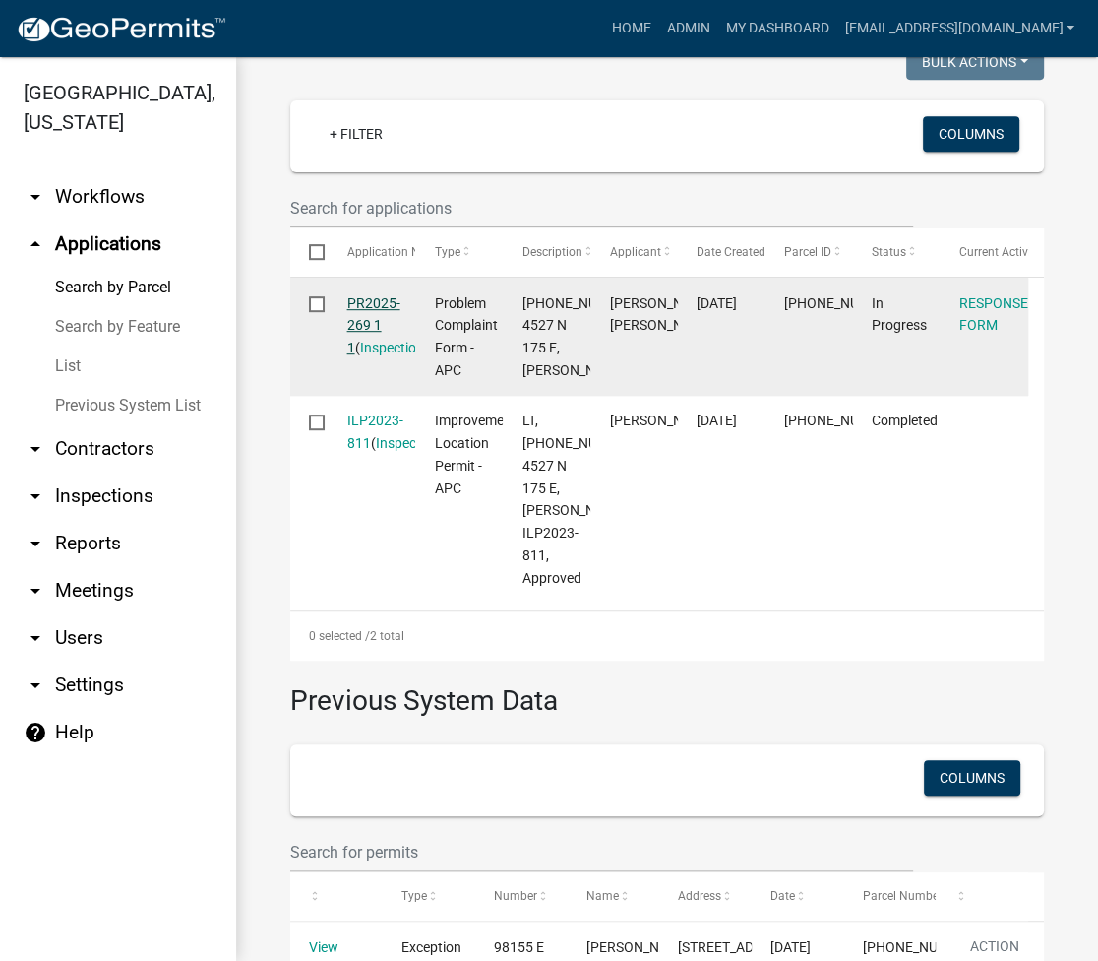
click at [378, 302] on link "PR2025-269 1 1" at bounding box center [373, 325] width 53 height 61
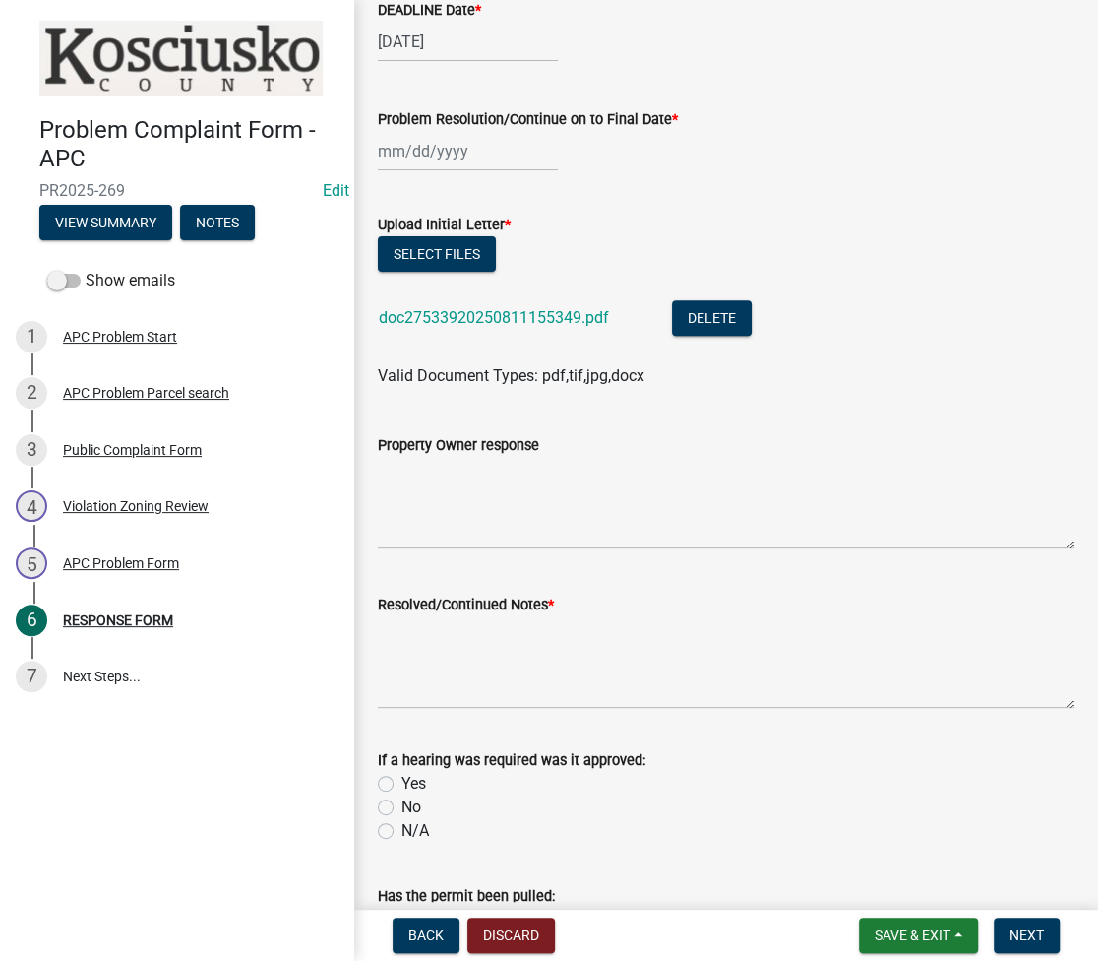
scroll to position [262, 0]
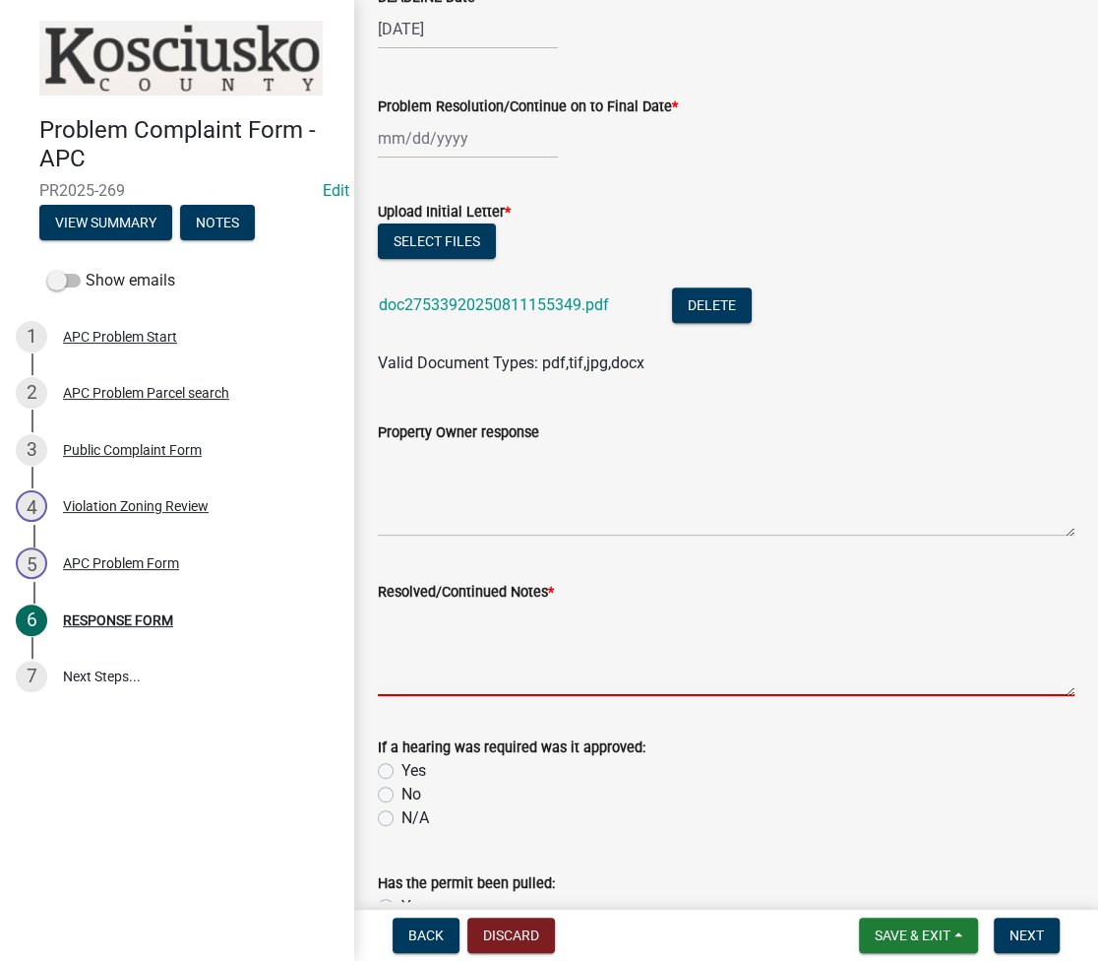
click at [444, 648] on textarea "Resolved/Continued Notes *" at bounding box center [726, 649] width 697 height 93
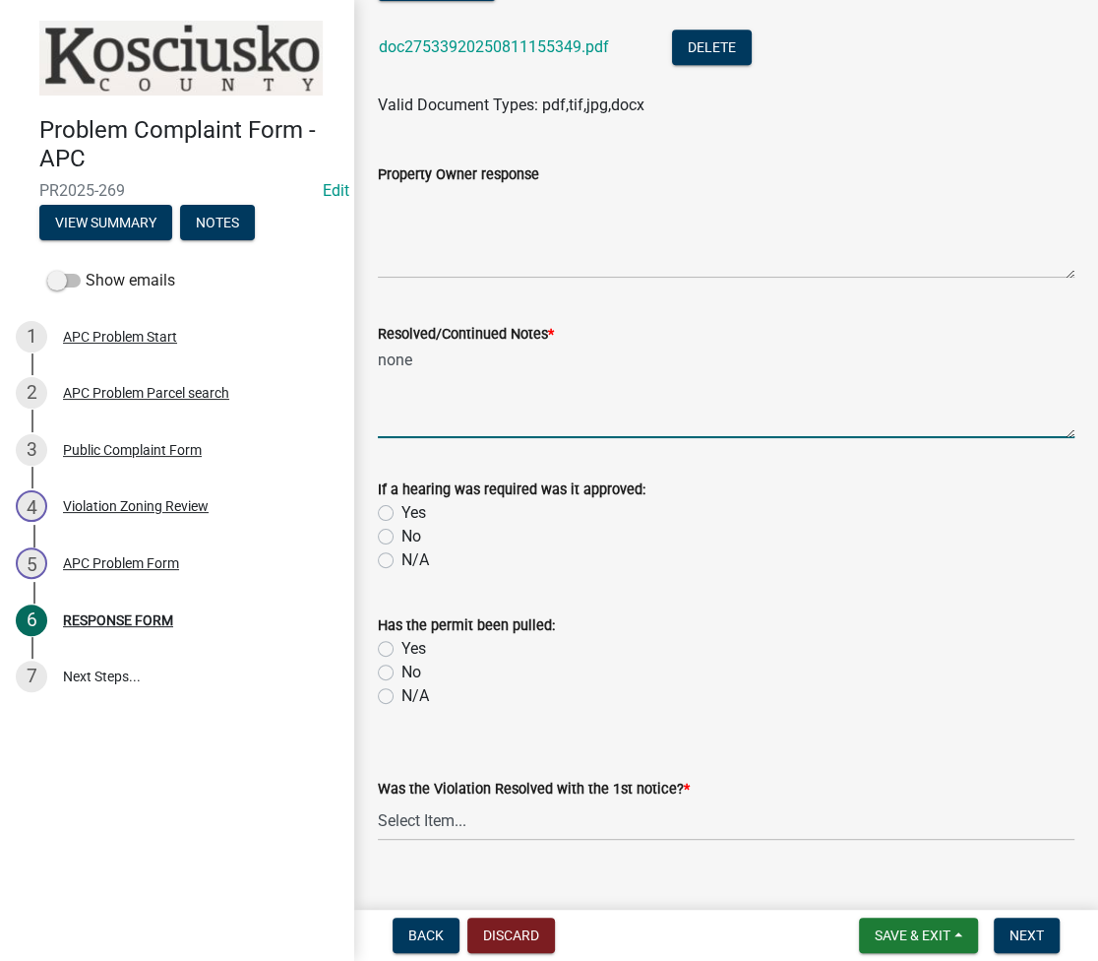
scroll to position [551, 0]
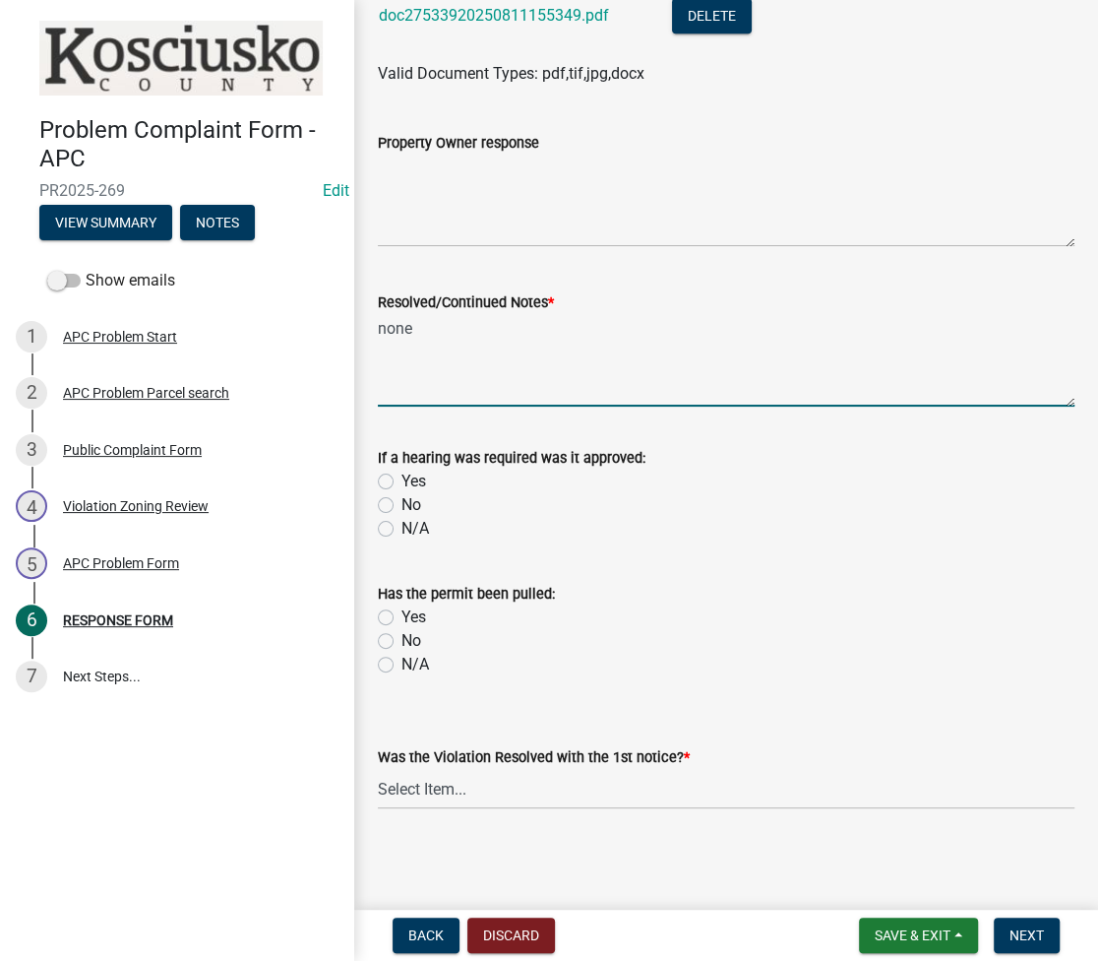
type textarea "none"
click at [402, 638] on label "No" at bounding box center [412, 641] width 20 height 24
click at [402, 638] on input "No" at bounding box center [408, 635] width 13 height 13
radio input "true"
click at [443, 795] on select "Select Item... Yes No N/A" at bounding box center [726, 789] width 697 height 40
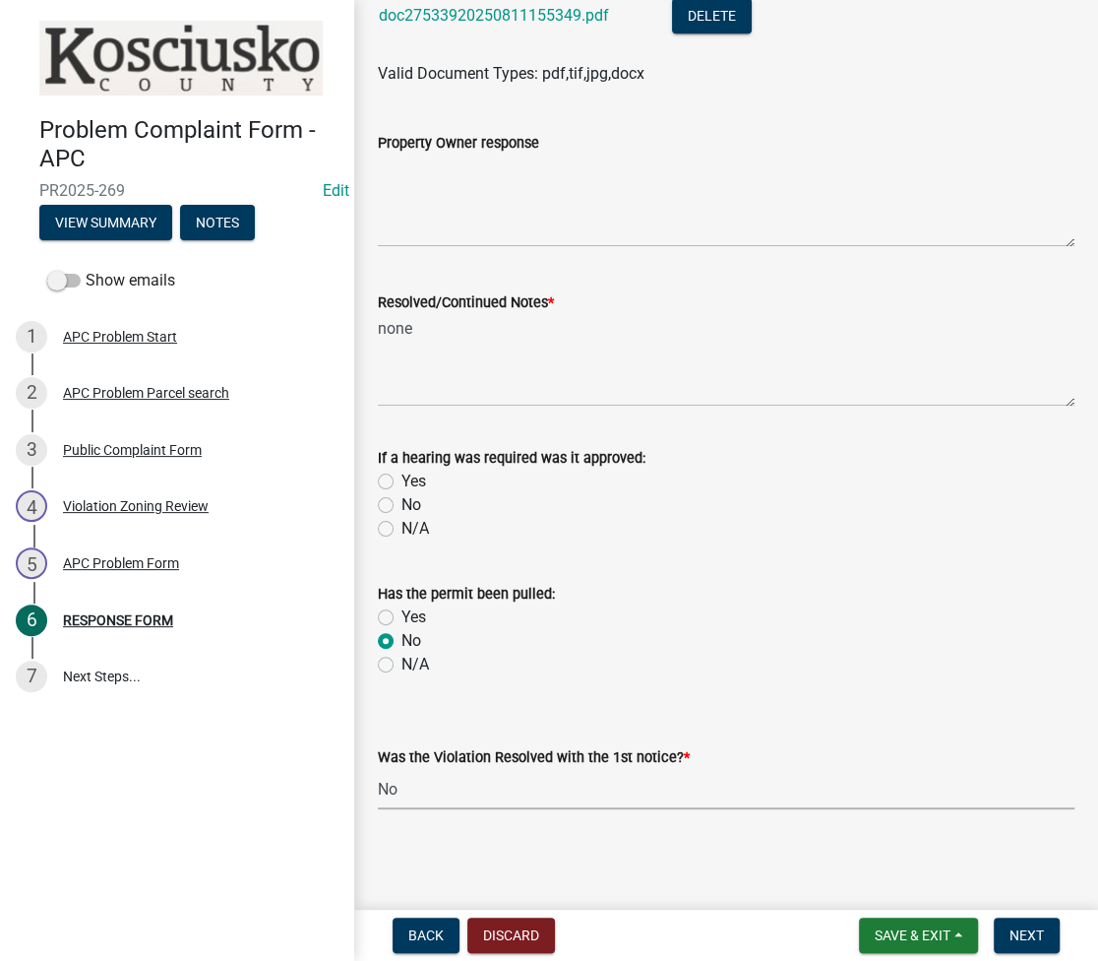
click at [378, 769] on select "Select Item... Yes No N/A" at bounding box center [726, 789] width 697 height 40
select select "d062c417-95db-497a-9398-920c005df4db"
click at [1004, 929] on button "Next" at bounding box center [1027, 934] width 66 height 35
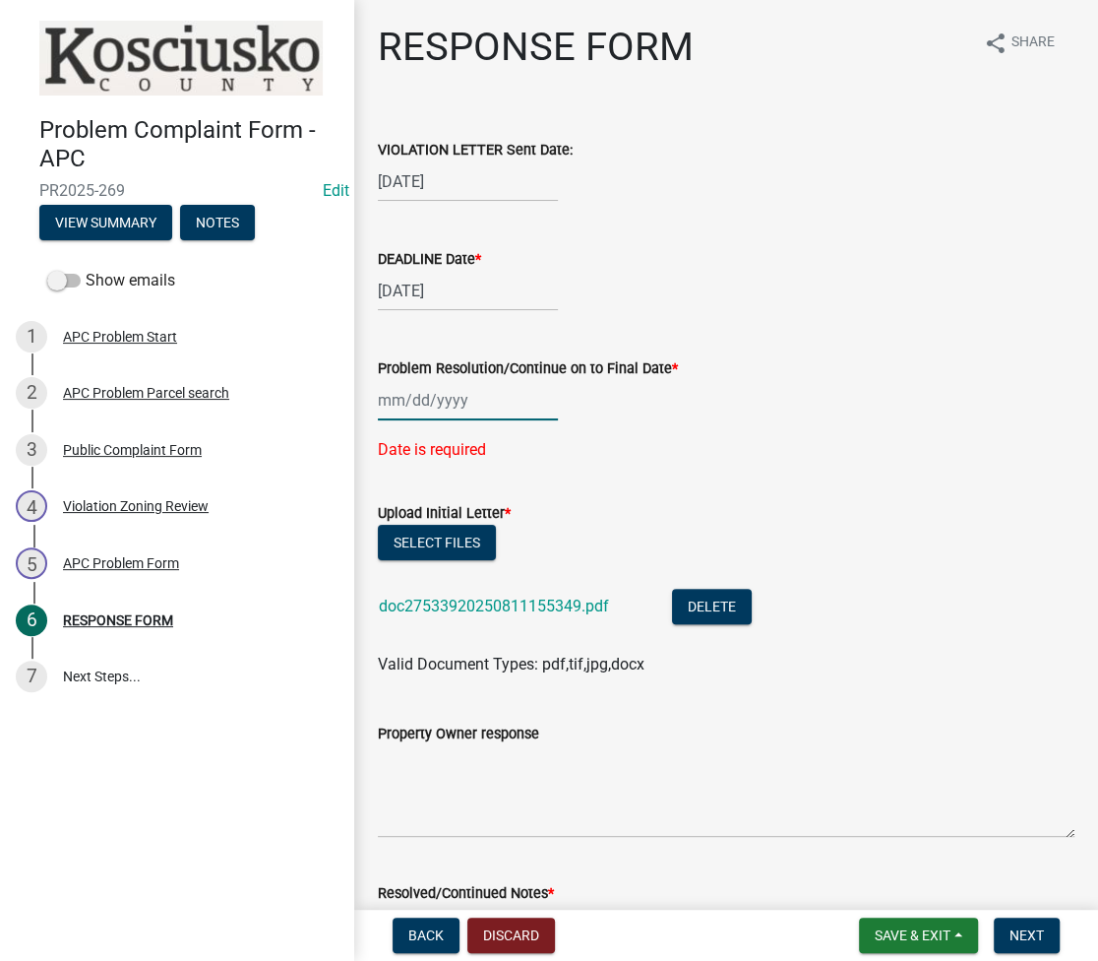
click at [405, 389] on div at bounding box center [468, 400] width 180 height 40
select select "8"
select select "2025"
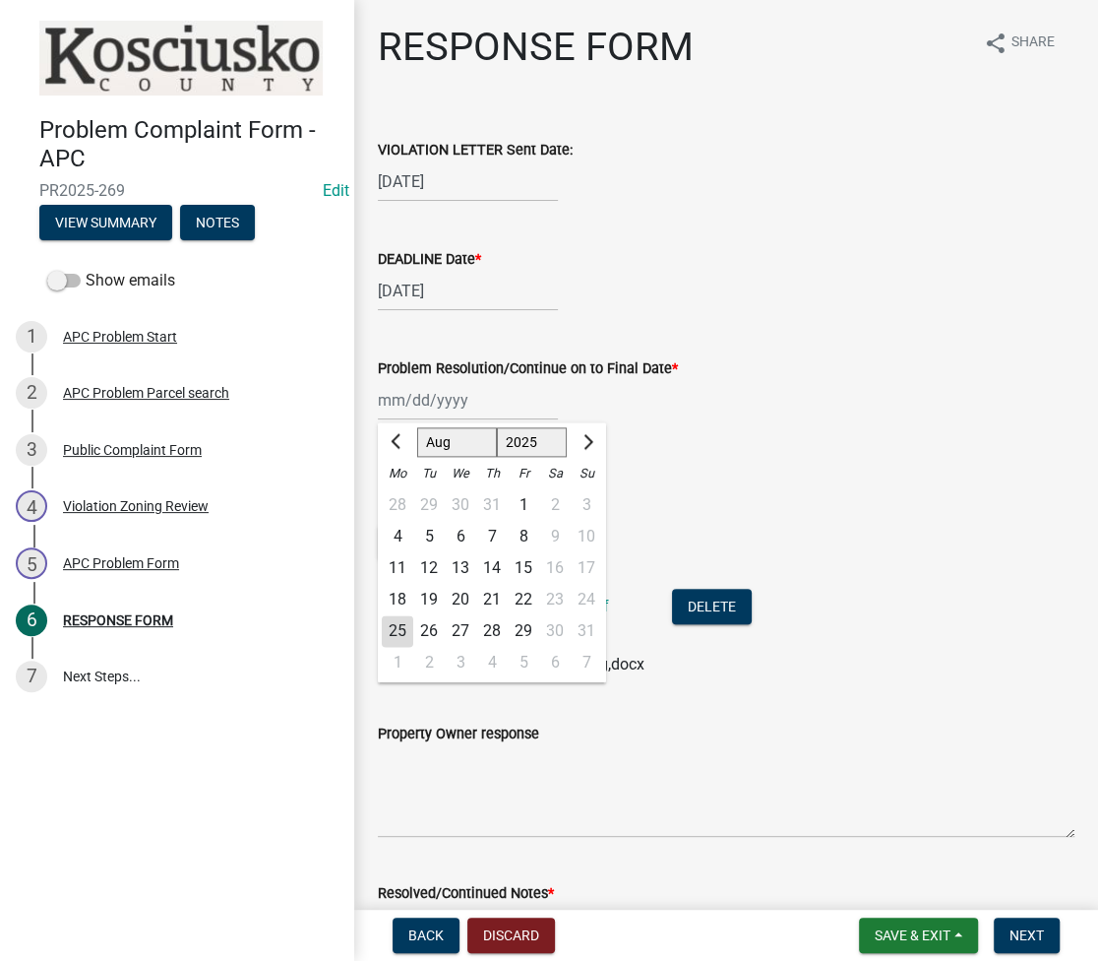
click at [404, 625] on div "25" at bounding box center [397, 630] width 31 height 31
type input "[DATE]"
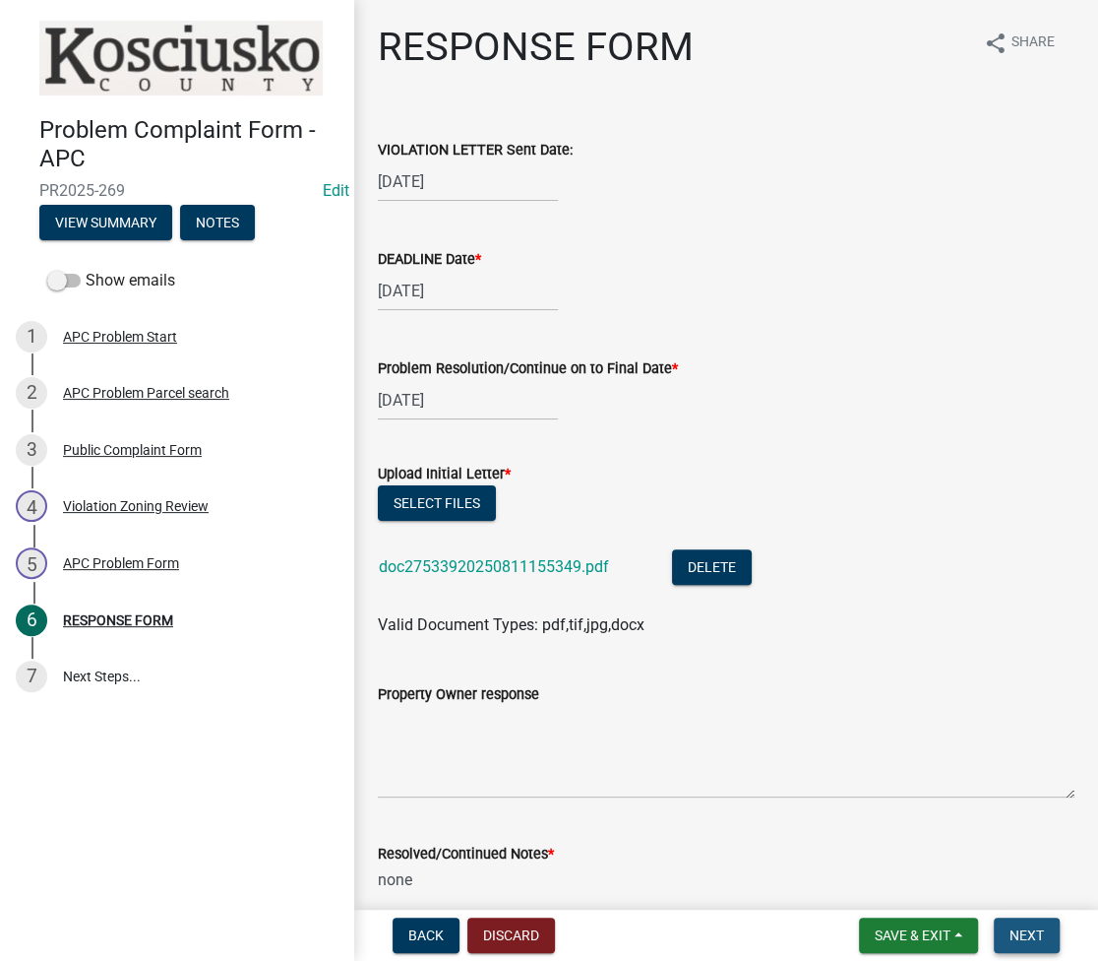
click at [1033, 945] on button "Next" at bounding box center [1027, 934] width 66 height 35
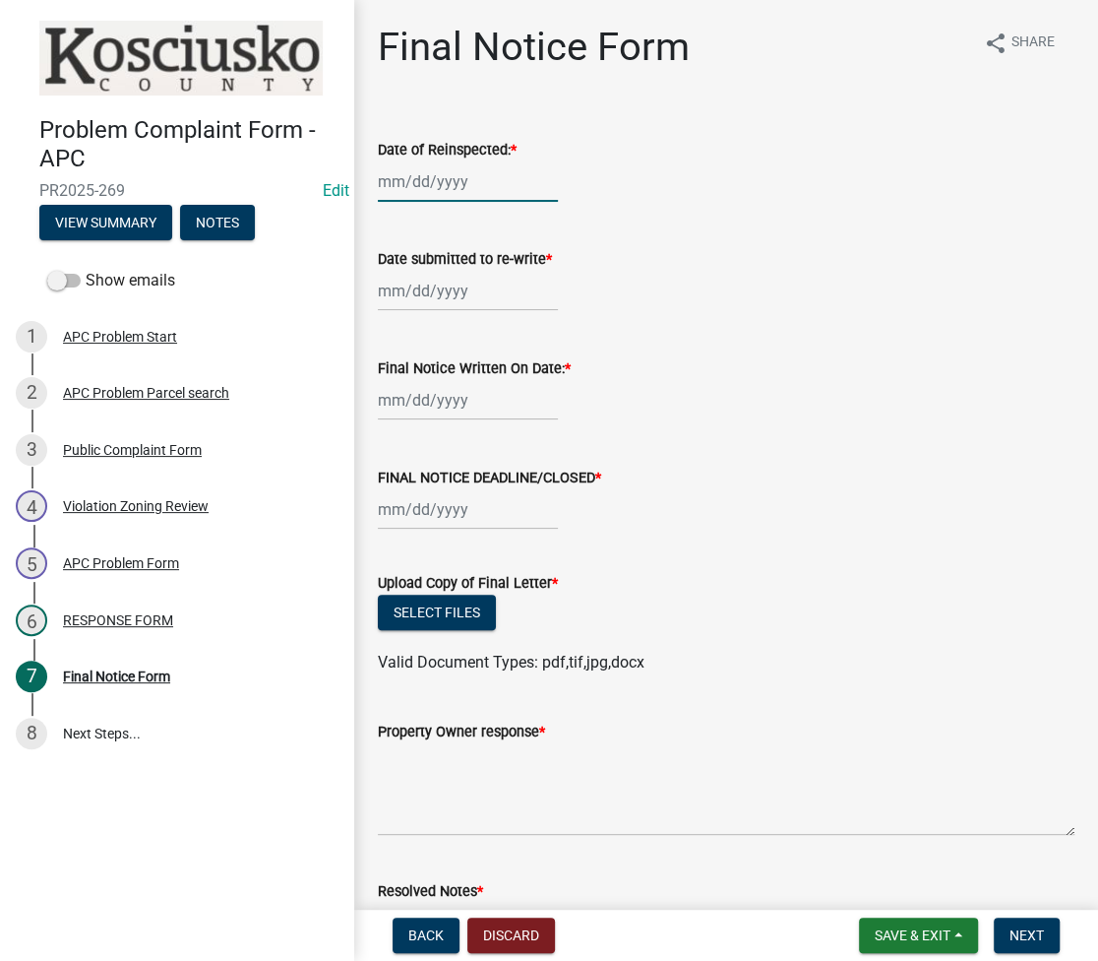
click at [418, 187] on div at bounding box center [468, 181] width 180 height 40
select select "8"
select select "2025"
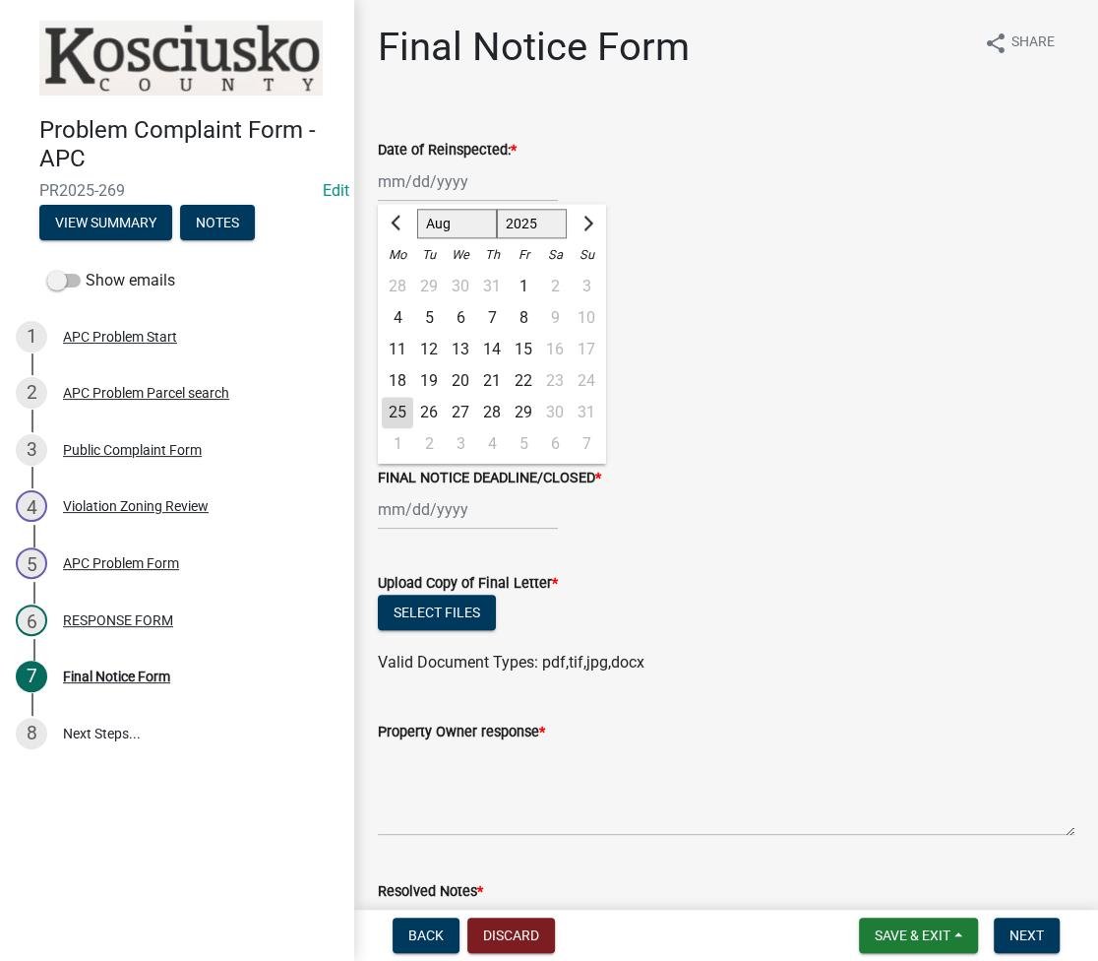
click at [401, 416] on div "25" at bounding box center [397, 412] width 31 height 31
type input "[DATE]"
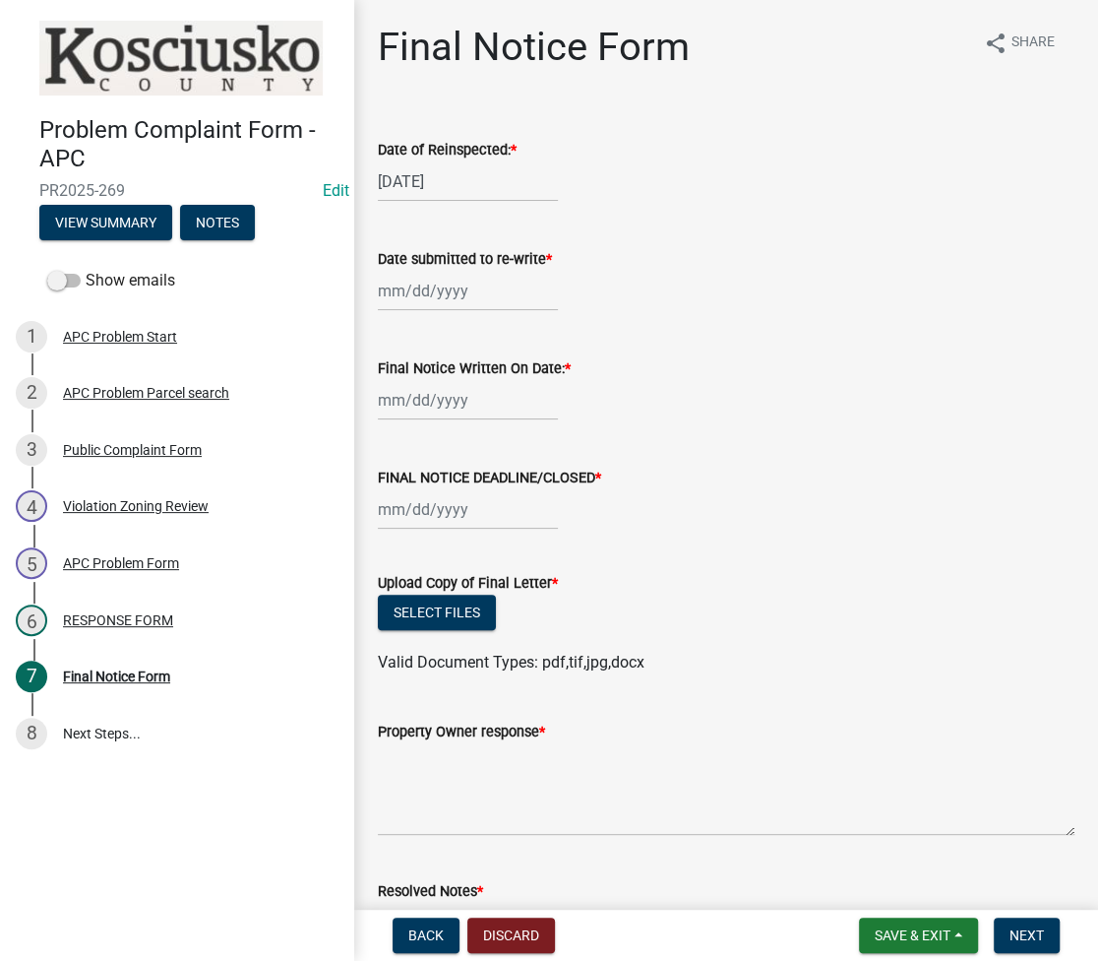
select select "8"
select select "2025"
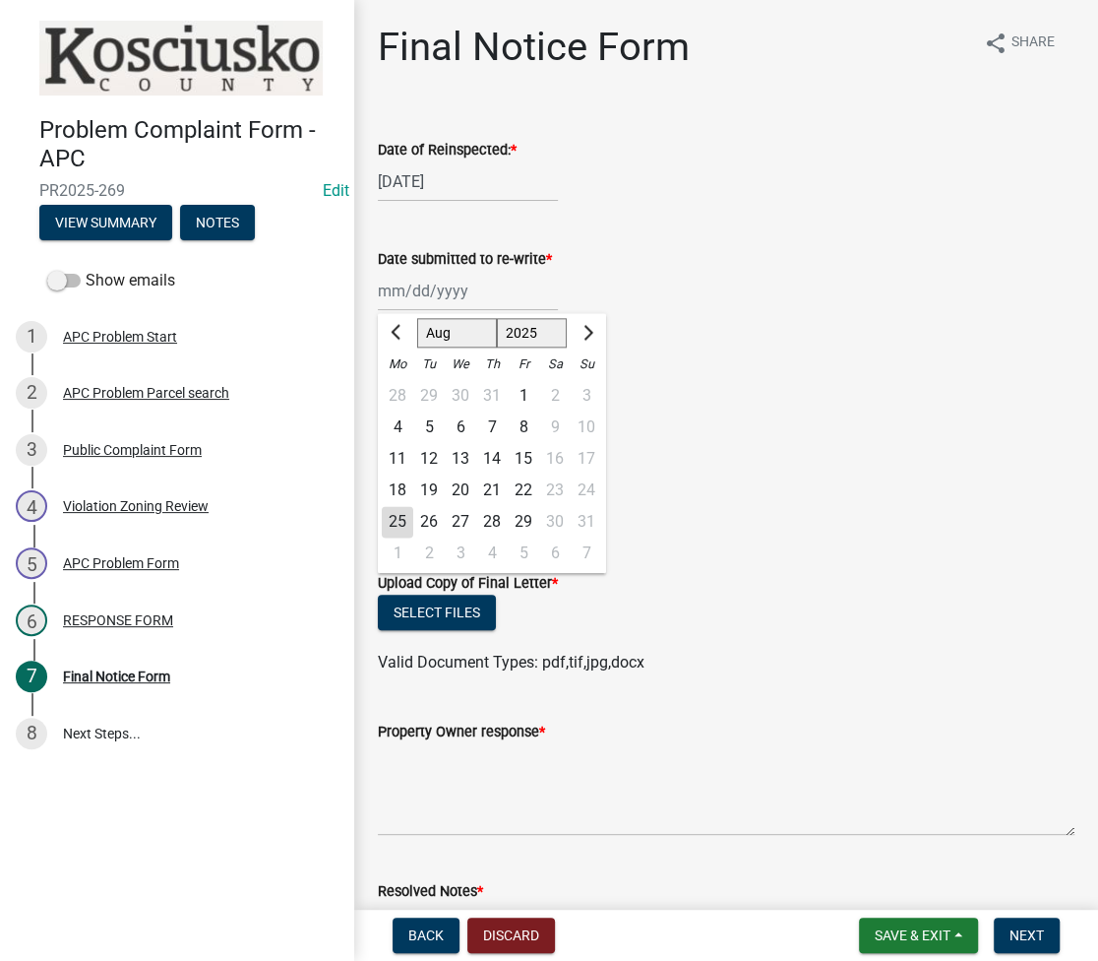
click at [398, 295] on div "[PERSON_NAME] Feb Mar Apr [PERSON_NAME][DATE] Oct Nov [DATE] 1526 1527 1528 152…" at bounding box center [468, 291] width 180 height 40
click at [405, 516] on div "25" at bounding box center [397, 521] width 31 height 31
type input "[DATE]"
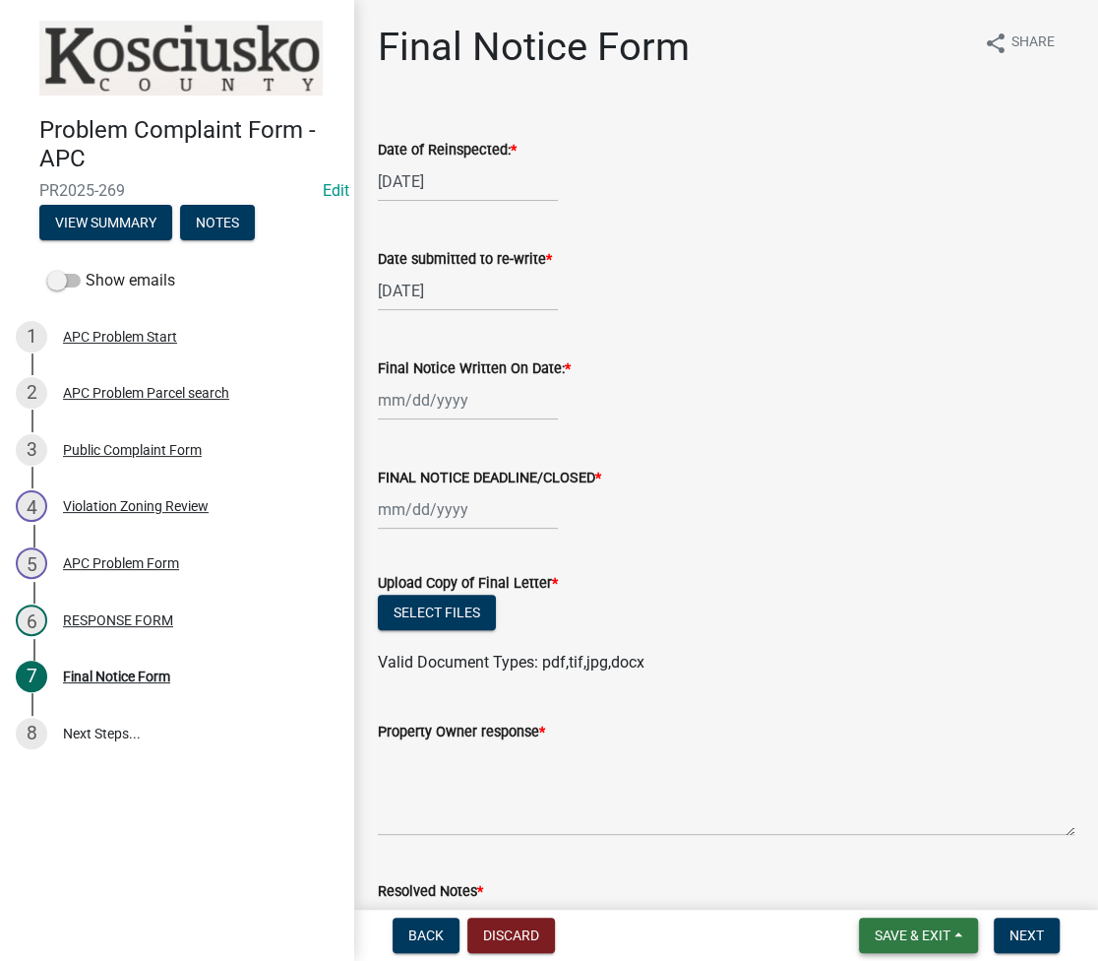
click at [904, 934] on span "Save & Exit" at bounding box center [913, 935] width 76 height 16
click at [882, 892] on button "Save & Exit" at bounding box center [899, 883] width 157 height 47
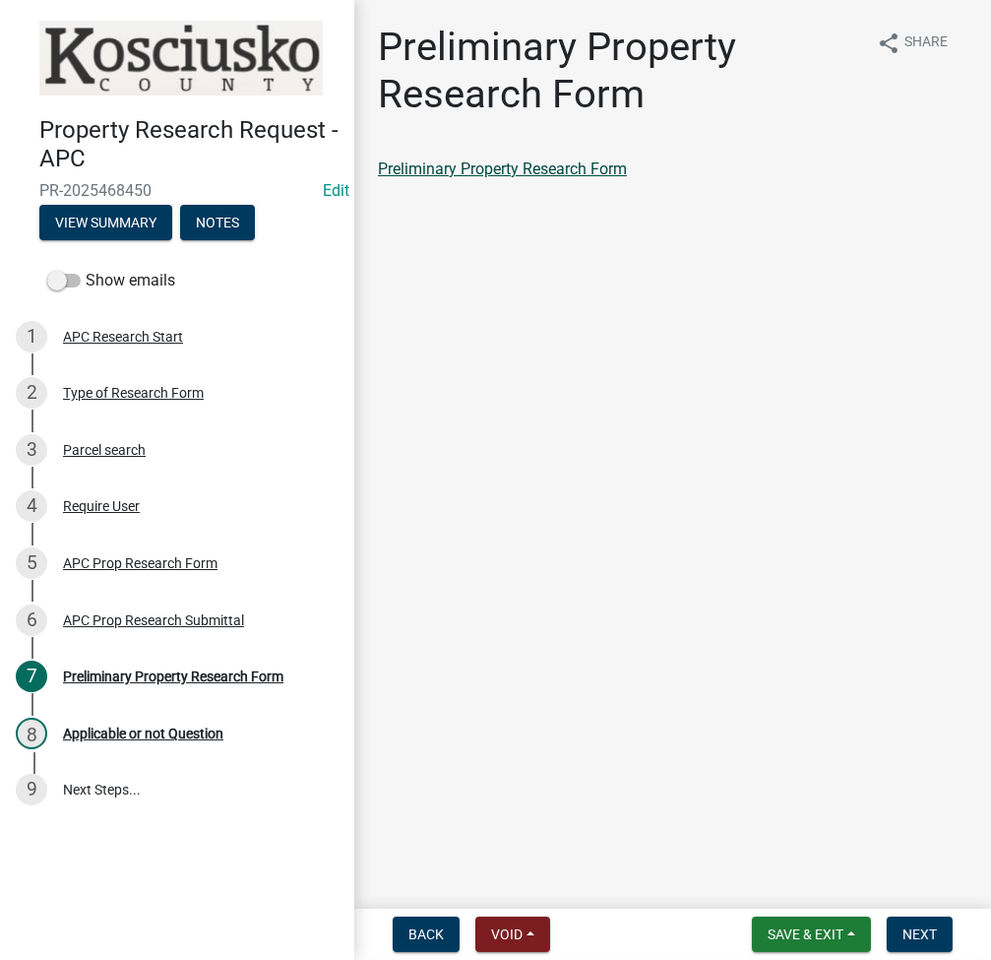
click at [535, 164] on link "Preliminary Property Research Form" at bounding box center [502, 168] width 249 height 19
click at [929, 930] on span "Next" at bounding box center [920, 934] width 34 height 16
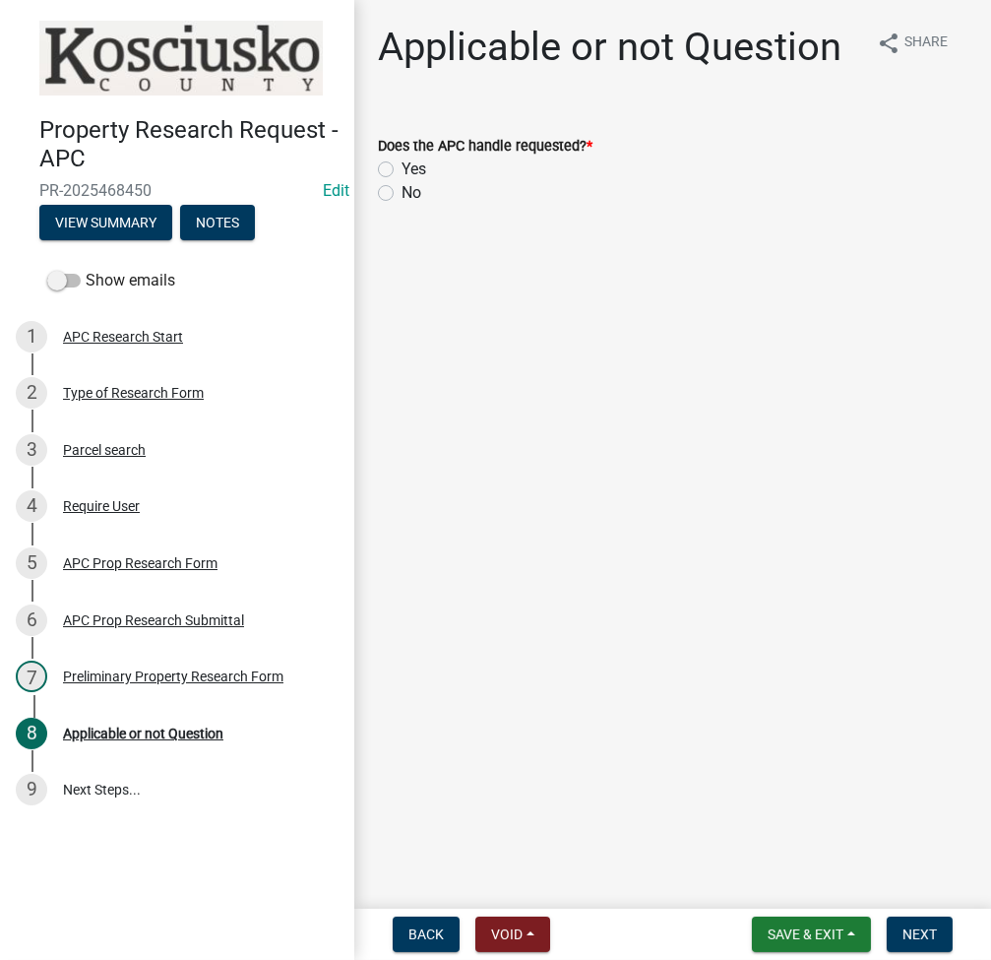
click at [402, 168] on label "Yes" at bounding box center [414, 169] width 25 height 24
click at [402, 168] on input "Yes" at bounding box center [408, 163] width 13 height 13
radio input "true"
click at [923, 931] on span "Next" at bounding box center [920, 934] width 34 height 16
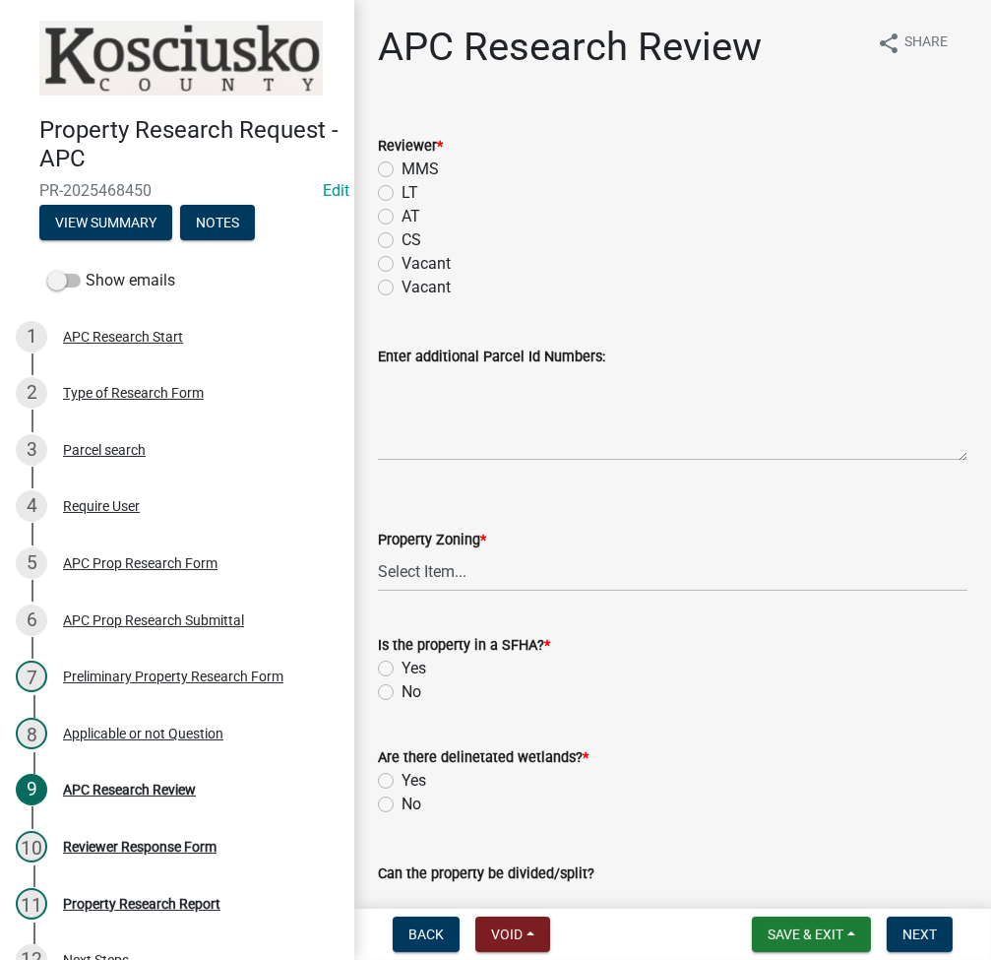
click at [402, 196] on label "LT" at bounding box center [410, 193] width 17 height 24
click at [402, 194] on input "LT" at bounding box center [408, 187] width 13 height 13
radio input "true"
click at [531, 577] on select "Select Item... Agricultural Agricultural 2 Residential Commercial Industrial 1 …" at bounding box center [673, 571] width 590 height 40
click at [378, 551] on select "Select Item... Agricultural Agricultural 2 Residential Commercial Industrial 1 …" at bounding box center [673, 571] width 590 height 40
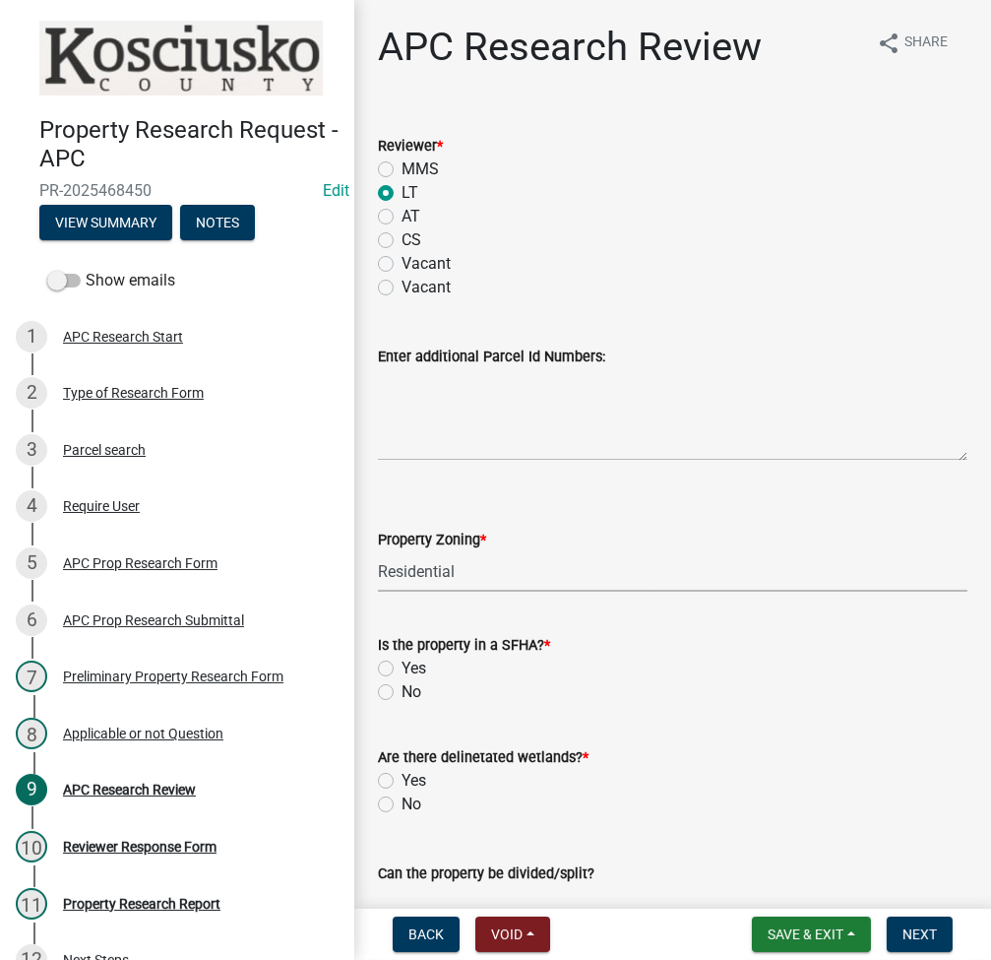
select select "9242d18e-eca7-4b94-8788-f0fc7e6b99dc"
click at [402, 665] on label "Yes" at bounding box center [414, 669] width 25 height 24
click at [402, 665] on input "Yes" at bounding box center [408, 663] width 13 height 13
radio input "true"
click at [402, 797] on label "No" at bounding box center [412, 804] width 20 height 24
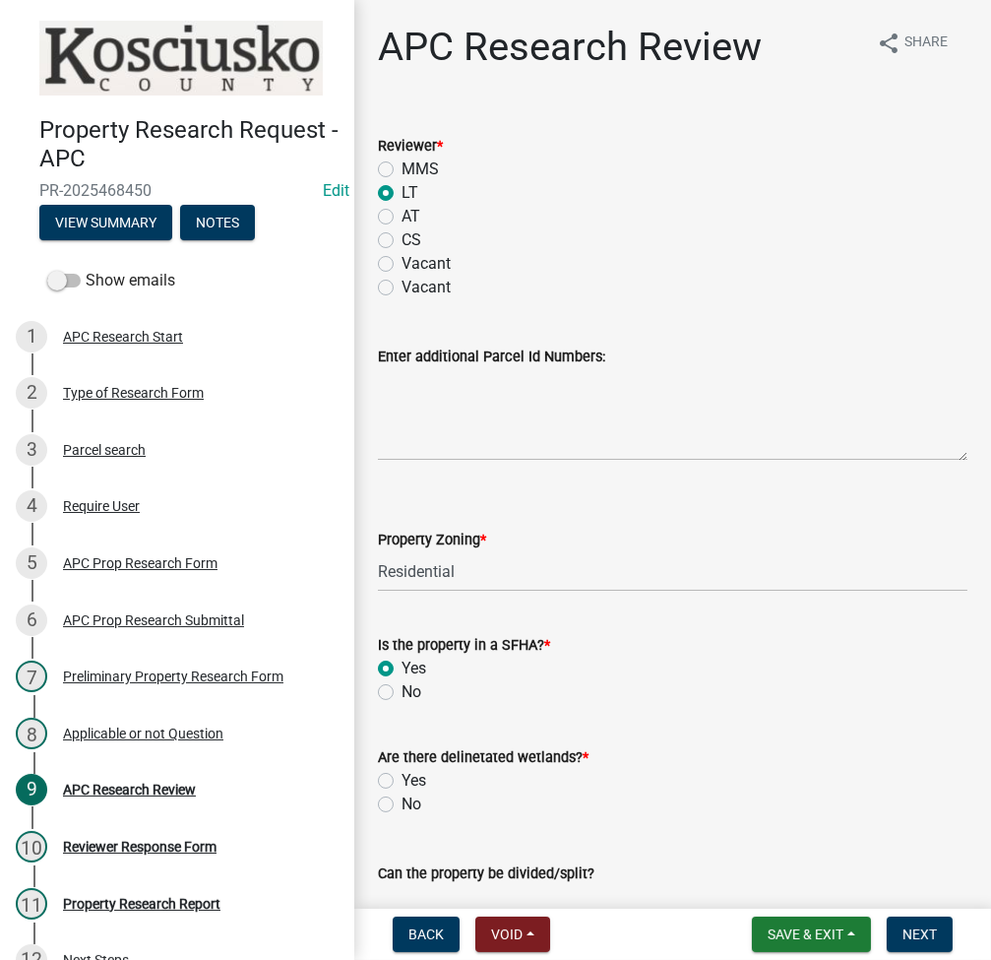
click at [402, 797] on input "No" at bounding box center [408, 798] width 13 height 13
radio input "true"
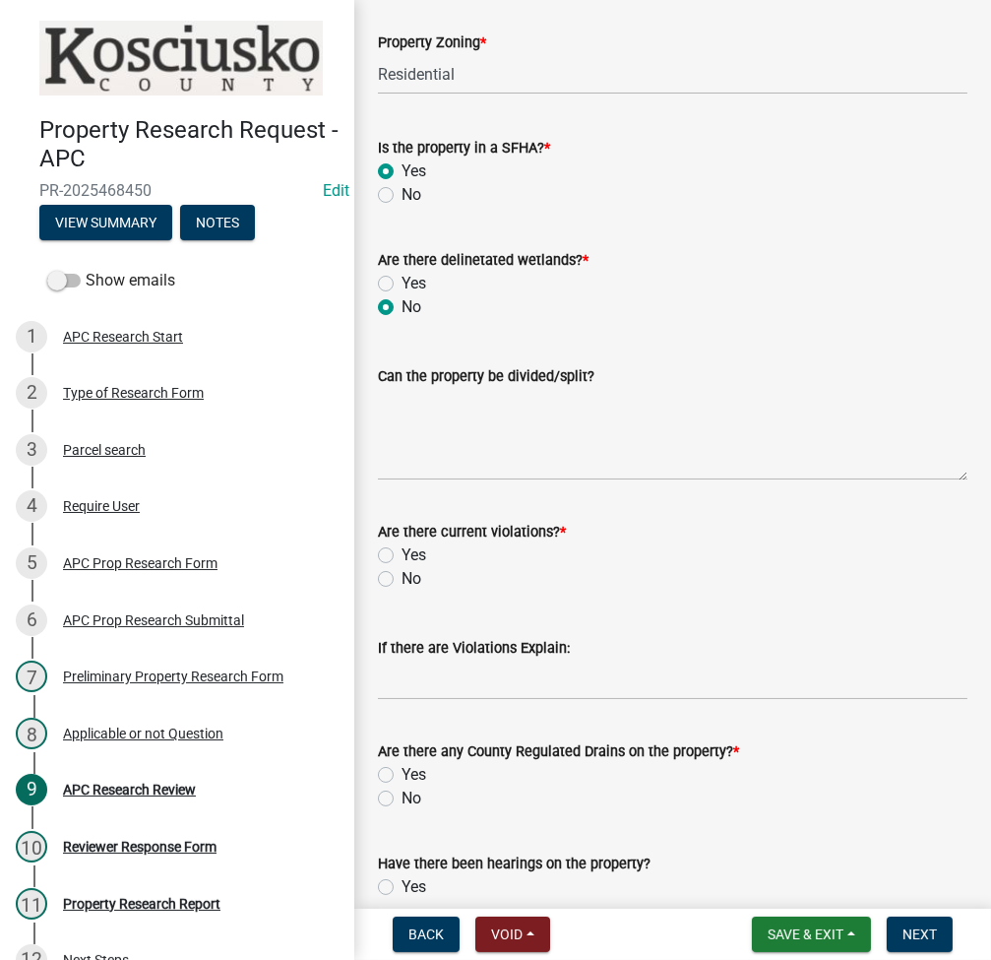
scroll to position [525, 0]
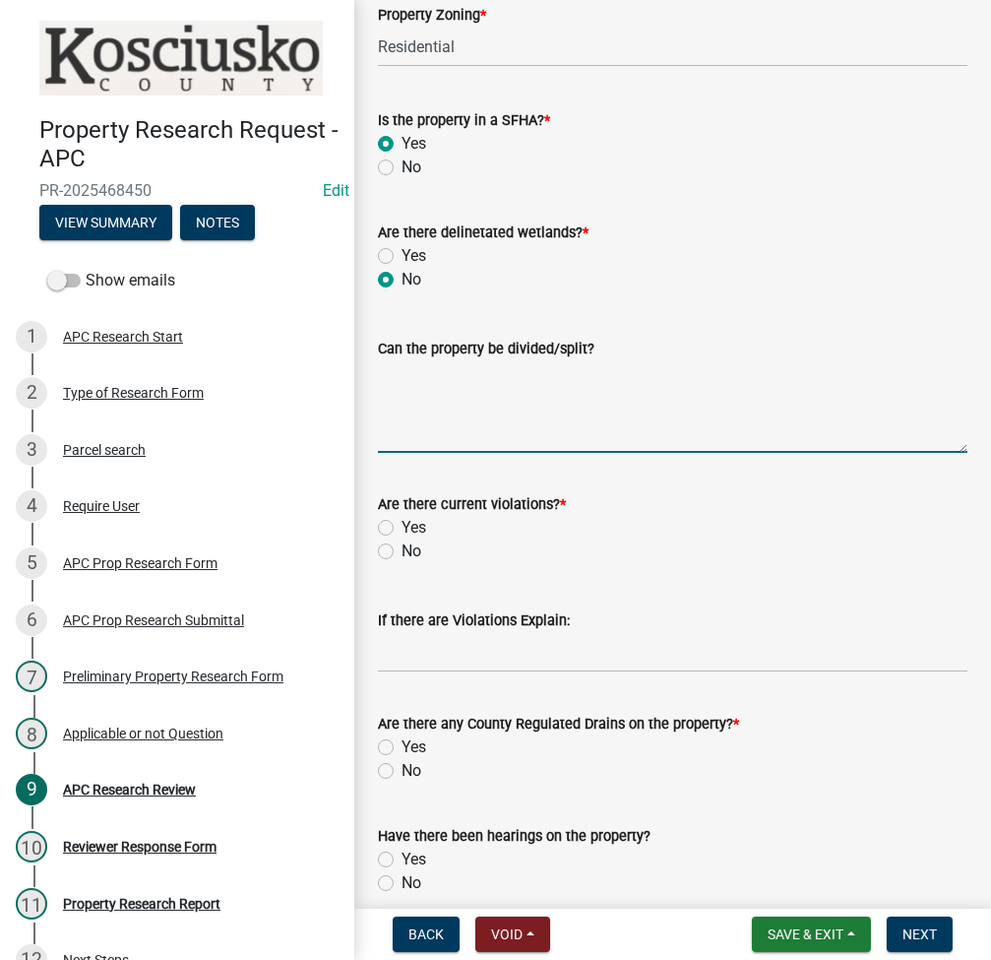
click at [494, 416] on textarea "Can the property be divided/split?" at bounding box center [673, 406] width 590 height 93
type textarea "no"
click at [390, 517] on div "Yes" at bounding box center [673, 528] width 590 height 24
click at [394, 531] on div "Yes" at bounding box center [673, 528] width 590 height 24
click at [386, 517] on div "Yes" at bounding box center [673, 528] width 590 height 24
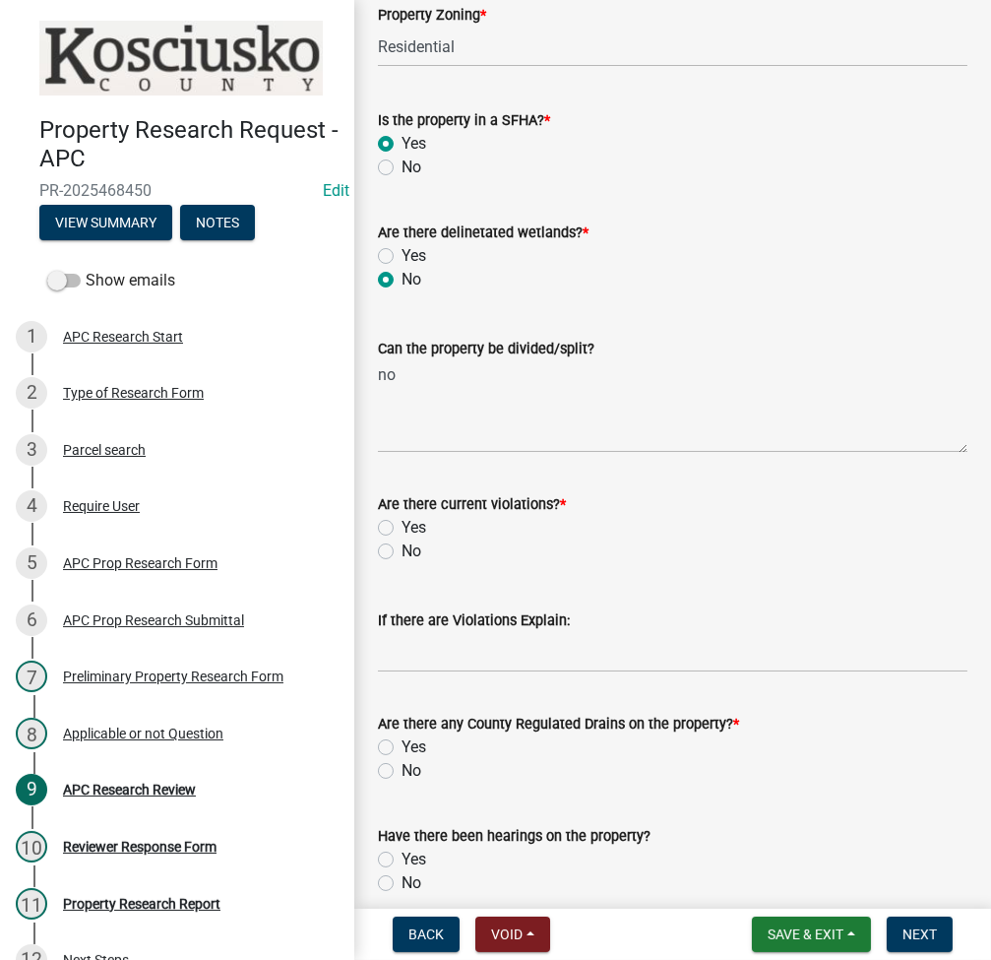
click at [402, 532] on label "Yes" at bounding box center [414, 528] width 25 height 24
click at [402, 529] on input "Yes" at bounding box center [408, 522] width 13 height 13
radio input "true"
click at [419, 663] on input "If there are Violations Explain:" at bounding box center [673, 652] width 590 height 40
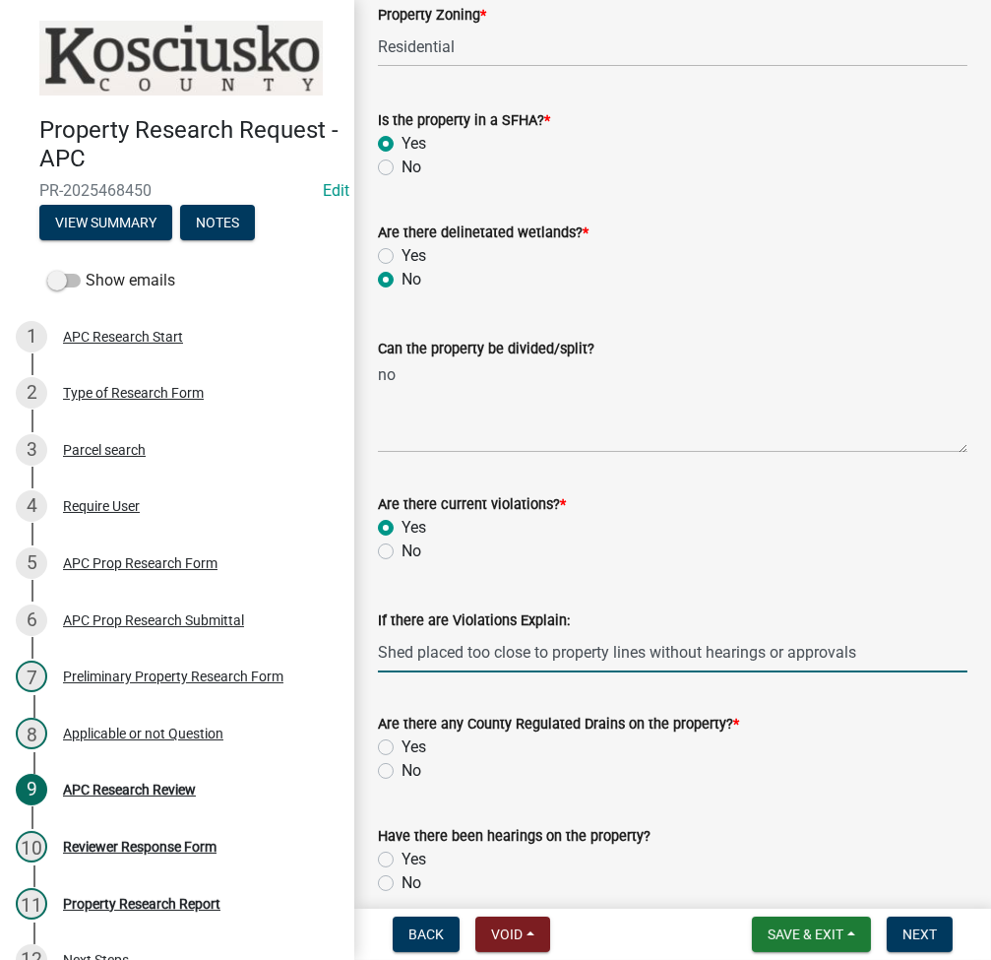
type input "Shed placed too close to property lines without hearings or approvals"
click at [402, 764] on label "No" at bounding box center [412, 771] width 20 height 24
click at [402, 764] on input "No" at bounding box center [408, 765] width 13 height 13
radio input "true"
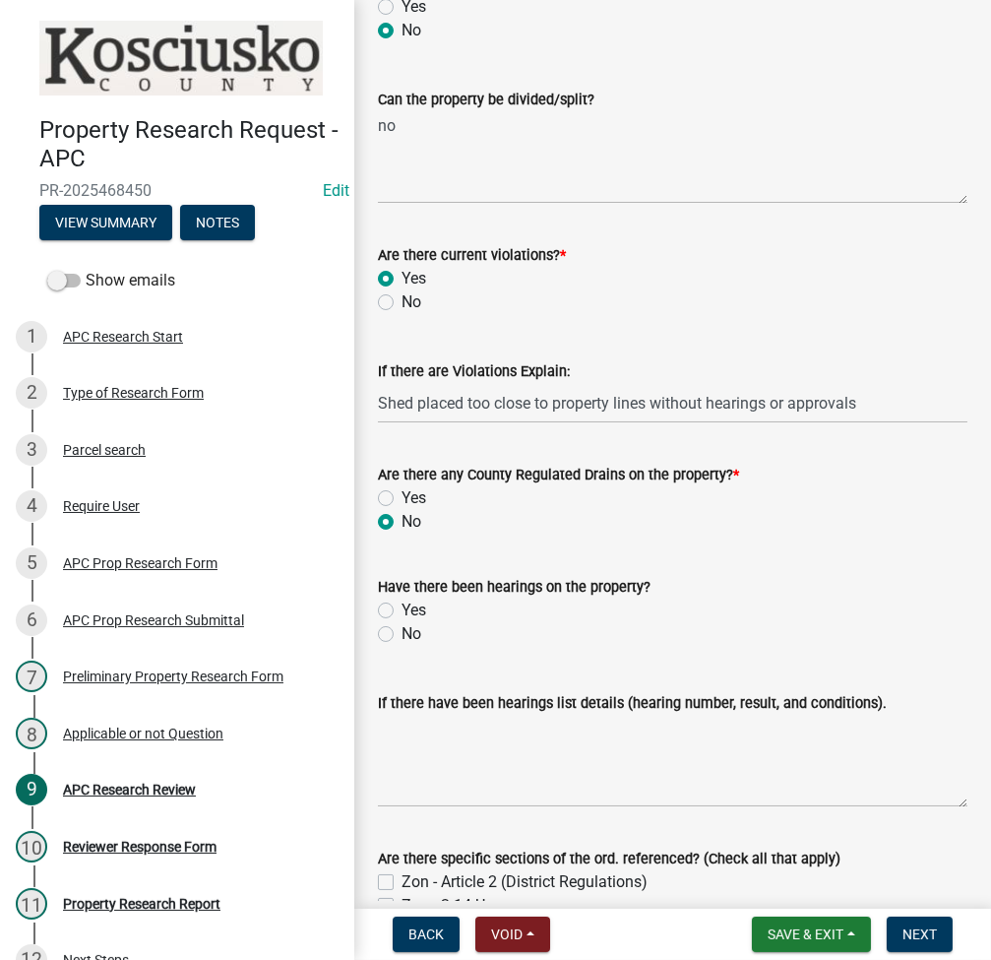
scroll to position [787, 0]
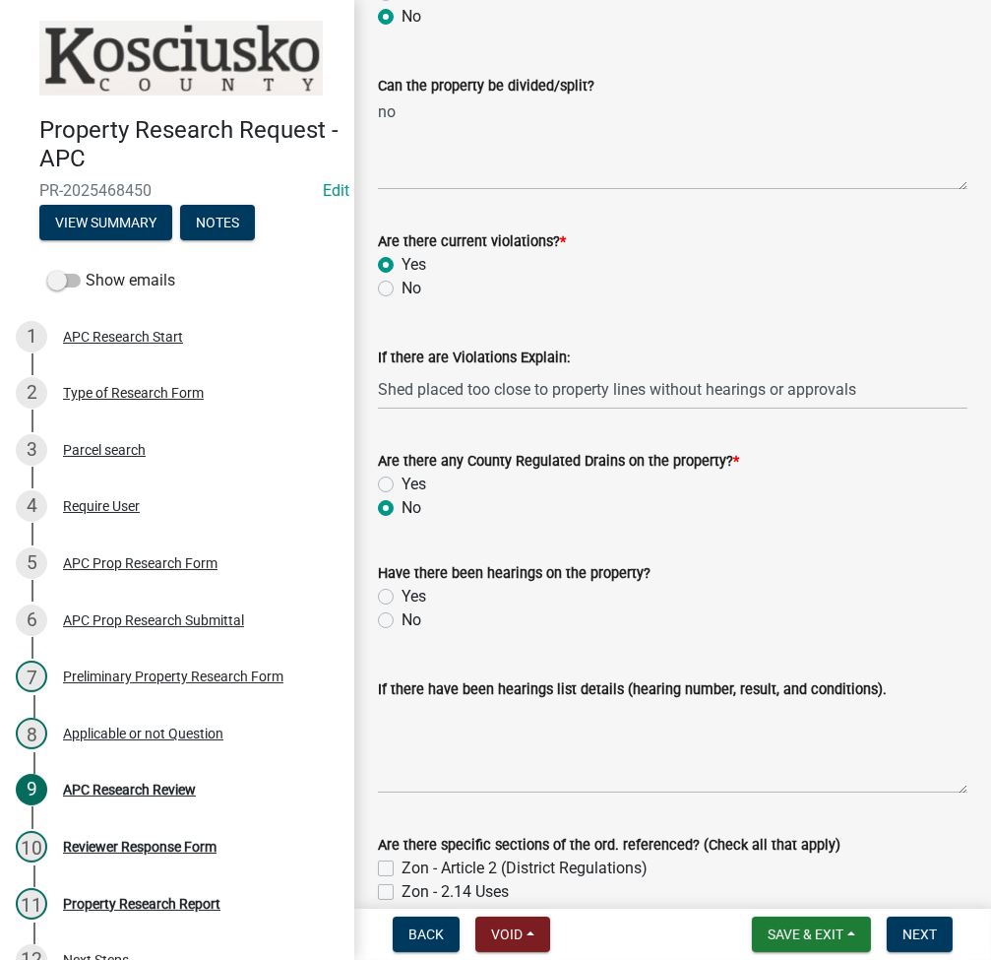
click at [402, 598] on label "Yes" at bounding box center [414, 597] width 25 height 24
click at [402, 597] on input "Yes" at bounding box center [408, 591] width 13 height 13
radio input "true"
click at [524, 744] on textarea "If there have been hearings list details (hearing number, result, and condition…" at bounding box center [673, 747] width 590 height 93
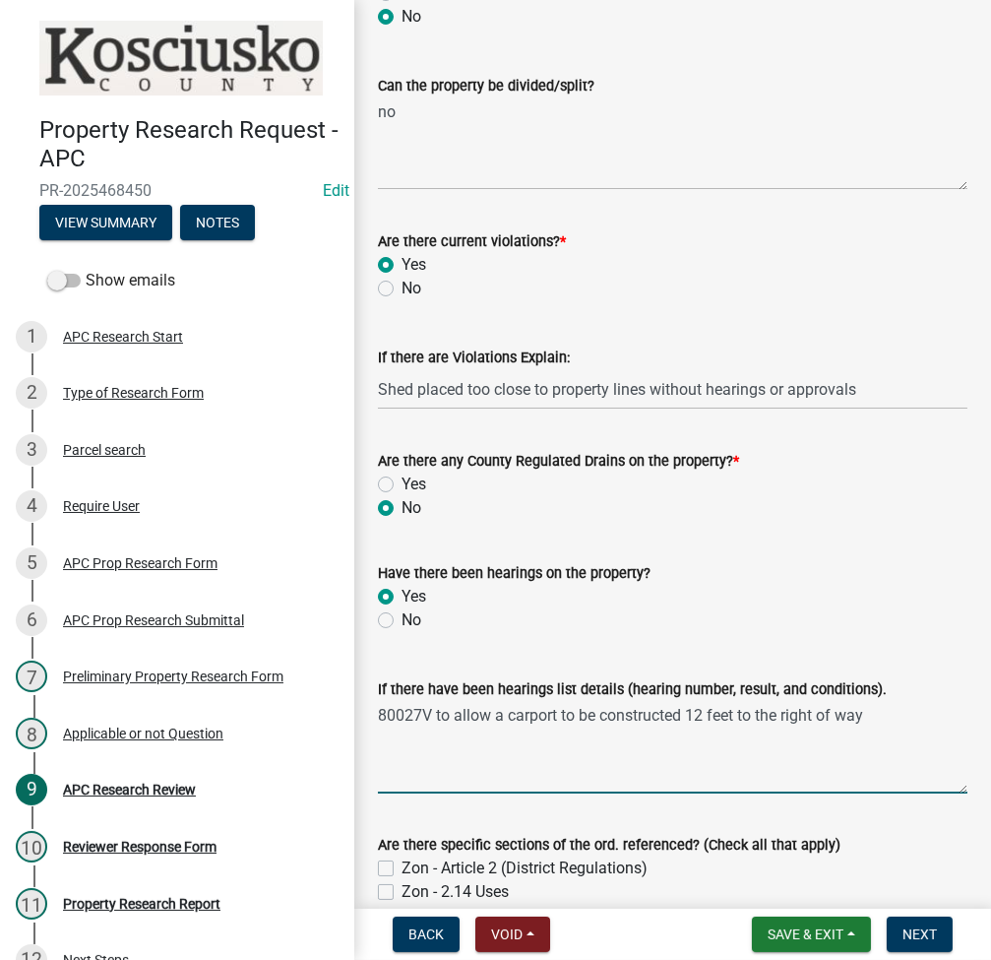
scroll to position [1312, 0]
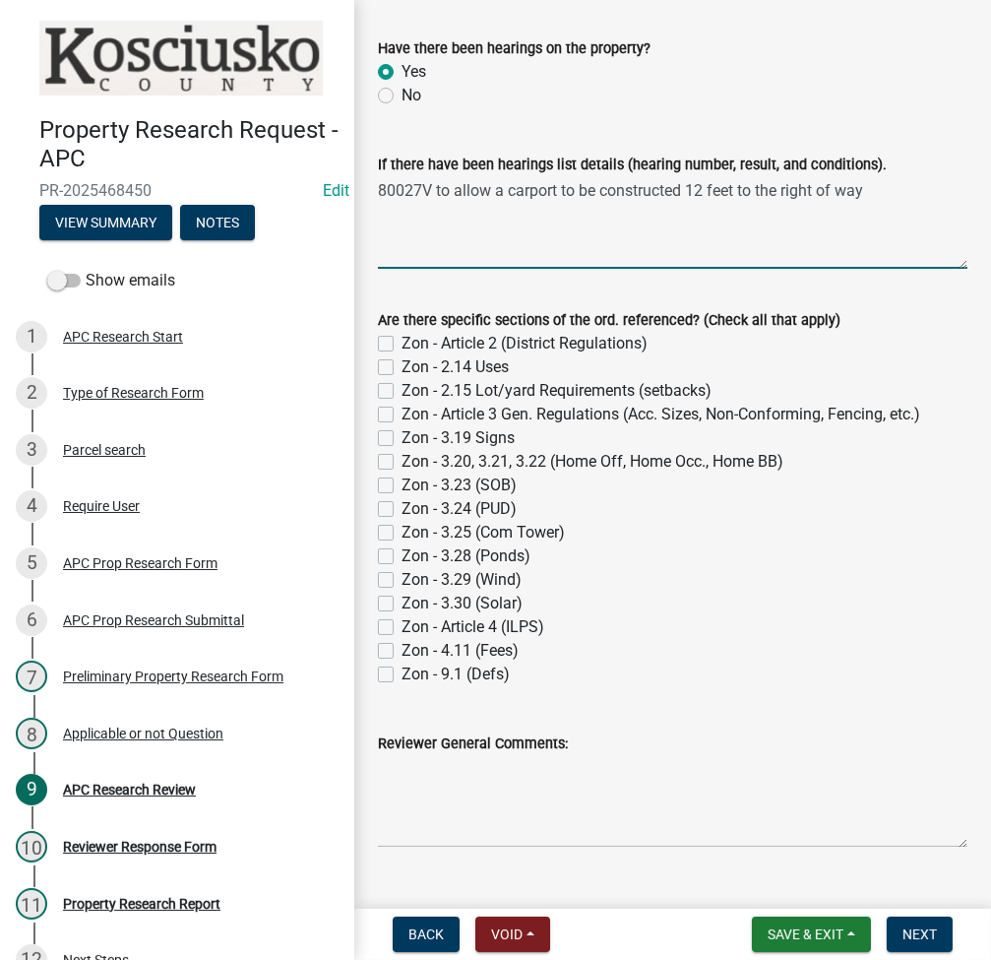
type textarea "80027V to allow a carport to be constructed 12 feet to the right of way"
click at [402, 393] on label "Zon - 2.15 Lot/yard Requirements (setbacks)" at bounding box center [557, 391] width 310 height 24
click at [402, 392] on input "Zon - 2.15 Lot/yard Requirements (setbacks)" at bounding box center [408, 385] width 13 height 13
checkbox input "true"
checkbox input "false"
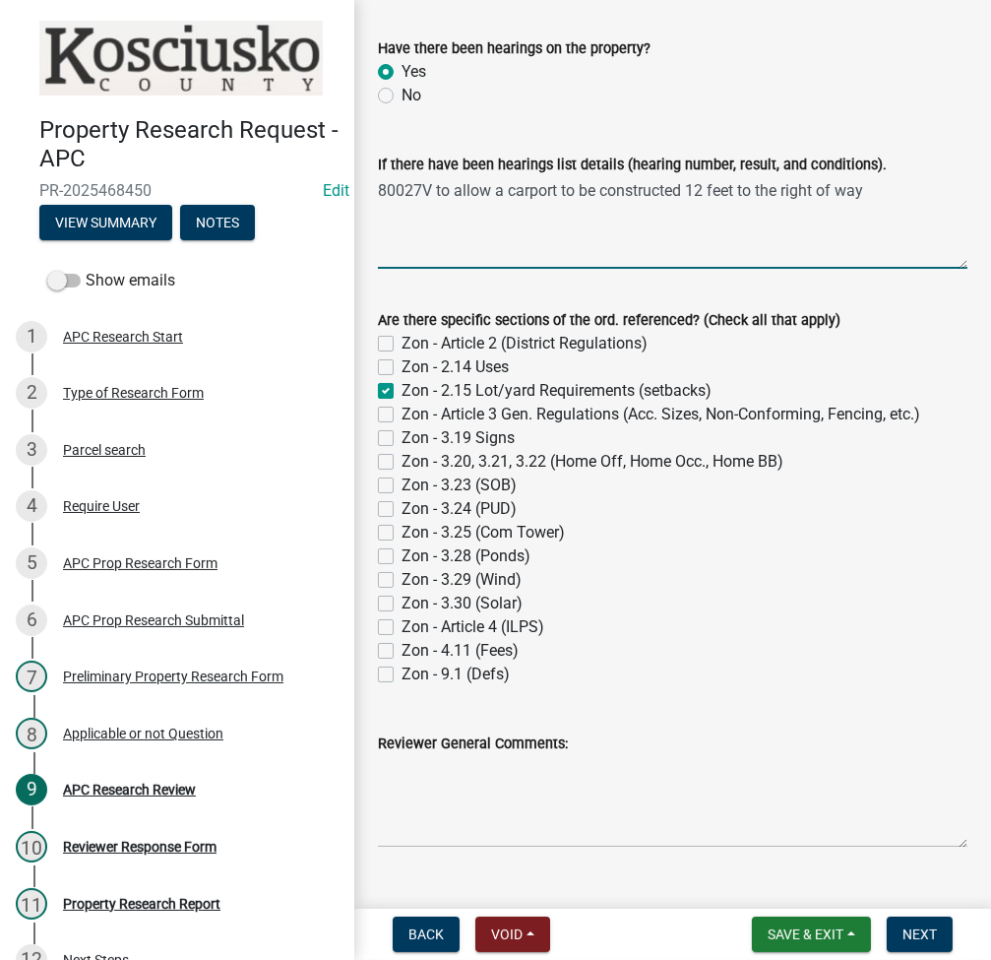
checkbox input "false"
checkbox input "true"
checkbox input "false"
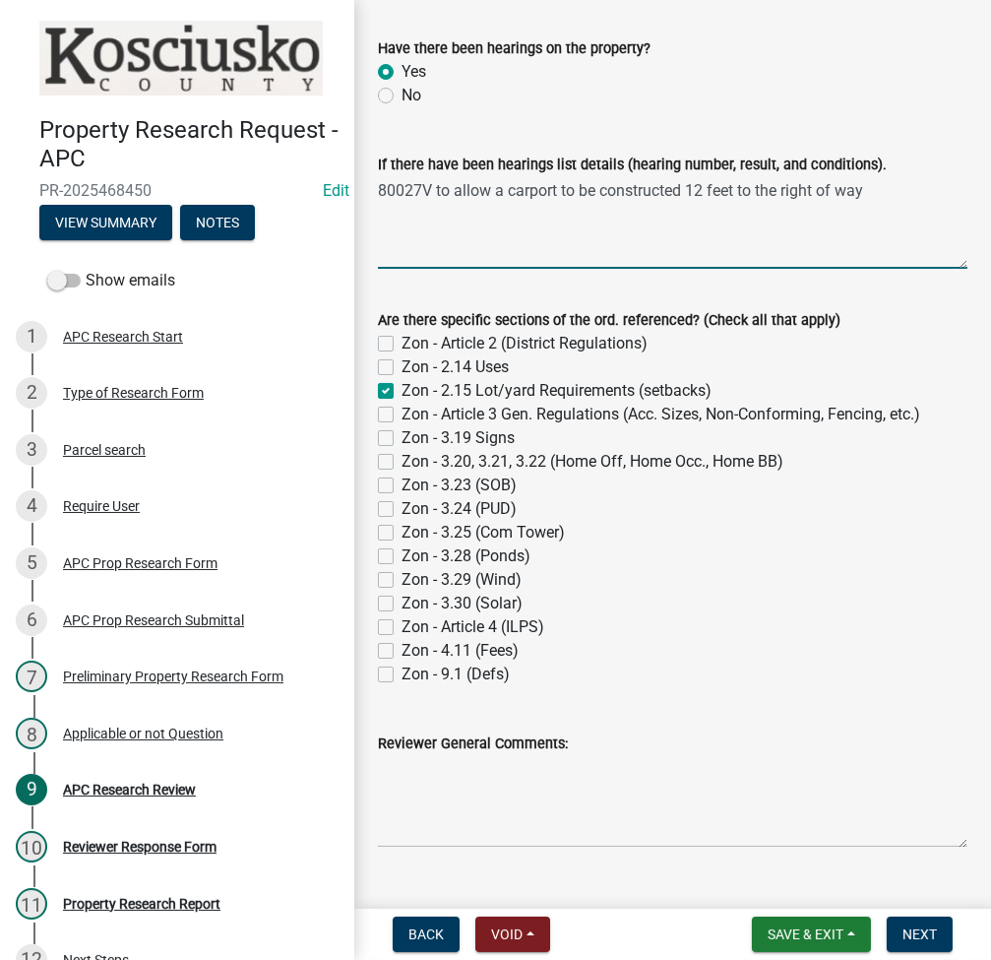
checkbox input "false"
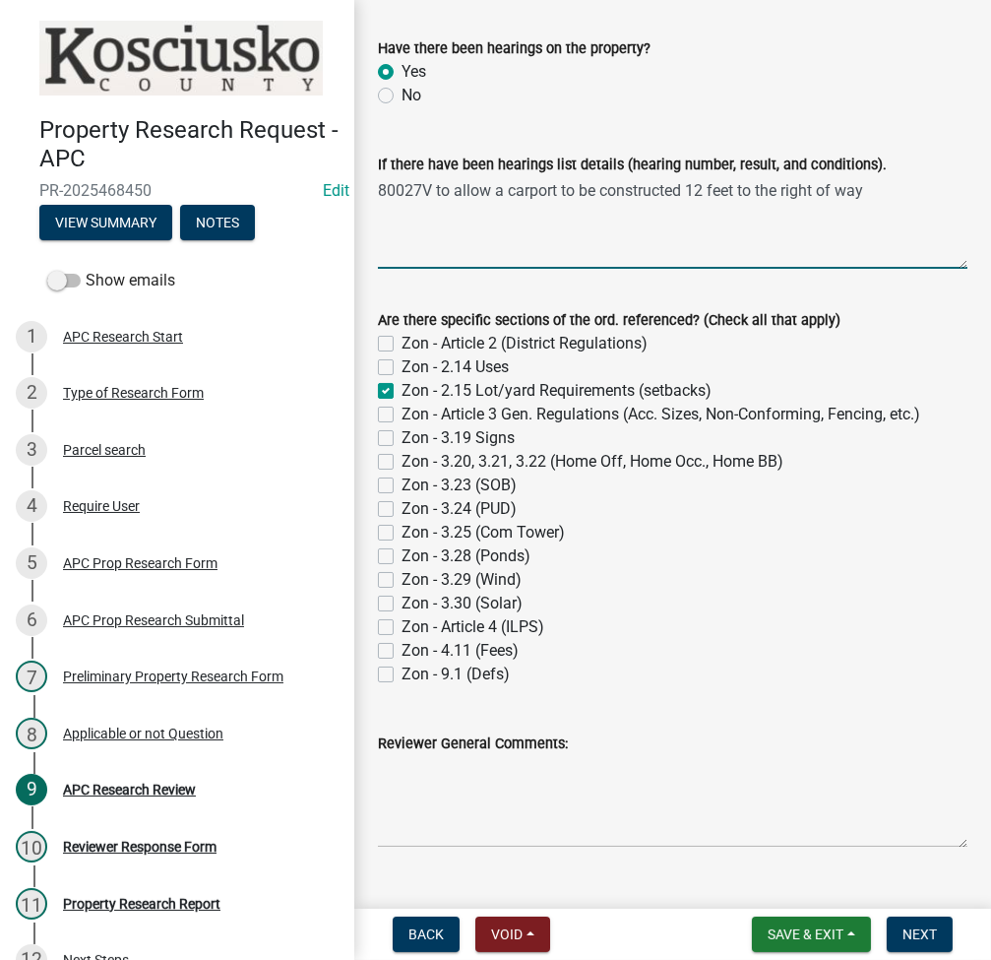
checkbox input "false"
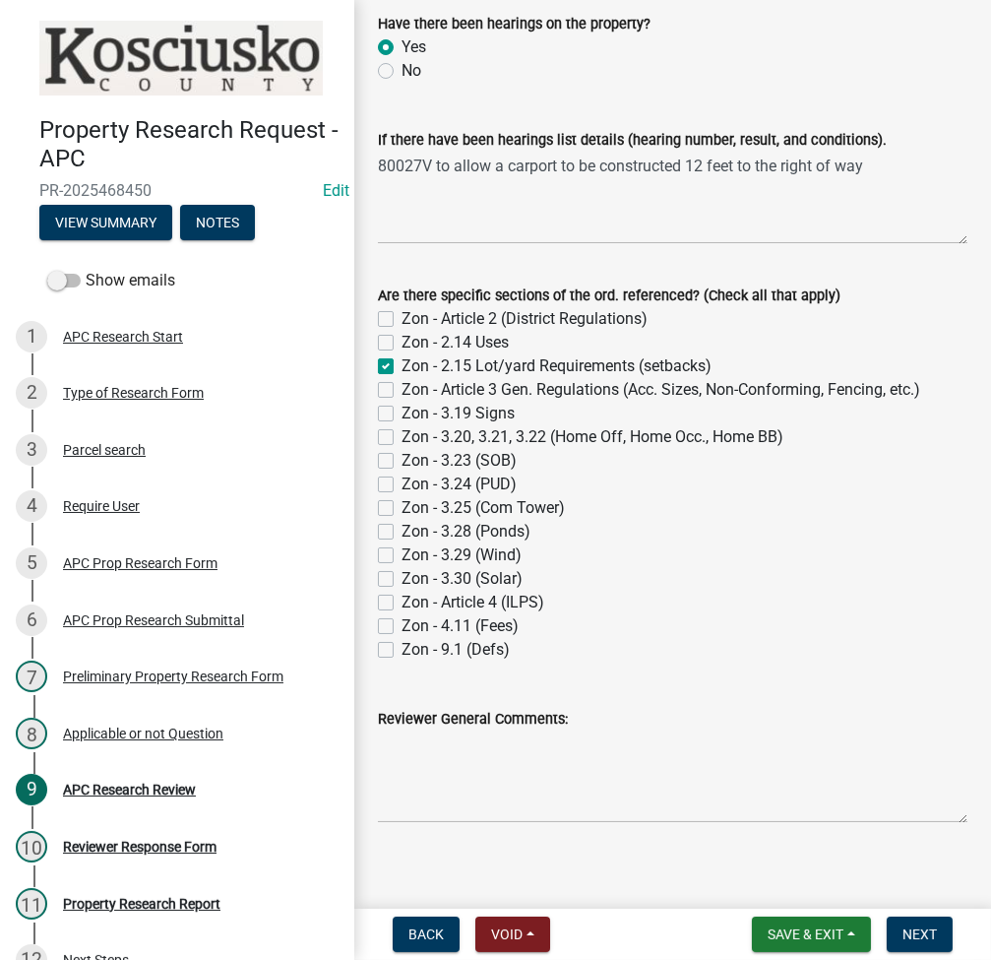
scroll to position [1349, 0]
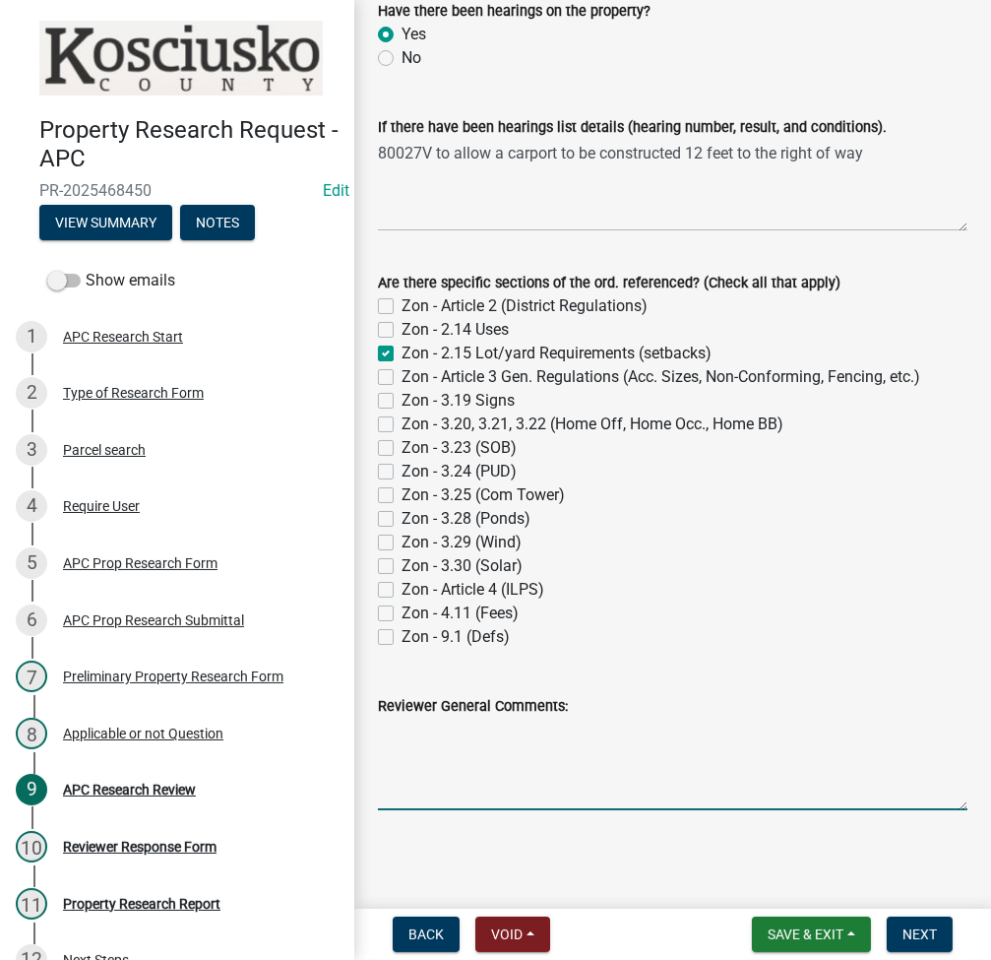
click at [664, 753] on textarea "Reviewer General Comments:" at bounding box center [673, 764] width 590 height 93
type textarea "No permit was ever obtained for this project."
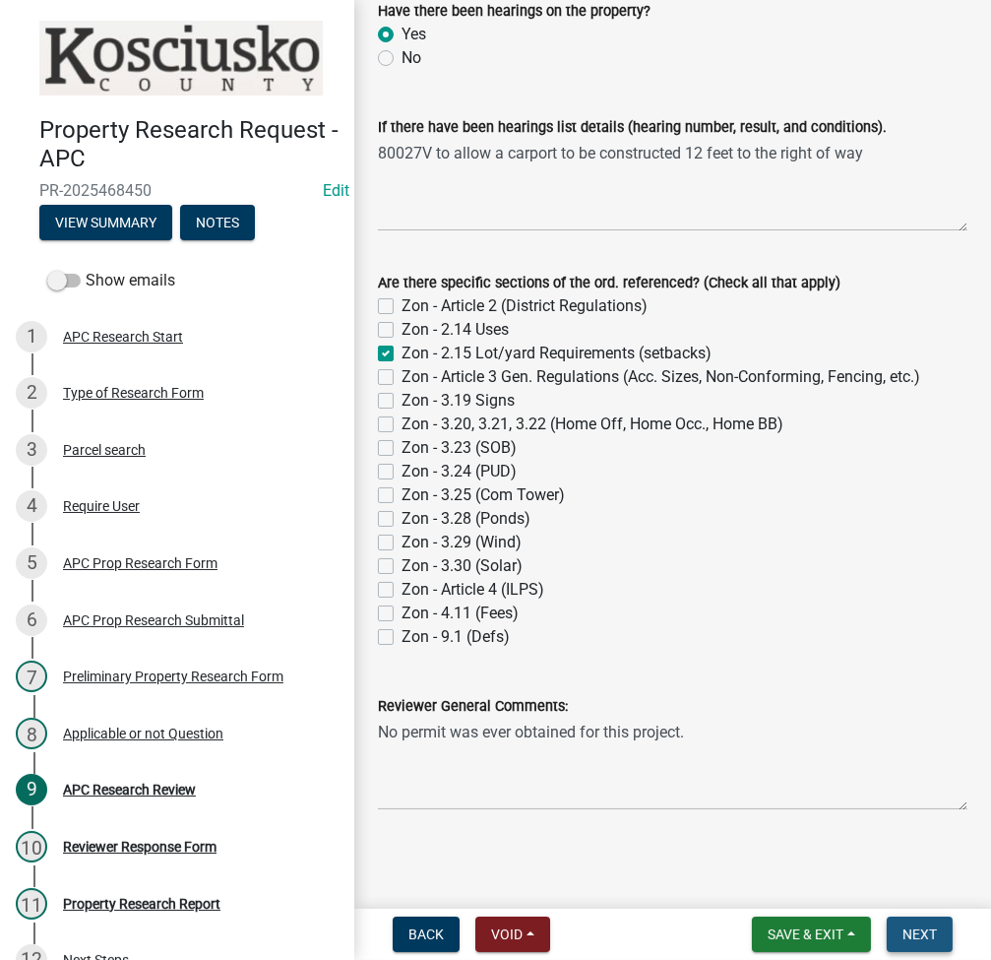
click at [917, 950] on button "Next" at bounding box center [920, 933] width 66 height 35
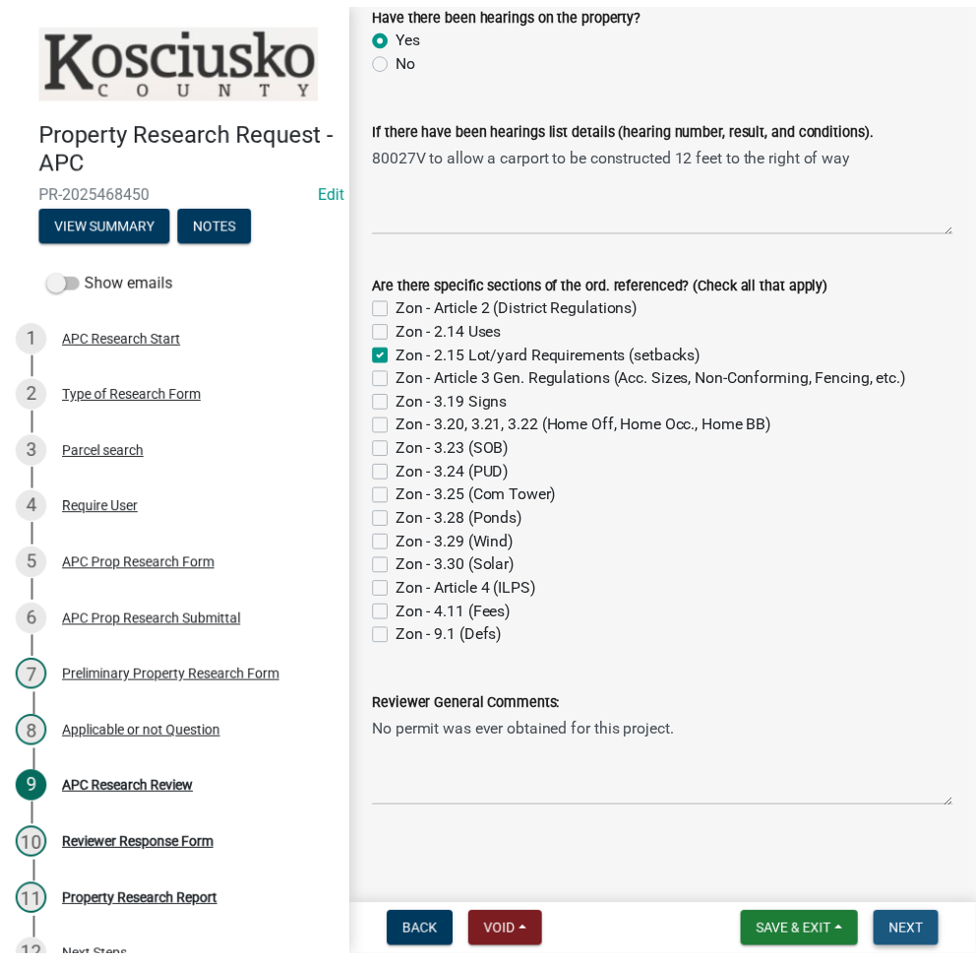
scroll to position [0, 0]
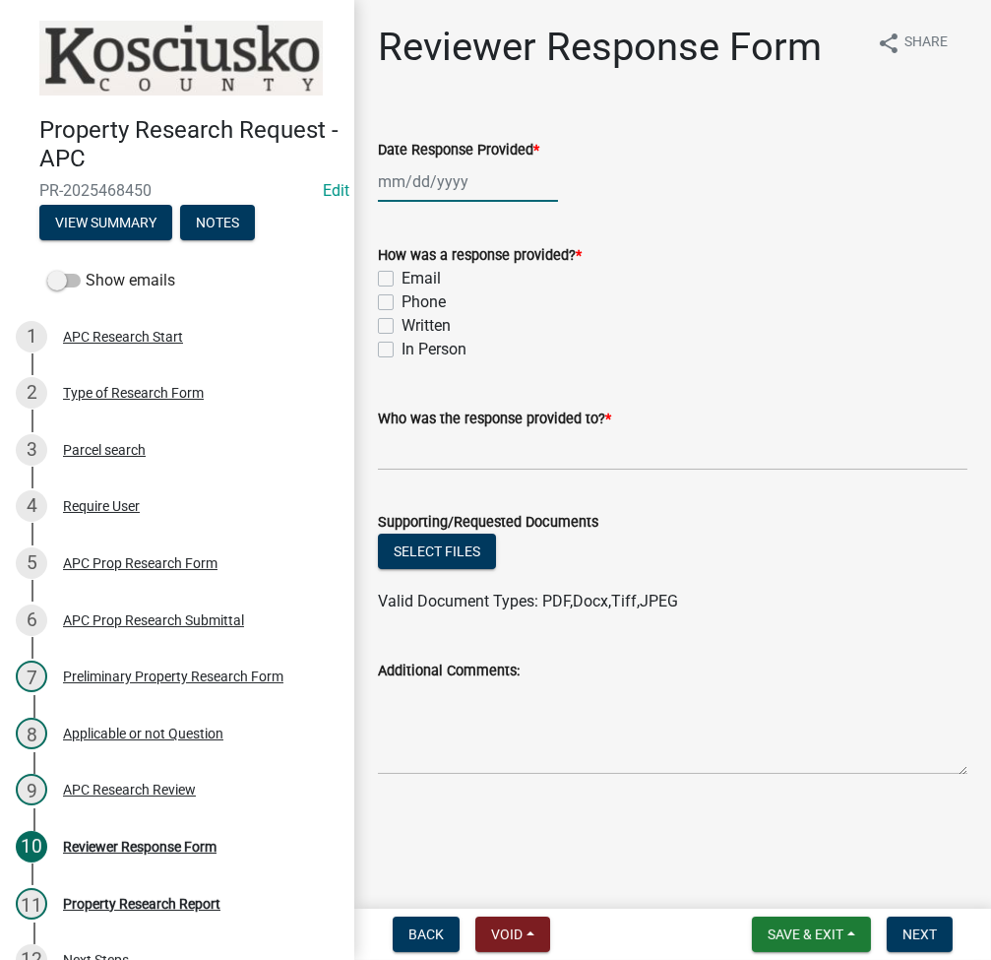
click at [425, 176] on div at bounding box center [468, 181] width 180 height 40
select select "8"
select select "2025"
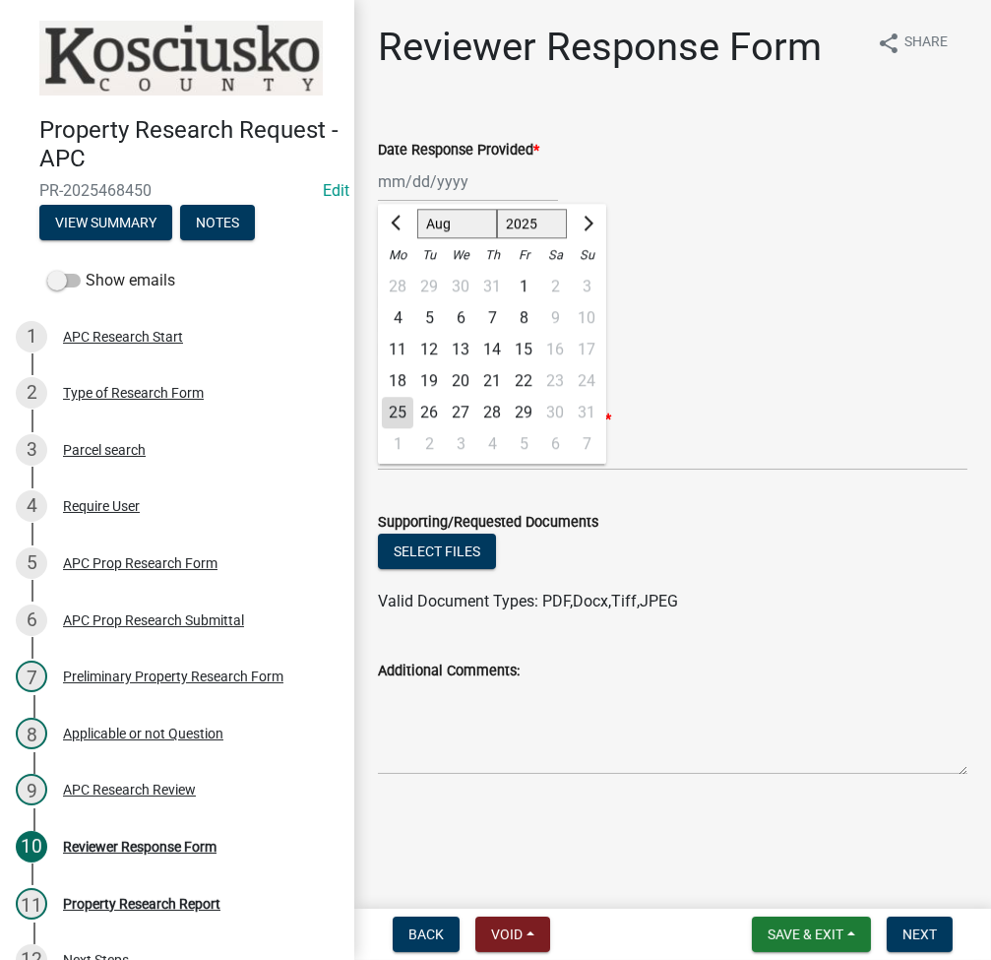
click at [394, 414] on div "25" at bounding box center [397, 412] width 31 height 31
type input "[DATE]"
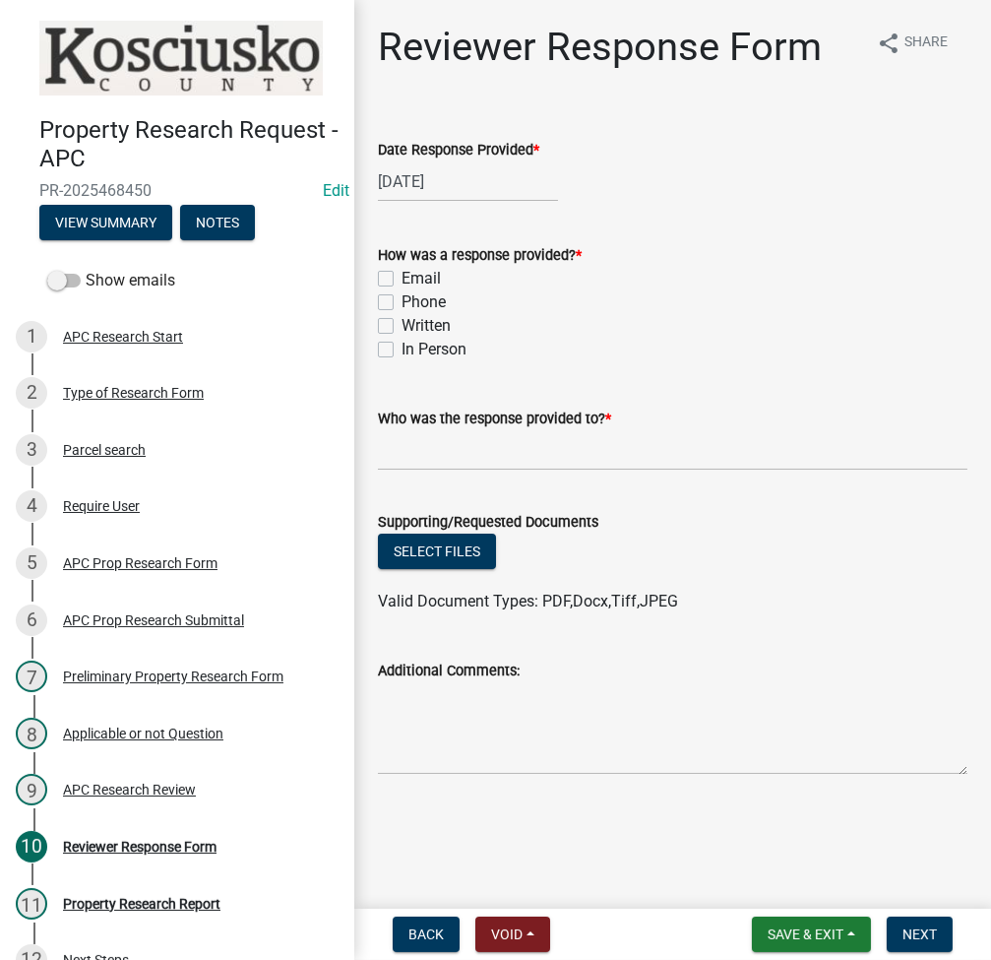
click at [402, 279] on label "Email" at bounding box center [421, 279] width 39 height 24
click at [402, 279] on input "Email" at bounding box center [408, 273] width 13 height 13
checkbox input "true"
checkbox input "false"
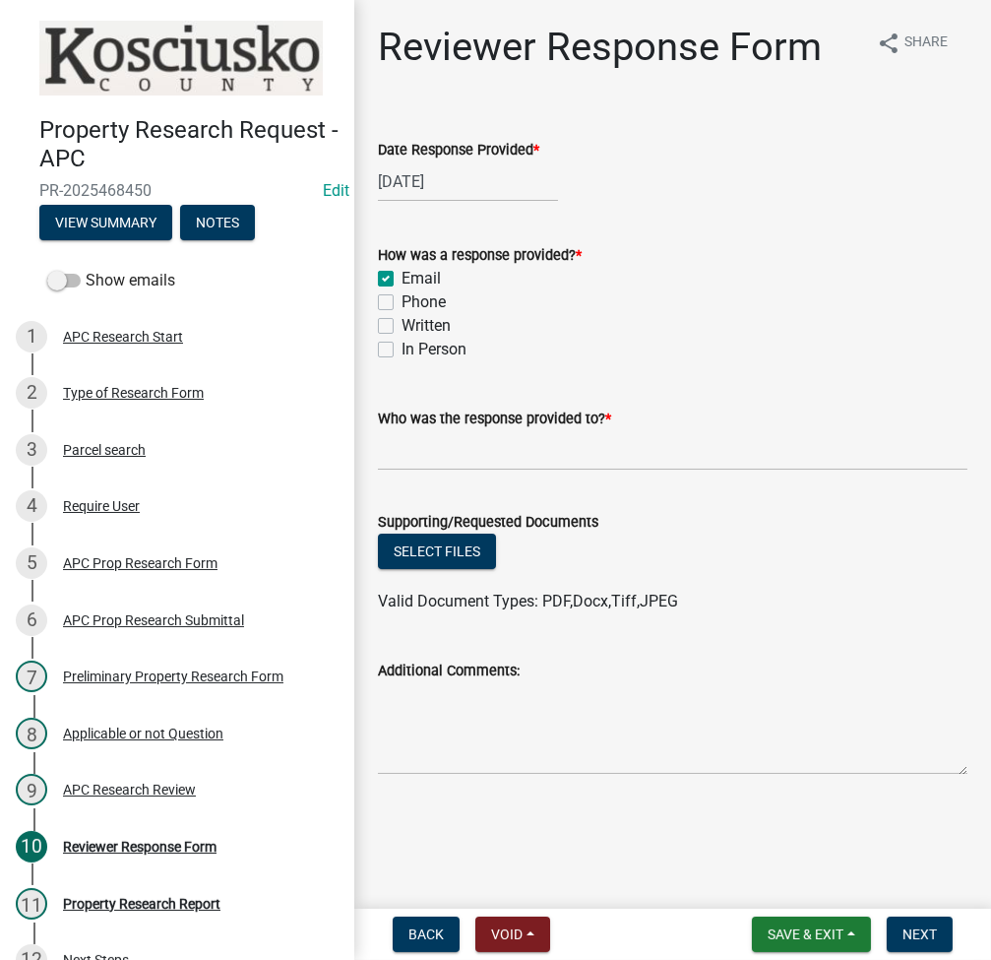
checkbox input "false"
click at [469, 459] on input "Who was the response provided to? *" at bounding box center [673, 450] width 590 height 40
type input "[PERSON_NAME]"
click at [926, 923] on button "Next" at bounding box center [920, 933] width 66 height 35
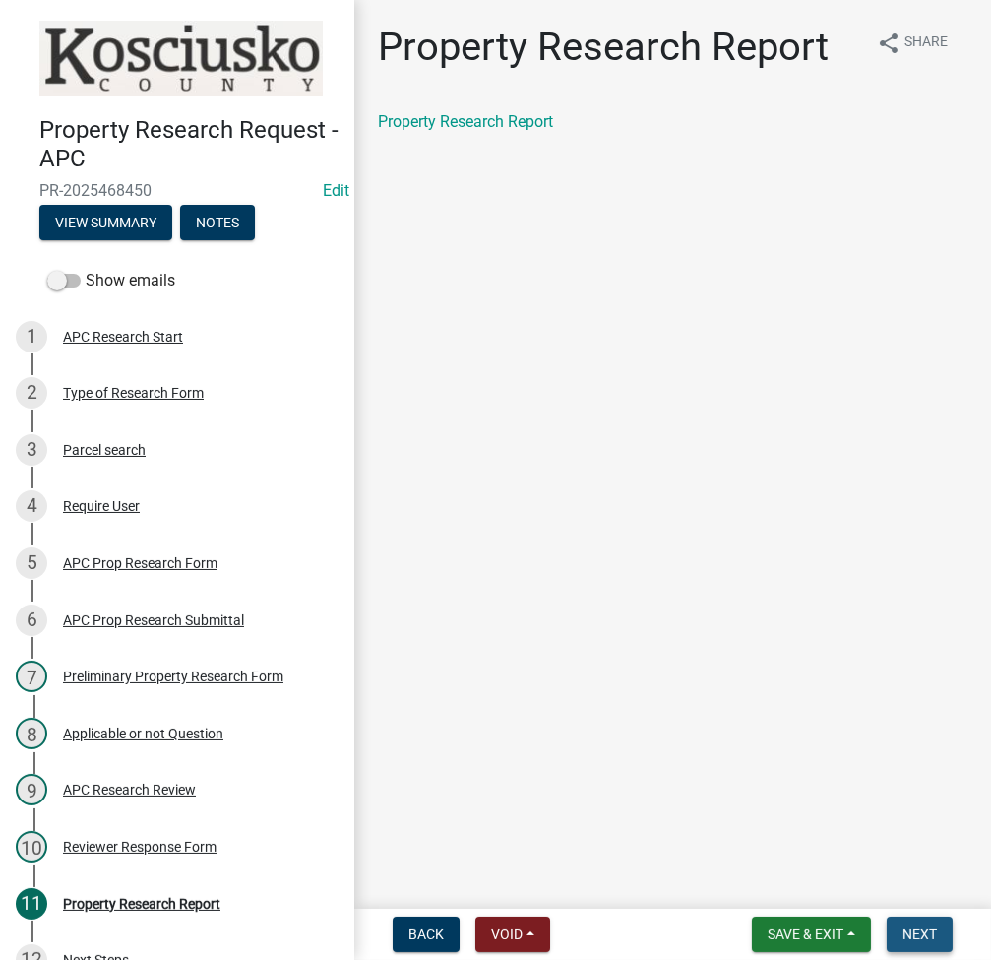
click at [924, 924] on button "Next" at bounding box center [920, 933] width 66 height 35
